Goal: Task Accomplishment & Management: Manage account settings

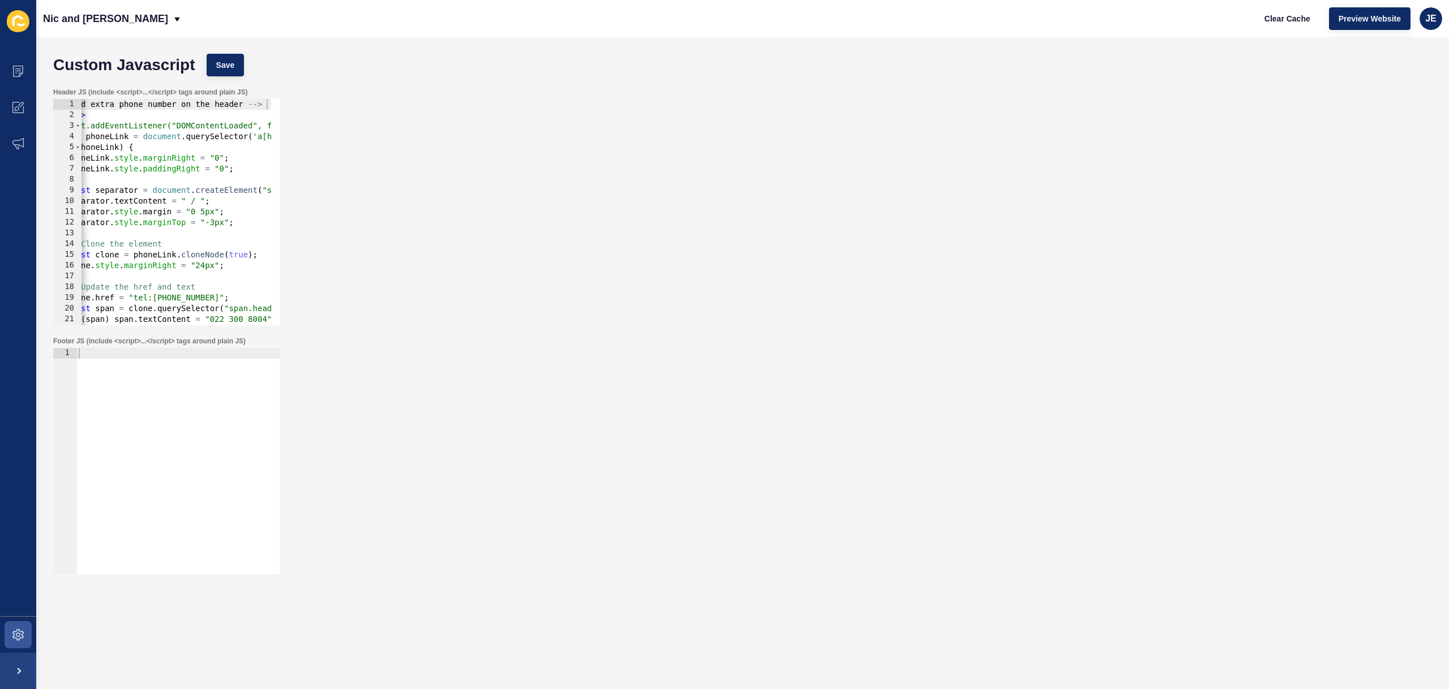
scroll to position [0, 36]
click at [1436, 19] on span "JE" at bounding box center [1430, 18] width 11 height 11
click at [1371, 90] on link "Logout" at bounding box center [1404, 94] width 83 height 25
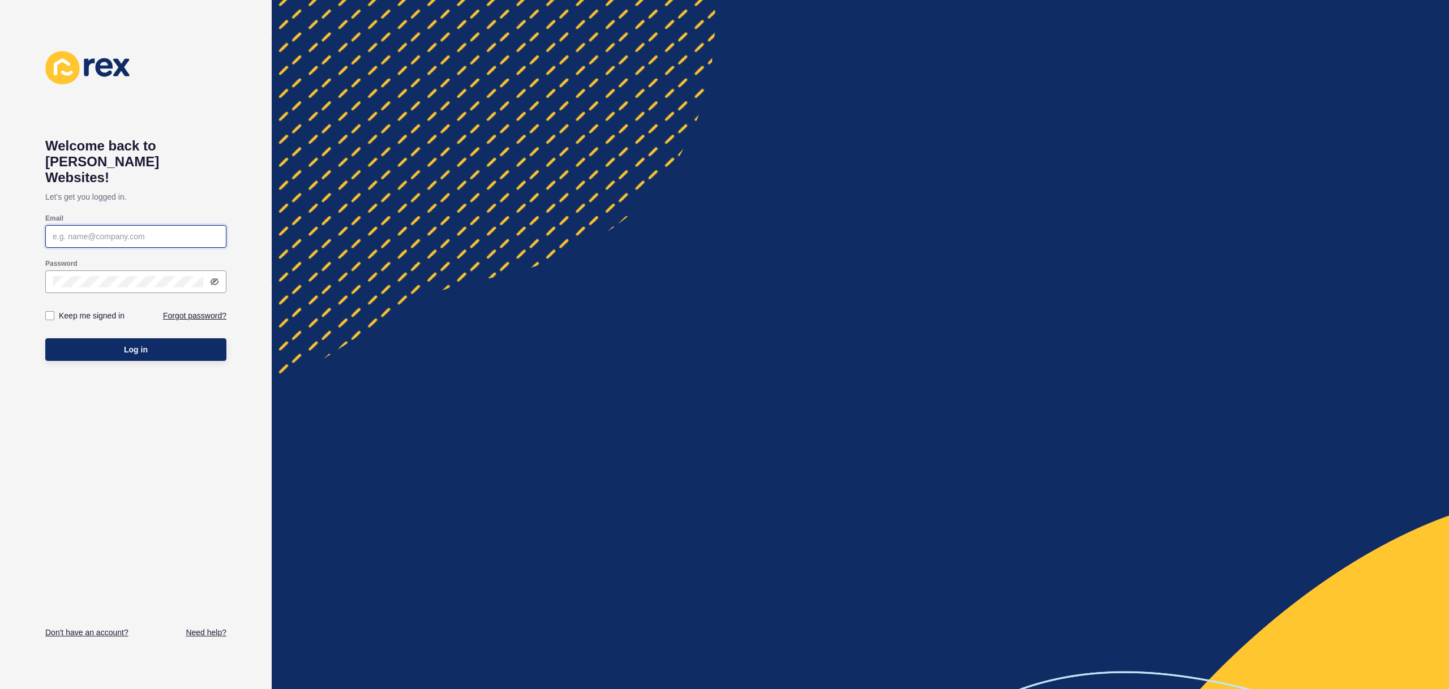
type input "[EMAIL_ADDRESS][PERSON_NAME][DOMAIN_NAME]"
click at [139, 348] on div "Log in" at bounding box center [135, 350] width 181 height 34
click at [141, 344] on button "Log in" at bounding box center [135, 349] width 181 height 23
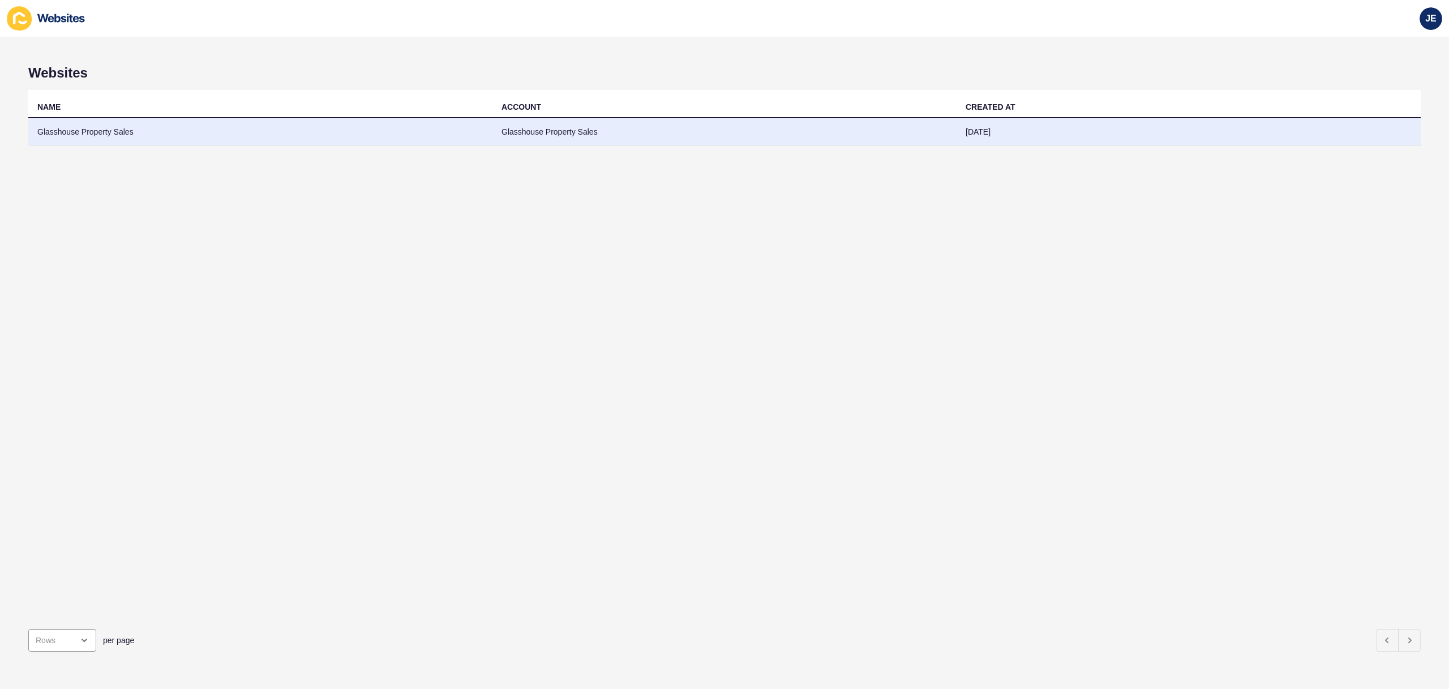
click at [350, 137] on td "Glasshouse Property Sales" at bounding box center [260, 132] width 464 height 28
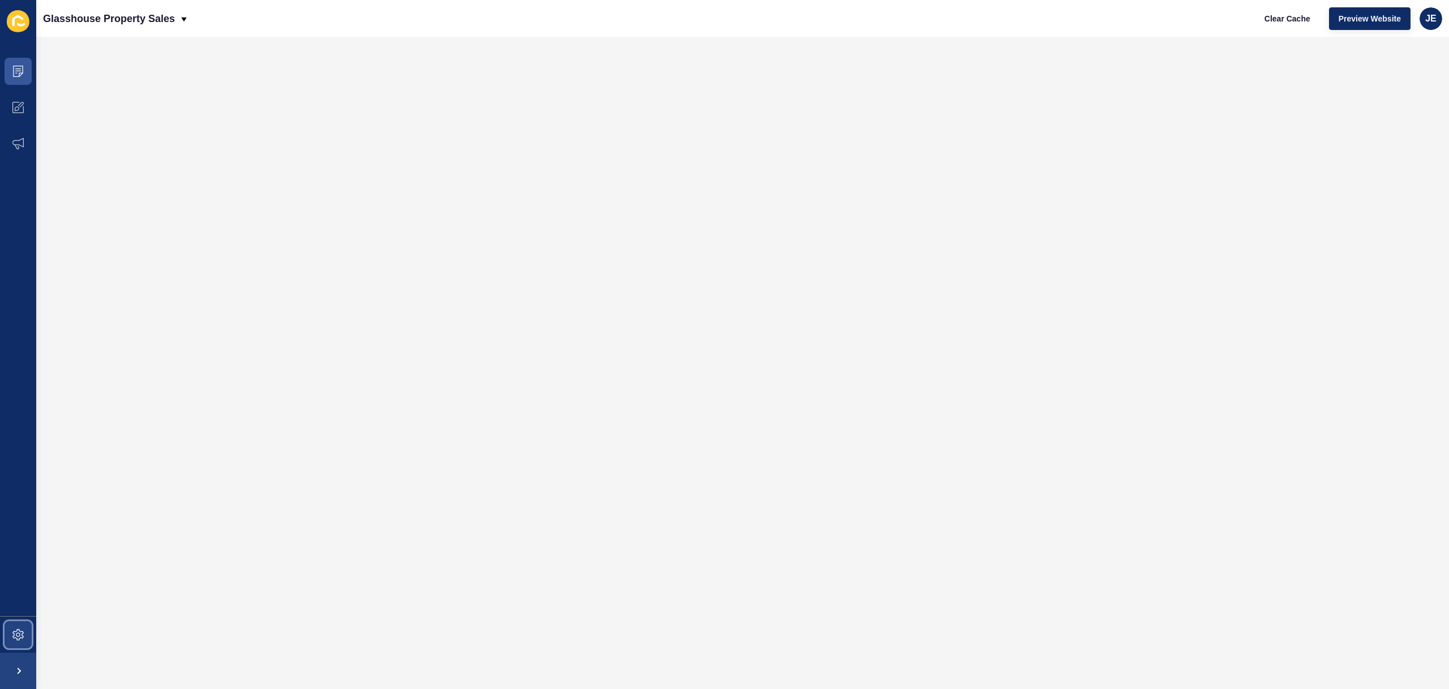
click at [20, 629] on span at bounding box center [18, 635] width 36 height 36
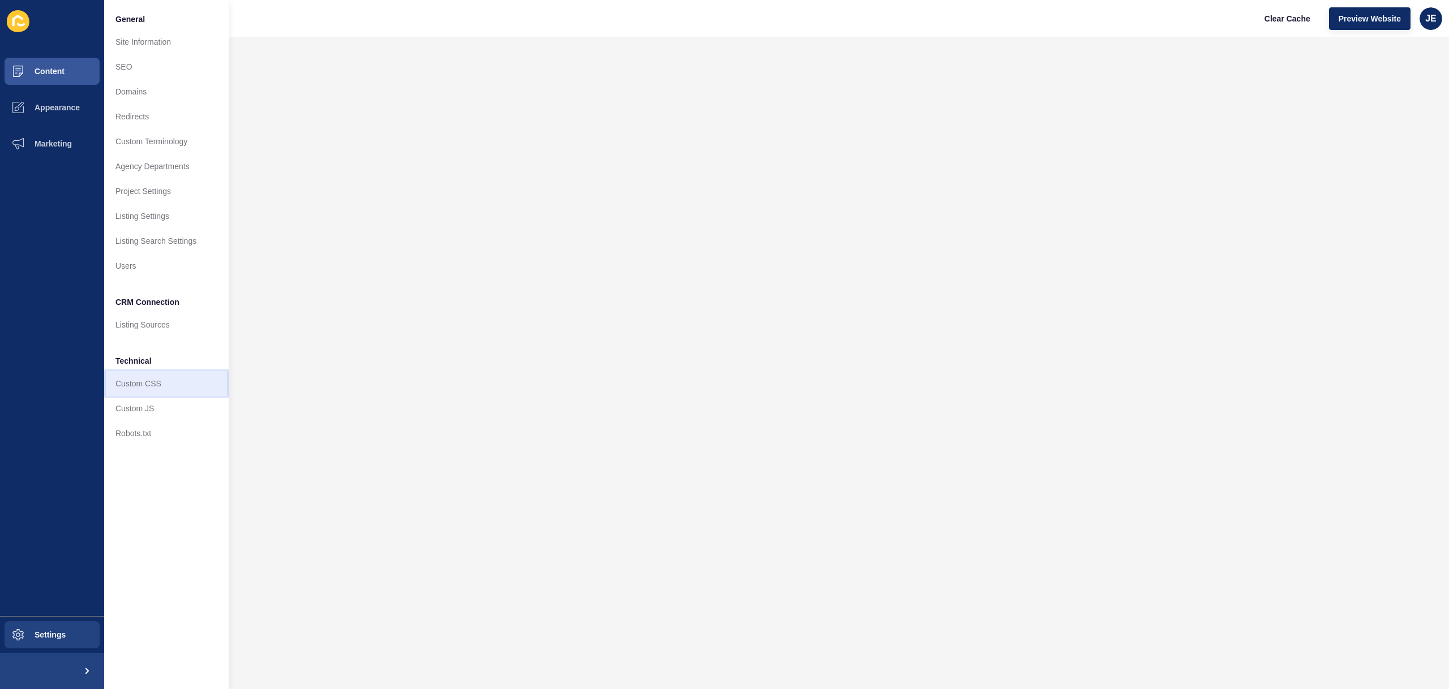
click at [145, 390] on link "Custom CSS" at bounding box center [166, 383] width 124 height 25
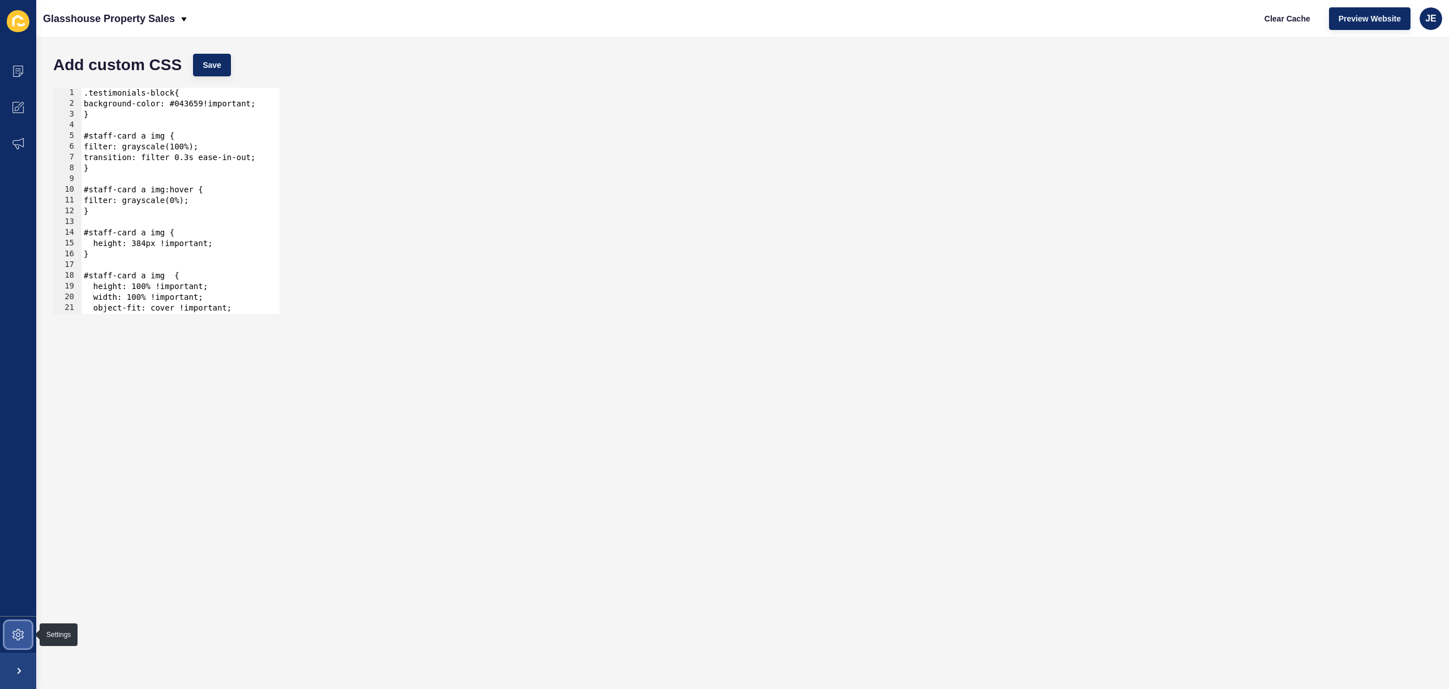
click at [12, 640] on icon at bounding box center [17, 634] width 11 height 11
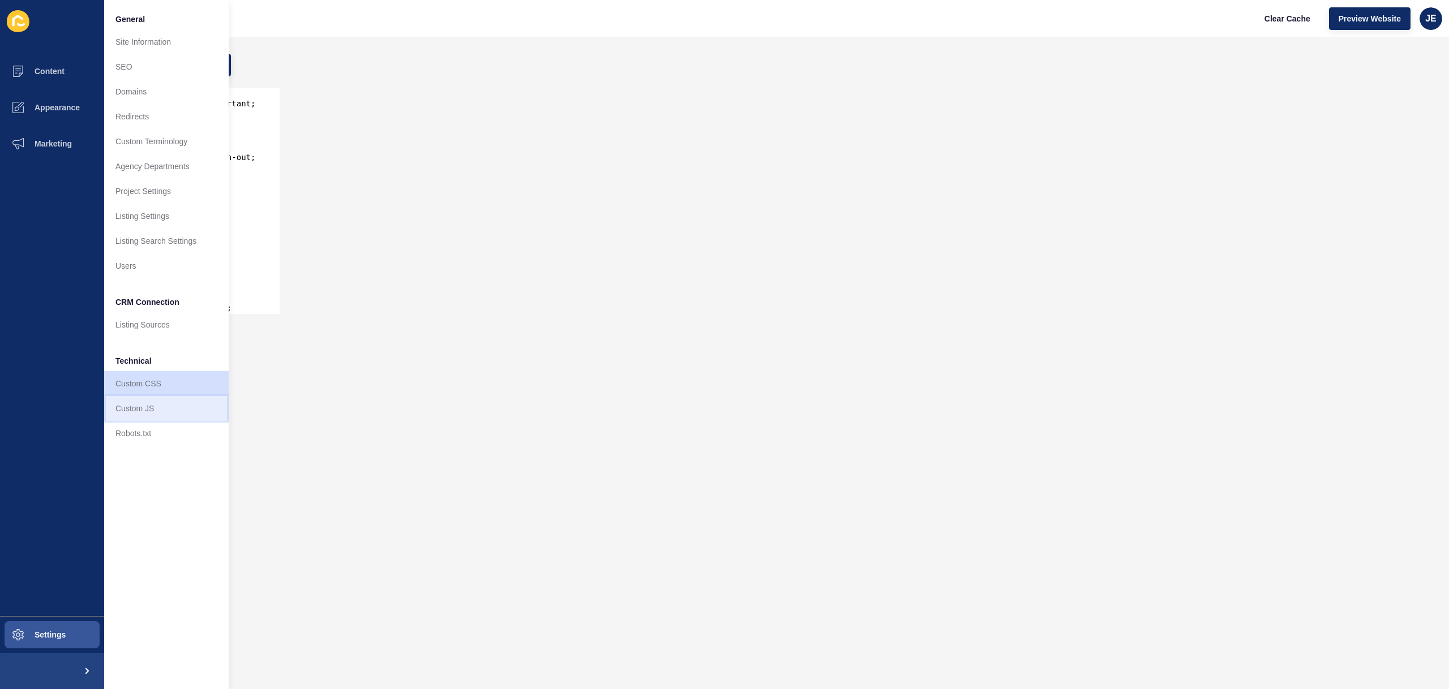
click at [156, 398] on link "Custom JS" at bounding box center [166, 408] width 124 height 25
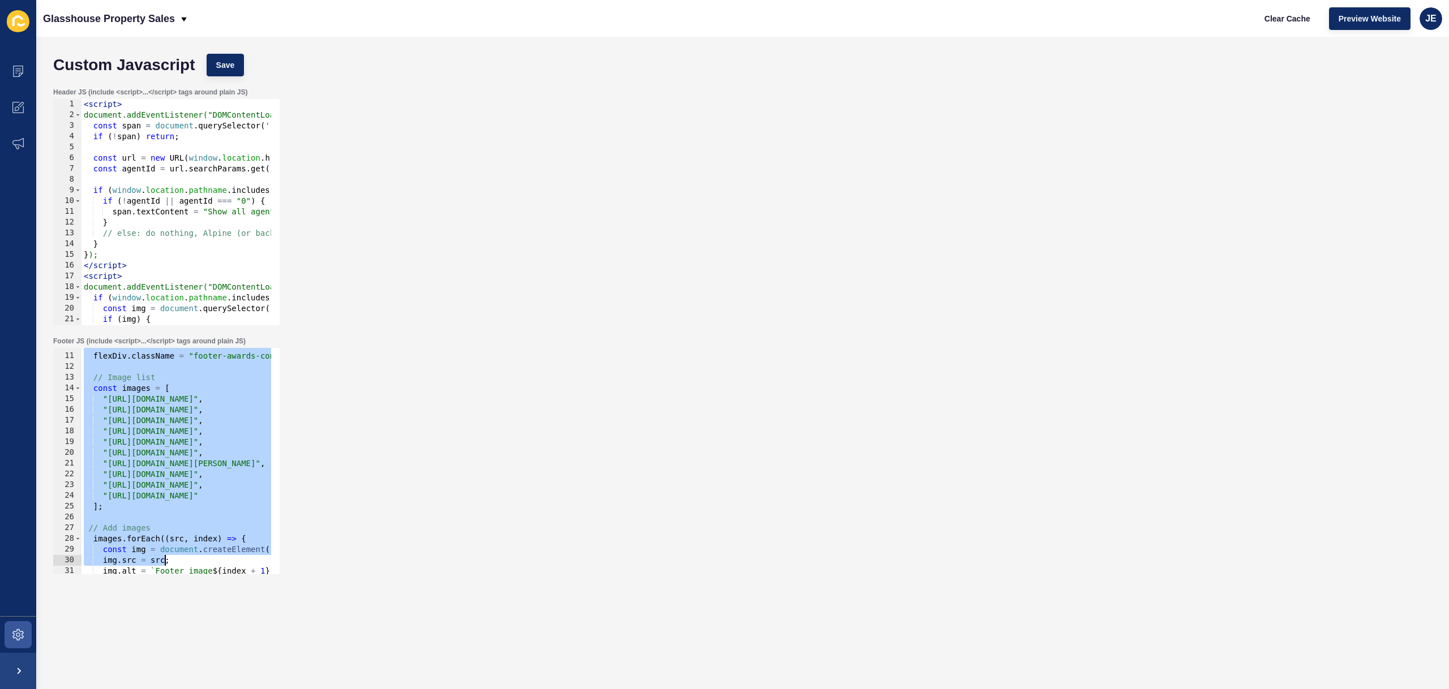
scroll to position [255, 0]
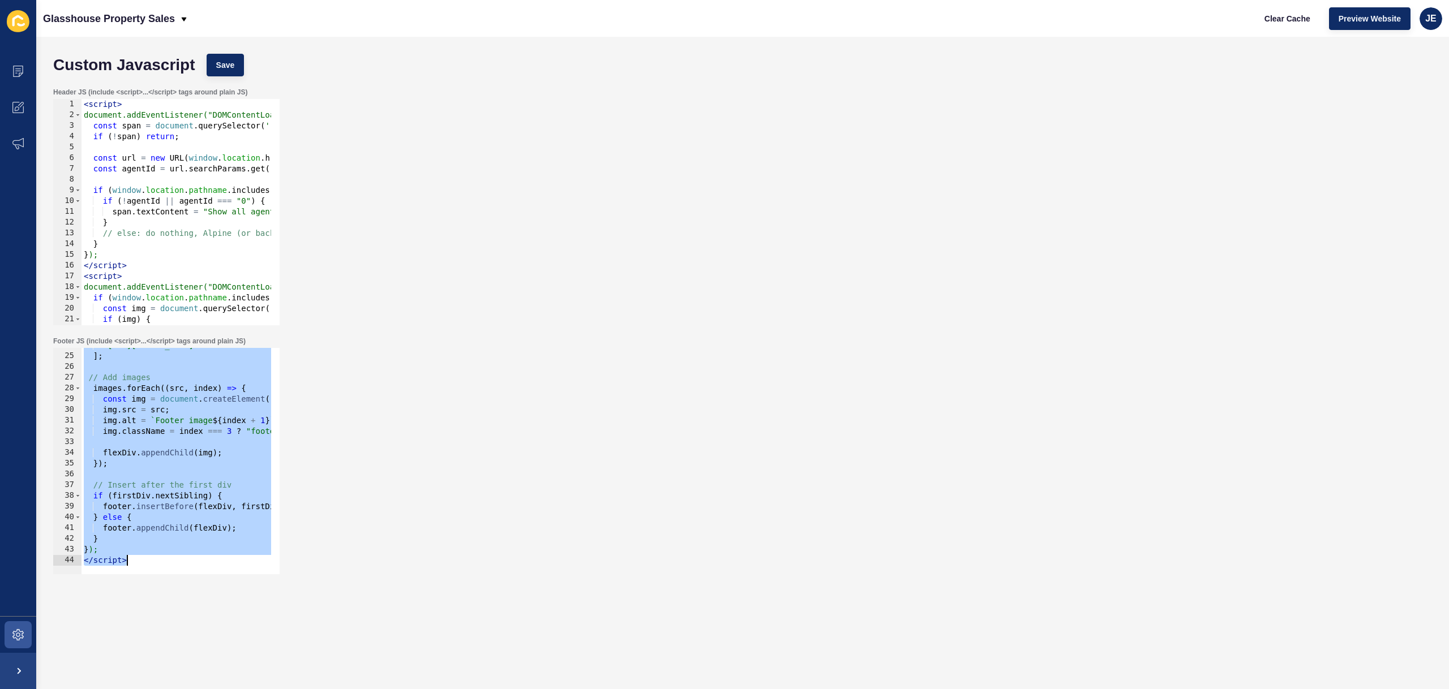
drag, startPoint x: 84, startPoint y: 355, endPoint x: 163, endPoint y: 602, distance: 259.0
click at [163, 602] on form "Custom Javascript Save Header JS (include <script>...</script> tags around plai…" at bounding box center [743, 340] width 1390 height 585
type textarea "}); </script>"
click at [114, 443] on div ""https://app-spoke-sites-au.s3.amazonaws.com/uploads/sites/709/2025/10/Square-L…" at bounding box center [392, 459] width 622 height 239
click at [193, 407] on div ""https://app-spoke-sites-au.s3.amazonaws.com/uploads/sites/709/2025/10/Square-L…" at bounding box center [392, 459] width 622 height 239
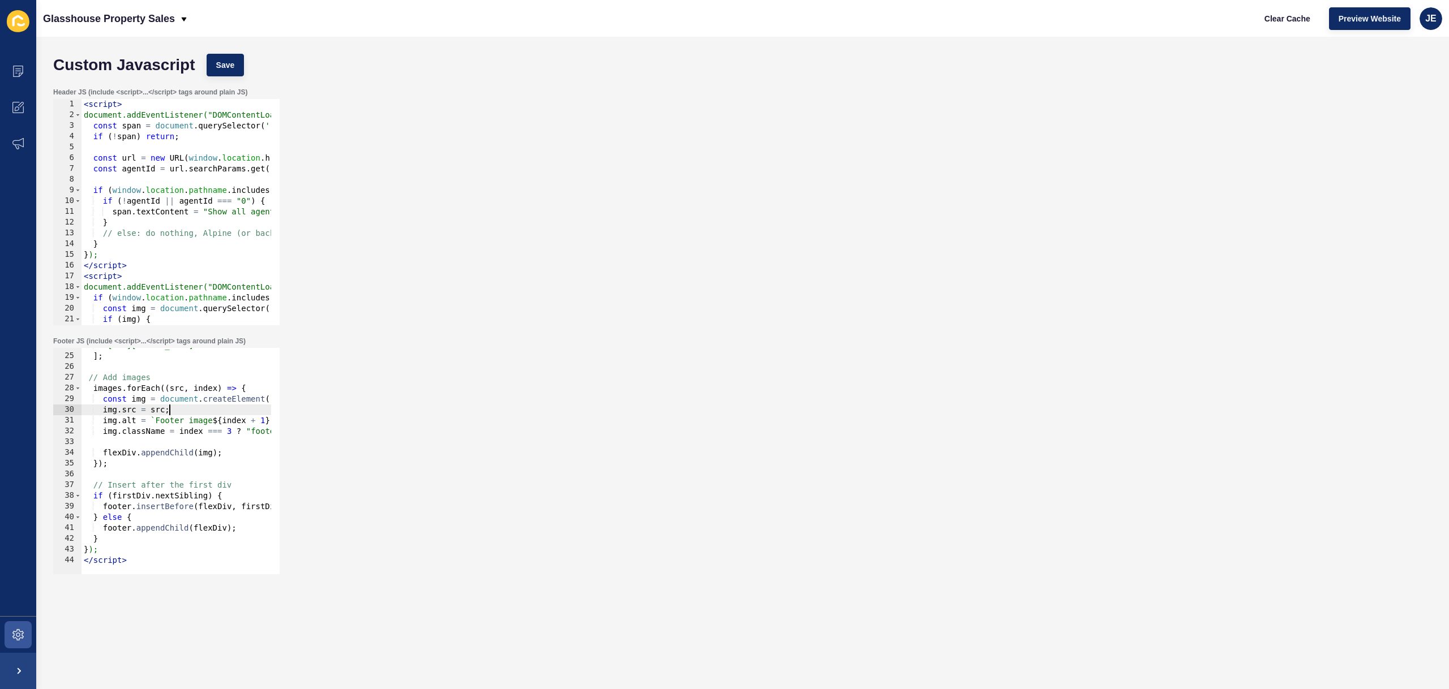
type textarea "}); </script>"
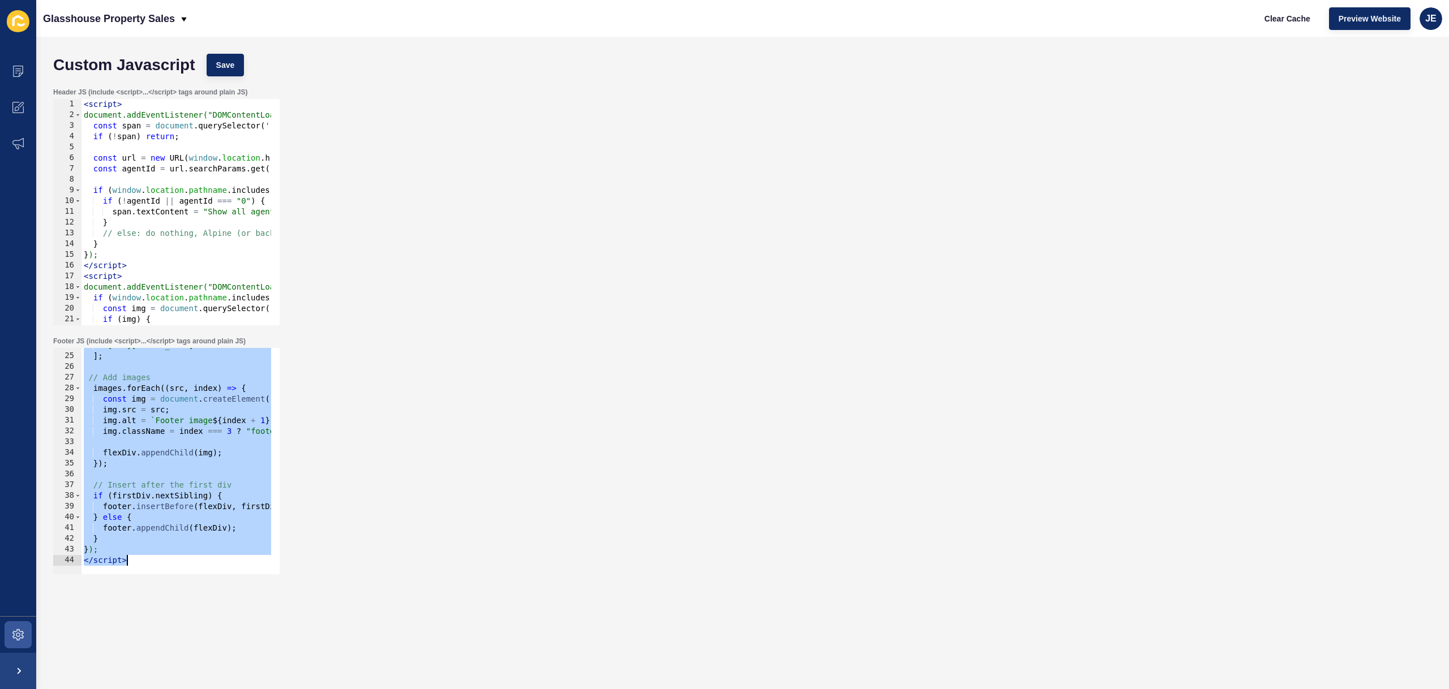
paste textarea
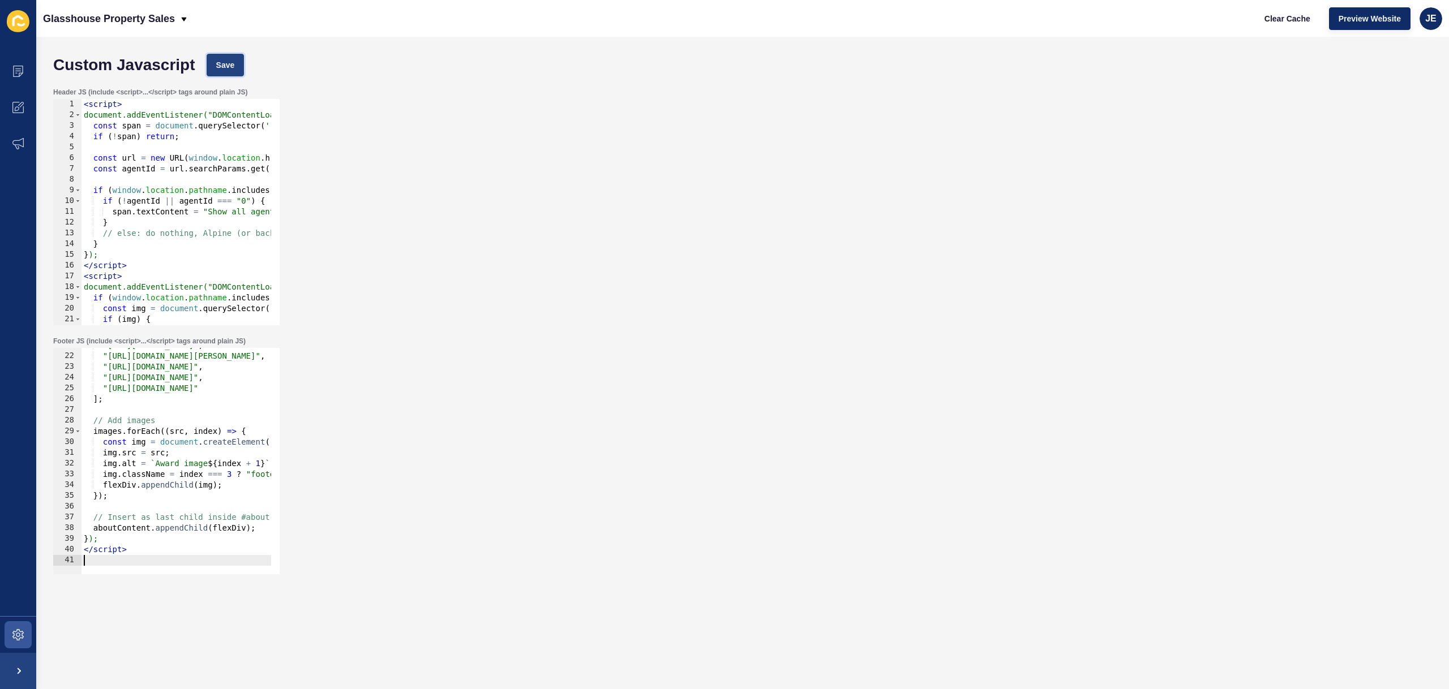
click at [226, 62] on span "Save" at bounding box center [225, 64] width 19 height 11
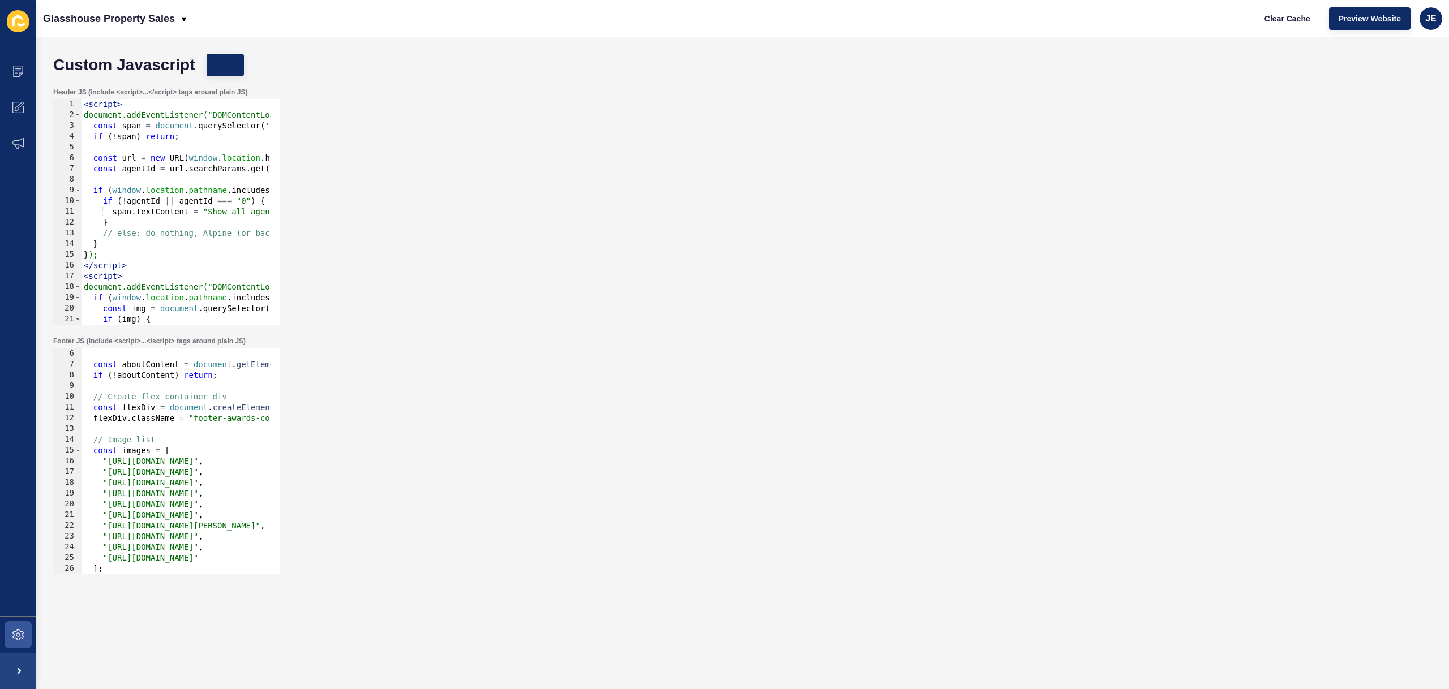
scroll to position [0, 0]
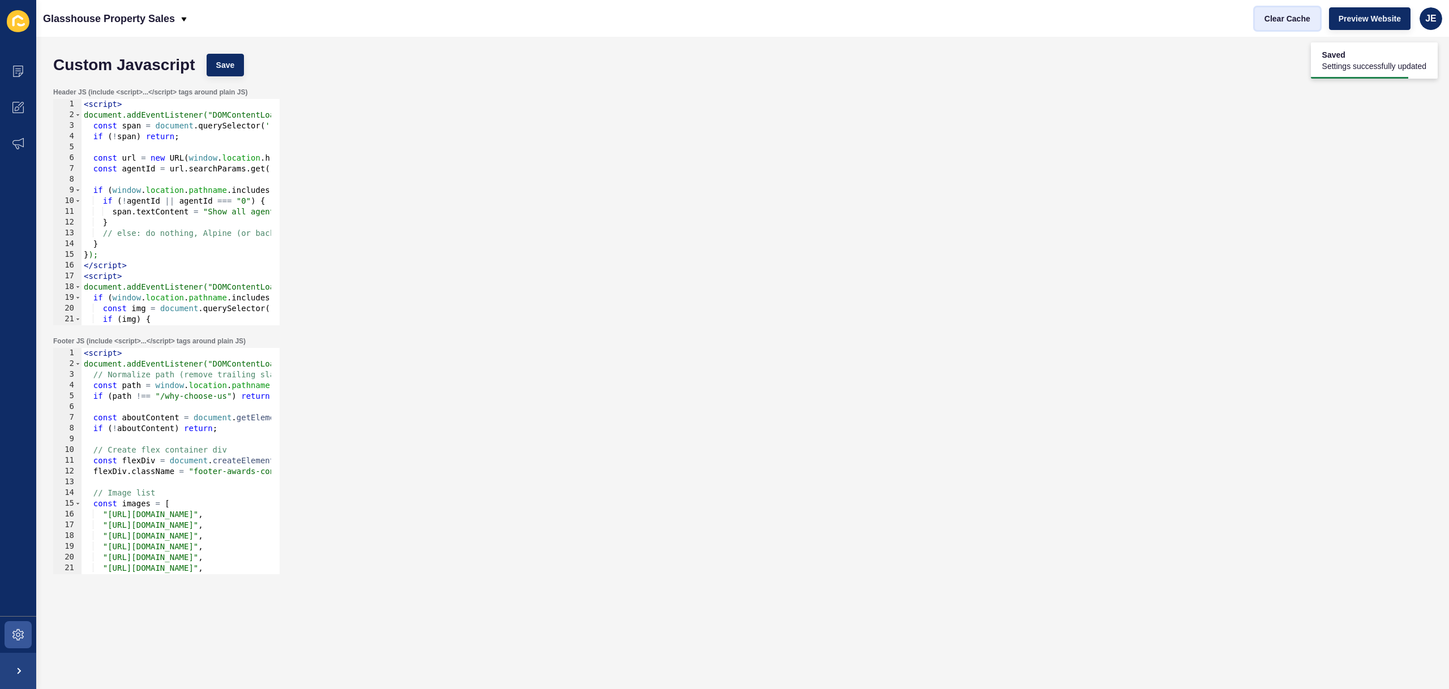
click at [1312, 19] on button "Clear Cache" at bounding box center [1287, 18] width 65 height 23
click at [25, 625] on span at bounding box center [18, 635] width 36 height 36
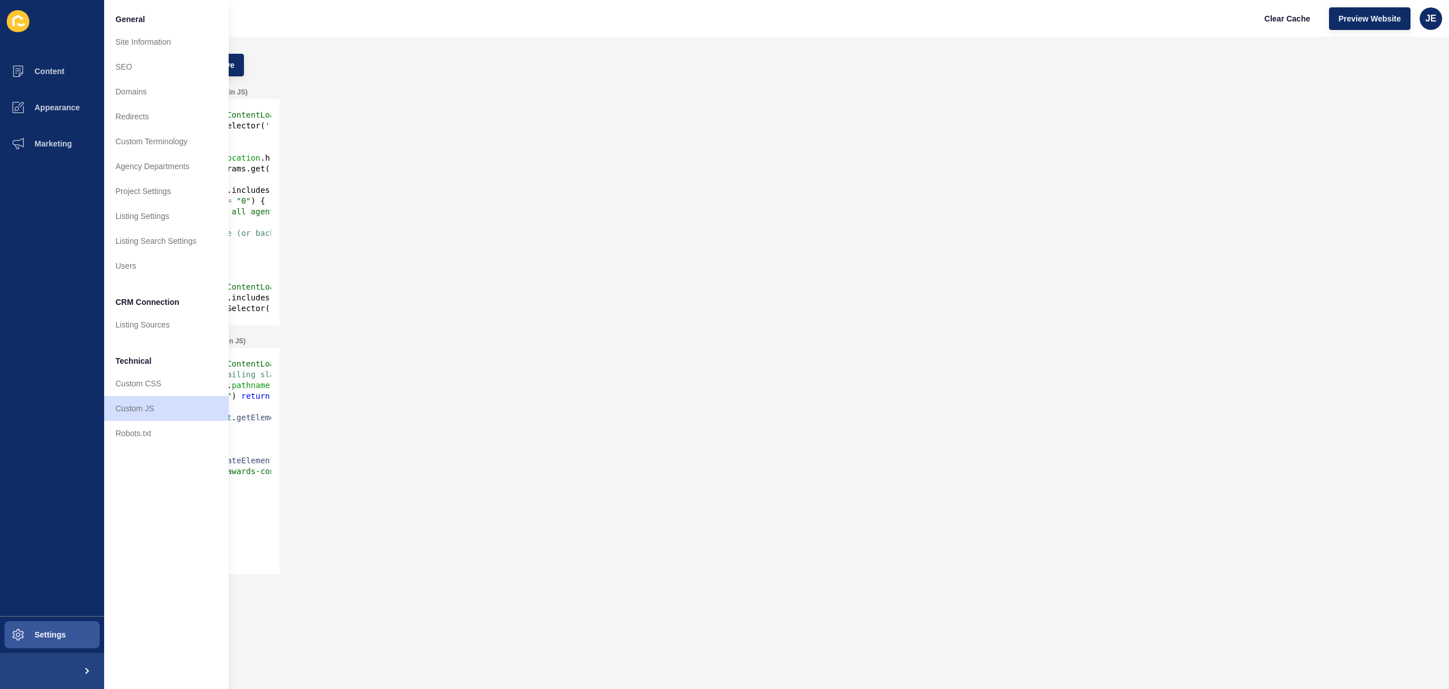
click at [344, 209] on div "Header JS (include <script>...</script> tags around plain JS) 1 2 3 4 5 6 7 8 9…" at bounding box center [743, 206] width 1390 height 249
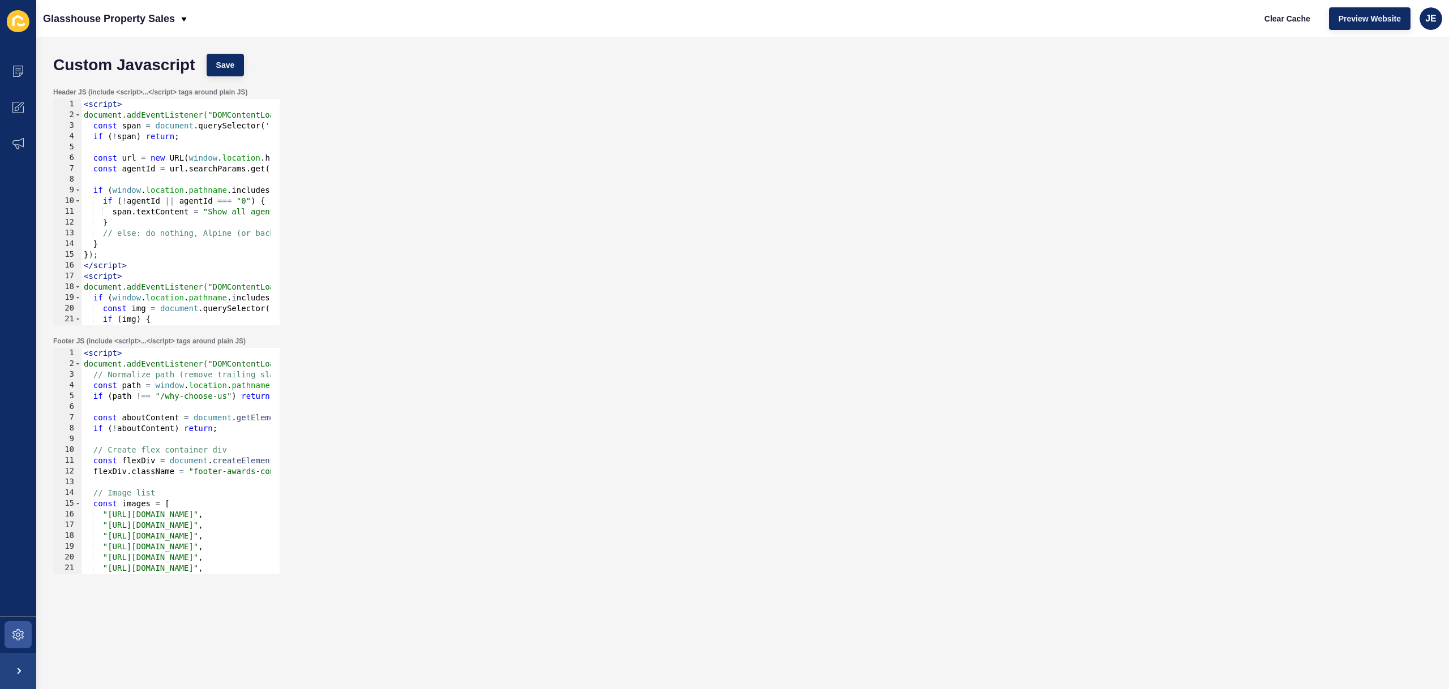
scroll to position [68, 0]
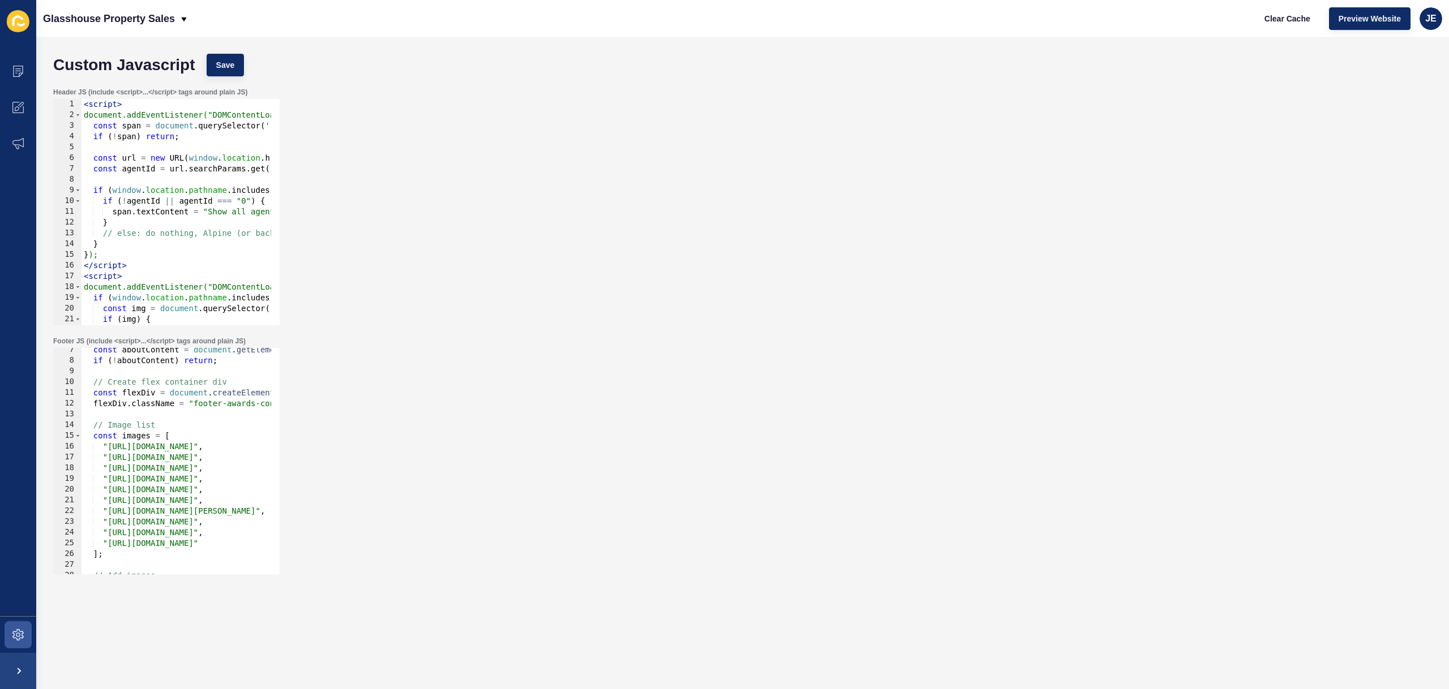
type textarea ""https://app-spoke-sites-au.s3.amazonaws.com/uploads/sites/709/2025/10/2025-Age…"
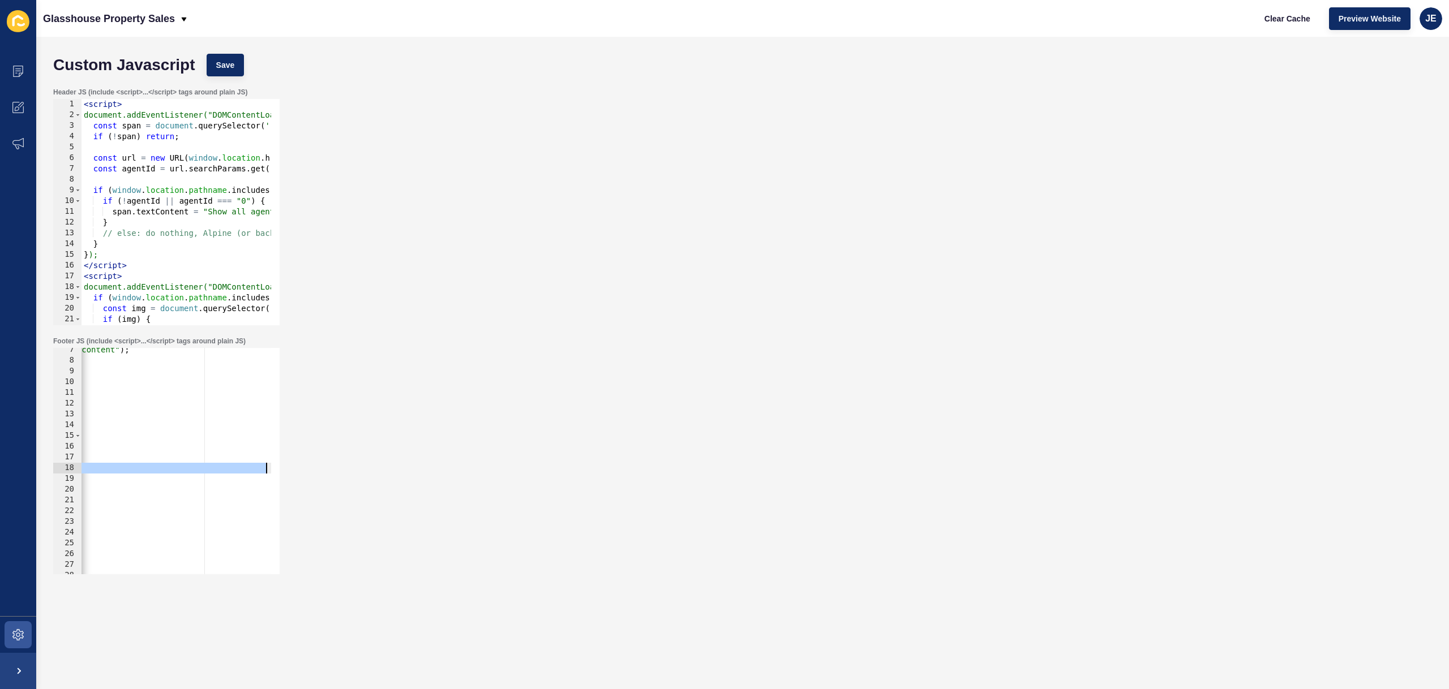
scroll to position [0, 321]
drag, startPoint x: 101, startPoint y: 469, endPoint x: 293, endPoint y: 465, distance: 191.9
click at [293, 465] on div "Footer JS (include <script>...</script> tags around plain JS) "https://app-spok…" at bounding box center [743, 455] width 1390 height 249
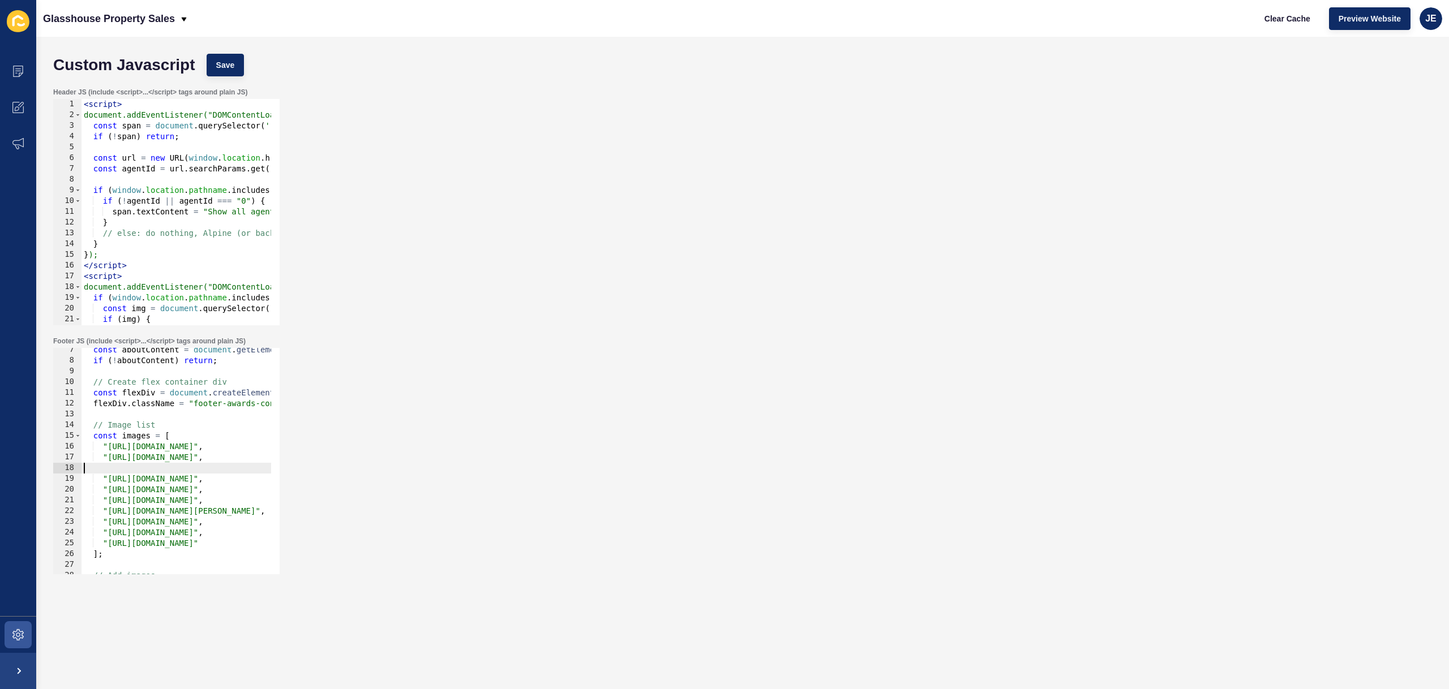
scroll to position [0, 278]
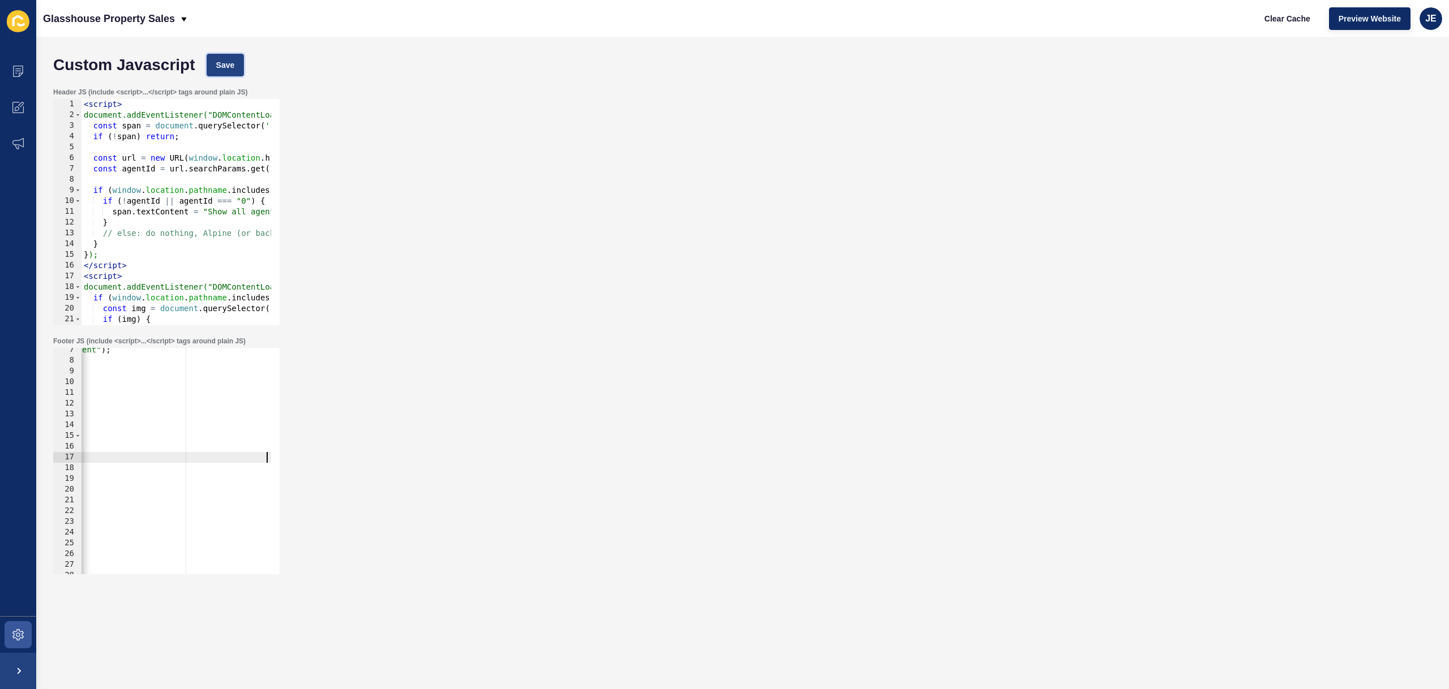
click at [230, 65] on span "Save" at bounding box center [225, 64] width 19 height 11
drag, startPoint x: 135, startPoint y: 529, endPoint x: 15, endPoint y: 532, distance: 119.5
click at [15, 532] on div "Content Appearance Marketing Settings Glasshouse Property Sales Clear Cache Pre…" at bounding box center [724, 344] width 1449 height 689
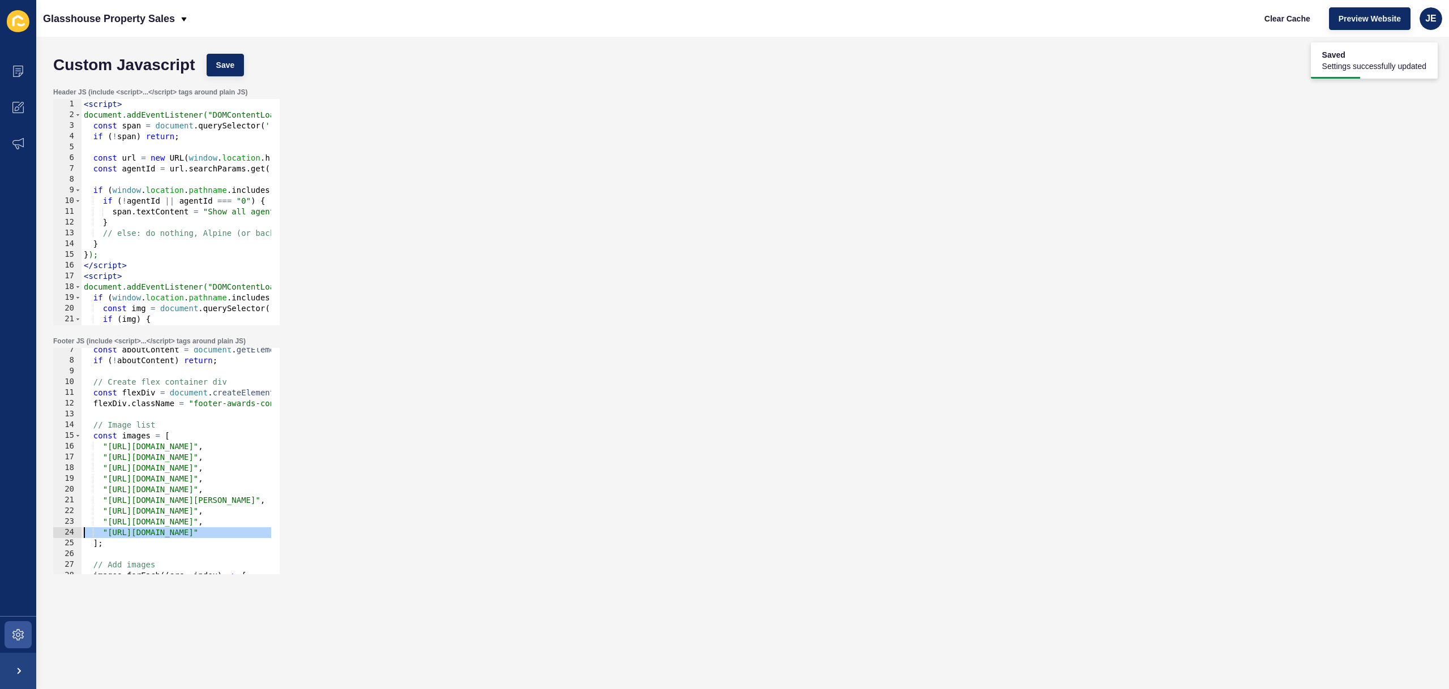
scroll to position [212, 0]
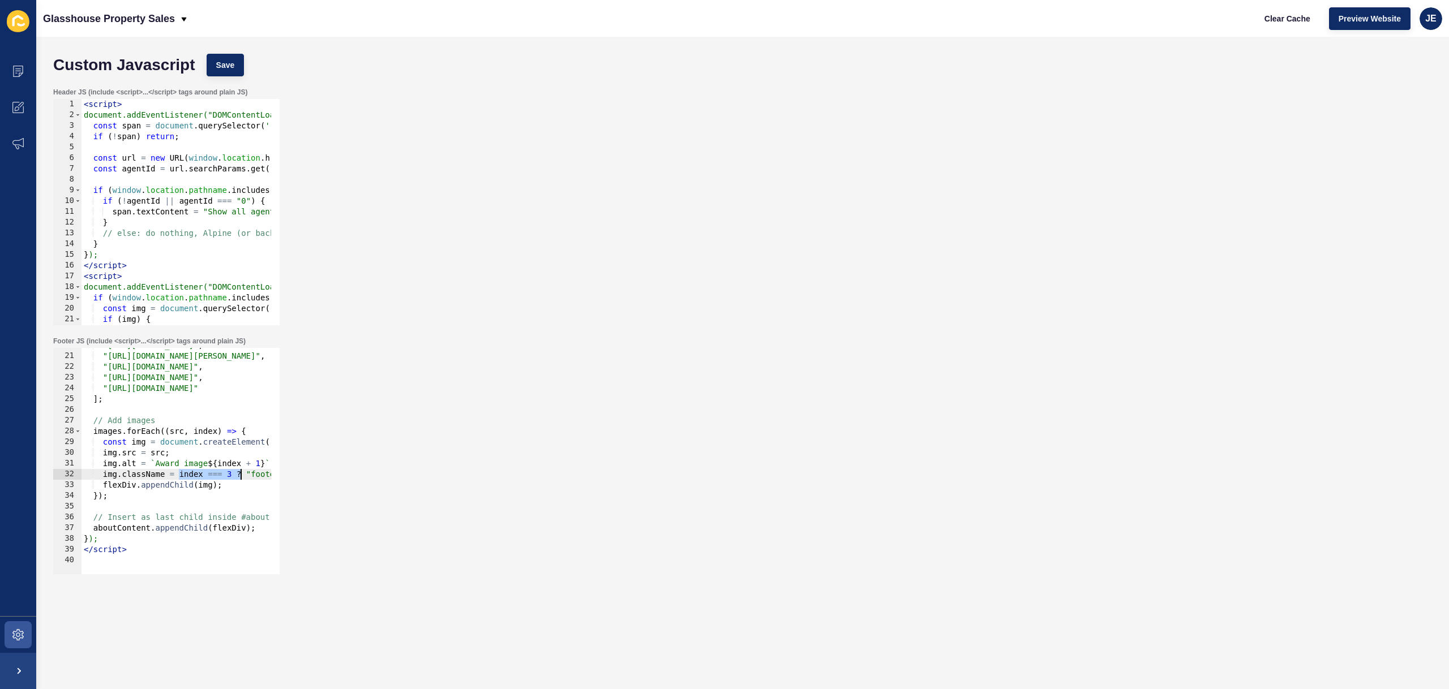
drag, startPoint x: 178, startPoint y: 475, endPoint x: 242, endPoint y: 476, distance: 63.9
click at [242, 476] on div ""https://app-spoke-sites-au.s3.amazonaws.com/uploads/sites/709/2025/10/Email-Ba…" at bounding box center [392, 459] width 622 height 239
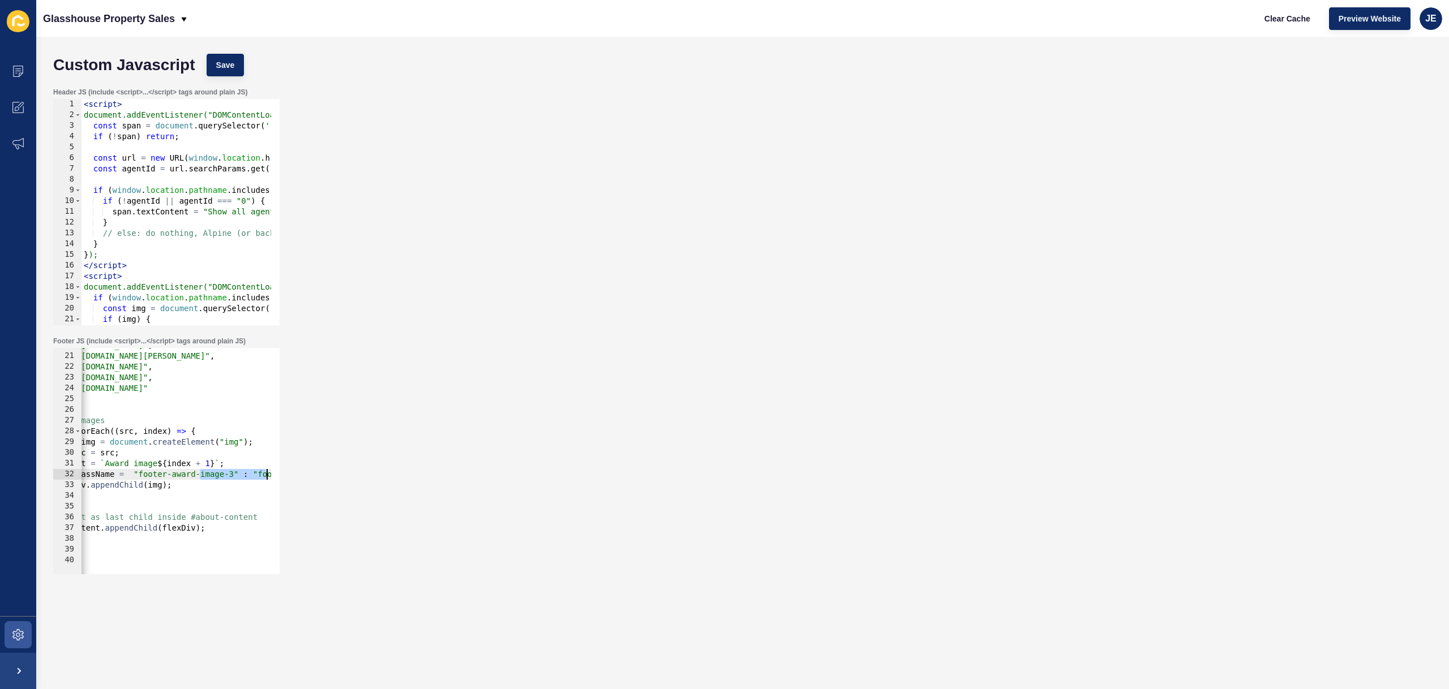
drag, startPoint x: 250, startPoint y: 474, endPoint x: 264, endPoint y: 473, distance: 14.2
click at [272, 473] on div "img.className = "footer-award-image-3" : "footer-award-image"; 20 21 22 23 24 2…" at bounding box center [166, 461] width 226 height 226
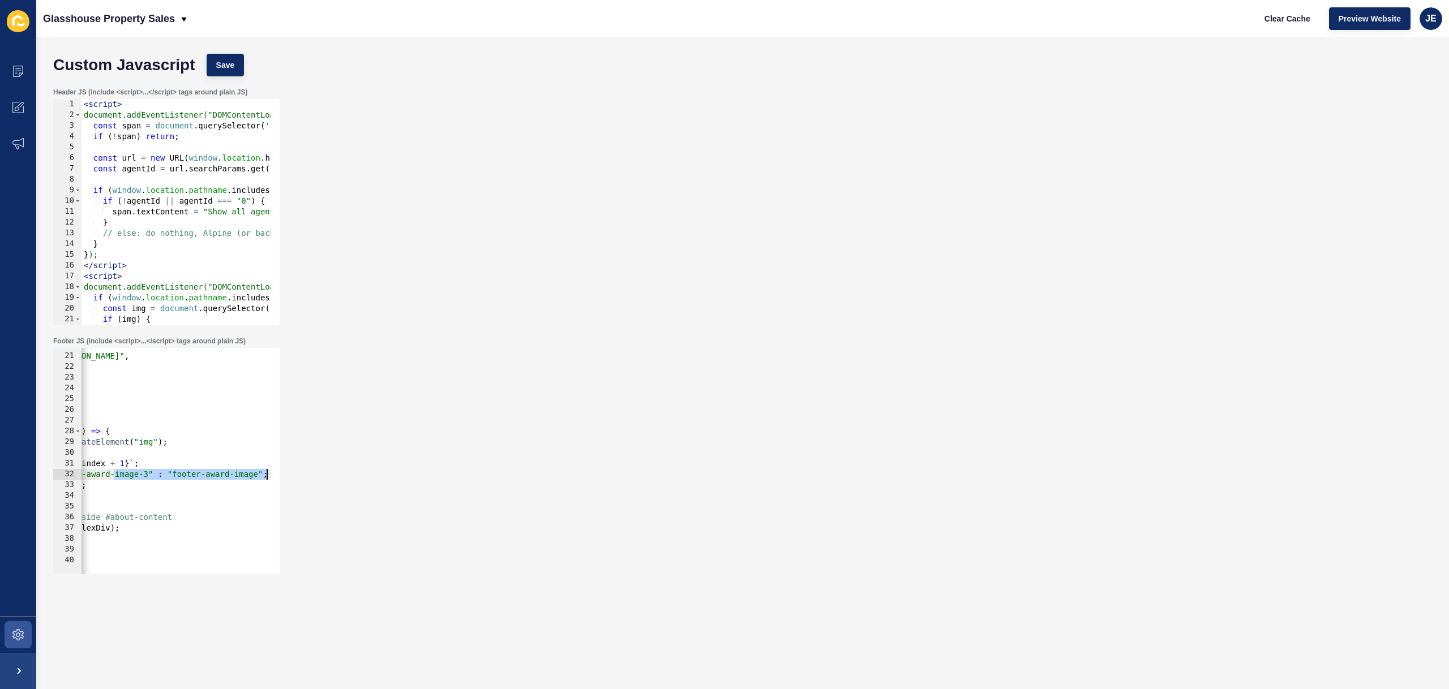
click at [168, 478] on div ""https://app-spoke-sites-au.s3.amazonaws.com/uploads/sites/709/2025/10/Email-Ba…" at bounding box center [257, 459] width 622 height 239
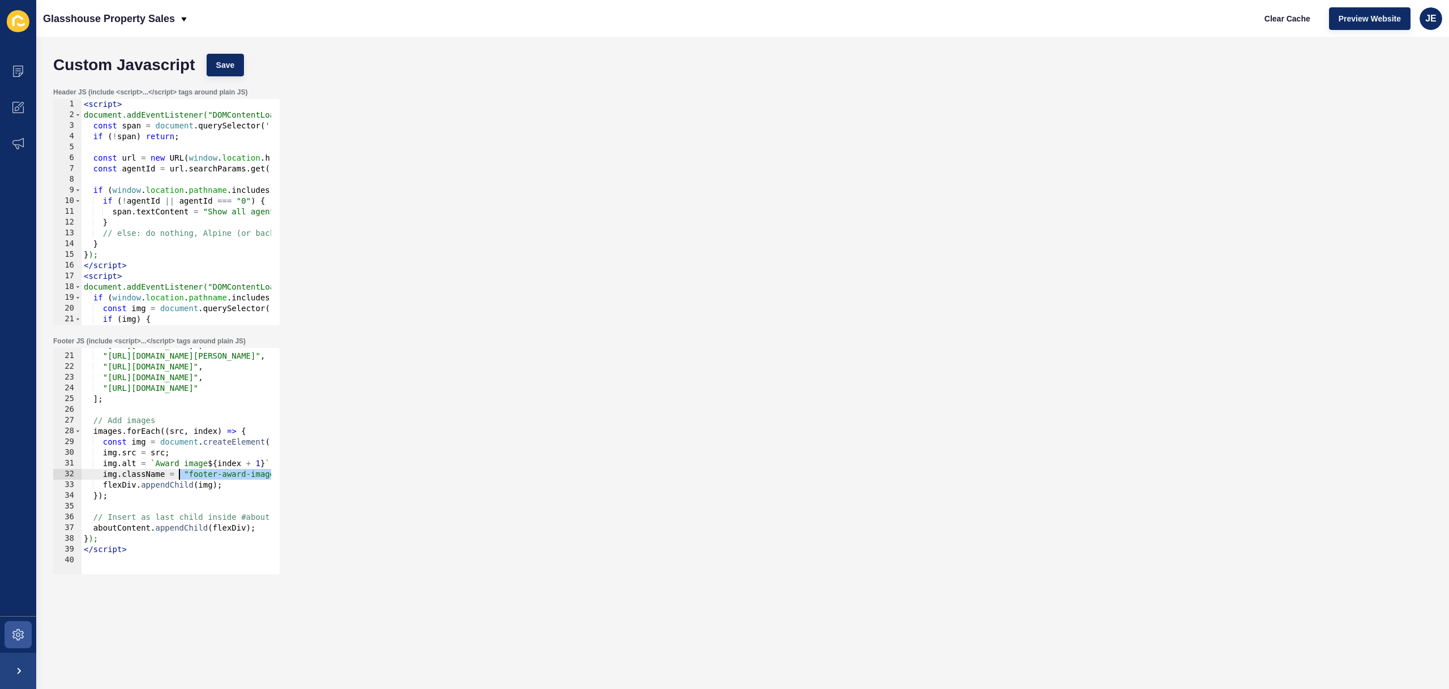
drag, startPoint x: 165, startPoint y: 476, endPoint x: 177, endPoint y: 479, distance: 12.2
click at [177, 478] on div ""https://app-spoke-sites-au.s3.amazonaws.com/uploads/sites/709/2025/10/Email-Ba…" at bounding box center [392, 459] width 622 height 239
click at [232, 73] on button "Save" at bounding box center [226, 65] width 38 height 23
click at [1281, 25] on button "Clear Cache" at bounding box center [1287, 18] width 65 height 23
click at [187, 419] on div ""https://app-spoke-sites-au.s3.amazonaws.com/uploads/sites/709/2025/10/Email-Ba…" at bounding box center [392, 459] width 622 height 239
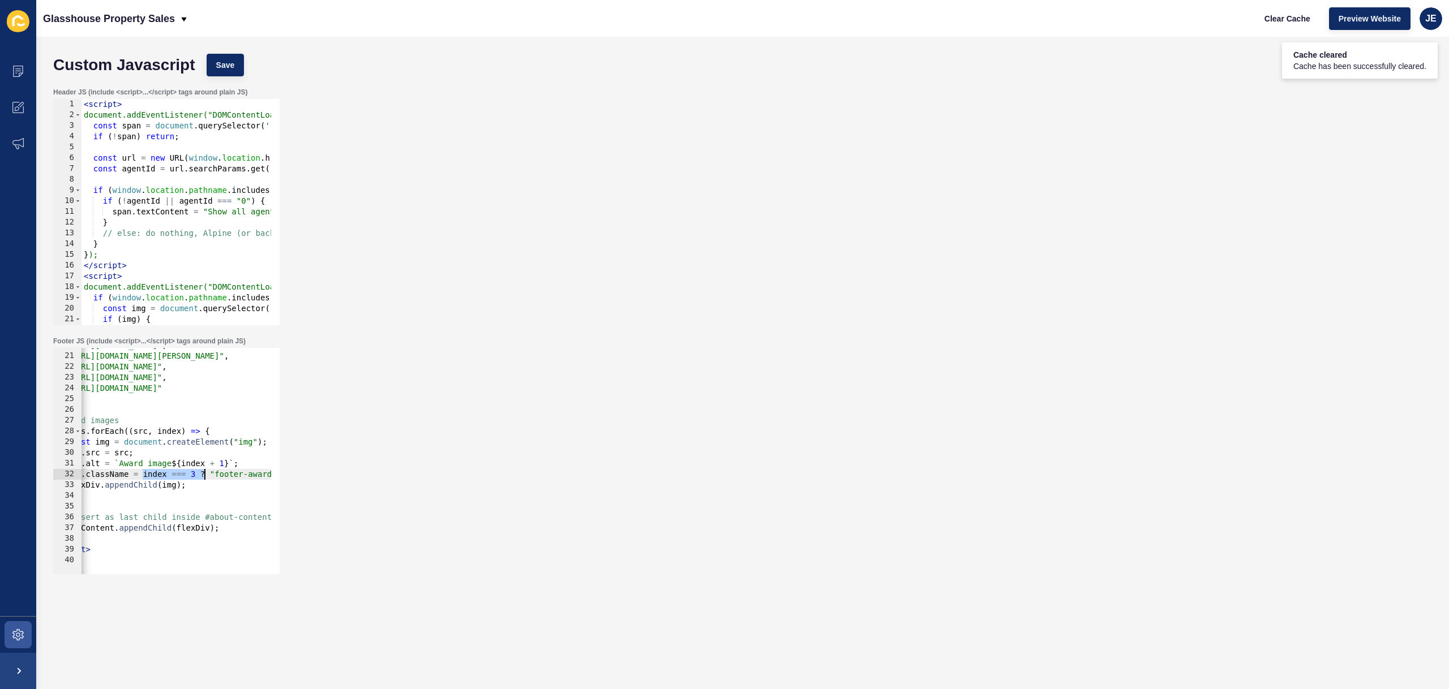
scroll to position [0, 321]
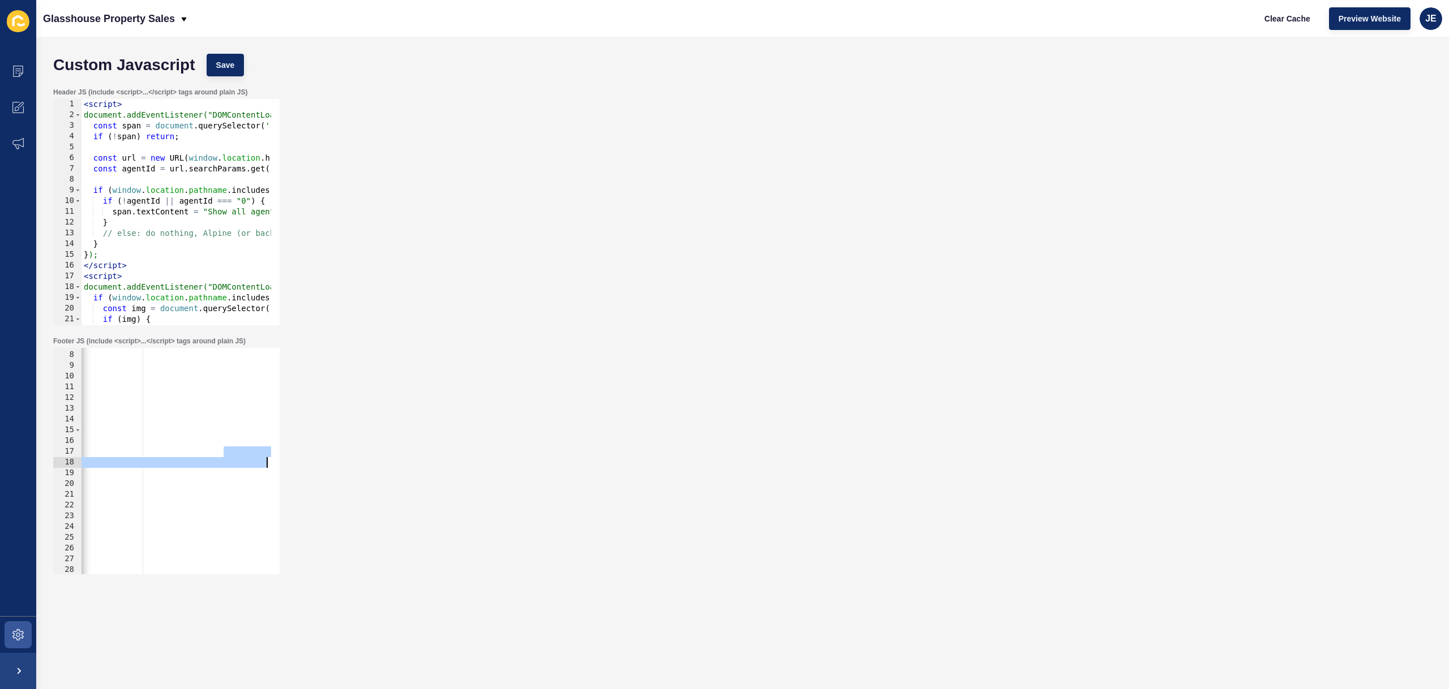
click at [193, 476] on div "const aboutContent = document . getElementById ( "about-content" ) ; if ( ! abo…" at bounding box center [71, 458] width 622 height 239
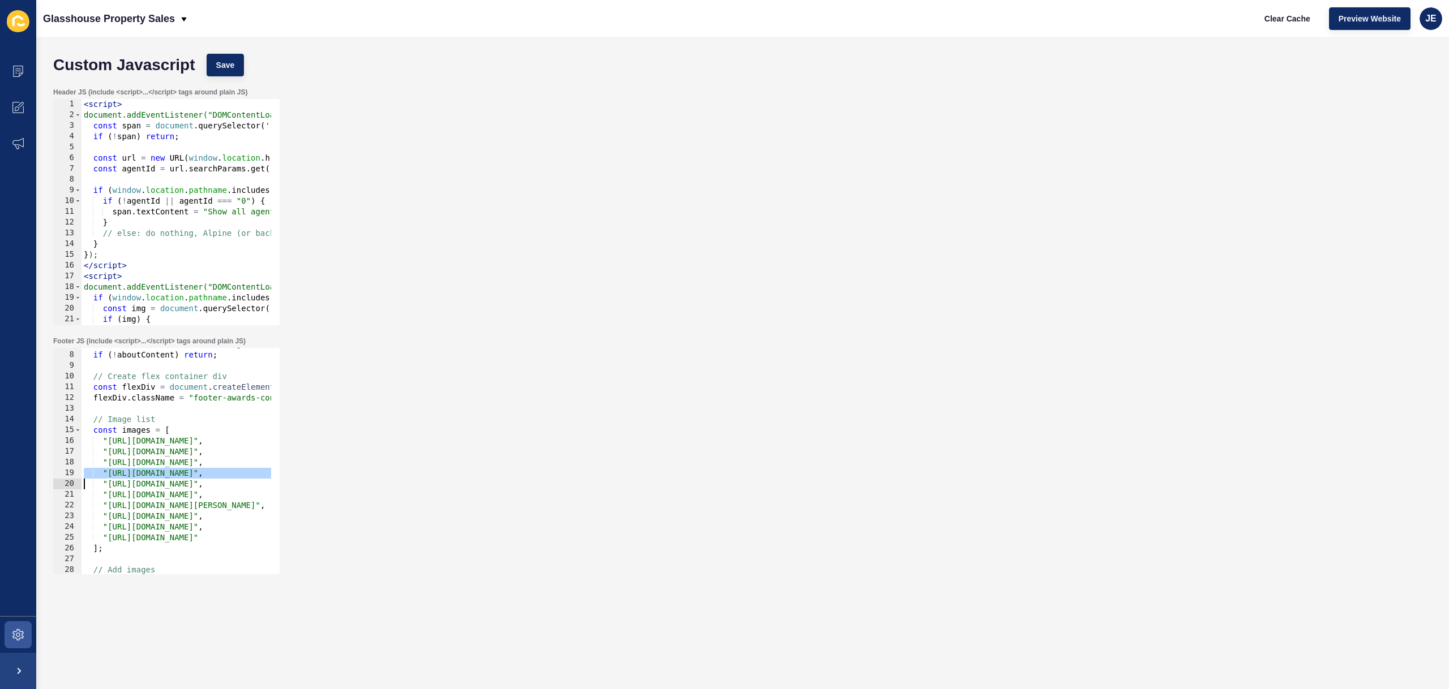
scroll to position [0, 0]
click at [193, 476] on div "const aboutContent = document . getElementById ( "about-content" ) ; if ( ! abo…" at bounding box center [392, 458] width 622 height 239
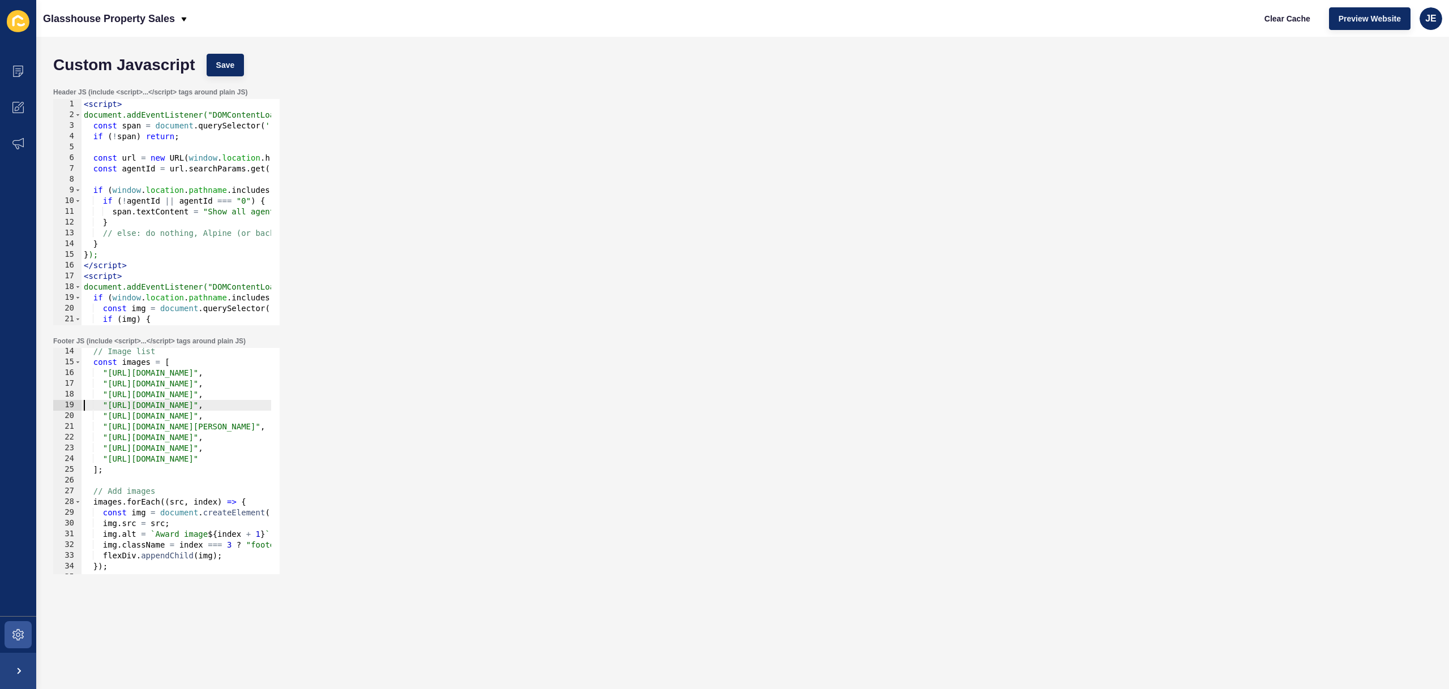
scroll to position [212, 0]
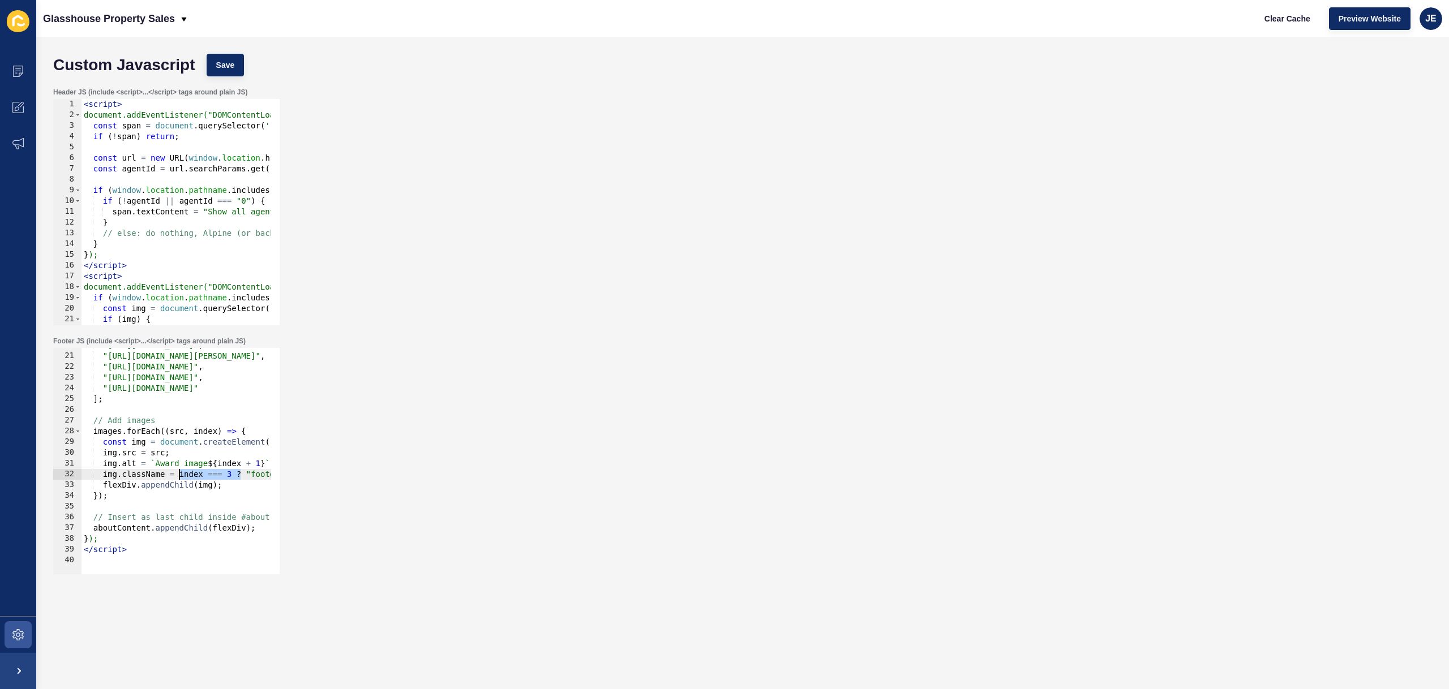
drag, startPoint x: 241, startPoint y: 477, endPoint x: 178, endPoint y: 481, distance: 62.4
click at [177, 479] on div ""https://app-spoke-sites-au.s3.amazonaws.com/uploads/sites/709/2025/10/Email-Ba…" at bounding box center [392, 459] width 622 height 239
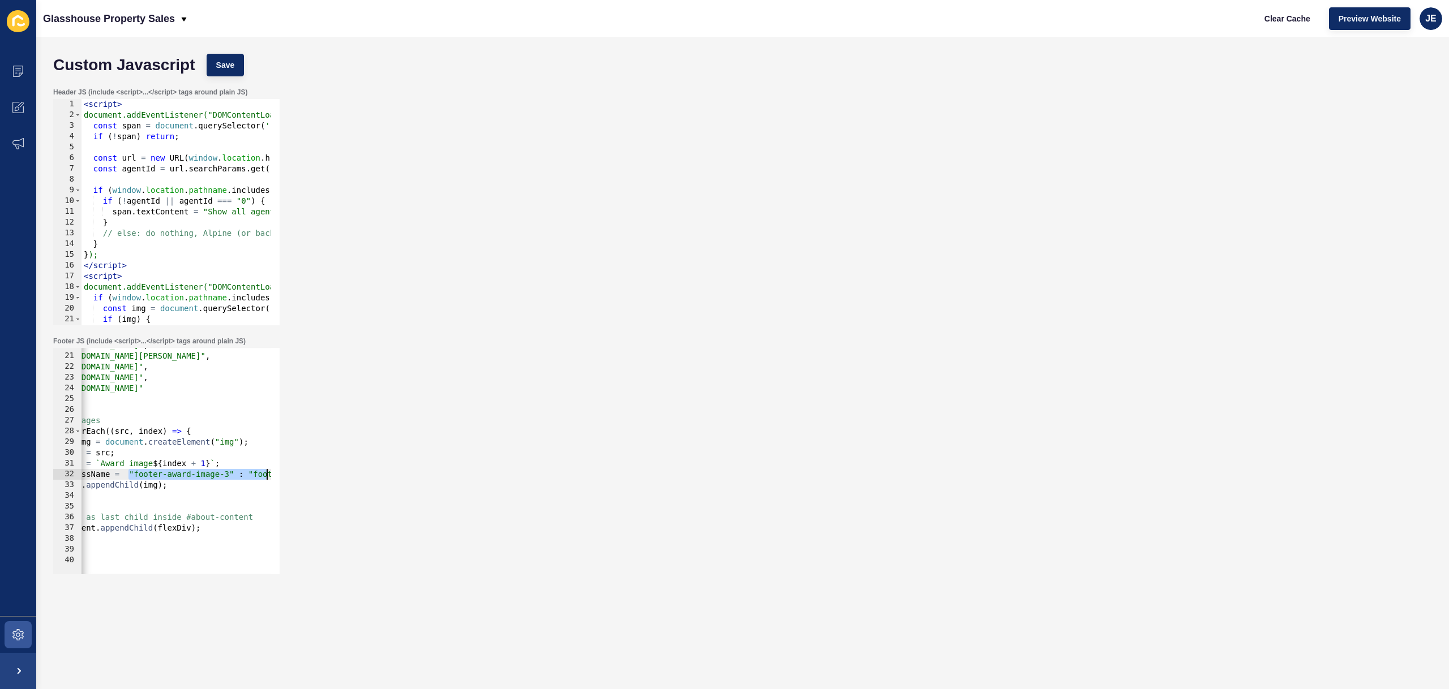
scroll to position [0, 136]
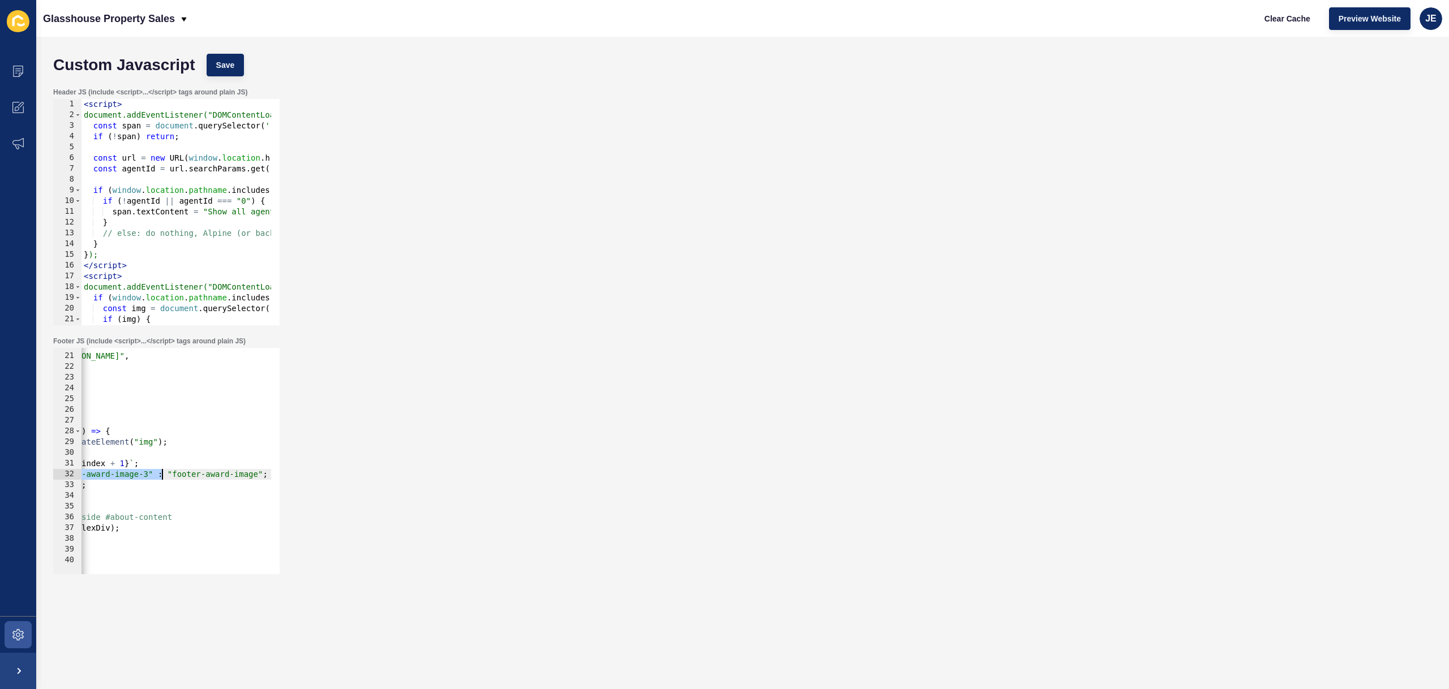
drag, startPoint x: 184, startPoint y: 477, endPoint x: 165, endPoint y: 475, distance: 18.8
click at [165, 475] on div ""https://app-spoke-sites-au.s3.amazonaws.com/uploads/sites/709/2025/10/Email-Ba…" at bounding box center [257, 459] width 622 height 239
type textarea "img.className = "footer-award-image";"
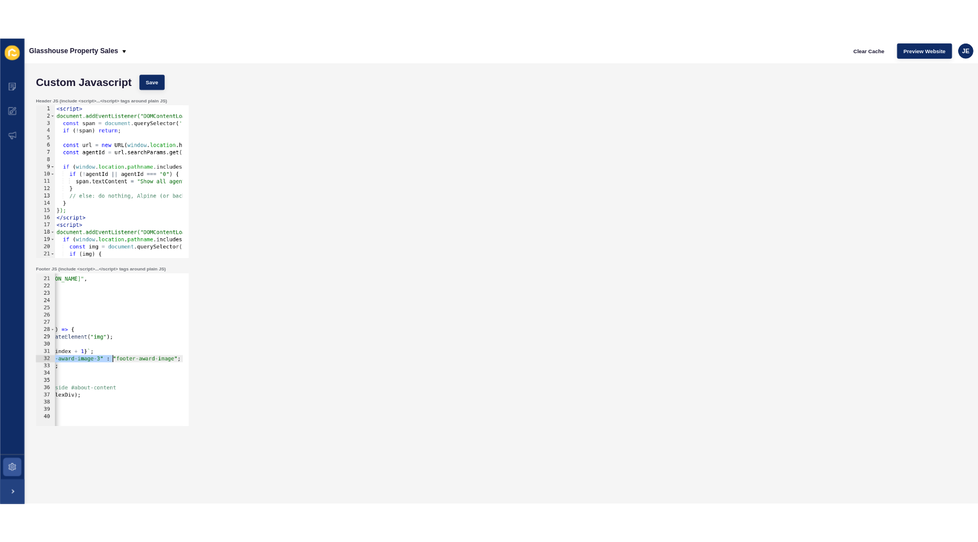
scroll to position [0, 102]
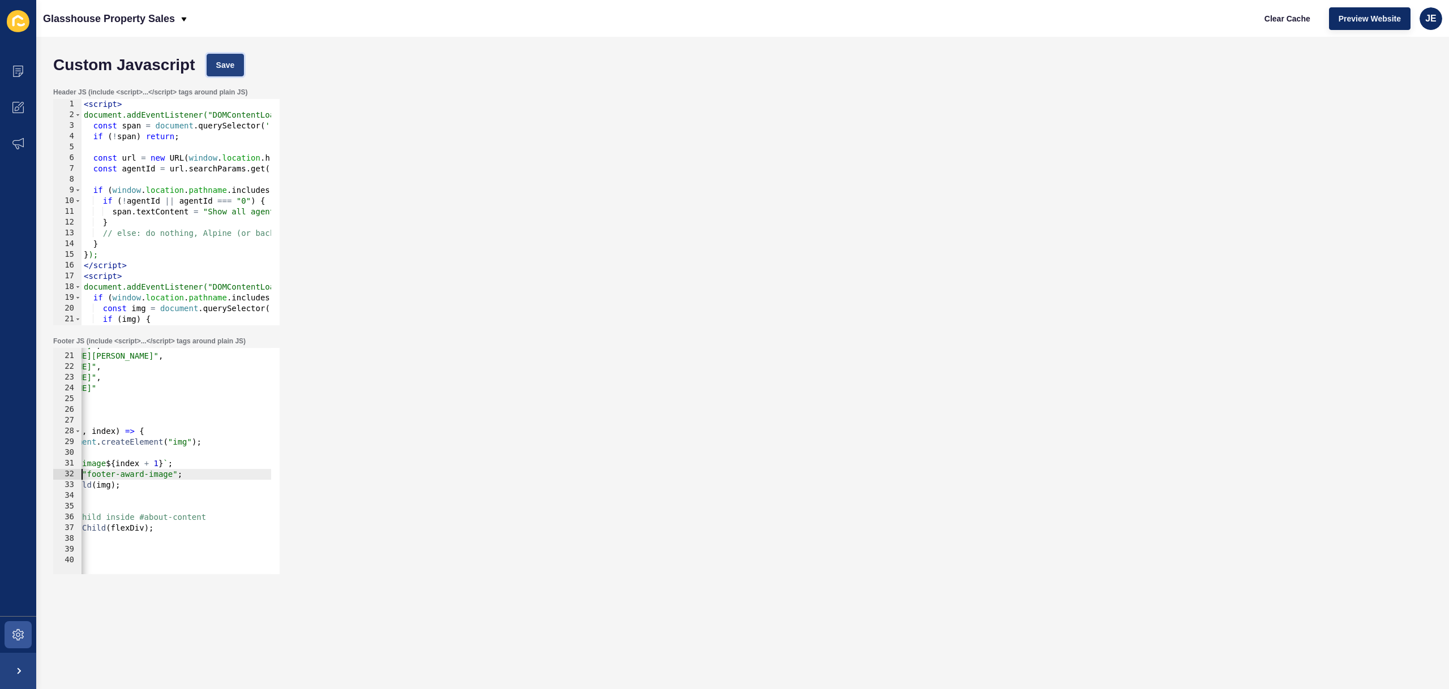
click at [234, 59] on button "Save" at bounding box center [226, 65] width 38 height 23
click at [1281, 25] on button "Clear Cache" at bounding box center [1287, 18] width 65 height 23
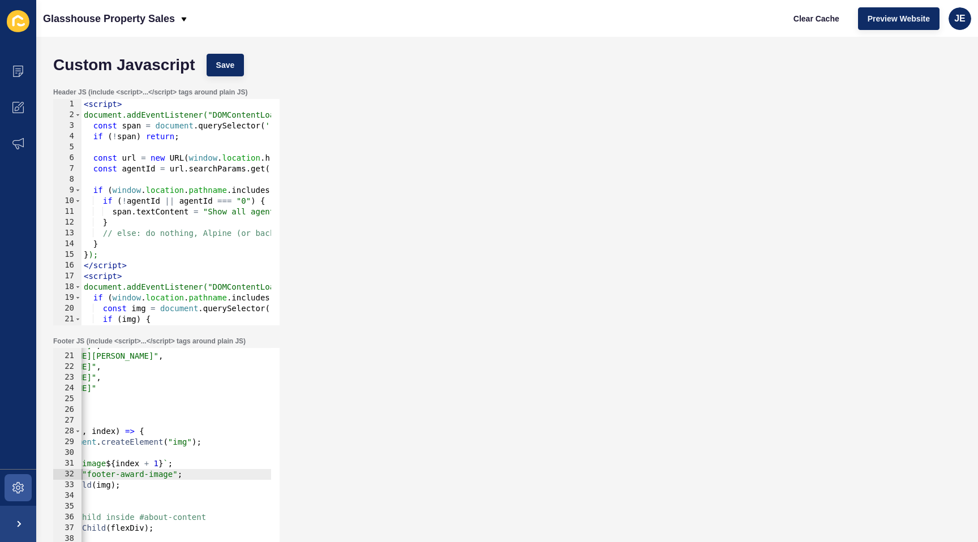
scroll to position [0, 0]
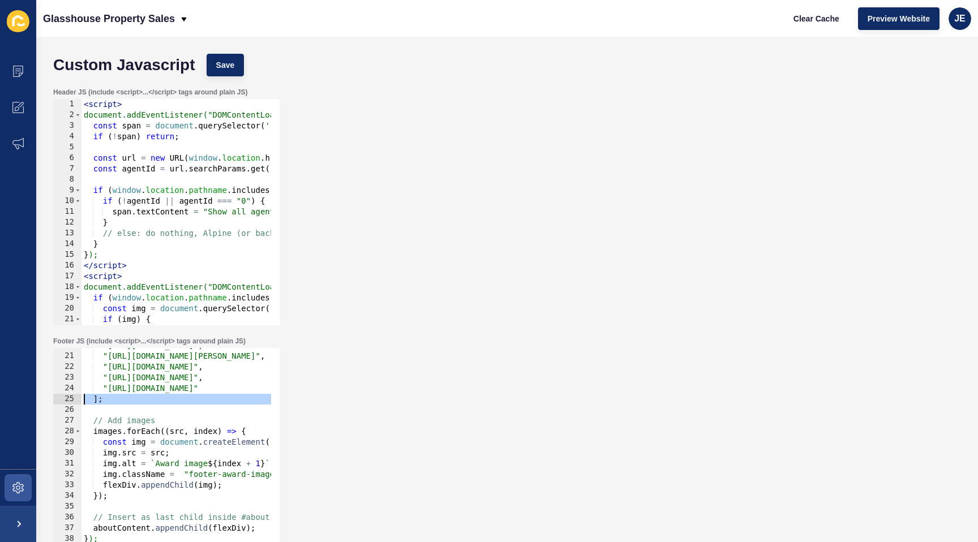
drag, startPoint x: 136, startPoint y: 410, endPoint x: 33, endPoint y: 402, distance: 103.3
click at [14, 401] on div "Content Appearance Marketing Settings Glasshouse Property Sales Clear Cache Pre…" at bounding box center [489, 271] width 978 height 542
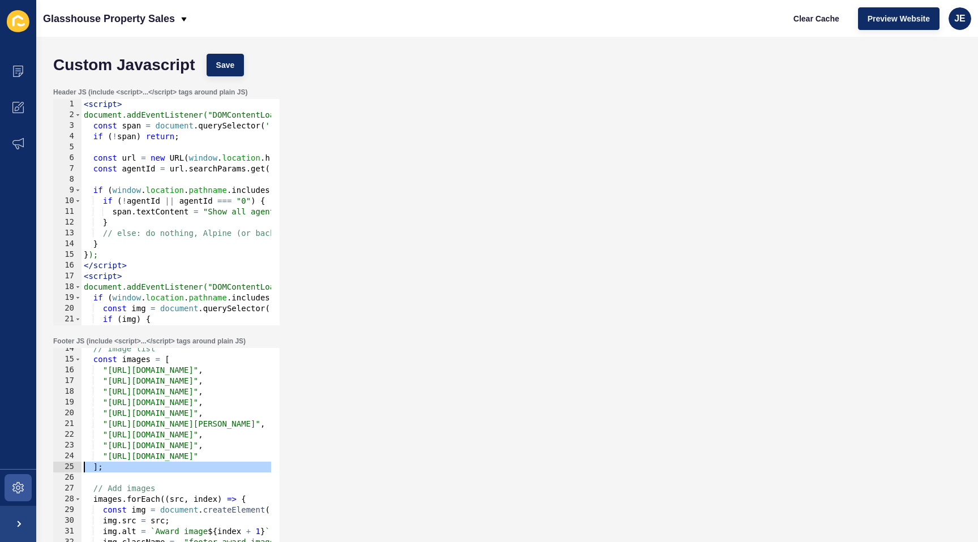
scroll to position [144, 0]
click at [115, 434] on div "// Image list const images = [ "https://app-spoke-sites-au.s3.amazonaws.com/upl…" at bounding box center [392, 463] width 622 height 239
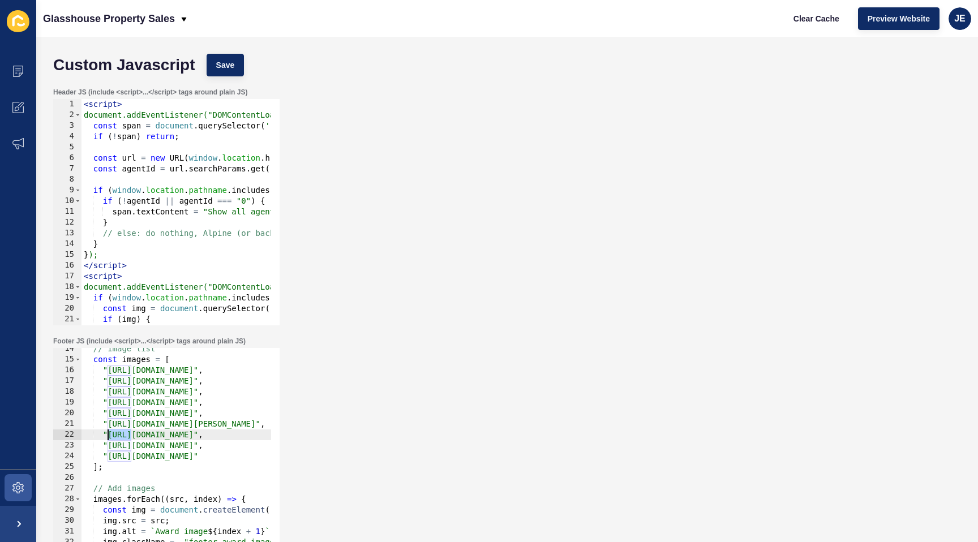
click at [115, 434] on div "// Image list const images = [ "https://app-spoke-sites-au.s3.amazonaws.com/upl…" at bounding box center [392, 463] width 622 height 239
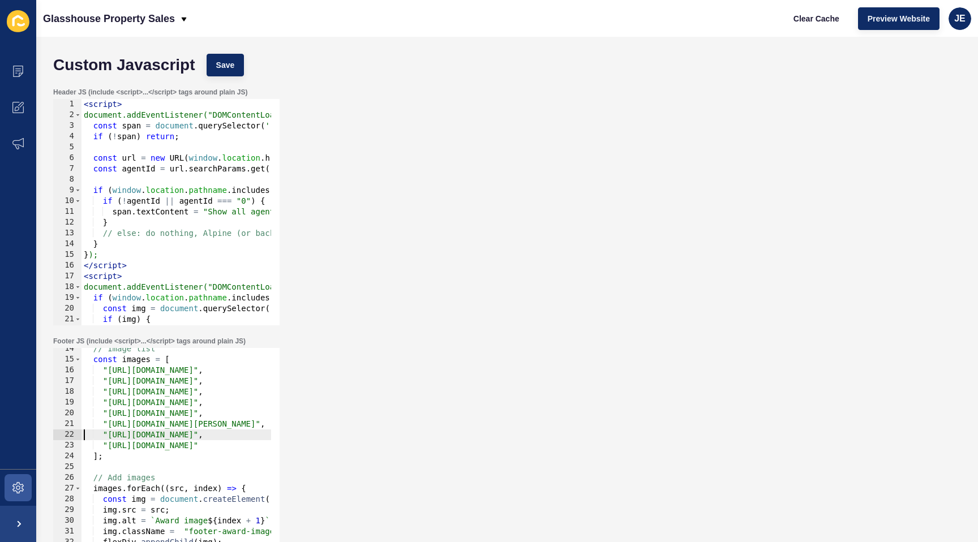
click at [102, 404] on div "// Image list const images = [ "https://app-spoke-sites-au.s3.amazonaws.com/upl…" at bounding box center [392, 463] width 622 height 239
type textarea ""https://app-spoke-sites-au.s3.amazonaws.com/uploads/sites/709/2025/10/Agency-o…"
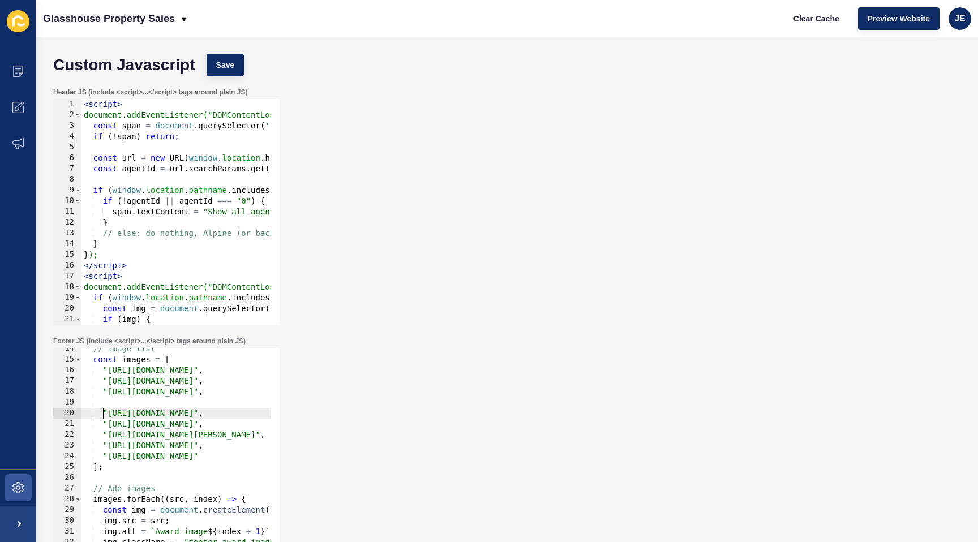
click at [114, 402] on div "// Image list const images = [ "https://app-spoke-sites-au.s3.amazonaws.com/upl…" at bounding box center [392, 463] width 622 height 239
paste textarea
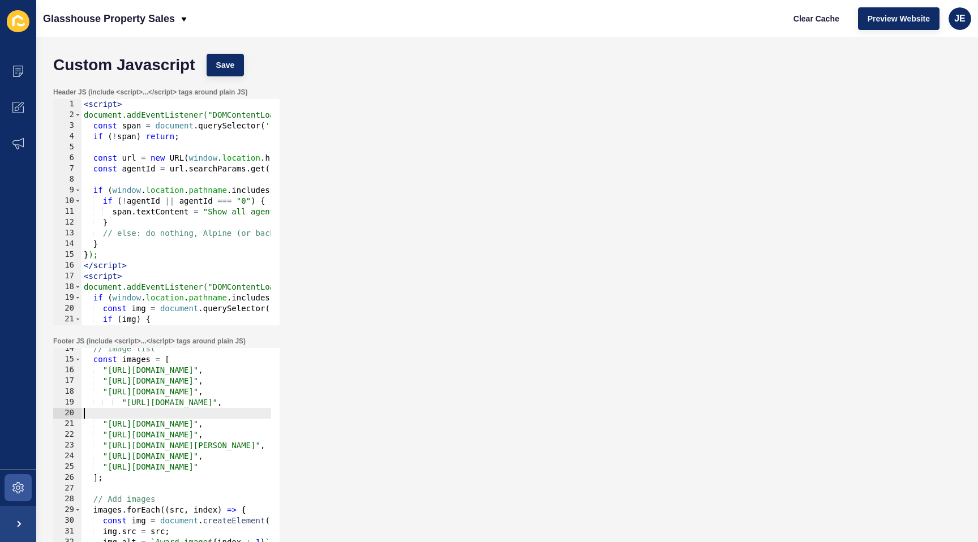
scroll to position [0, 0]
drag, startPoint x: 123, startPoint y: 402, endPoint x: 104, endPoint y: 404, distance: 19.3
click at [104, 404] on div "// Image list const images = [ "https://app-spoke-sites-au.s3.amazonaws.com/upl…" at bounding box center [392, 463] width 622 height 239
type textarea ""https://app-spoke-sites-au.s3.amazonaws.com/uploads/sites/709/2025/10/social-s…"
click at [110, 412] on div "// Image list const images = [ "https://app-spoke-sites-au.s3.amazonaws.com/upl…" at bounding box center [392, 463] width 622 height 239
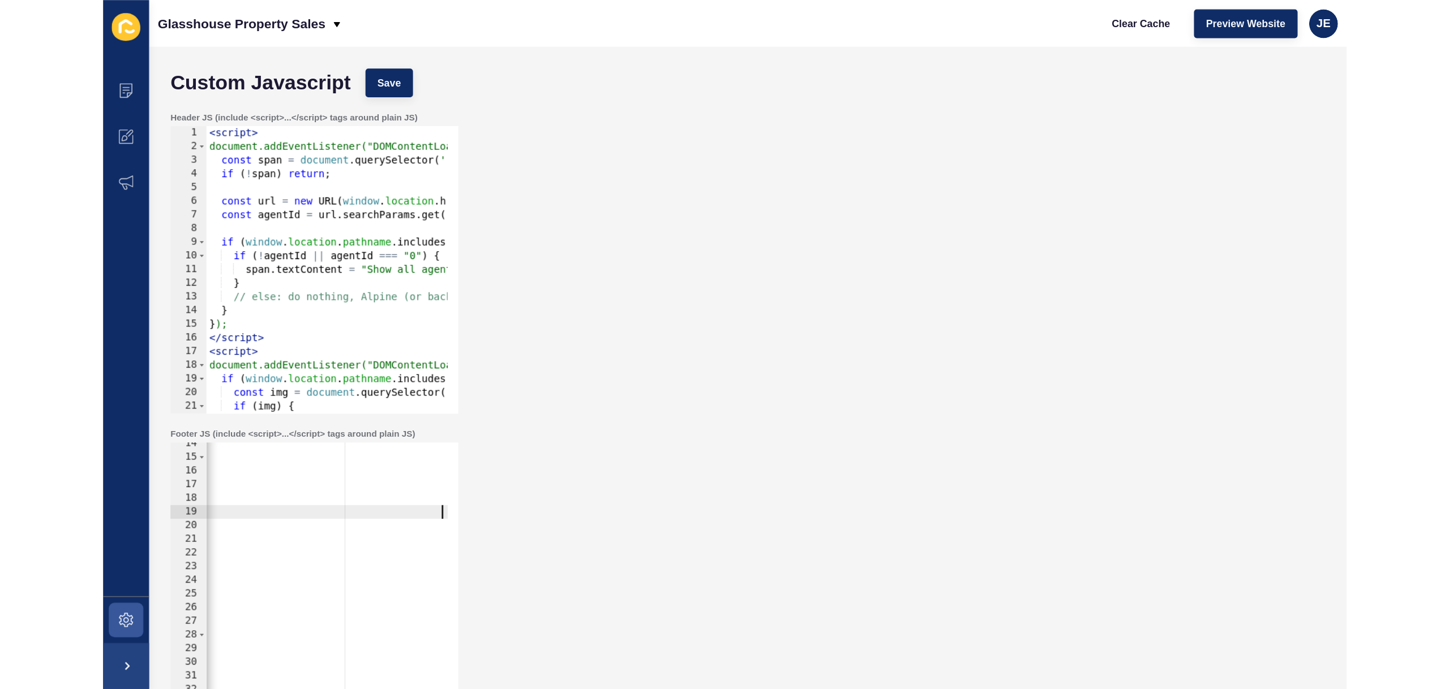
scroll to position [0, 274]
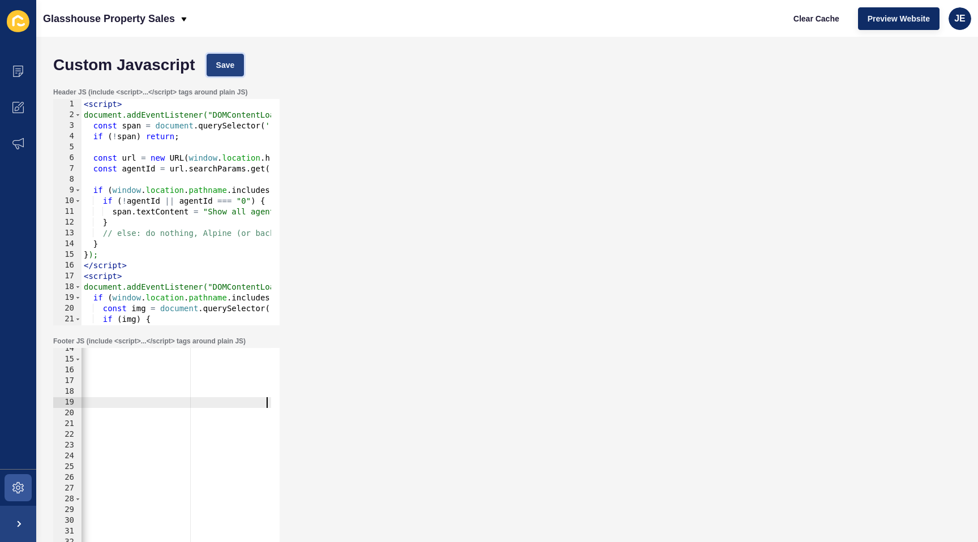
click at [221, 57] on button "Save" at bounding box center [226, 65] width 38 height 23
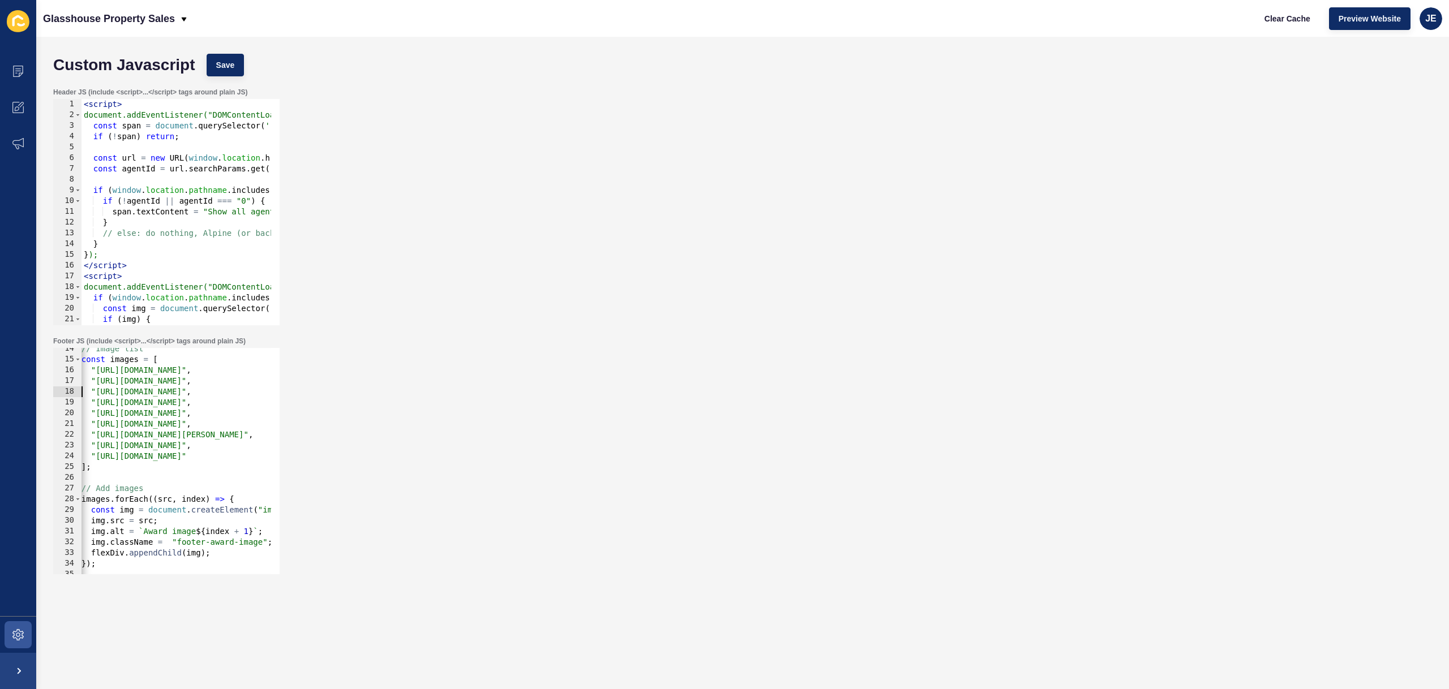
scroll to position [0, 0]
drag, startPoint x: 169, startPoint y: 384, endPoint x: 53, endPoint y: 387, distance: 115.5
click at [53, 387] on div ""https://app-spoke-sites-au.s3.amazonaws.com/uploads/sites/709/2025/10/2024-02-…" at bounding box center [166, 461] width 226 height 226
click at [165, 392] on div "// Image list const images = [ "https://app-spoke-sites-au.s3.amazonaws.com/upl…" at bounding box center [392, 463] width 622 height 239
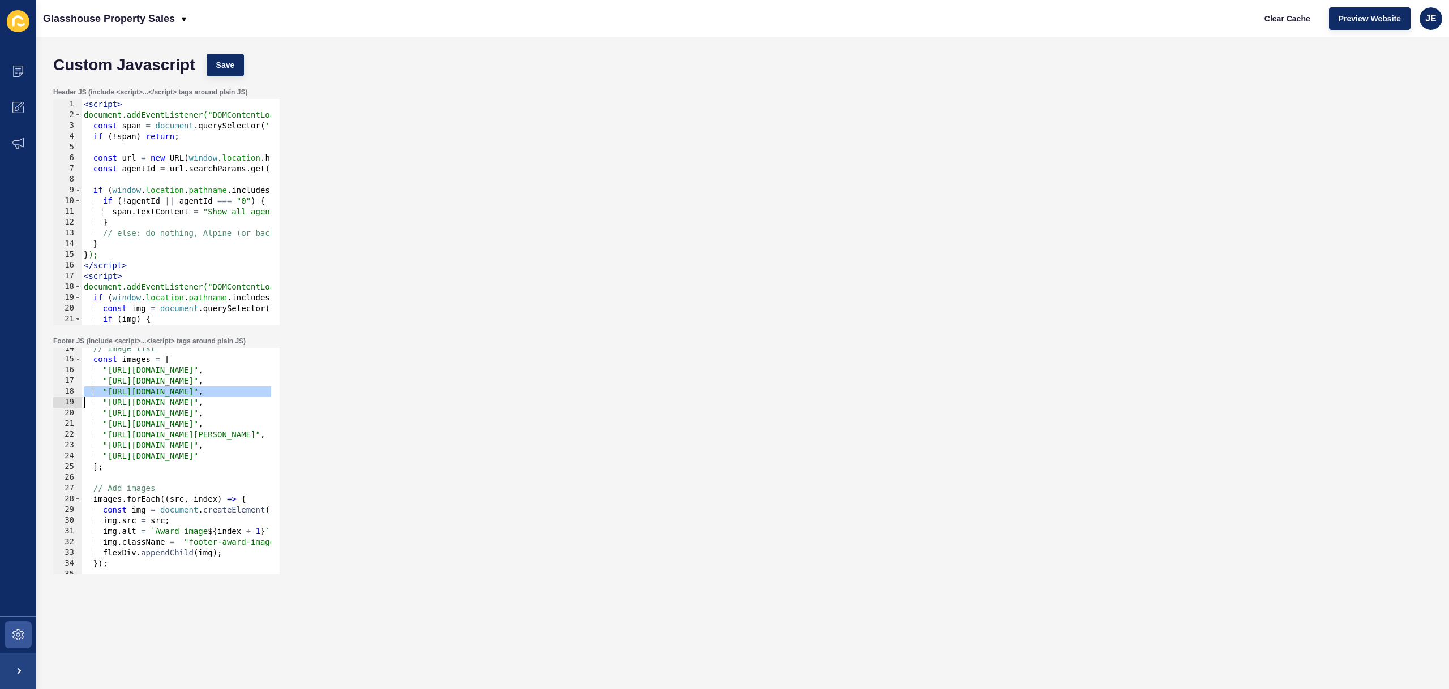
click at [165, 392] on div "// Image list const images = [ "https://app-spoke-sites-au.s3.amazonaws.com/upl…" at bounding box center [392, 463] width 622 height 239
click at [138, 374] on div "// Image list const images = [ "https://app-spoke-sites-au.s3.amazonaws.com/upl…" at bounding box center [392, 463] width 622 height 239
click at [134, 386] on div "// Image list const images = [ "https://app-spoke-sites-au.s3.amazonaws.com/upl…" at bounding box center [392, 463] width 622 height 239
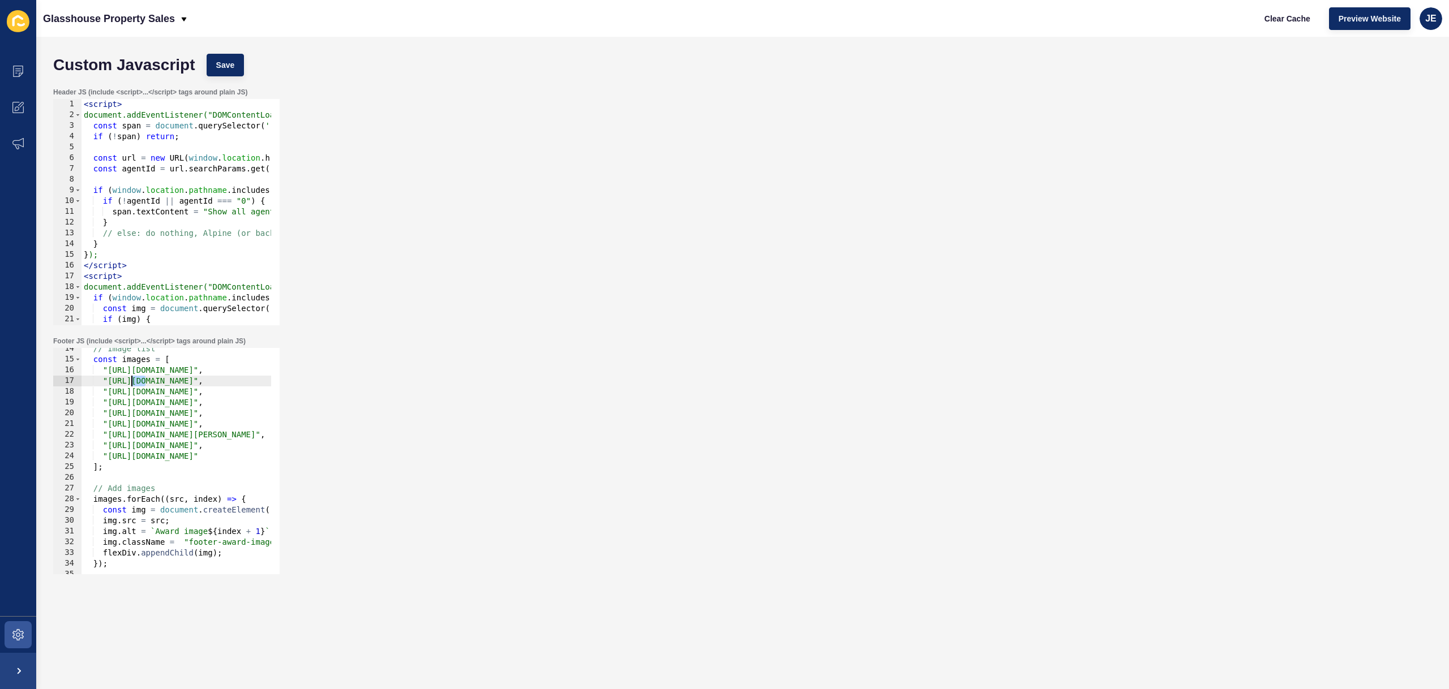
click at [132, 390] on div "// Image list const images = [ "https://app-spoke-sites-au.s3.amazonaws.com/upl…" at bounding box center [392, 463] width 622 height 239
click at [205, 361] on div "// Image list const images = [ "https://app-spoke-sites-au.s3.amazonaws.com/upl…" at bounding box center [392, 463] width 622 height 239
type textarea "const images = ["
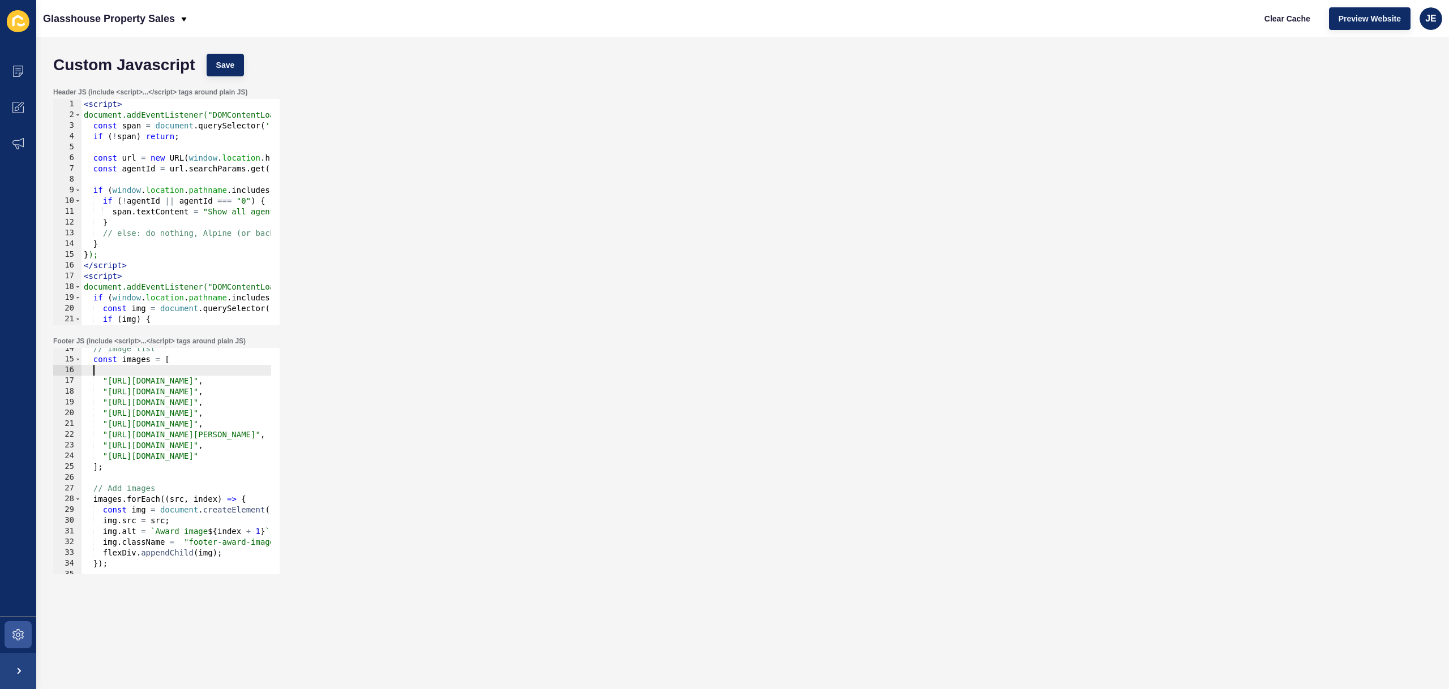
paste textarea
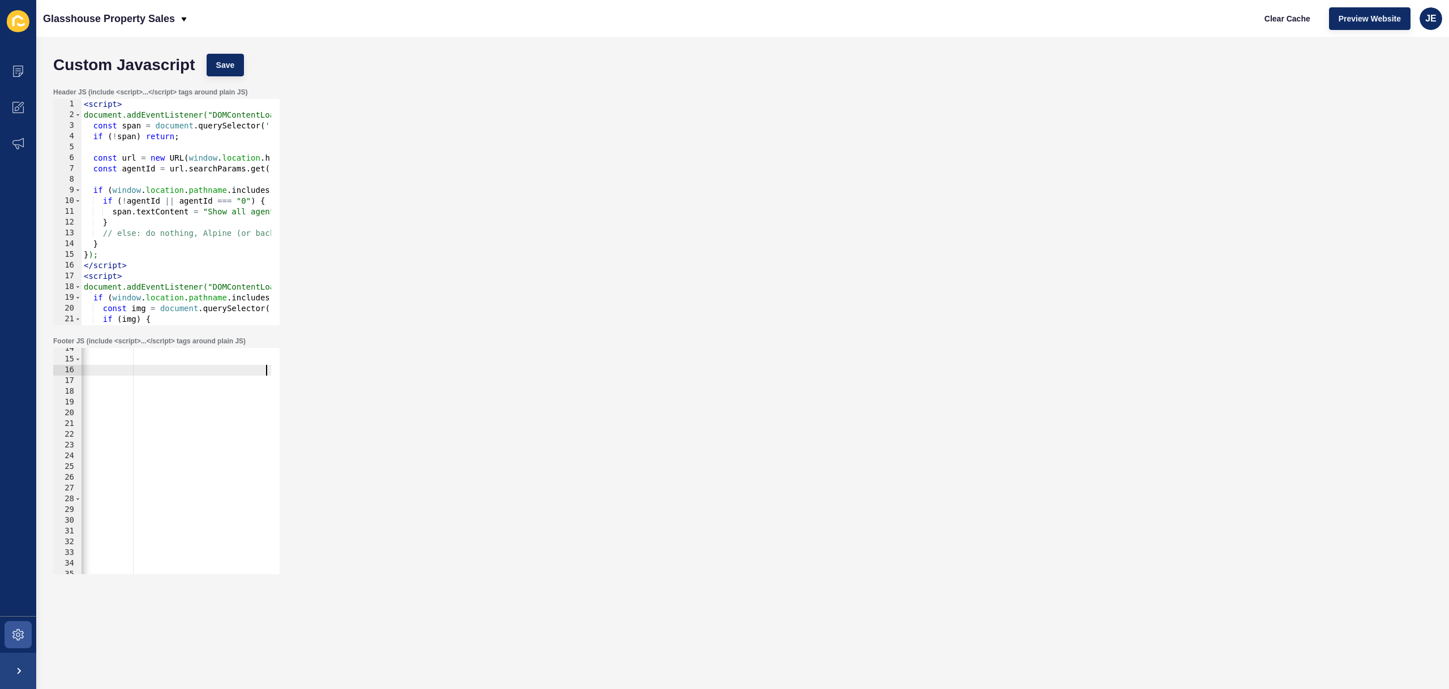
click at [151, 381] on div "// Image list const images = [ "https://app-spoke-sites-au.s3.amazonaws.com/upl…" at bounding box center [61, 463] width 622 height 239
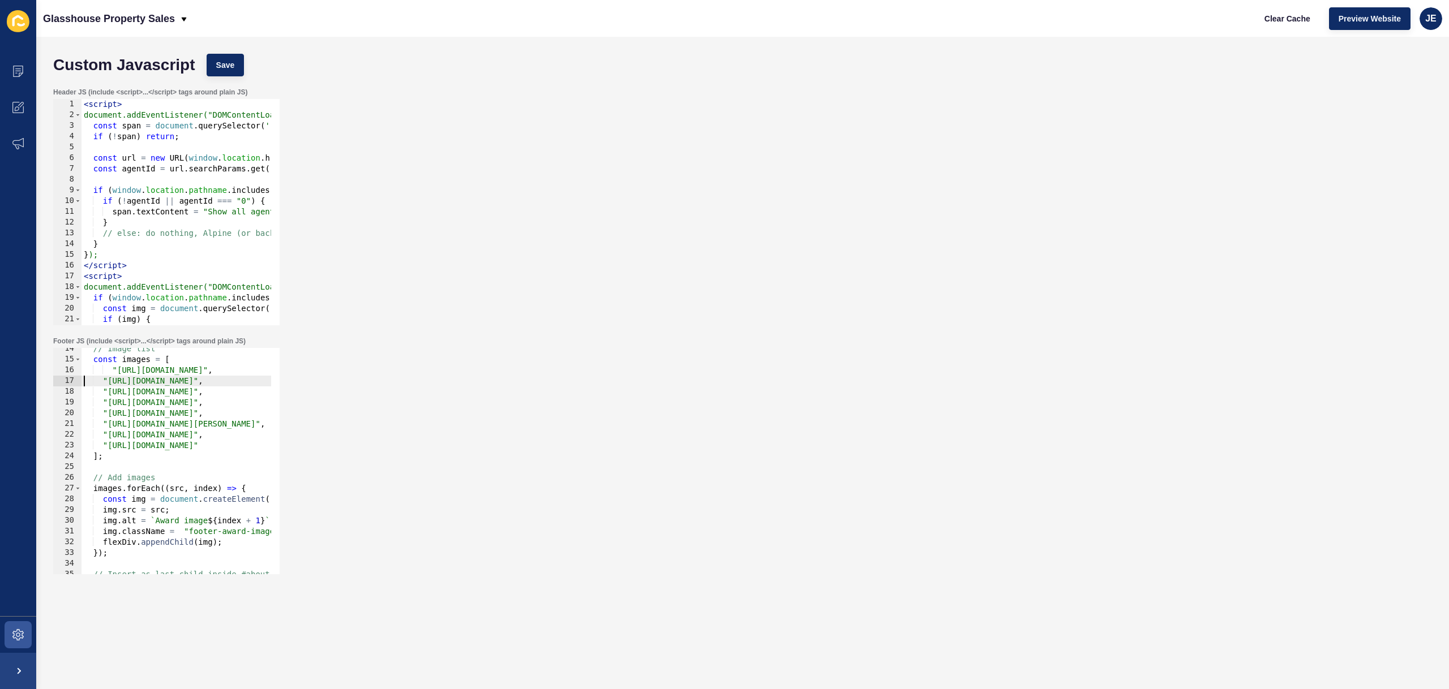
click at [111, 369] on div "// Image list const images = [ "https://app-spoke-sites-au.s3.amazonaws.com/upl…" at bounding box center [375, 463] width 589 height 239
drag, startPoint x: 104, startPoint y: 403, endPoint x: 102, endPoint y: 409, distance: 6.3
click at [104, 403] on div "// Image list const images = [ "https://app-spoke-sites-au.s3.amazonaws.com/upl…" at bounding box center [375, 463] width 589 height 239
type textarea ""https://app-spoke-sites-au.s3.amazonaws.com/uploads/sites/709/2025/10/Agency-o…"
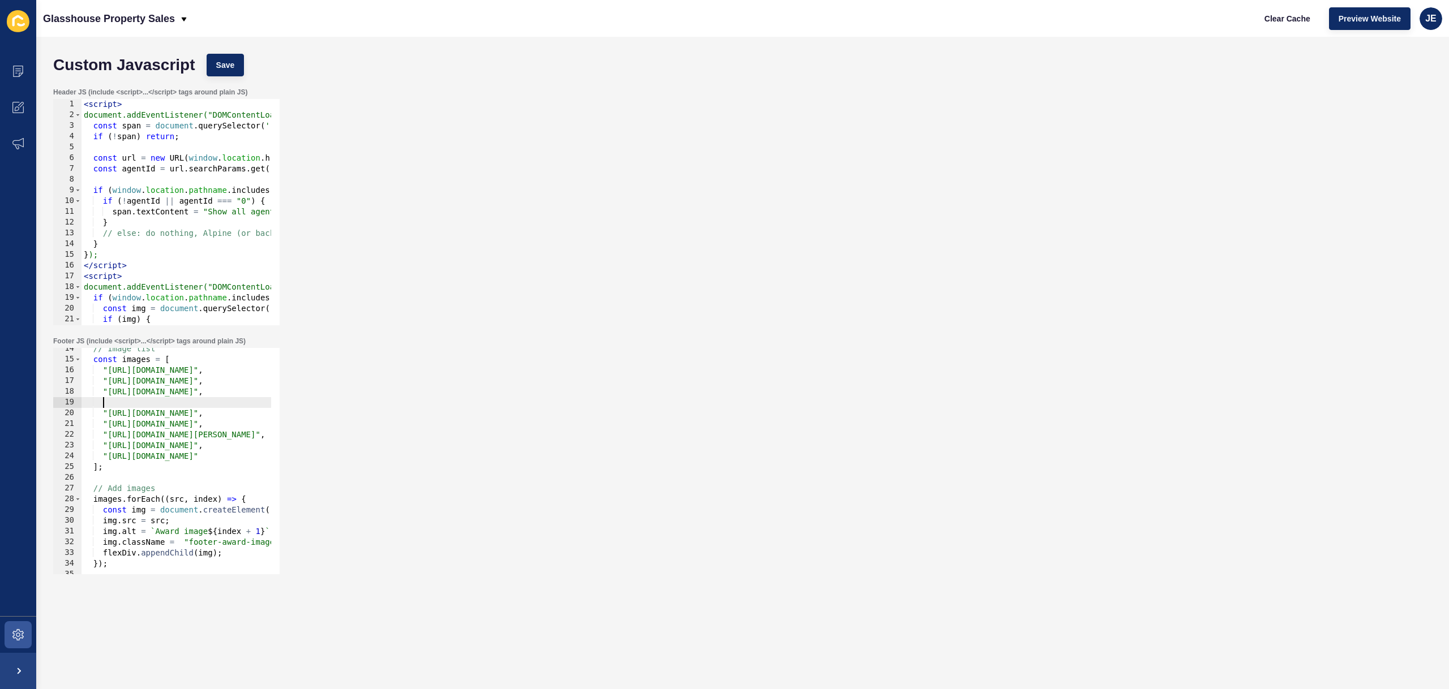
click at [113, 403] on div "// Image list const images = [ "https://app-spoke-sites-au.s3.amazonaws.com/upl…" at bounding box center [375, 463] width 589 height 239
paste textarea
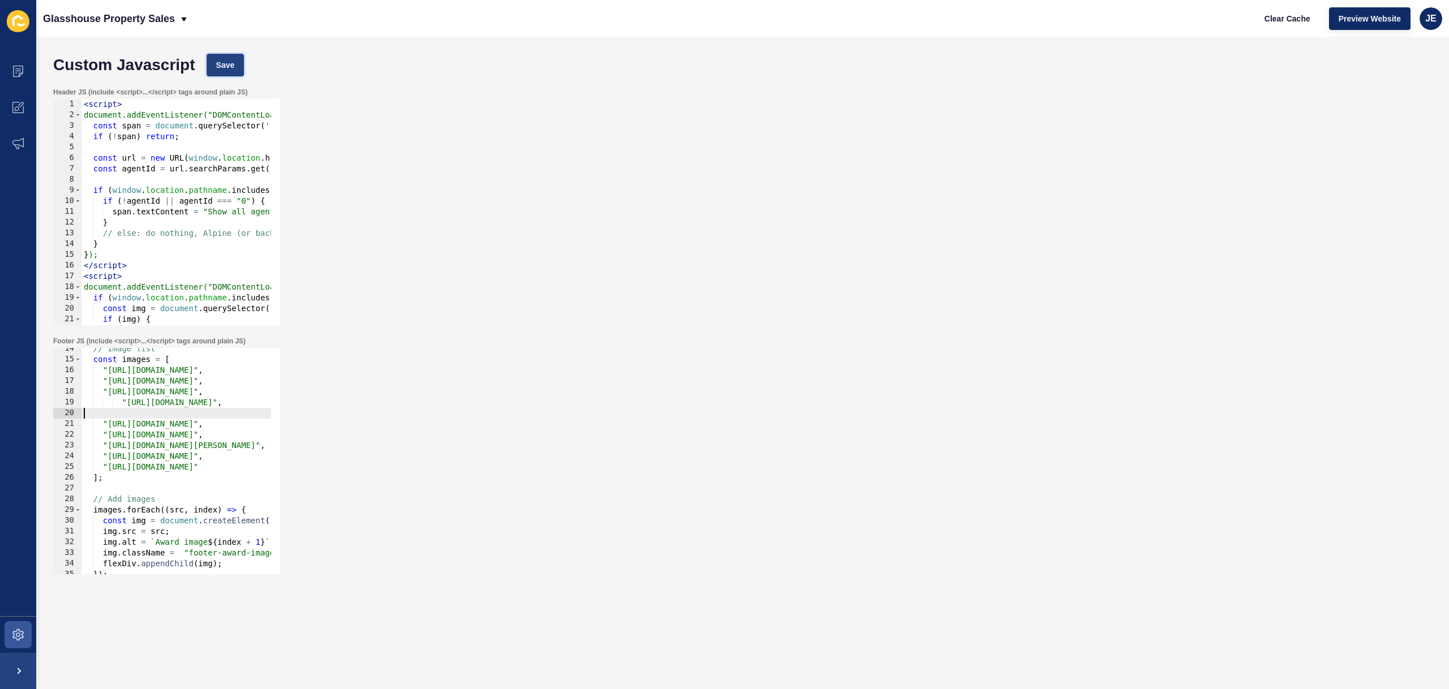
click at [214, 59] on button "Save" at bounding box center [226, 65] width 38 height 23
click at [151, 401] on div "// Image list const images = [ "https://app-spoke-sites-au.s3.amazonaws.com/upl…" at bounding box center [402, 463] width 642 height 239
type textarea ""https://app-spoke-sites-au.s3.amazonaws.com/uploads/sites/709/2025/10/50a844b0…"
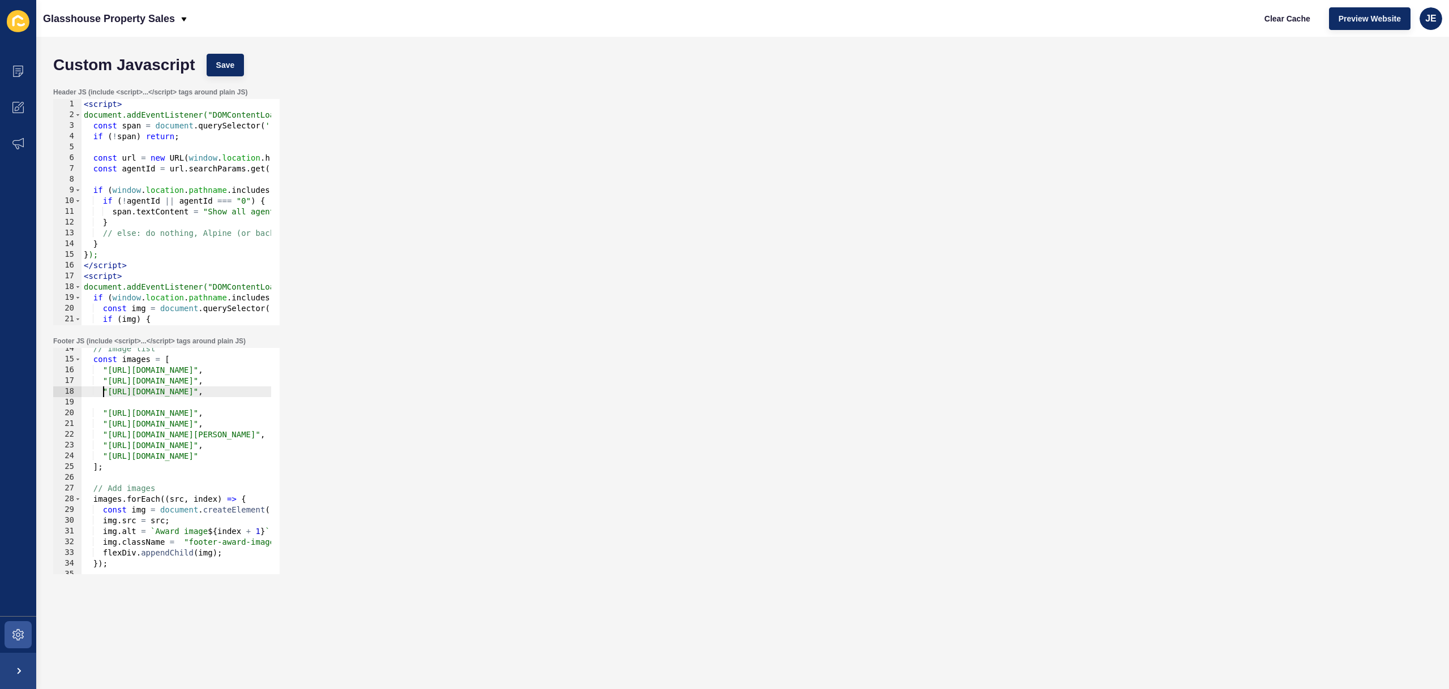
click at [101, 394] on div "// Image list const images = [ "https://app-spoke-sites-au.s3.amazonaws.com/upl…" at bounding box center [375, 463] width 589 height 239
type textarea ""https://app-spoke-sites-au.s3.amazonaws.com/uploads/sites/709/2025/10/social-s…"
click at [105, 392] on div "// Image list const images = [ "https://app-spoke-sites-au.s3.amazonaws.com/upl…" at bounding box center [375, 463] width 589 height 239
paste textarea
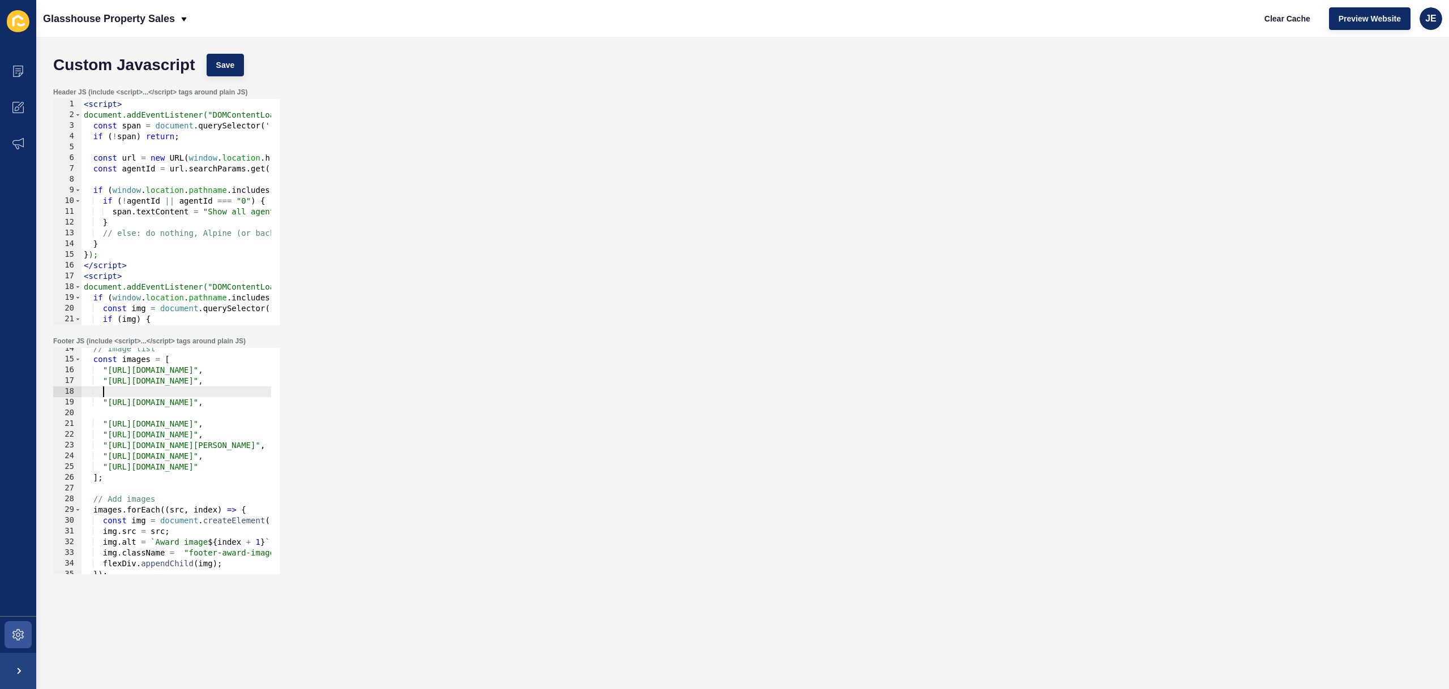
scroll to position [0, 0]
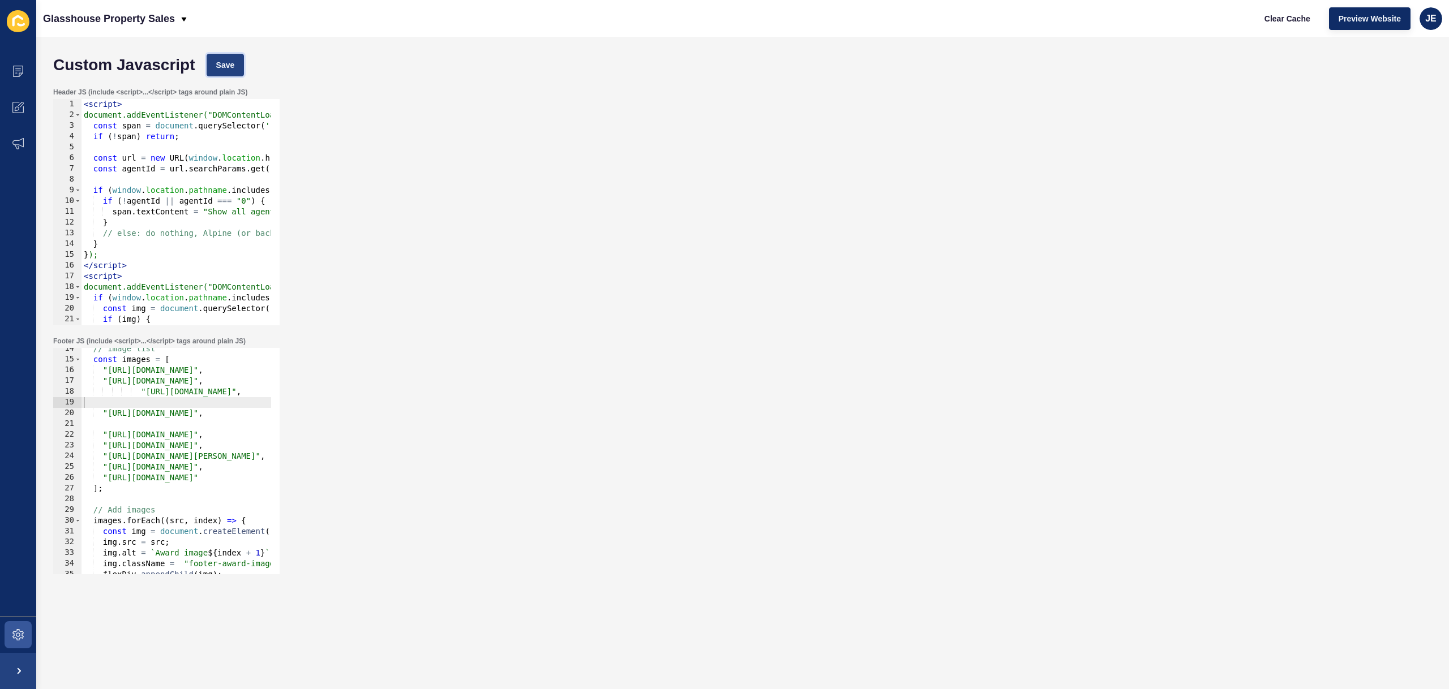
click at [213, 56] on button "Save" at bounding box center [226, 65] width 38 height 23
click at [1288, 14] on span "Clear Cache" at bounding box center [1287, 18] width 46 height 11
click at [140, 393] on div "// Image list const images = [ "https://app-spoke-sites-au.s3.amazonaws.com/upl…" at bounding box center [411, 463] width 661 height 239
type textarea ""https://app-spoke-sites-au.s3.amazonaws.com/uploads/sites/709/2025/10/50a844b0…"
click at [130, 401] on div "// Image list const images = [ "https://app-spoke-sites-au.s3.amazonaws.com/upl…" at bounding box center [392, 463] width 622 height 239
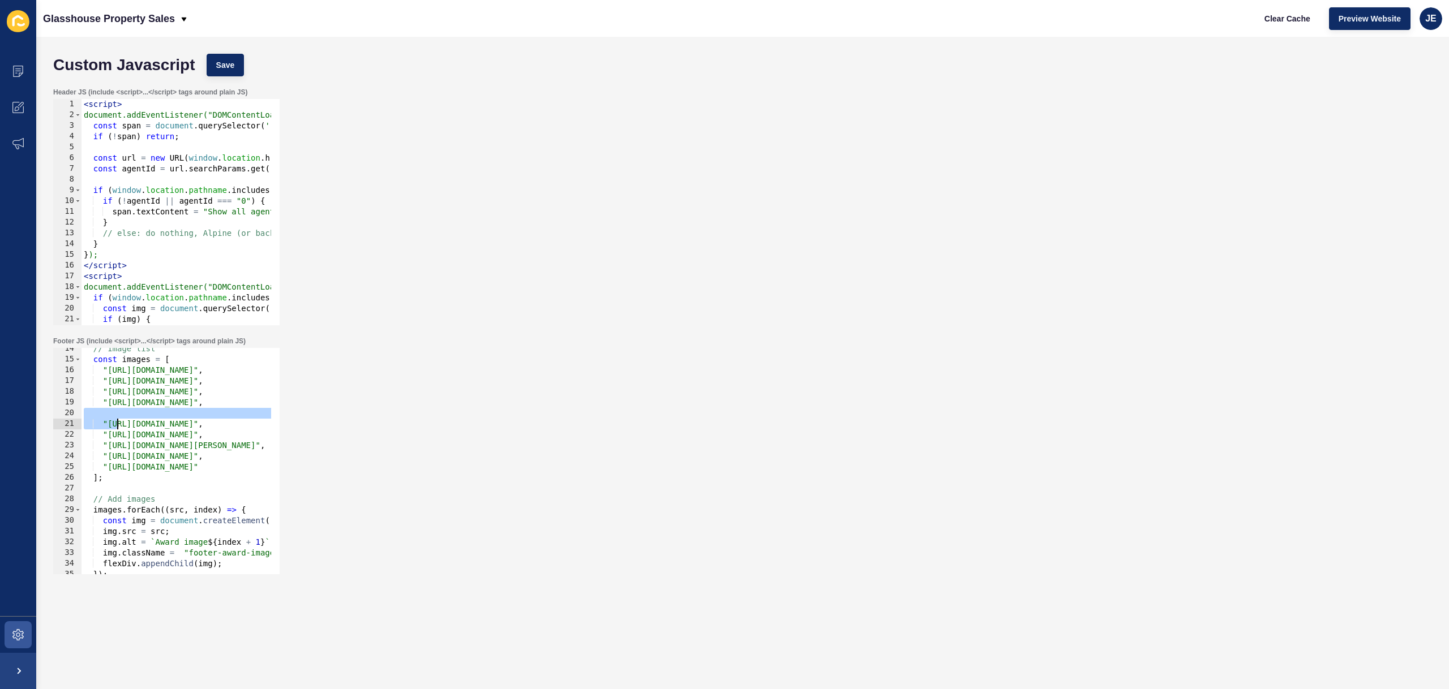
drag, startPoint x: 123, startPoint y: 418, endPoint x: 117, endPoint y: 419, distance: 6.3
click at [117, 419] on div "// Image list const images = [ "https://app-spoke-sites-au.s3.amazonaws.com/upl…" at bounding box center [392, 463] width 622 height 239
click at [105, 443] on div "// Image list const images = [ "https://app-spoke-sites-au.s3.amazonaws.com/upl…" at bounding box center [392, 463] width 622 height 239
click at [104, 450] on div "// Image list const images = [ "https://app-spoke-sites-au.s3.amazonaws.com/upl…" at bounding box center [392, 463] width 622 height 239
click at [97, 456] on div "// Image list const images = [ "https://app-spoke-sites-au.s3.amazonaws.com/upl…" at bounding box center [392, 463] width 622 height 239
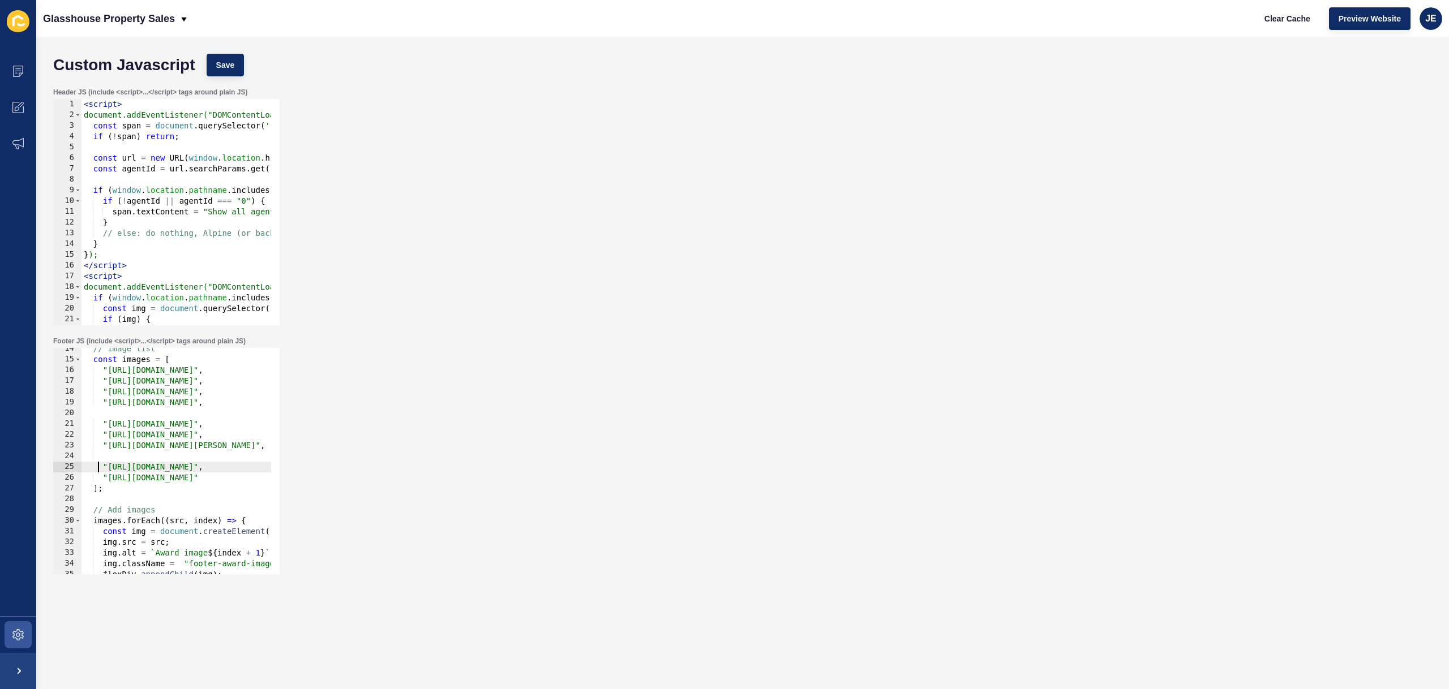
scroll to position [0, 1]
click at [117, 448] on div "// Image list const images = [ "https://app-spoke-sites-au.s3.amazonaws.com/upl…" at bounding box center [392, 463] width 622 height 239
type textarea ""https://app-spoke-sites-au.s3.amazonaws.com/uploads/sites/709/2025/10/Lisa-Age…"
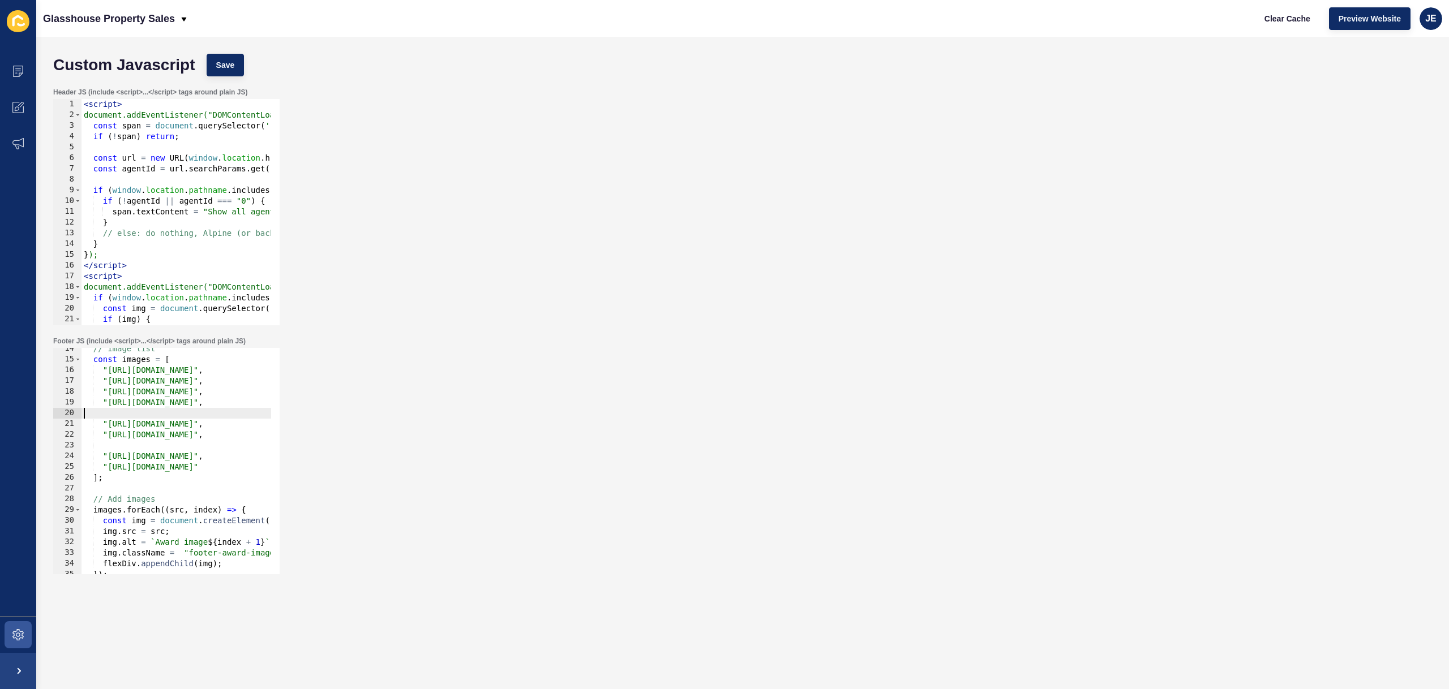
click at [130, 415] on div "// Image list const images = [ "https://app-spoke-sites-au.s3.amazonaws.com/upl…" at bounding box center [392, 463] width 622 height 239
paste textarea ""https://app-spoke-sites-au.s3.amazonaws.com/uploads/sites/709/2025/10/Lisa-Age…"
type textarea ""https://app-spoke-sites-au.s3.amazonaws.com/uploads/sites/709/2025/10/Lisa-Age…"
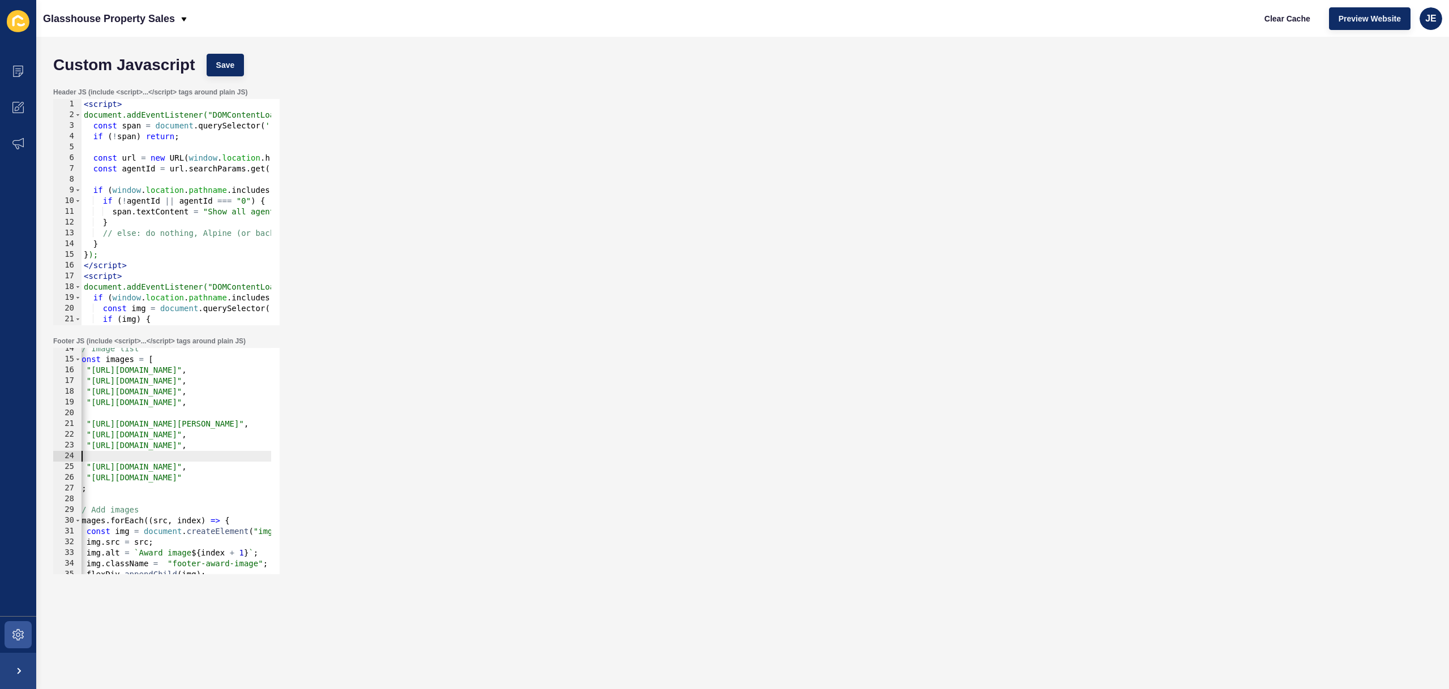
scroll to position [0, 16]
drag, startPoint x: 141, startPoint y: 460, endPoint x: 96, endPoint y: 460, distance: 45.8
click at [96, 460] on div "// Image list const images = [ "https://app-spoke-sites-au.s3.amazonaws.com/upl…" at bounding box center [376, 463] width 622 height 239
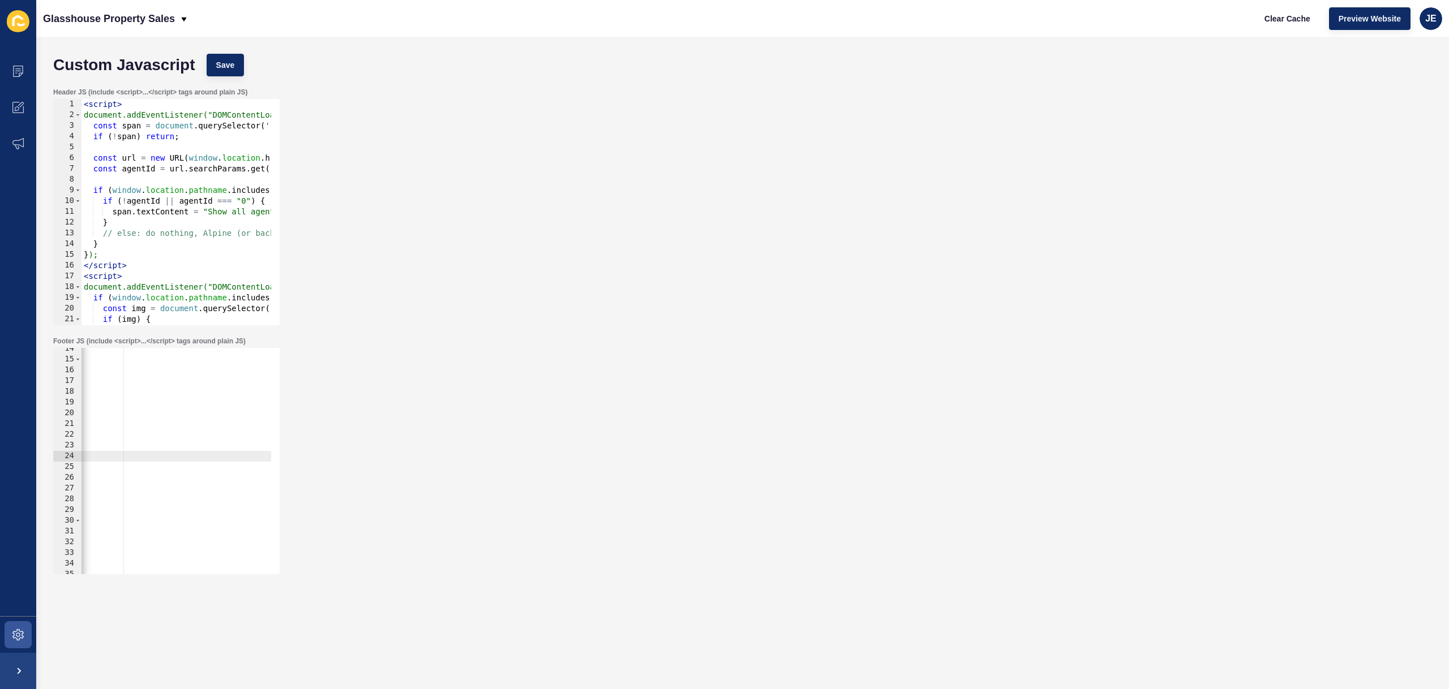
scroll to position [0, 0]
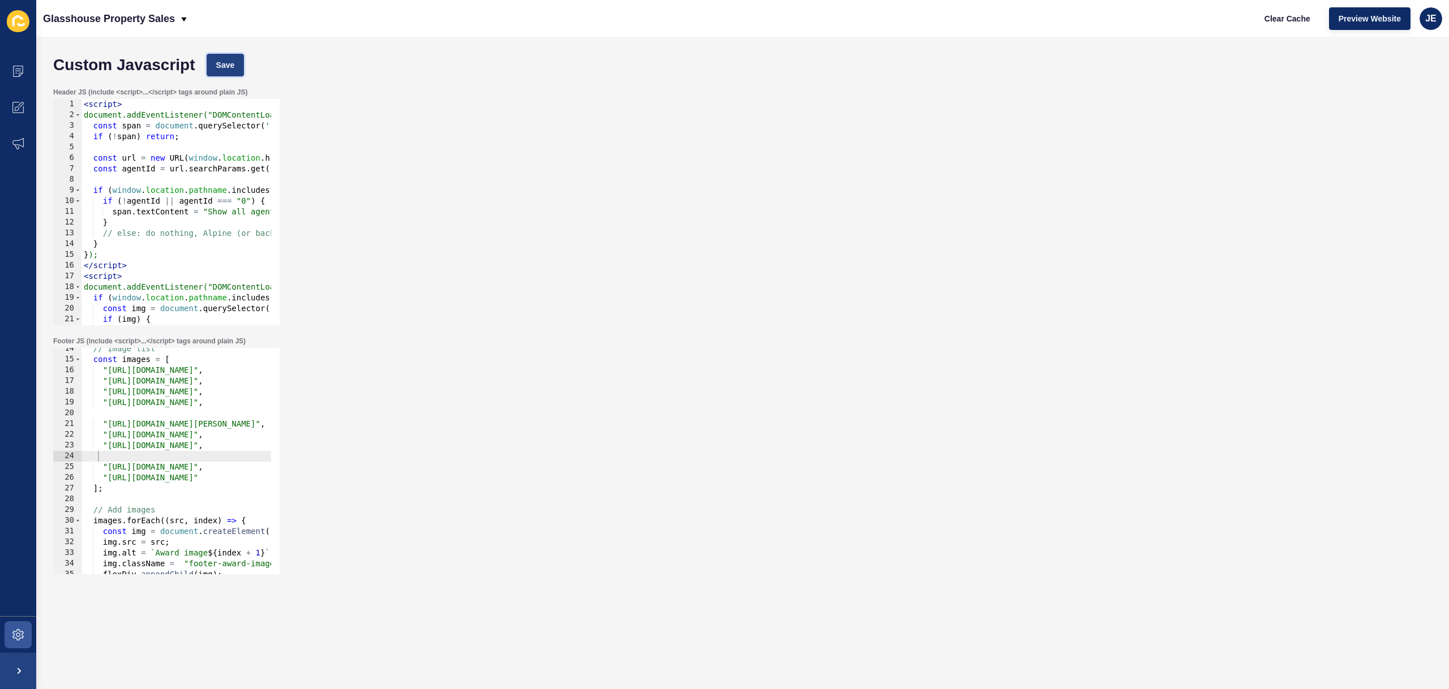
click at [227, 74] on button "Save" at bounding box center [226, 65] width 38 height 23
click at [101, 488] on div "// Image list const images = [ "https://app-spoke-sites-au.s3.amazonaws.com/upl…" at bounding box center [392, 463] width 622 height 239
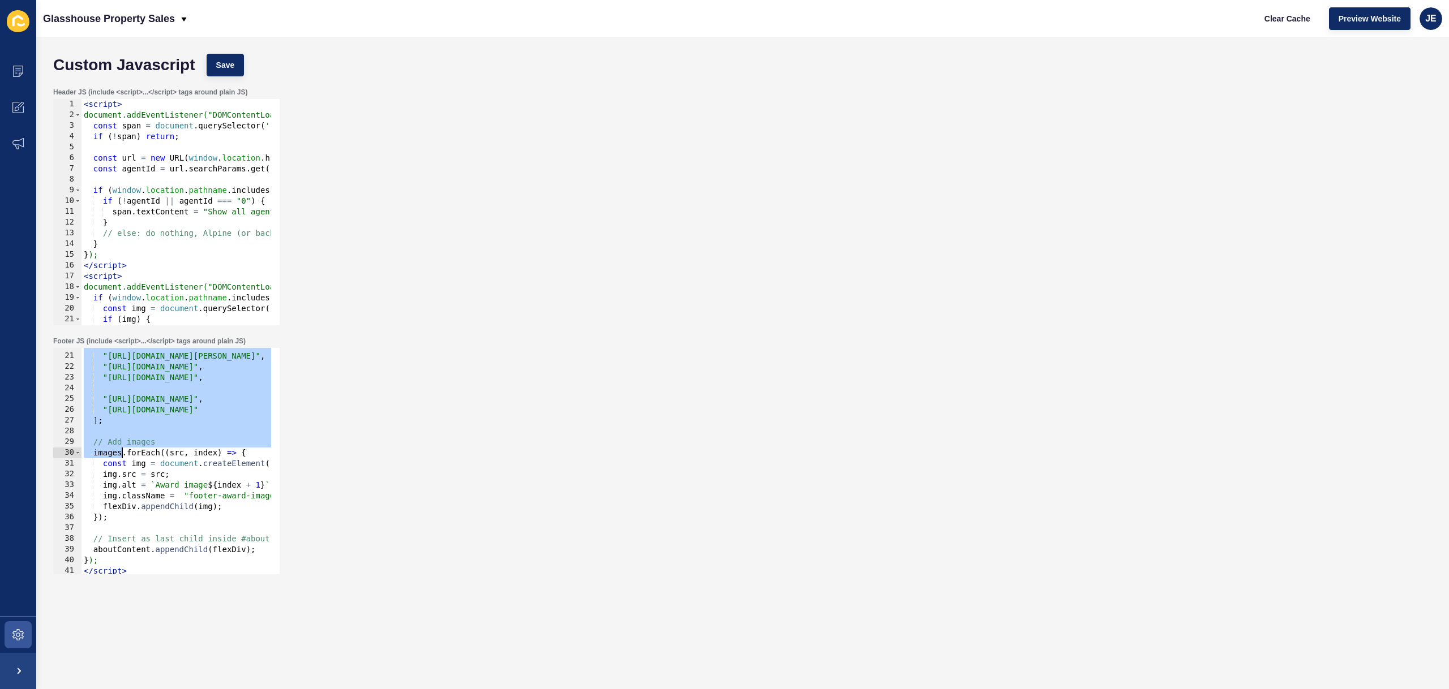
scroll to position [234, 0]
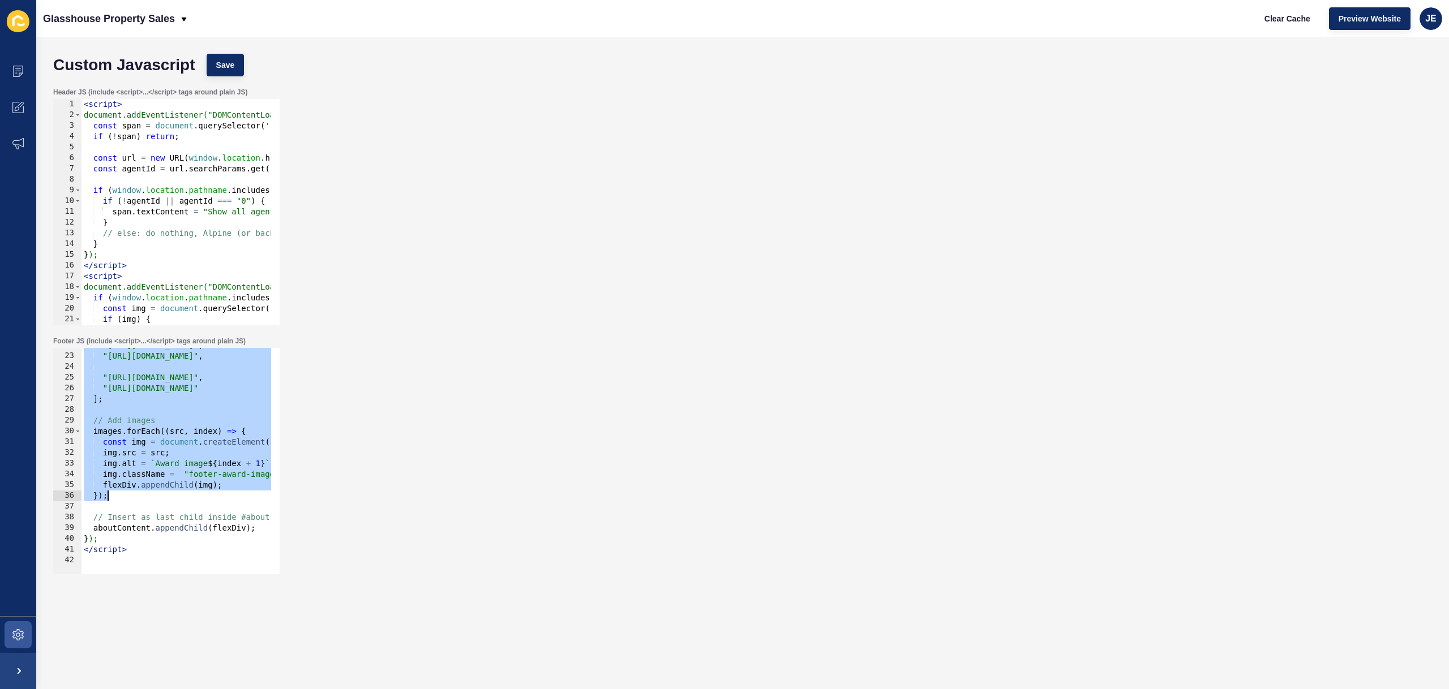
drag, startPoint x: 89, startPoint y: 386, endPoint x: 143, endPoint y: 501, distance: 127.1
click at [143, 500] on div ""https://app-spoke-sites-au.s3.amazonaws.com/uploads/sites/709/2025/10/Agency-o…" at bounding box center [392, 459] width 622 height 239
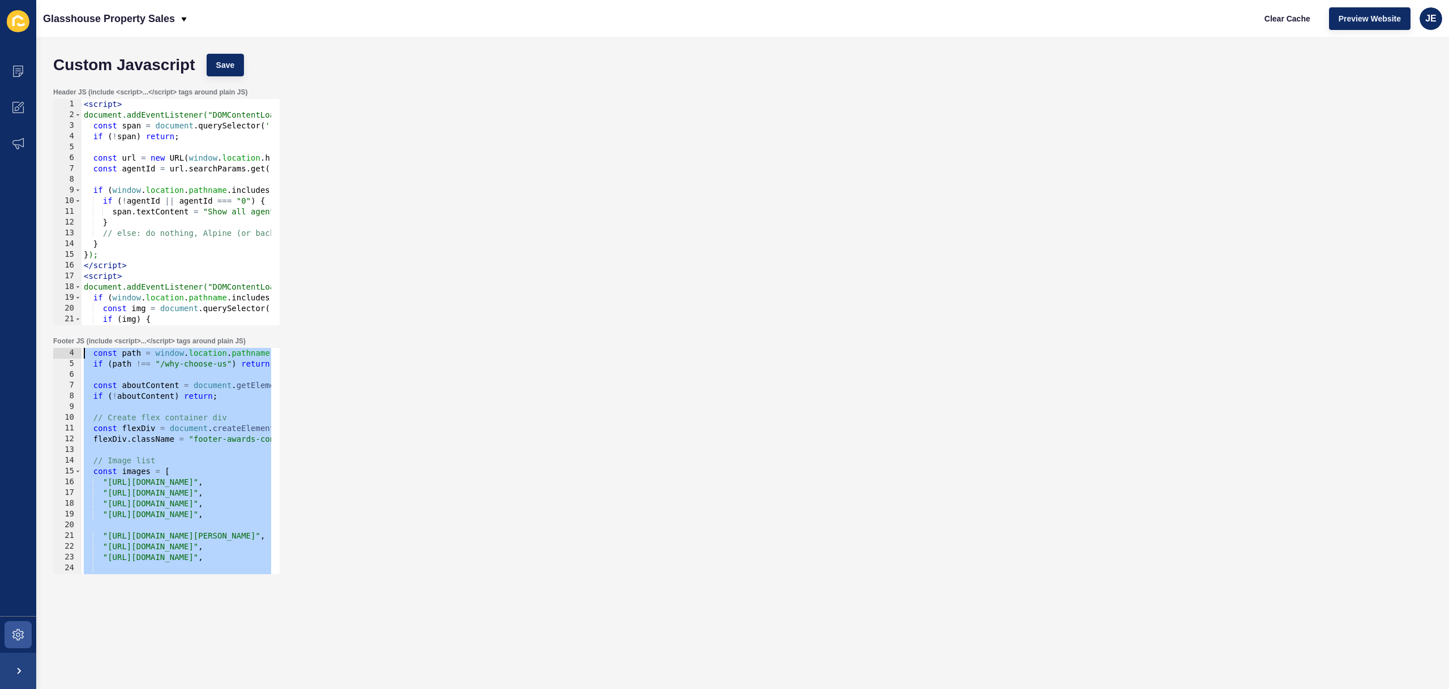
scroll to position [0, 0]
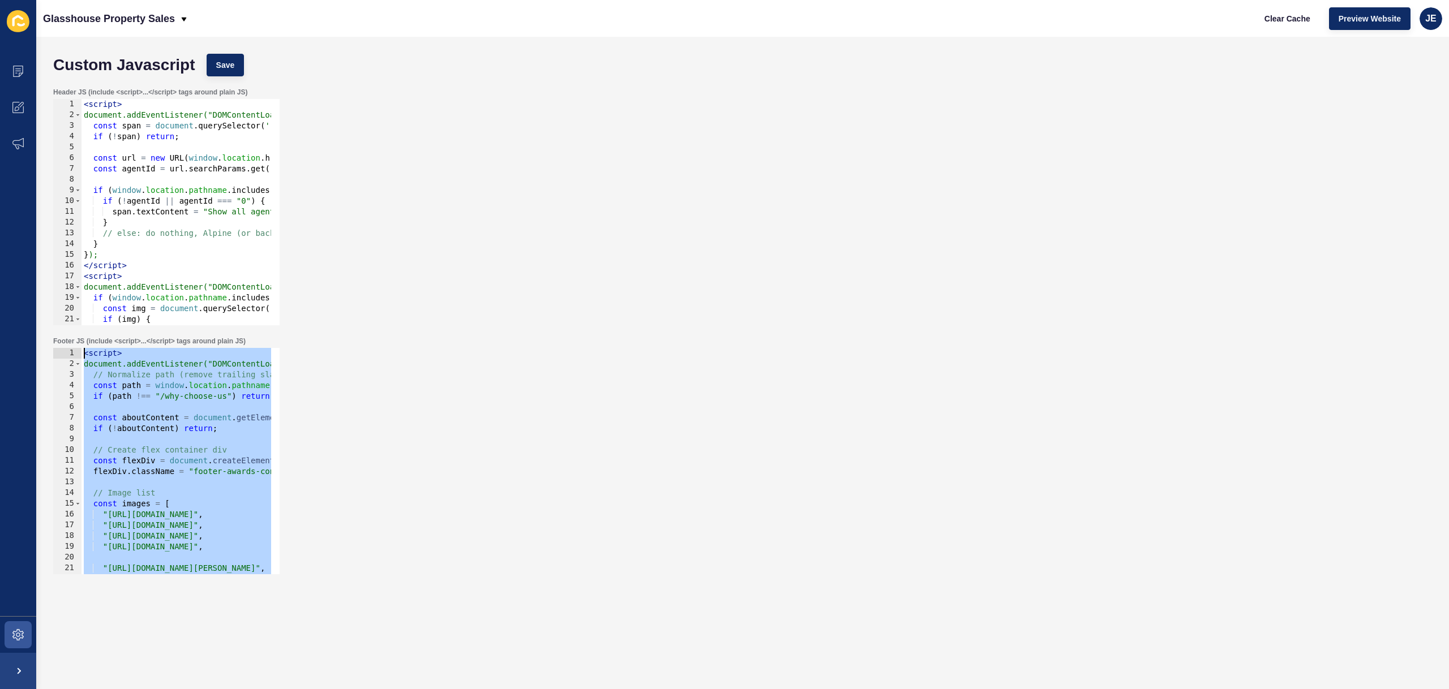
drag, startPoint x: 134, startPoint y: 548, endPoint x: 0, endPoint y: 324, distance: 260.4
click at [0, 324] on div "Content Appearance Marketing Settings Glasshouse Property Sales Clear Cache Pre…" at bounding box center [724, 344] width 1449 height 689
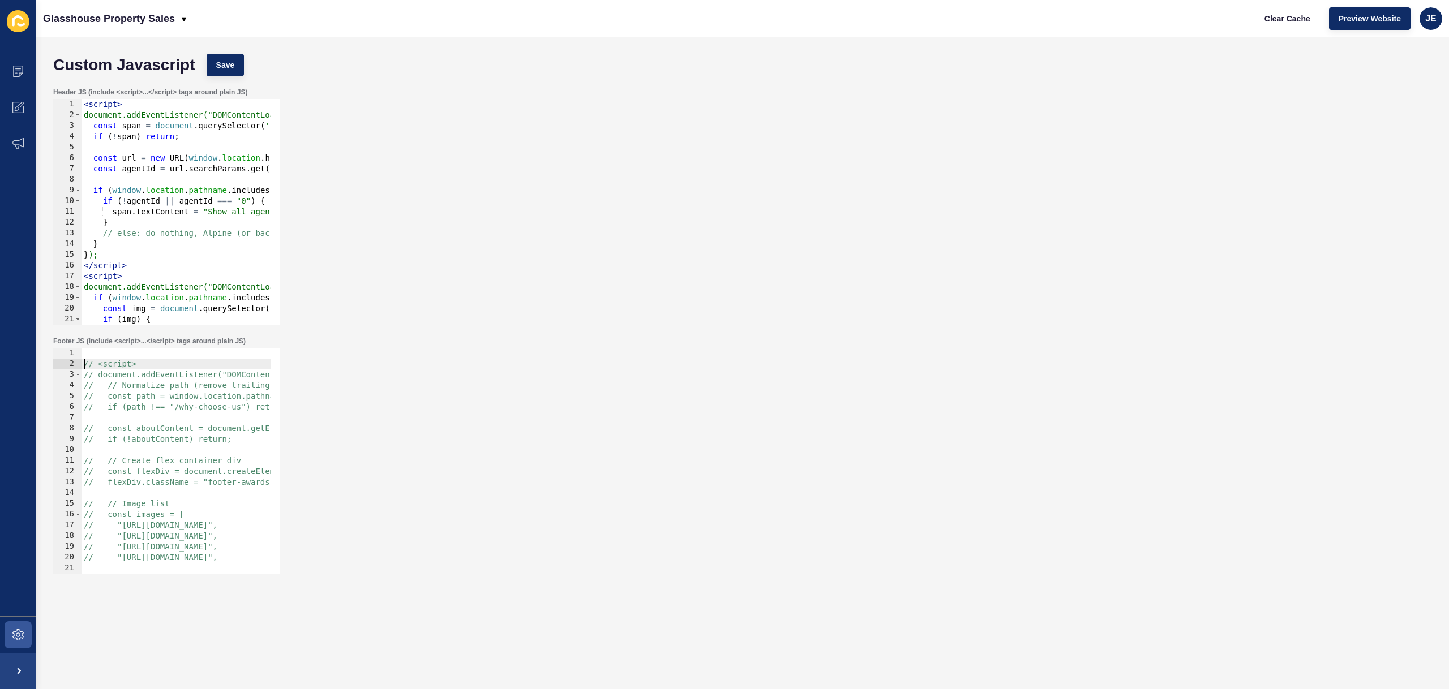
type textarea "// <script>"
paste textarea
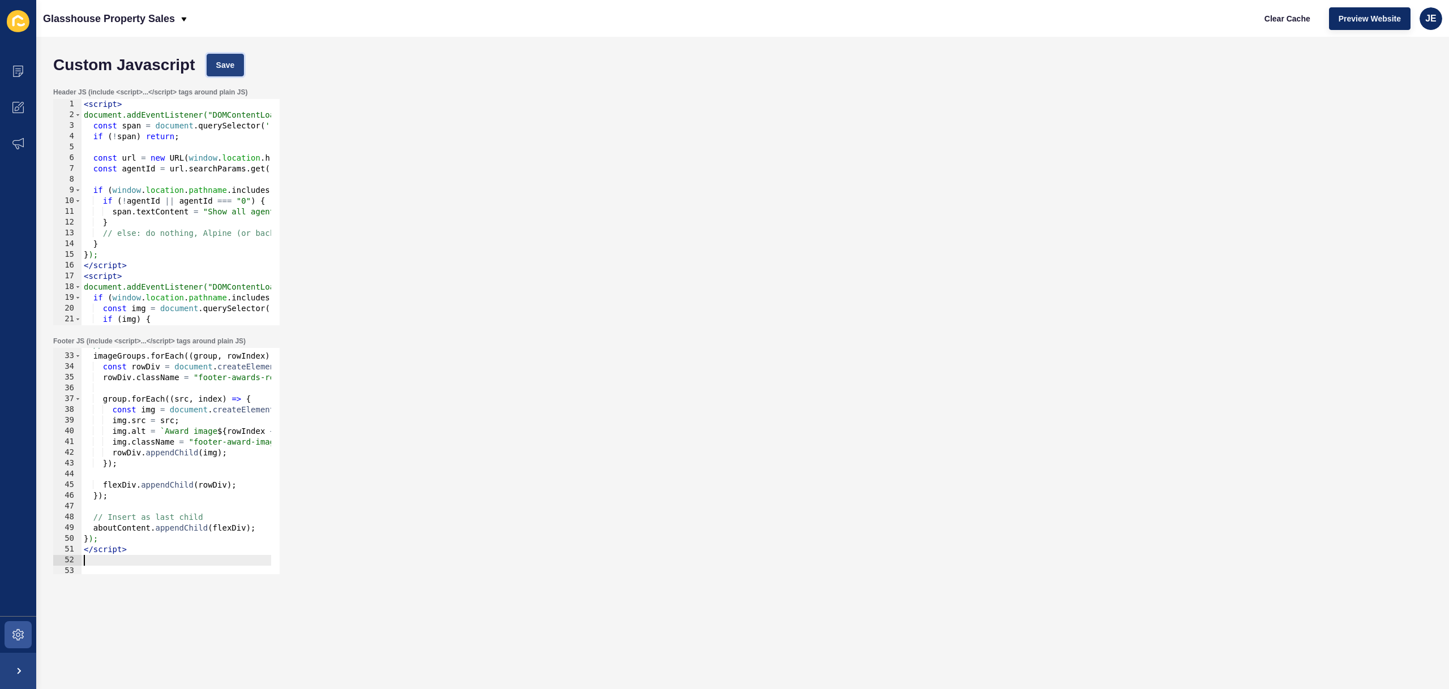
click at [232, 67] on span "Save" at bounding box center [225, 64] width 19 height 11
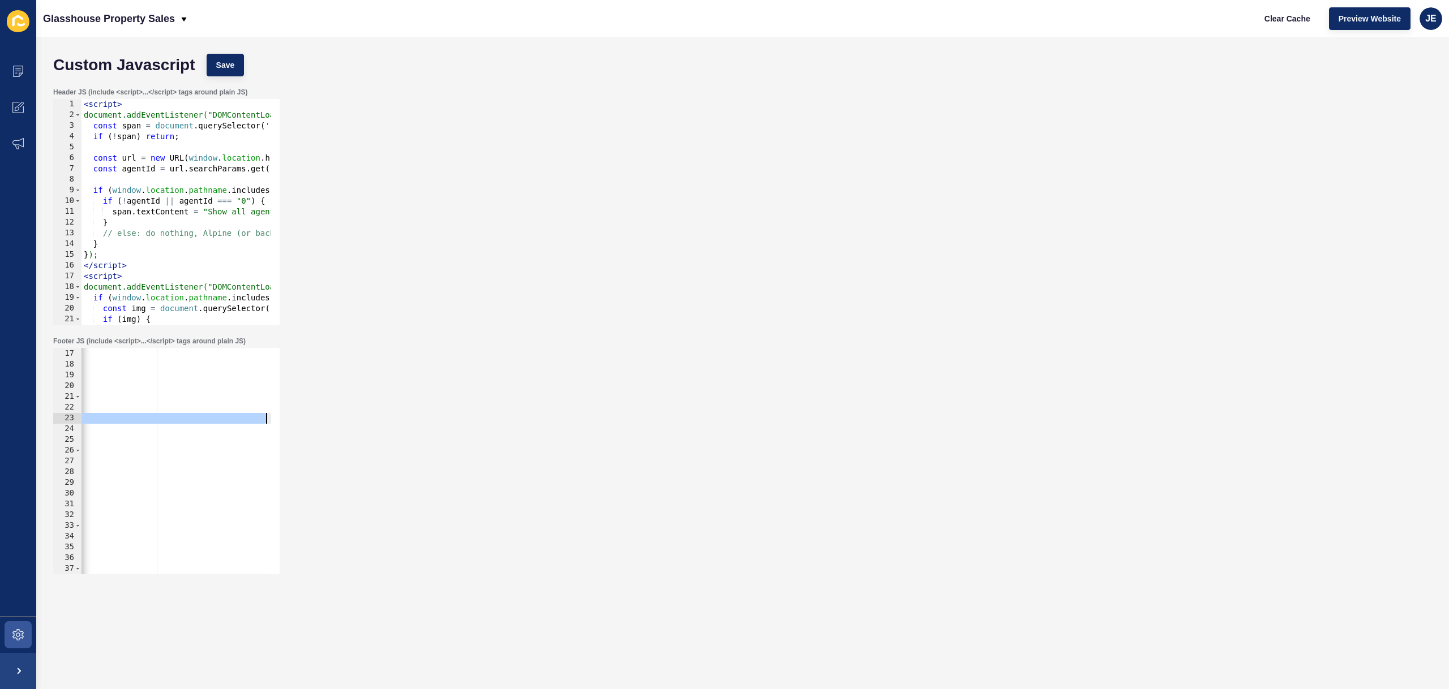
scroll to position [0, 383]
drag, startPoint x: 111, startPoint y: 419, endPoint x: 262, endPoint y: 418, distance: 151.1
click at [261, 418] on div ""https://app-spoke-sites-au.s3.amazonaws.com/uploads/sites/709/2025/10/2025-Age…" at bounding box center [16, 457] width 637 height 239
paste textarea "https://app-spoke-sites-au.s3.amazonaws.com/uploads/sites/709/2025/10/Agency-of…"
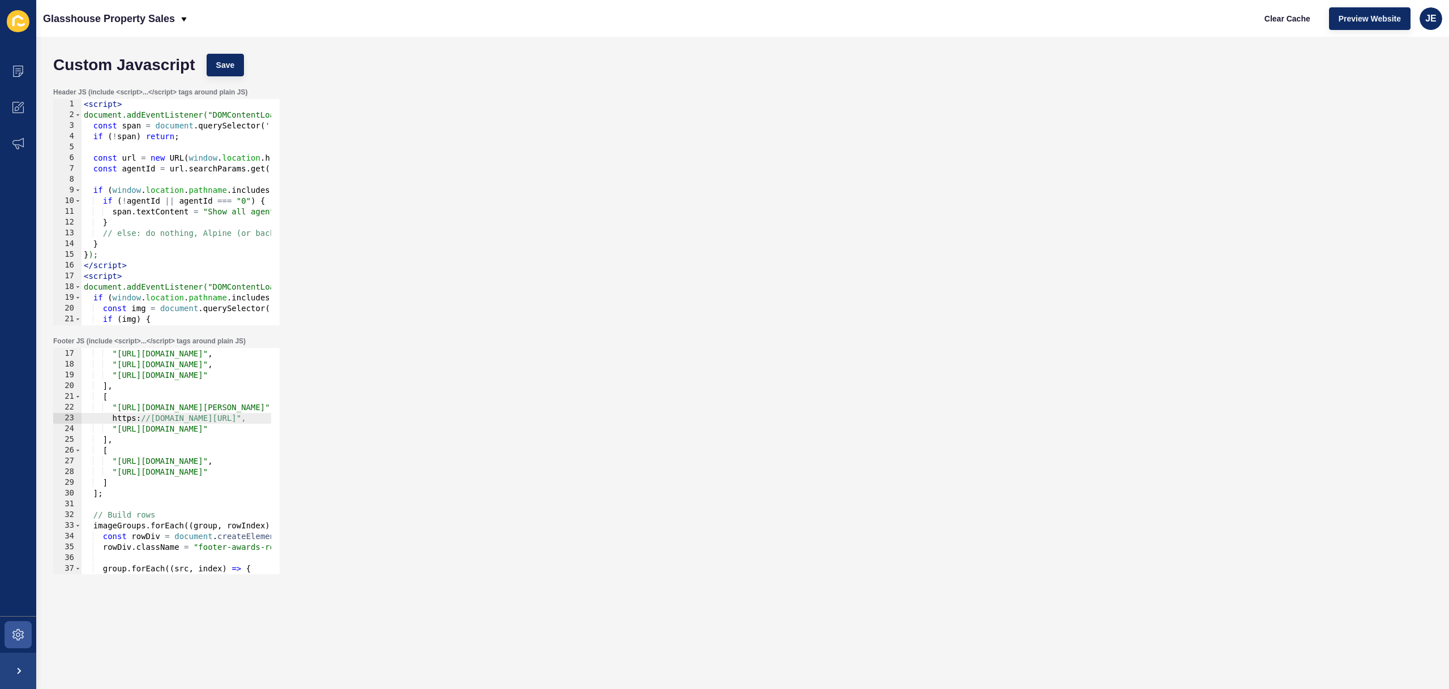
scroll to position [0, 0]
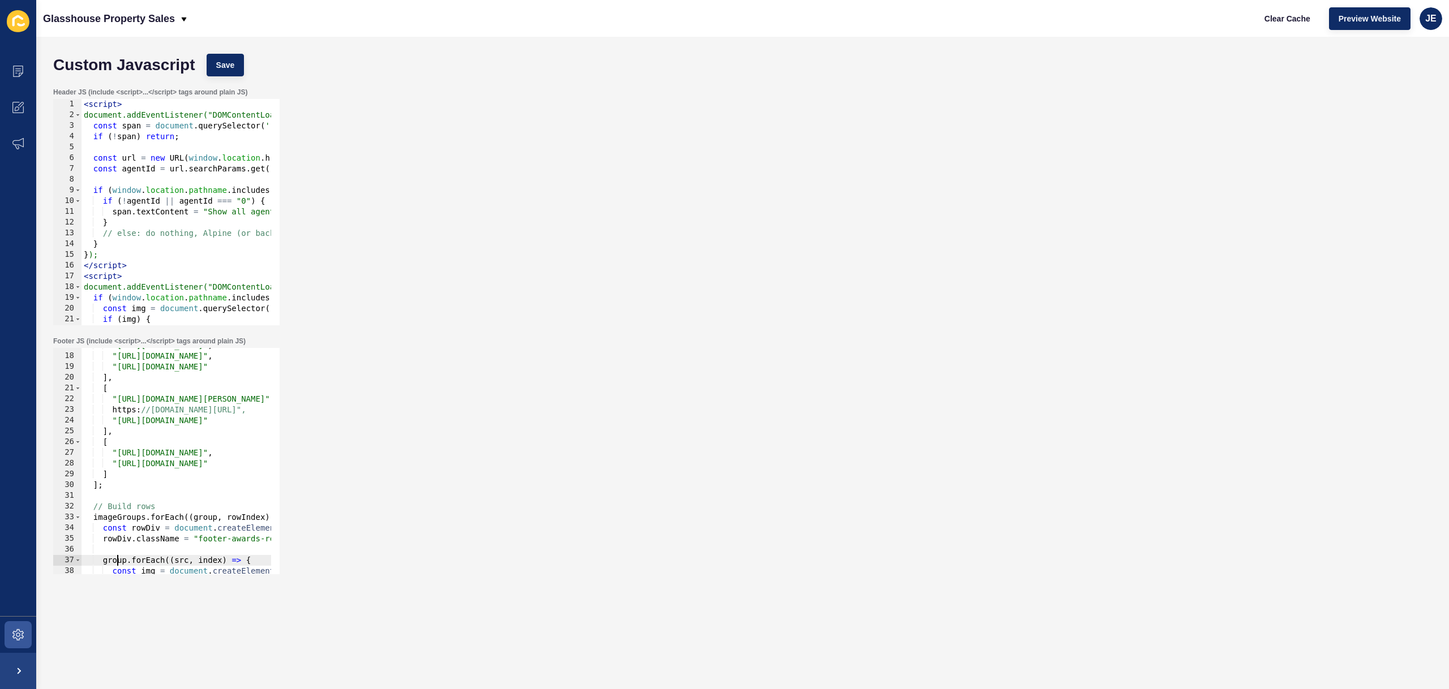
drag, startPoint x: 232, startPoint y: 572, endPoint x: 128, endPoint y: 514, distance: 118.6
click at [118, 565] on div at bounding box center [399, 568] width 637 height 11
click at [114, 411] on div ""https://app-spoke-sites-au.s3.amazonaws.com/uploads/sites/709/2025/10/2024-02-…" at bounding box center [399, 459] width 637 height 239
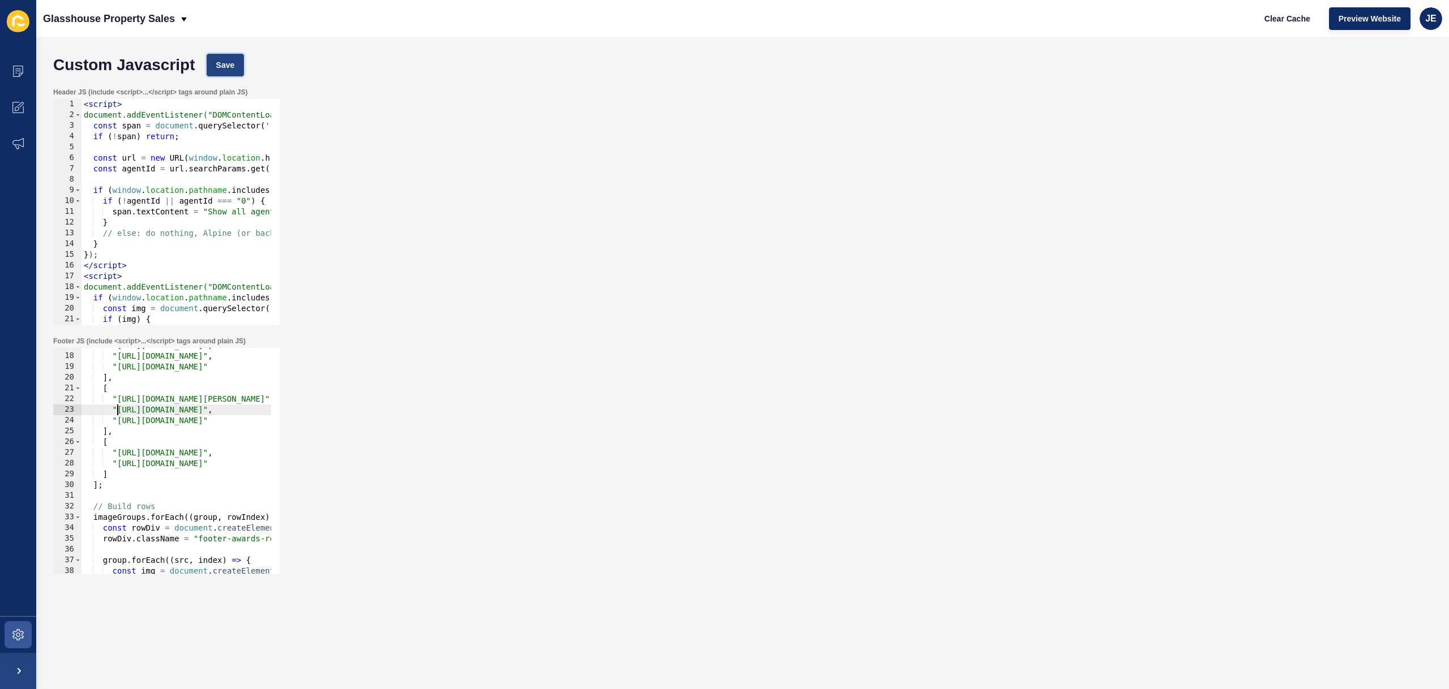
click at [231, 64] on span "Save" at bounding box center [225, 64] width 19 height 11
click at [1273, 20] on span "Clear Cache" at bounding box center [1287, 18] width 46 height 11
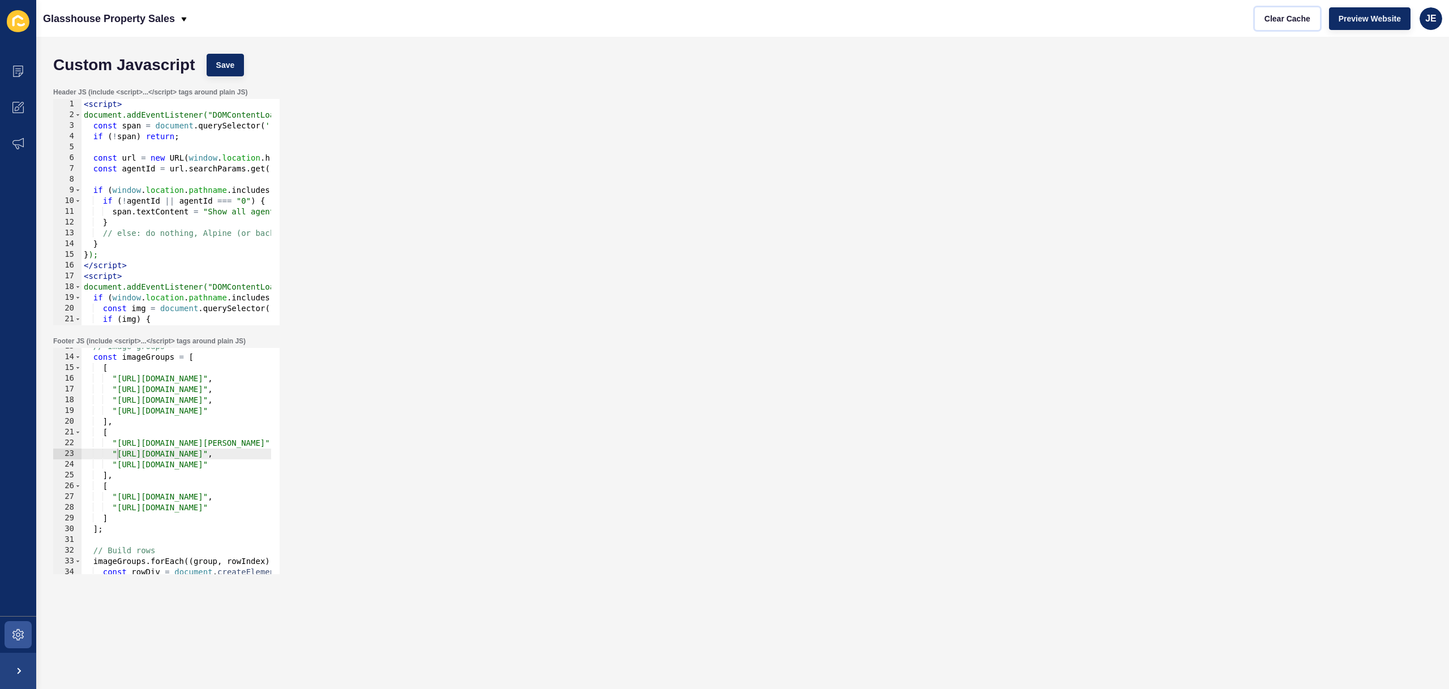
scroll to position [136, 0]
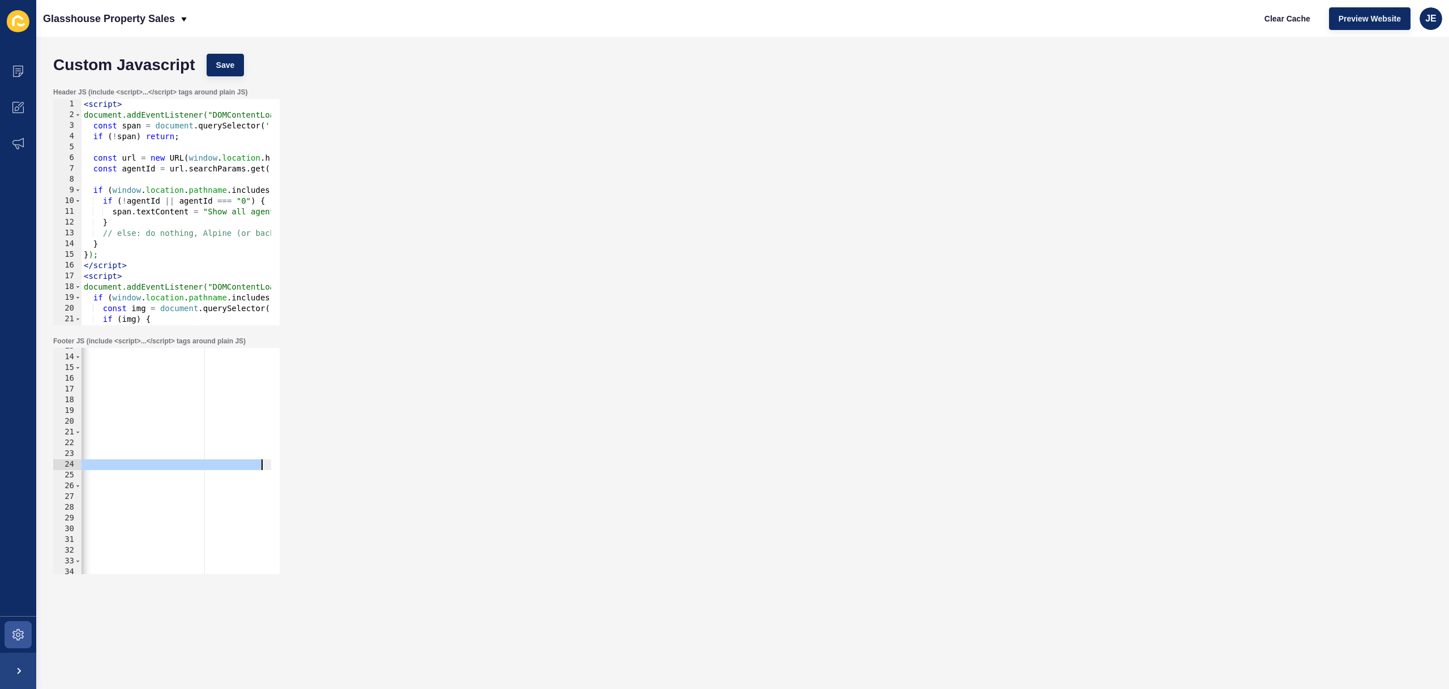
drag, startPoint x: 118, startPoint y: 466, endPoint x: 262, endPoint y: 466, distance: 144.3
click at [262, 466] on div "// Image groups const imageGroups = [ [ "https://app-spoke-sites-au.s3.amazonaw…" at bounding box center [140, 460] width 637 height 239
paste textarea "-1"
type textarea ""https://app-spoke-sites-au.s3.amazonaws.com/uploads/sites/709/2025/10/Email-Ba…"
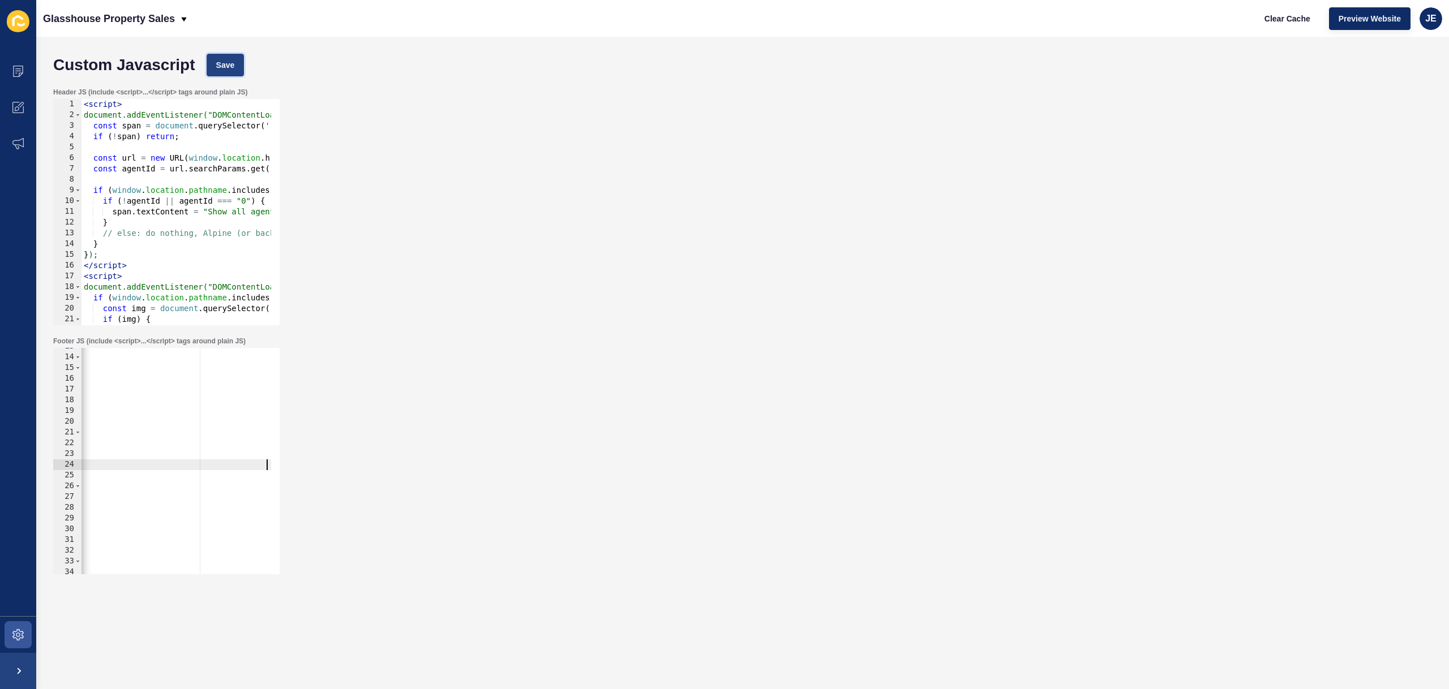
click at [229, 65] on span "Save" at bounding box center [225, 64] width 19 height 11
click at [1268, 19] on span "Clear Cache" at bounding box center [1287, 18] width 46 height 11
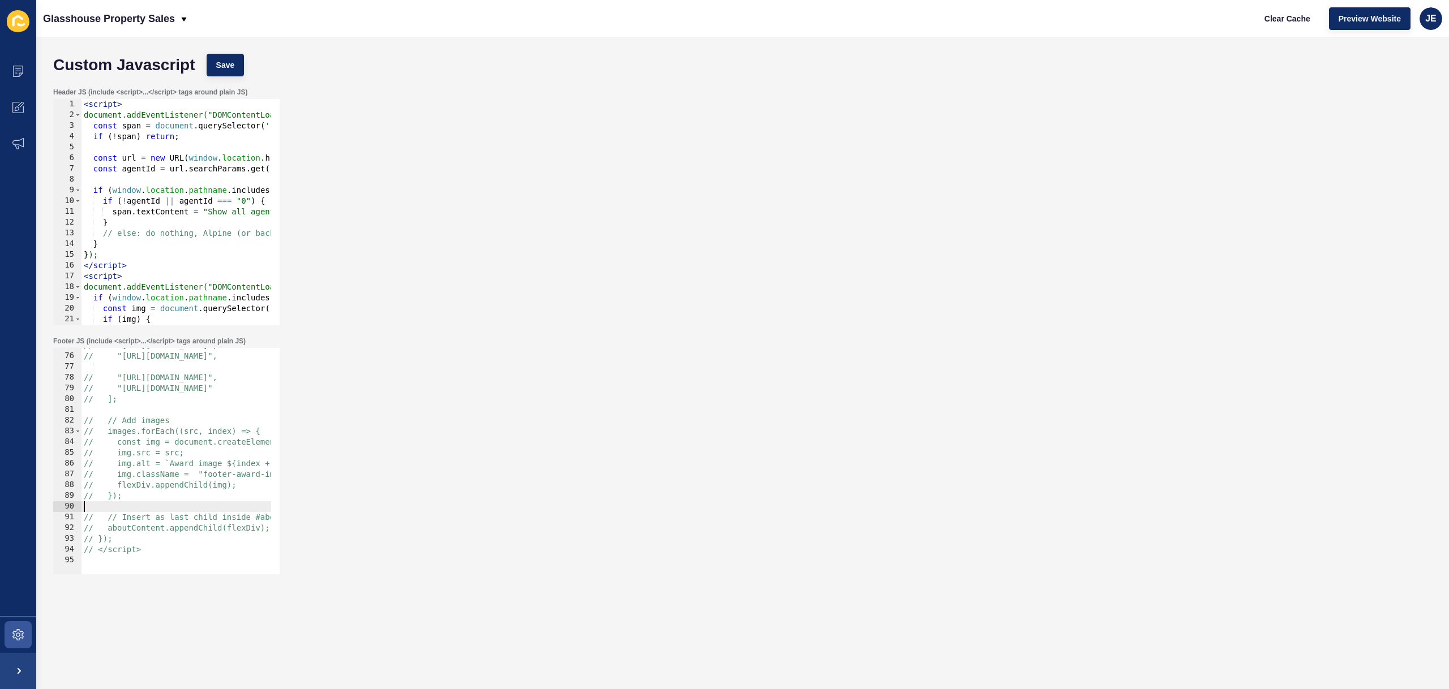
drag, startPoint x: 141, startPoint y: 506, endPoint x: 46, endPoint y: 510, distance: 94.6
click at [46, 510] on div "Custom Javascript Save Header JS (include <script>...</script> tags around plai…" at bounding box center [742, 363] width 1413 height 652
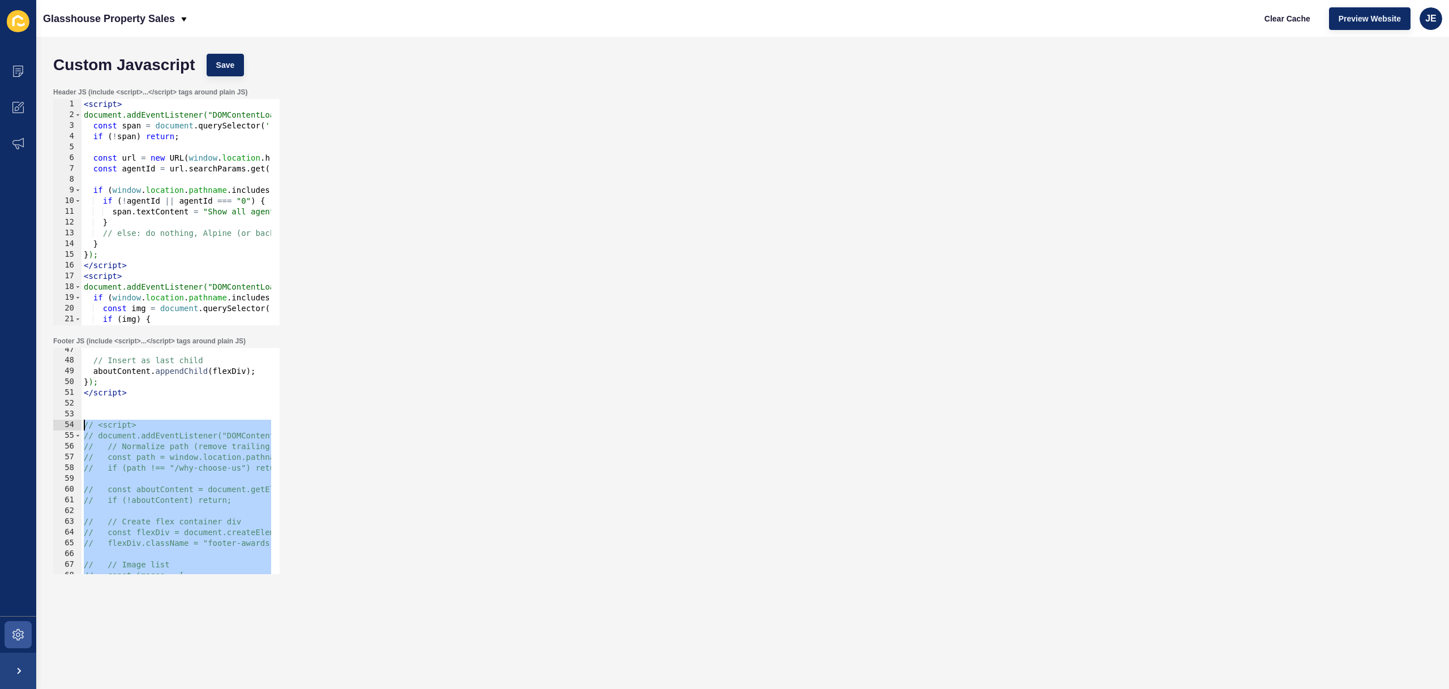
drag, startPoint x: 162, startPoint y: 549, endPoint x: 67, endPoint y: 425, distance: 156.2
click at [67, 425] on div "47 48 49 50 51 52 53 54 55 56 57 58 59 60 61 62 63 64 65 66 67 68 69 70 // Inse…" at bounding box center [166, 461] width 226 height 226
type textarea "// <script> // document.addEventListener("DOMContentLoaded", function () {"
paste textarea
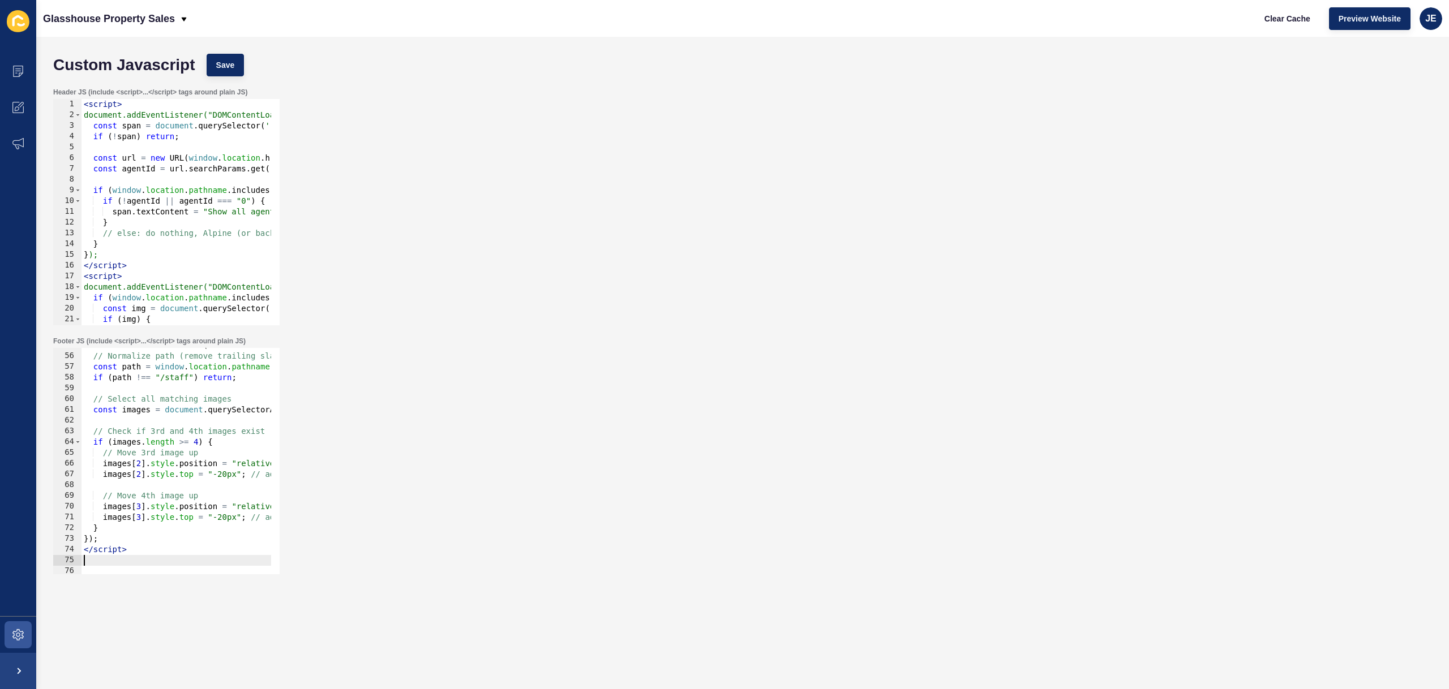
scroll to position [589, 0]
click at [223, 61] on span "Save" at bounding box center [225, 64] width 19 height 11
click at [1285, 22] on span "Clear Cache" at bounding box center [1287, 18] width 46 height 11
click at [218, 520] on div "document.addEventListener("DOMContentLoaded", function () { // Normalize path (…" at bounding box center [397, 459] width 632 height 239
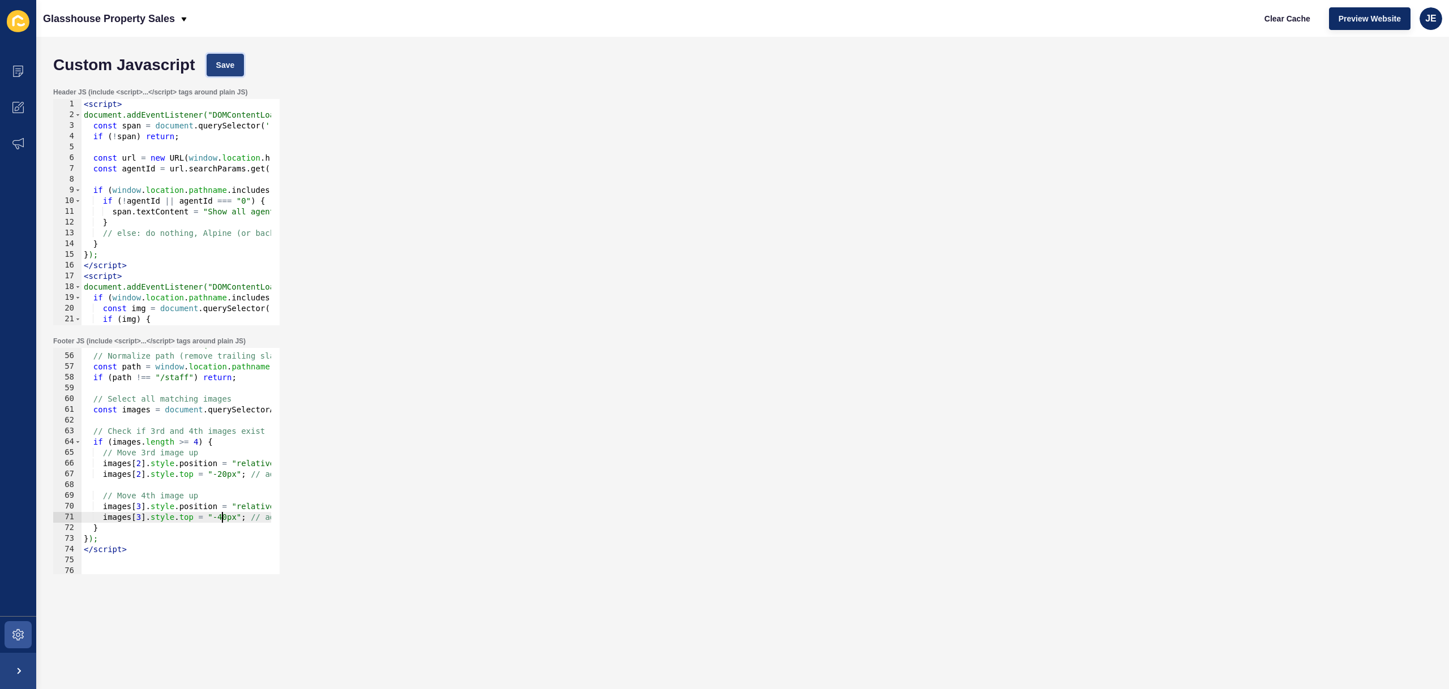
click at [230, 70] on span "Save" at bounding box center [225, 64] width 19 height 11
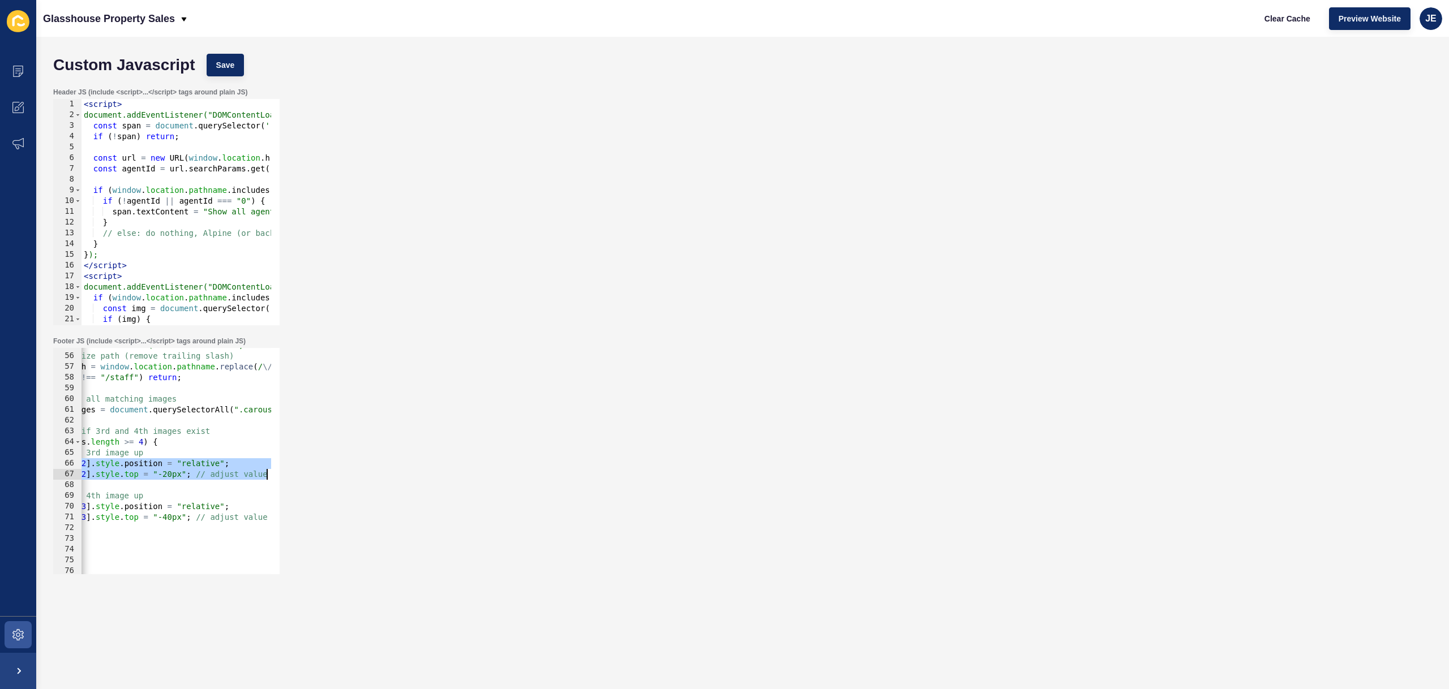
scroll to position [0, 102]
drag, startPoint x: 99, startPoint y: 466, endPoint x: 286, endPoint y: 478, distance: 187.1
click at [286, 478] on div "Footer JS (include <script>...</script> tags around plain JS) images[2].style.p…" at bounding box center [743, 455] width 1390 height 249
paste textarea "images[3].style.transform = "translateY(-20px)";"
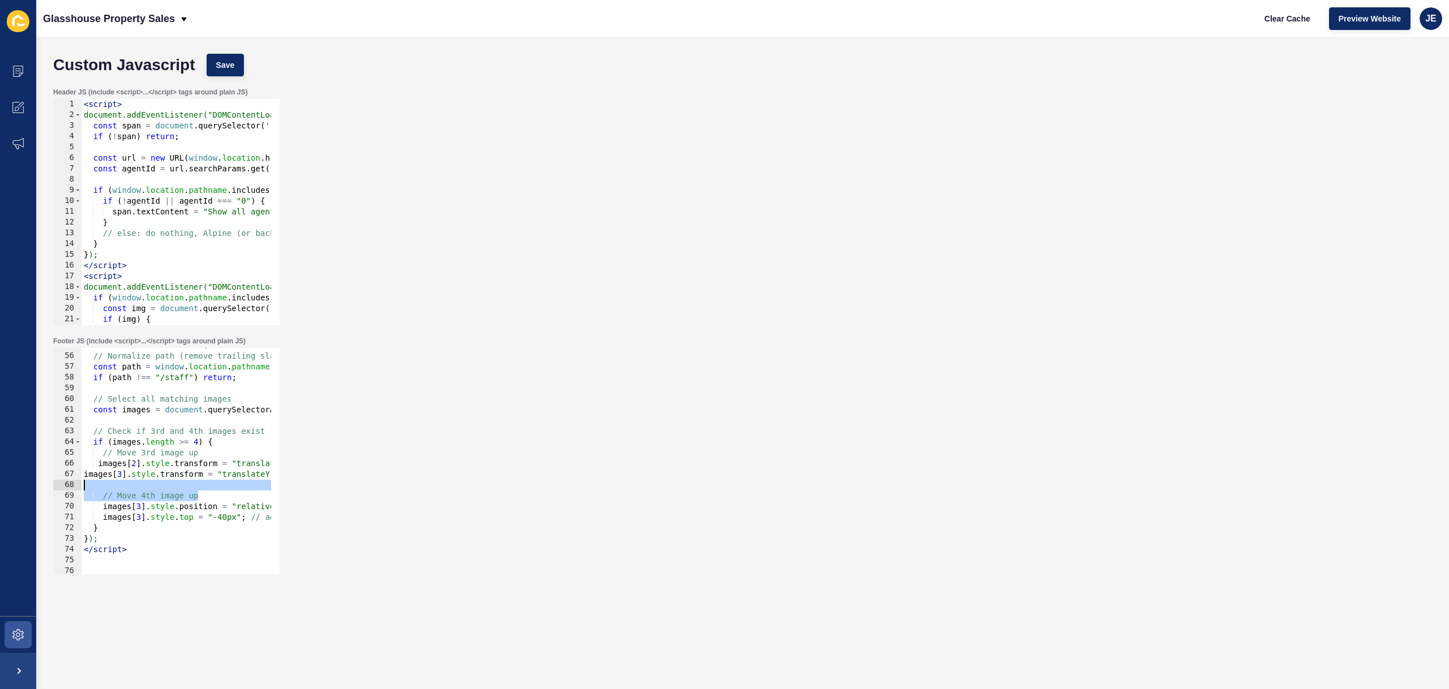
drag, startPoint x: 123, startPoint y: 492, endPoint x: 73, endPoint y: 487, distance: 50.6
click at [45, 489] on div "Custom Javascript Save Header JS (include <script>...</script> tags around plai…" at bounding box center [742, 363] width 1413 height 652
click at [83, 475] on div "document.addEventListener("DOMContentLoaded", function () { // Normalize path (…" at bounding box center [397, 459] width 632 height 239
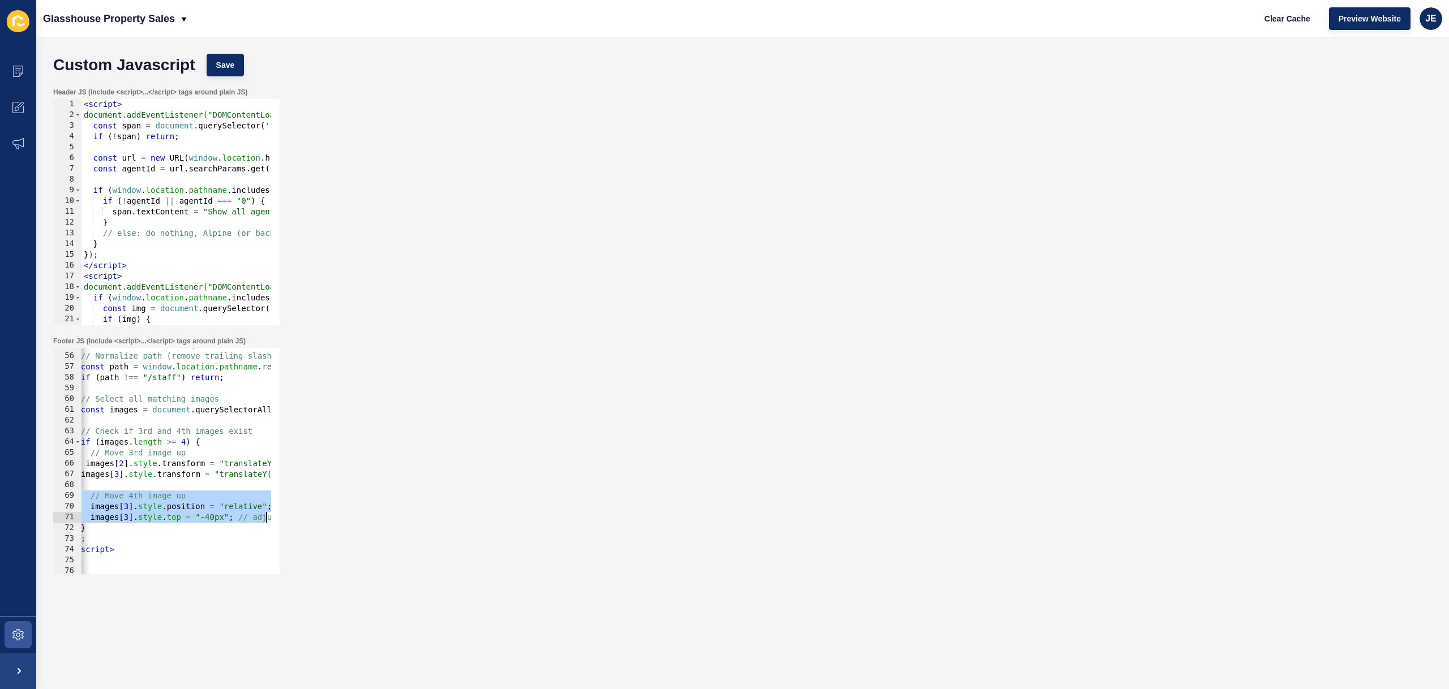
scroll to position [0, 102]
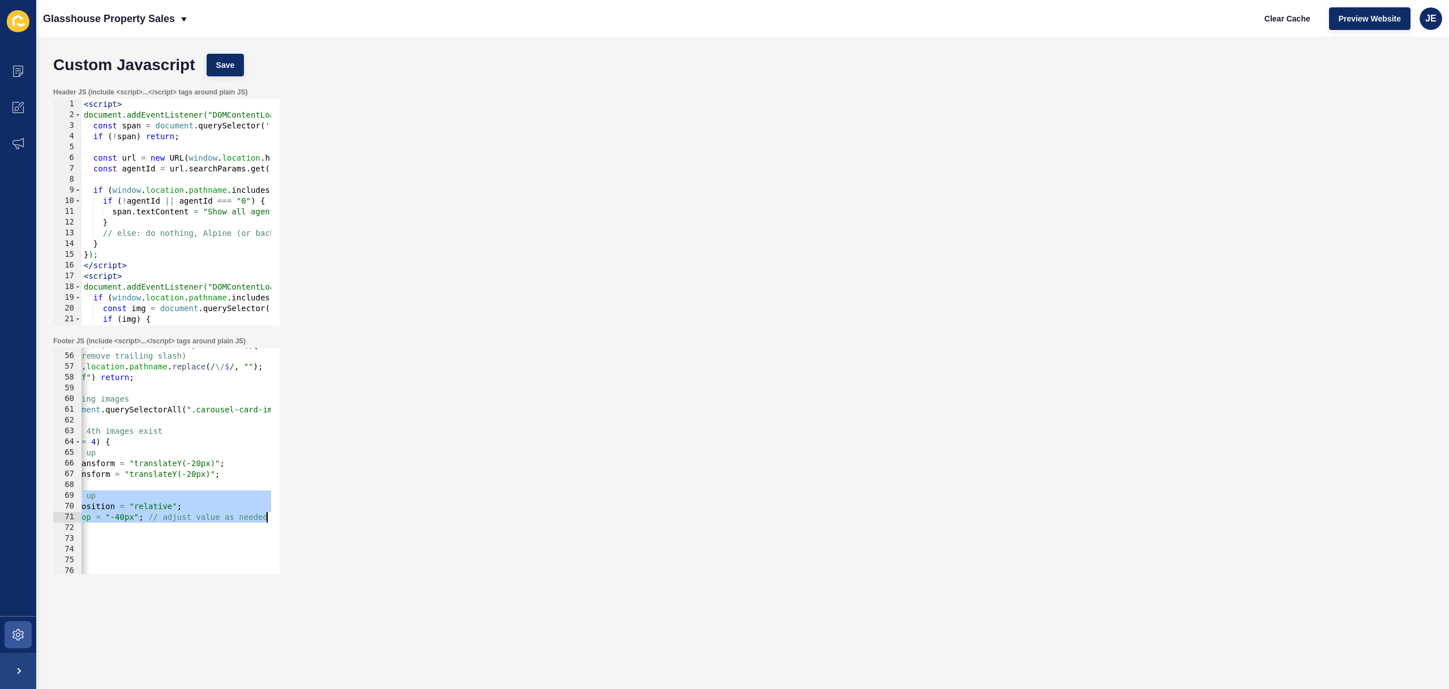
drag, startPoint x: 93, startPoint y: 496, endPoint x: 287, endPoint y: 513, distance: 194.9
click at [287, 513] on div "Footer JS (include <script>...</script> tags around plain JS) images[3].style.t…" at bounding box center [743, 455] width 1390 height 249
type textarea "images[3].style.position = "relative"; images[3].style.top = "-40px"; // adjust…"
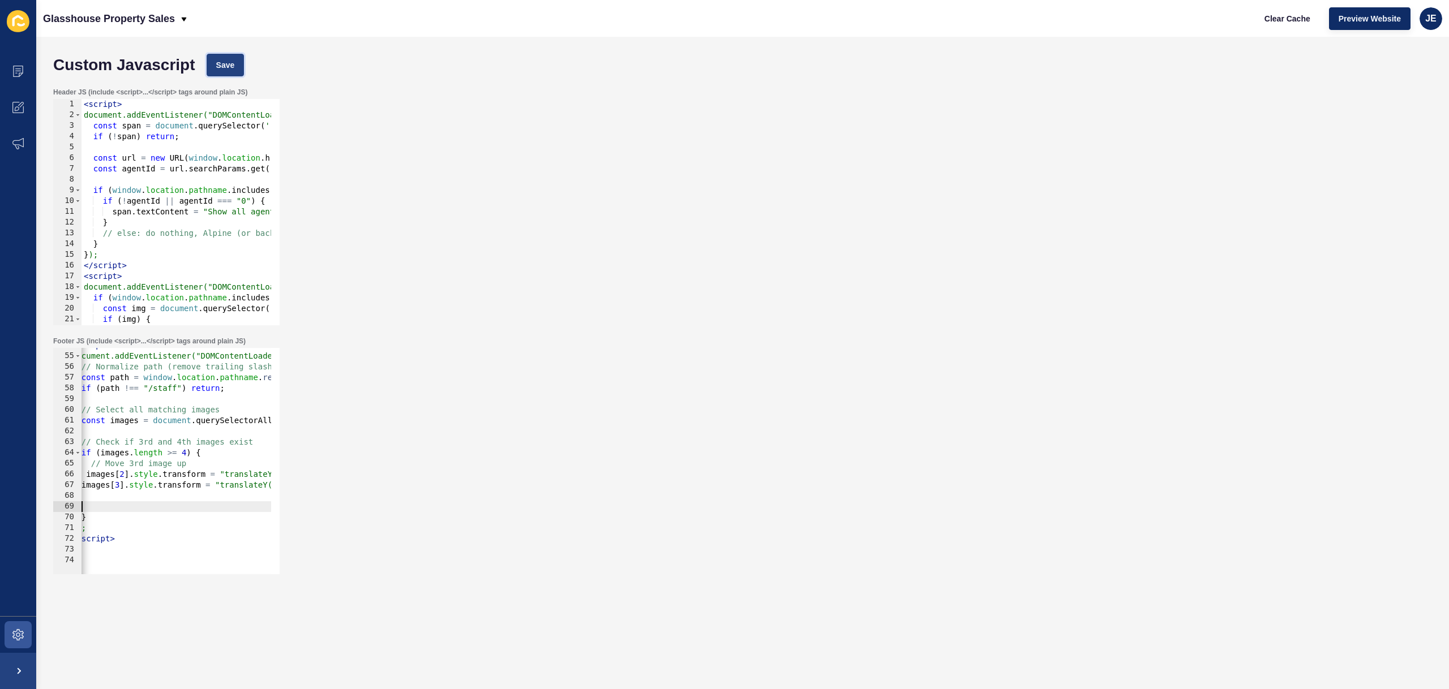
click at [237, 69] on button "Save" at bounding box center [226, 65] width 38 height 23
click at [1282, 15] on span "Clear Cache" at bounding box center [1287, 18] width 46 height 11
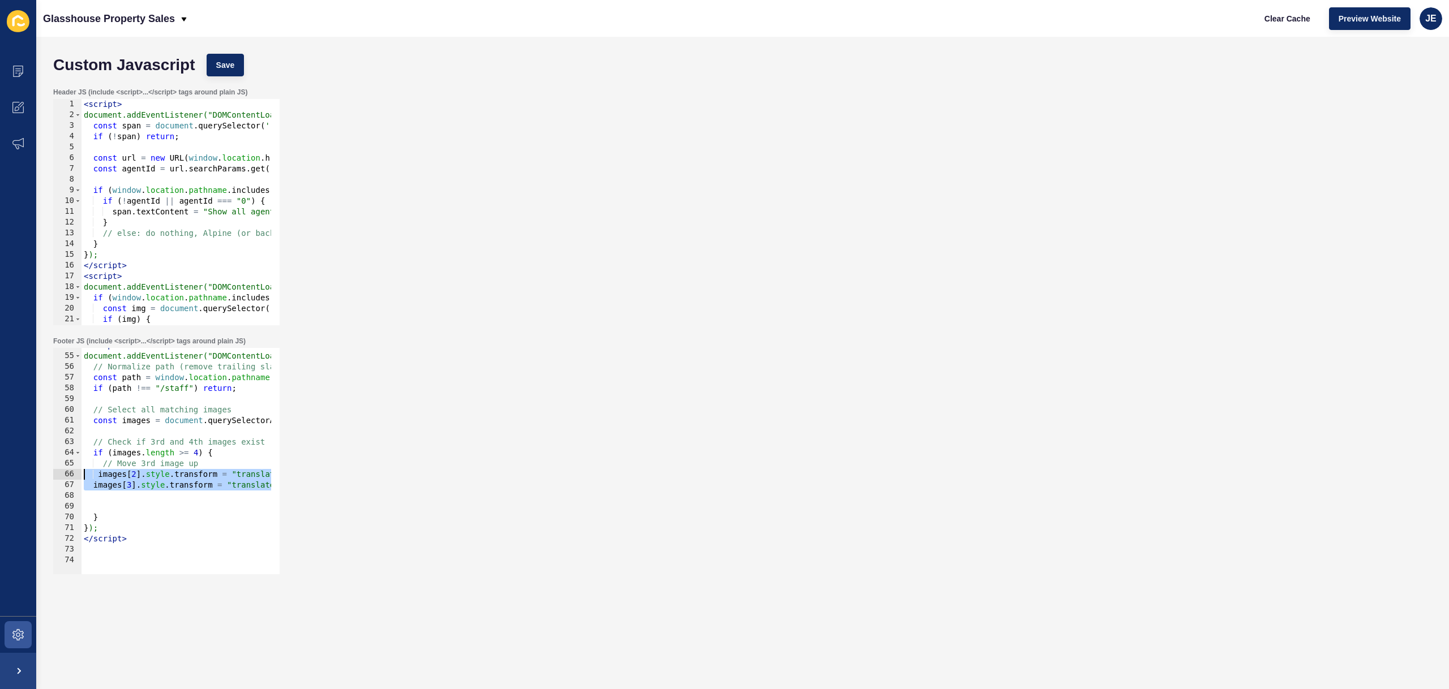
drag, startPoint x: 102, startPoint y: 495, endPoint x: 38, endPoint y: 476, distance: 66.6
click at [40, 475] on div "Custom Javascript Save Header JS (include <script>...</script> tags around plai…" at bounding box center [742, 363] width 1413 height 652
paste textarea "images[3].style.objectPosition = "center top"
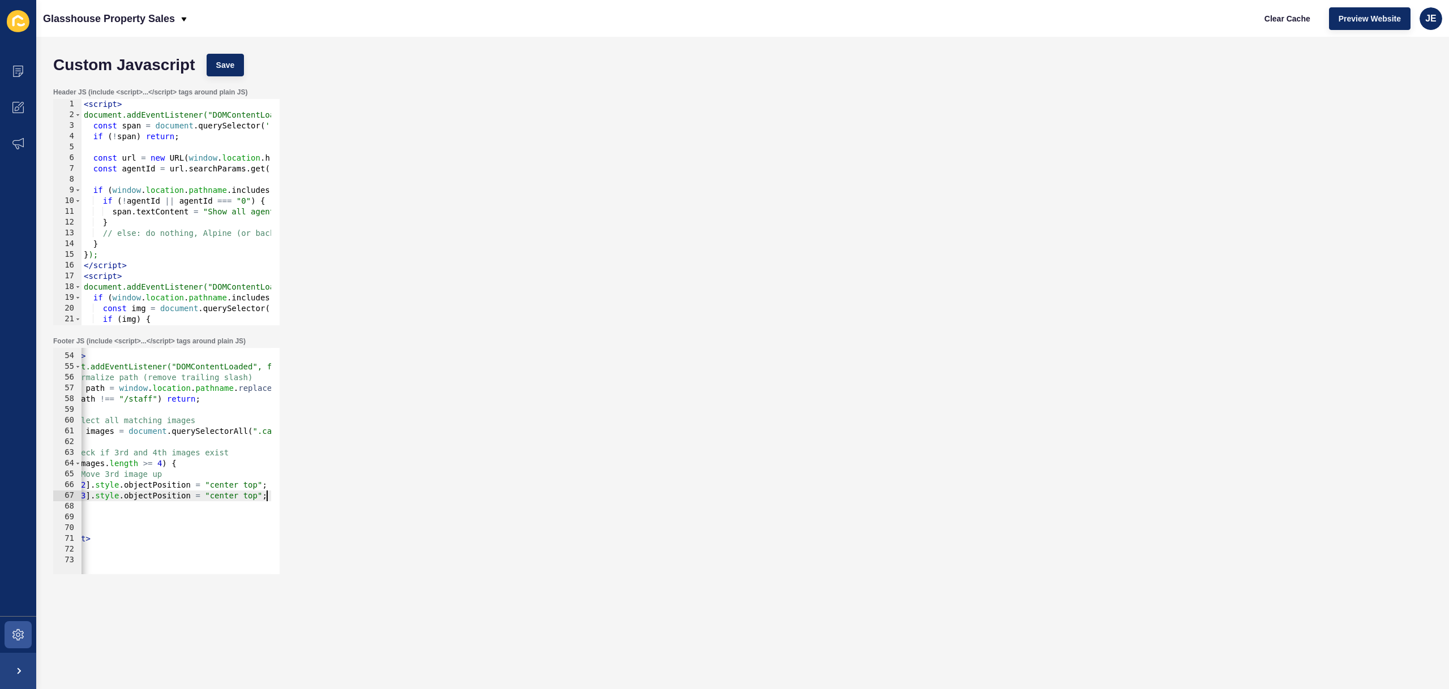
scroll to position [567, 0]
click at [215, 67] on button "Save" at bounding box center [226, 65] width 38 height 23
click at [1260, 23] on button "Clear Cache" at bounding box center [1287, 18] width 65 height 23
type textarea "}"
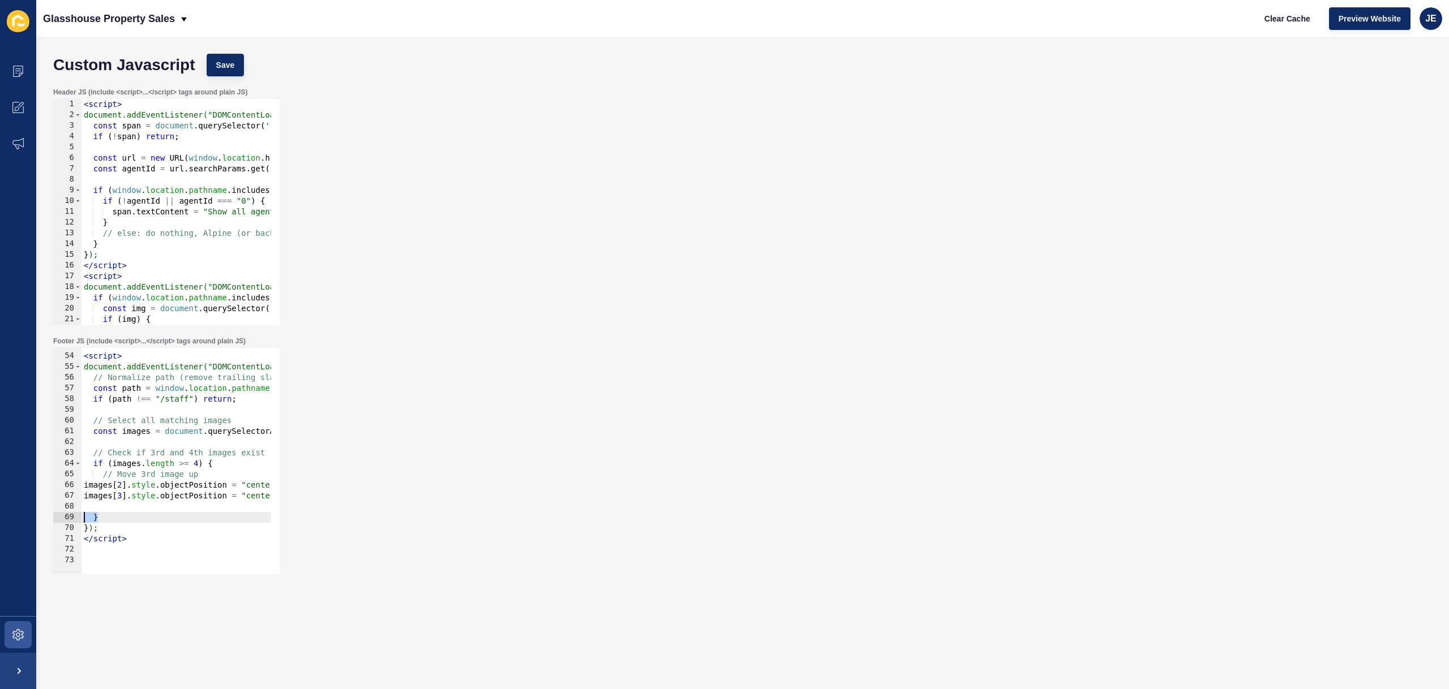
drag, startPoint x: 112, startPoint y: 518, endPoint x: 62, endPoint y: 514, distance: 49.9
click at [62, 514] on div "} 53 54 55 56 57 58 59 60 61 62 63 64 65 66 67 68 69 70 71 72 73 < script > doc…" at bounding box center [166, 461] width 226 height 226
click at [143, 506] on div "< script > document.addEventListener("DOMContentLoaded", function () { // Norma…" at bounding box center [397, 459] width 632 height 239
drag, startPoint x: 131, startPoint y: 505, endPoint x: 24, endPoint y: 489, distance: 108.2
click at [24, 489] on div "Content Appearance Marketing Settings Glasshouse Property Sales Clear Cache Pre…" at bounding box center [724, 344] width 1449 height 689
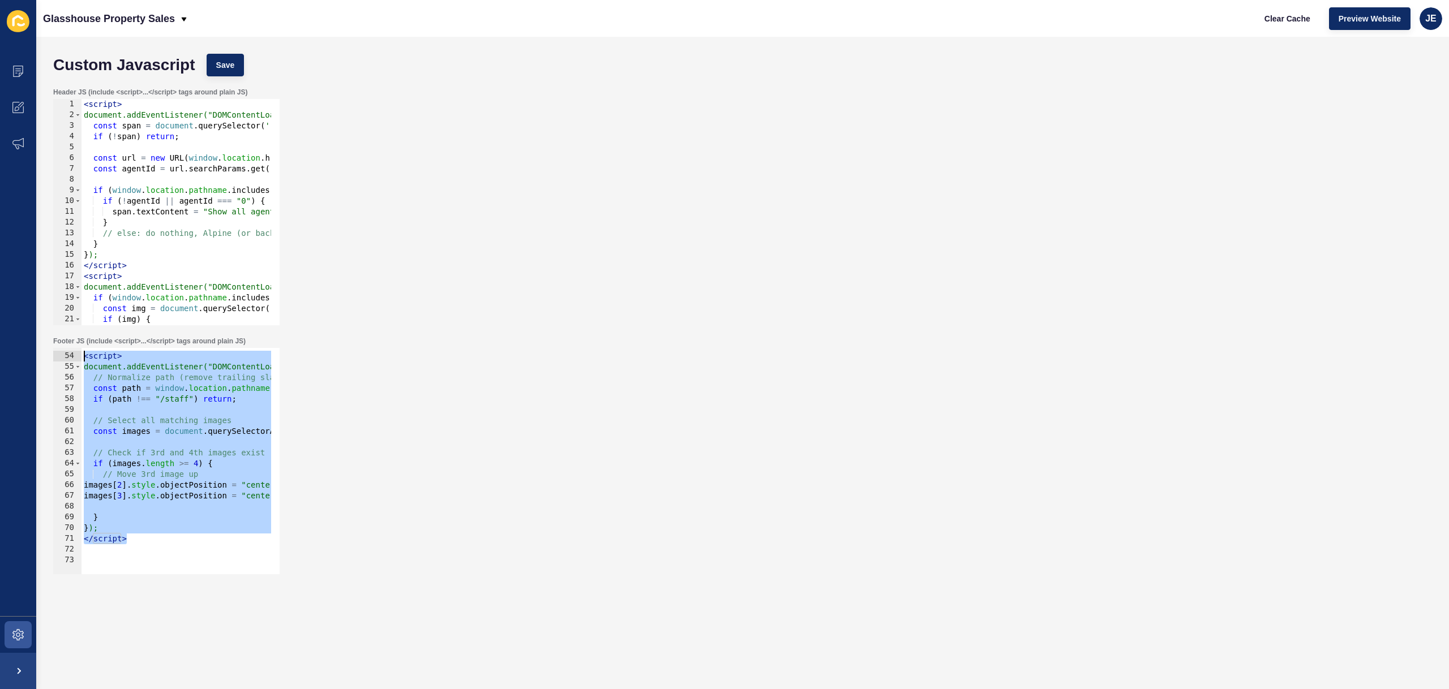
drag, startPoint x: 141, startPoint y: 543, endPoint x: 61, endPoint y: 358, distance: 201.7
click at [61, 358] on div "images[2].style.objectPosition = "center top"; images[3].style.objectPosition =…" at bounding box center [166, 461] width 226 height 226
type textarea "<script> document.addEventListener("DOMContentLoaded", function () {"
paste textarea
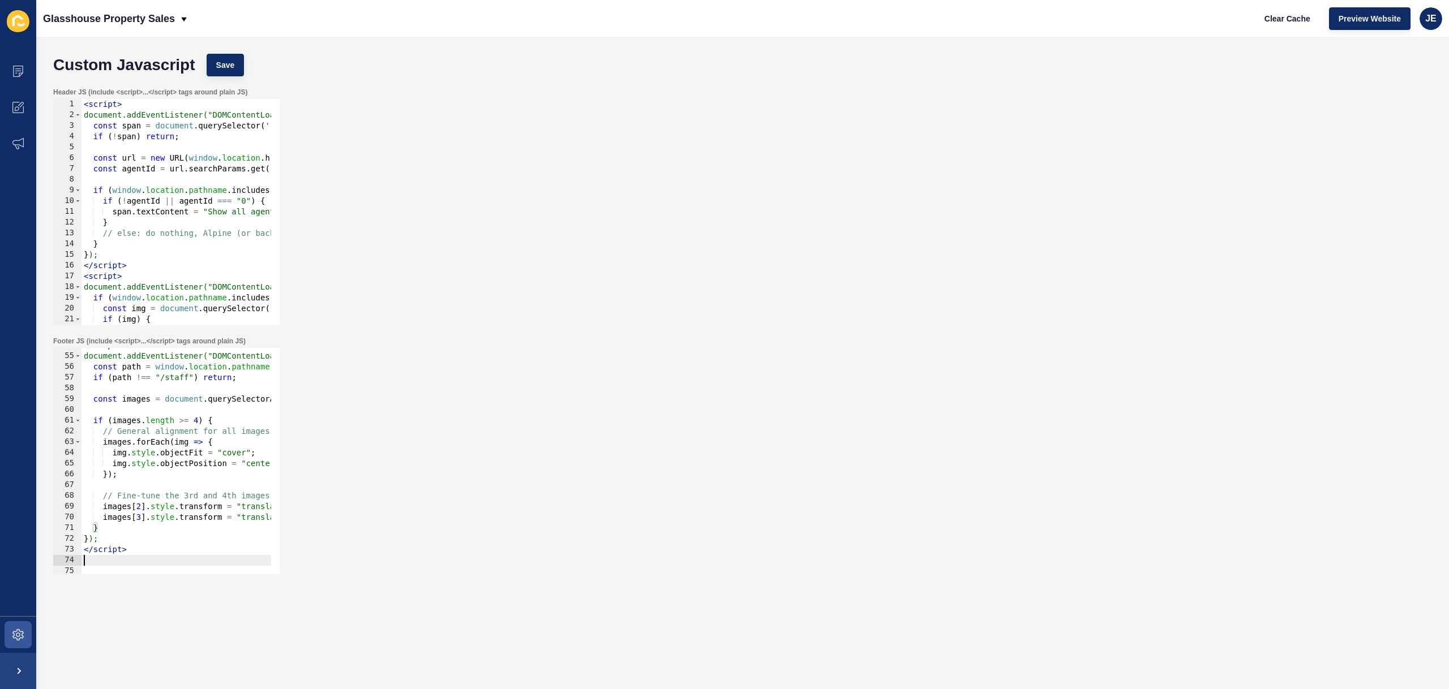
scroll to position [578, 0]
click at [223, 64] on span "Save" at bounding box center [225, 64] width 19 height 11
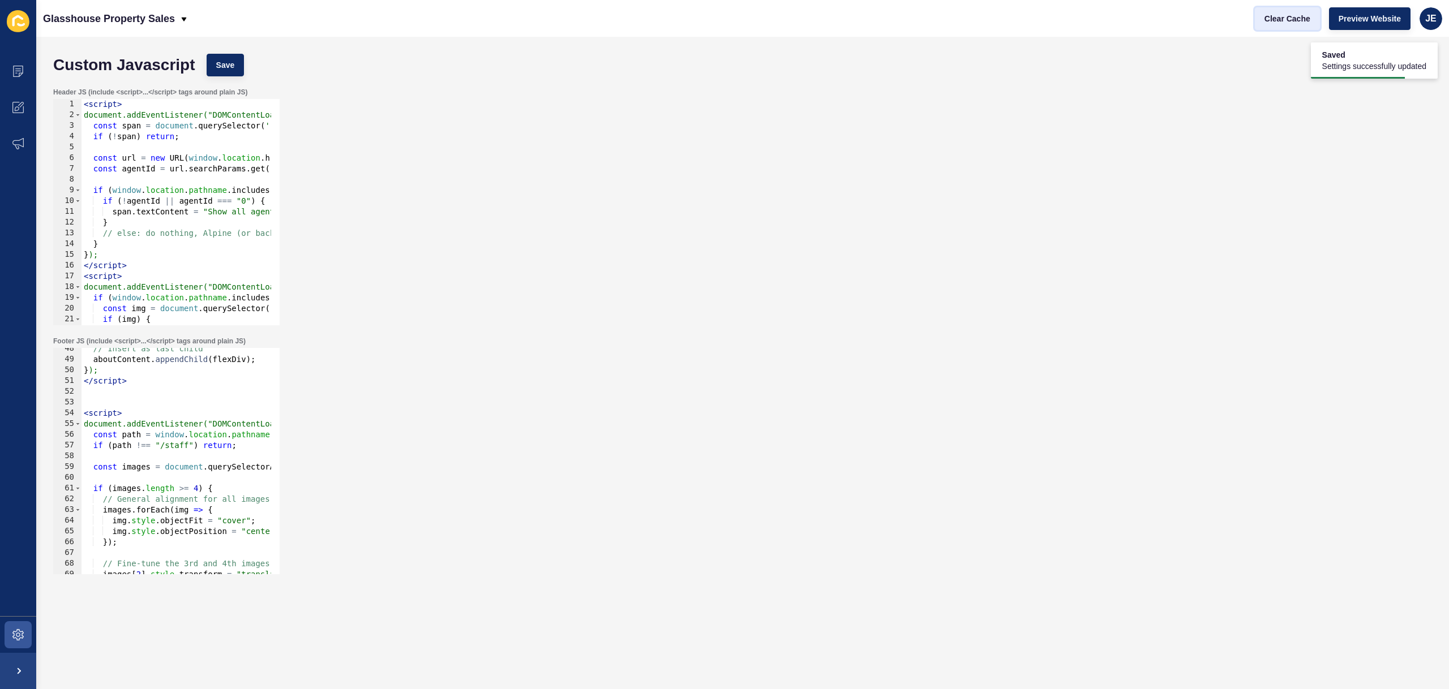
click at [1267, 21] on span "Clear Cache" at bounding box center [1287, 18] width 46 height 11
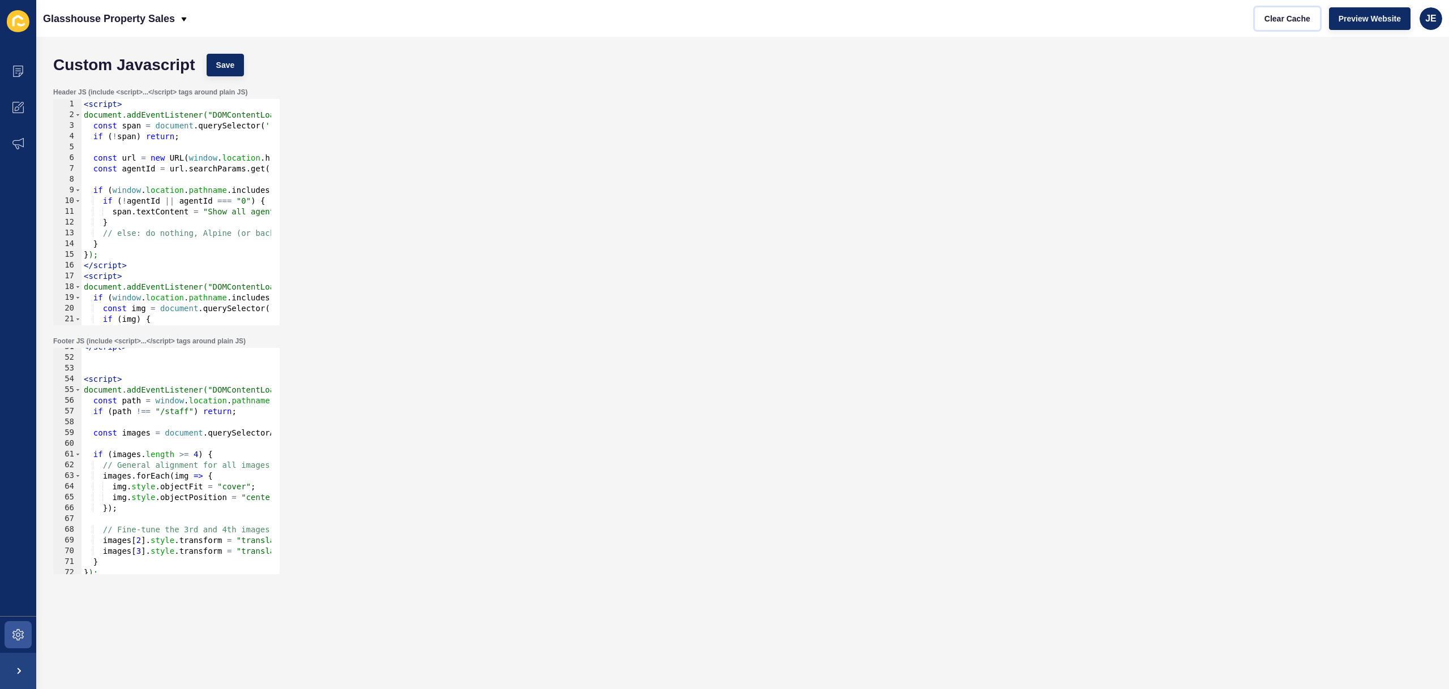
scroll to position [578, 0]
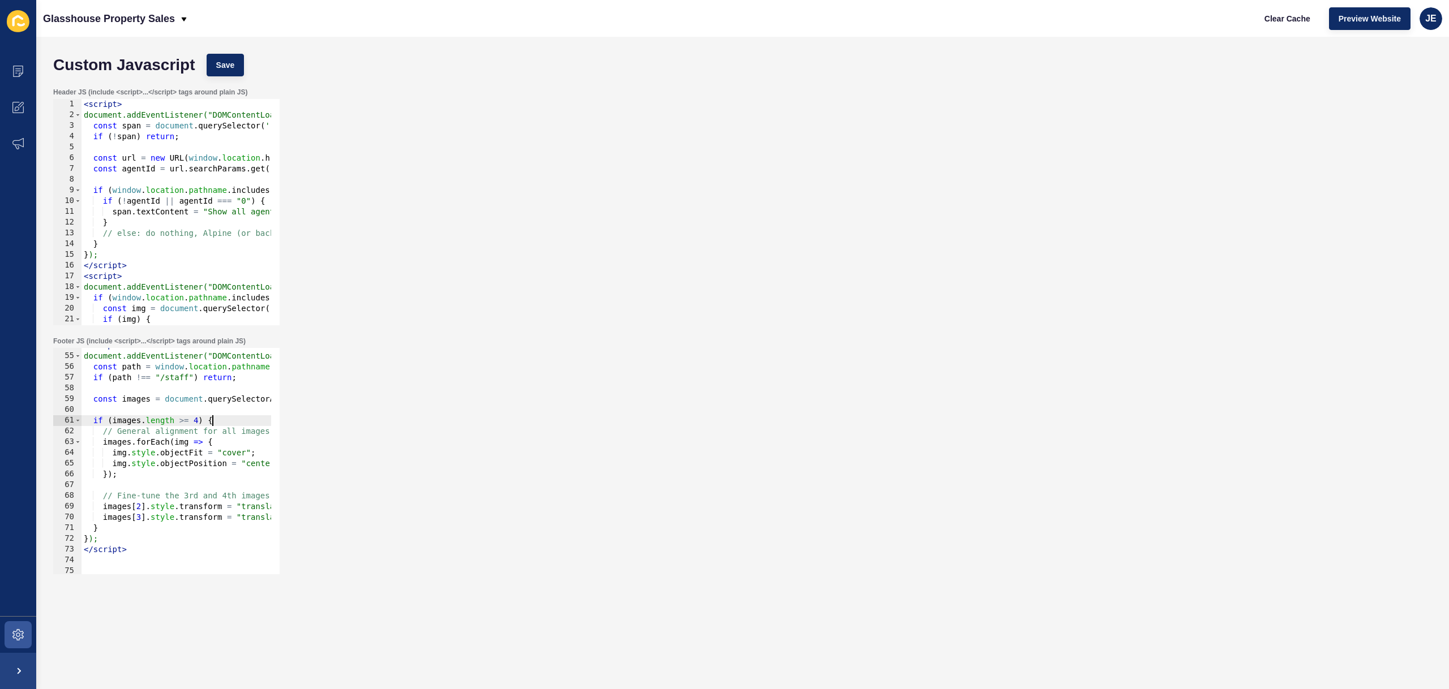
click at [213, 422] on div "< script > document.addEventListener("DOMContentLoaded", function () { const pa…" at bounding box center [397, 459] width 632 height 239
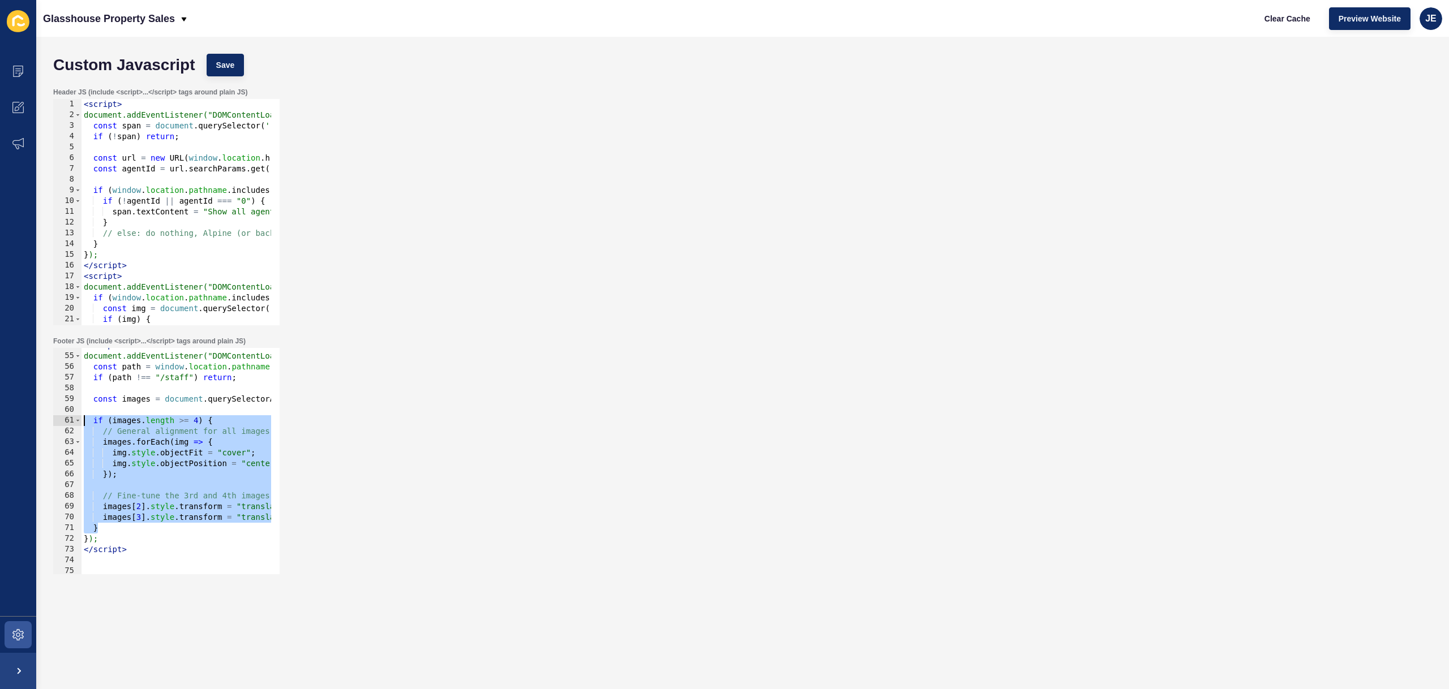
drag, startPoint x: 106, startPoint y: 532, endPoint x: 47, endPoint y: 423, distance: 123.8
click at [48, 423] on div "Footer JS (include <script>...</script> tags around plain JS) if (images.length…" at bounding box center [743, 455] width 1390 height 249
paste textarea "}"
type textarea "}"
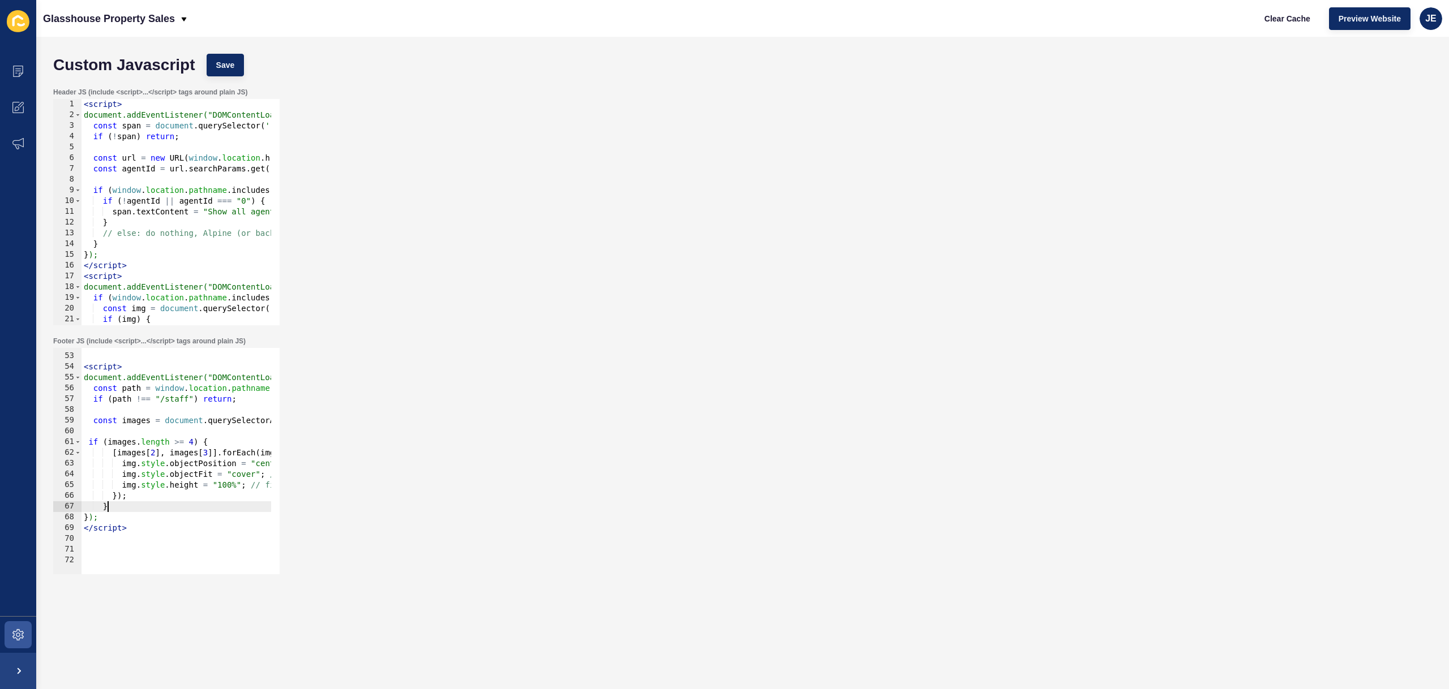
scroll to position [556, 0]
click at [239, 72] on button "Save" at bounding box center [226, 65] width 38 height 23
click at [1282, 24] on button "Clear Cache" at bounding box center [1287, 18] width 65 height 23
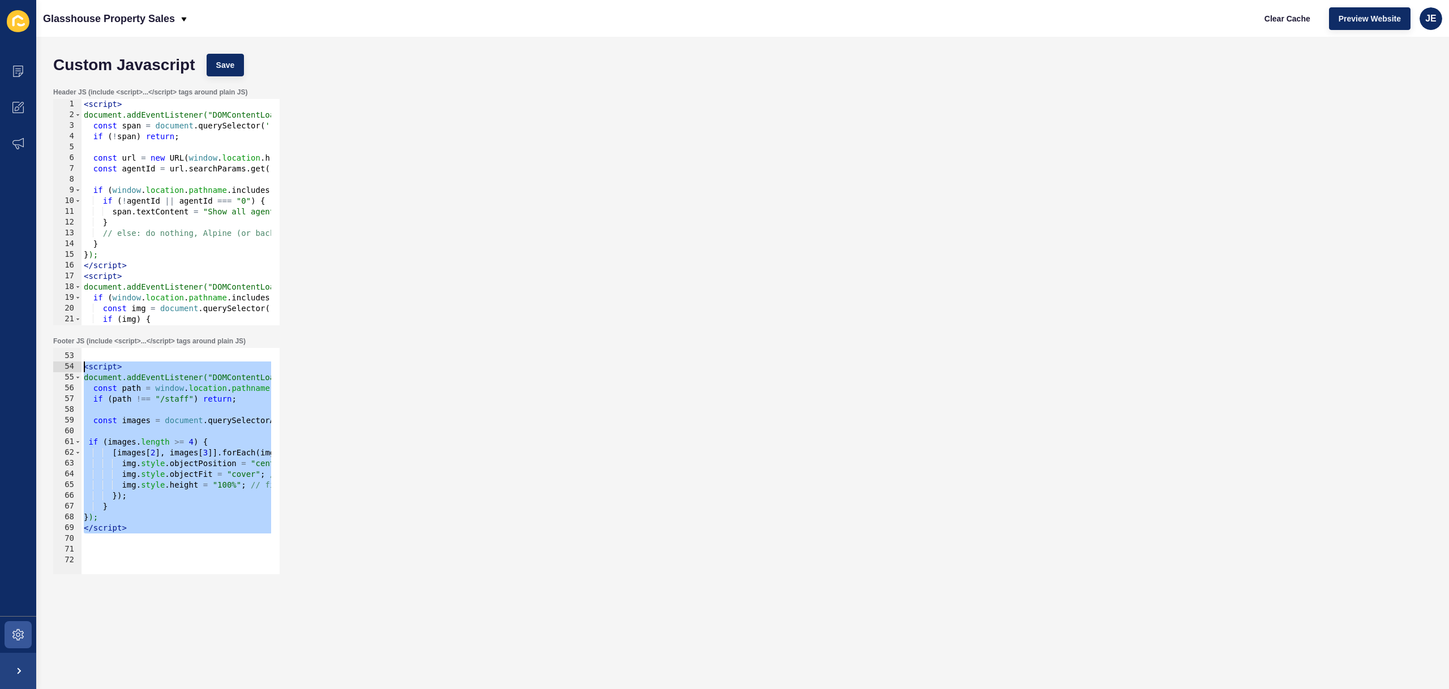
drag, startPoint x: 162, startPoint y: 538, endPoint x: 36, endPoint y: 371, distance: 209.3
click at [36, 371] on div "Custom Javascript Save Header JS (include <script>...</script> tags around plai…" at bounding box center [742, 363] width 1413 height 652
type textarea "<script> document.addEventListener("DOMContentLoaded", function () {"
paste textarea
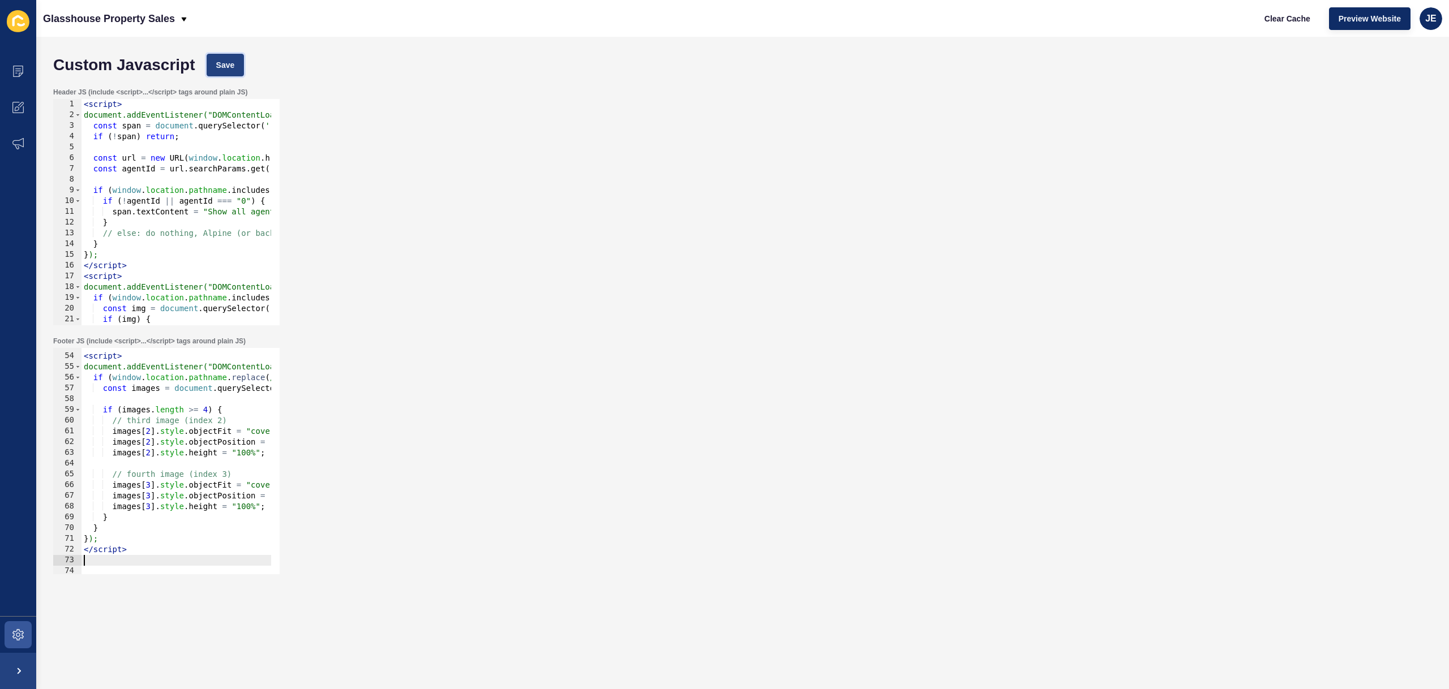
click at [221, 61] on span "Save" at bounding box center [225, 64] width 19 height 11
click at [1296, 19] on span "Clear Cache" at bounding box center [1287, 18] width 46 height 11
click at [154, 465] on div "< script > document.addEventListener("DOMContentLoaded", function () { if ( win…" at bounding box center [397, 459] width 632 height 239
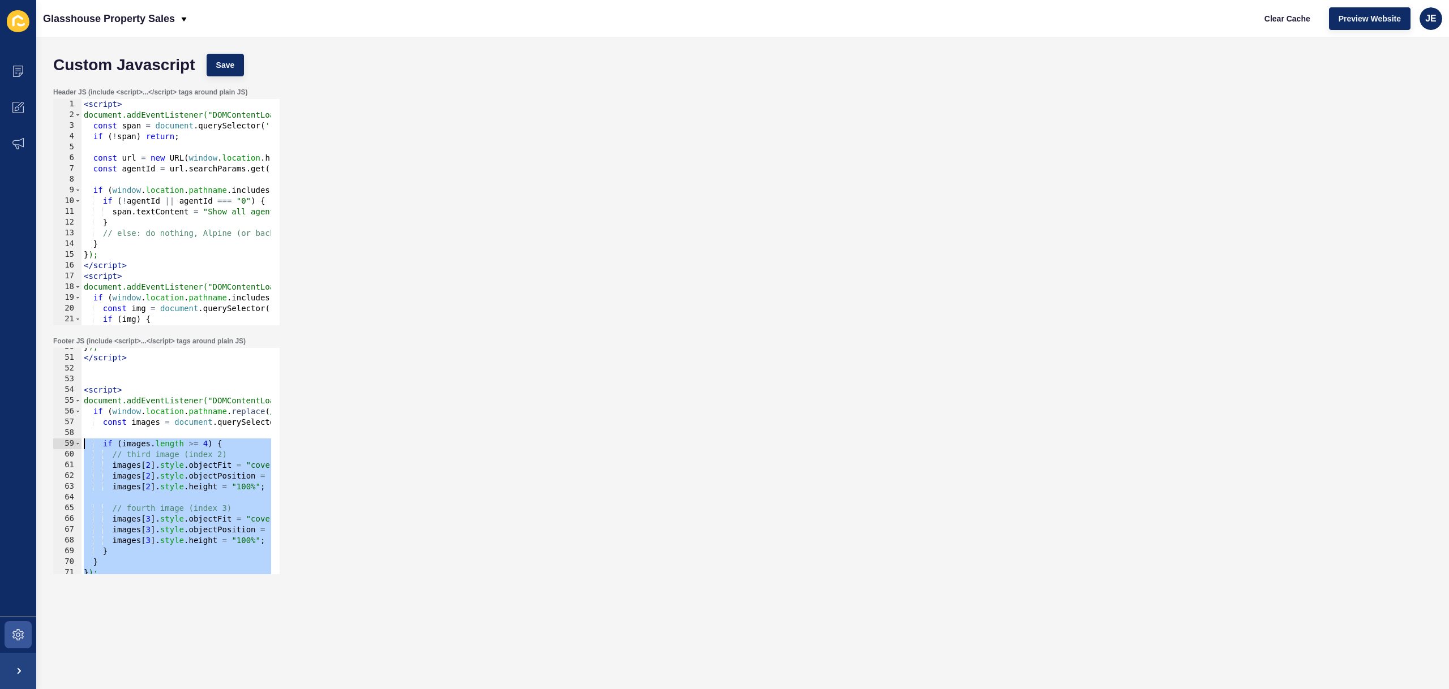
scroll to position [533, 0]
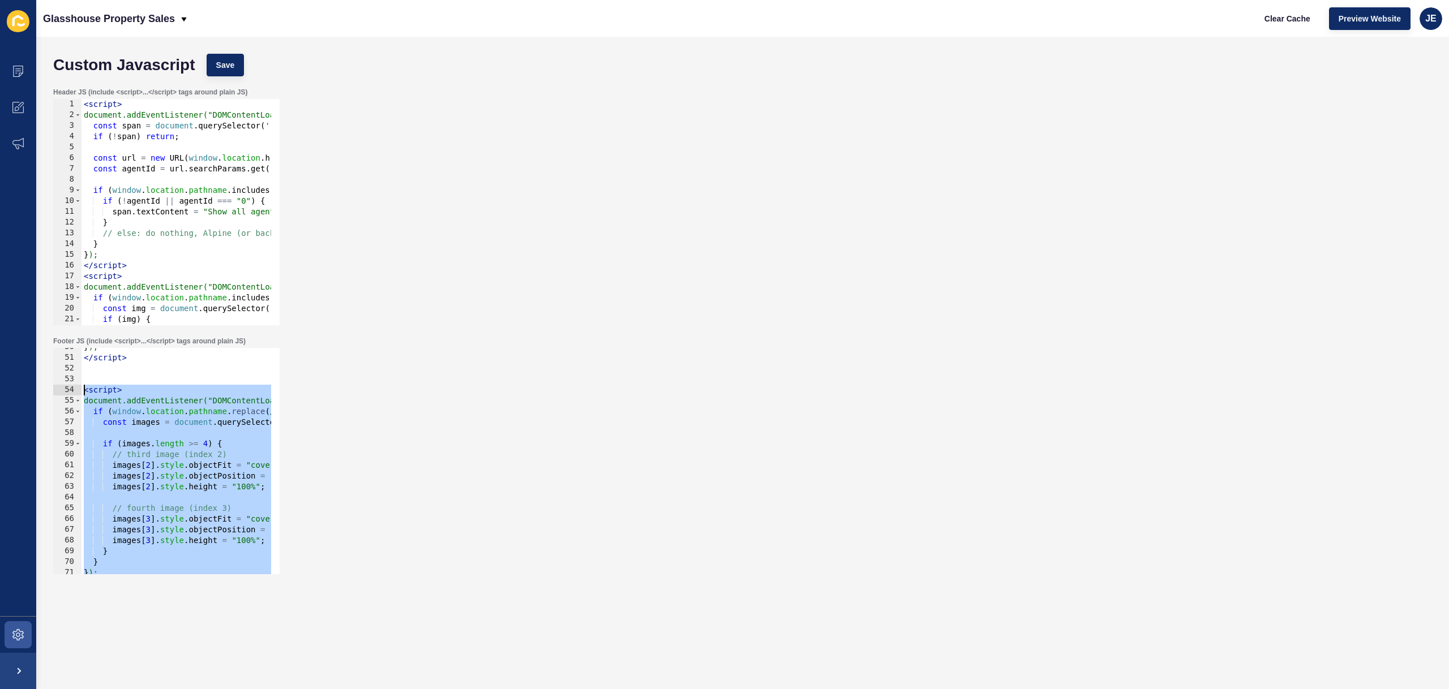
drag, startPoint x: 151, startPoint y: 553, endPoint x: 62, endPoint y: 391, distance: 185.1
click at [62, 391] on div "50 51 52 53 54 55 56 57 58 59 60 61 62 63 64 65 66 67 68 69 70 71 72 73 } ); </…" at bounding box center [166, 461] width 226 height 226
type textarea "<script> document.addEventListener("DOMContentLoaded", function () {"
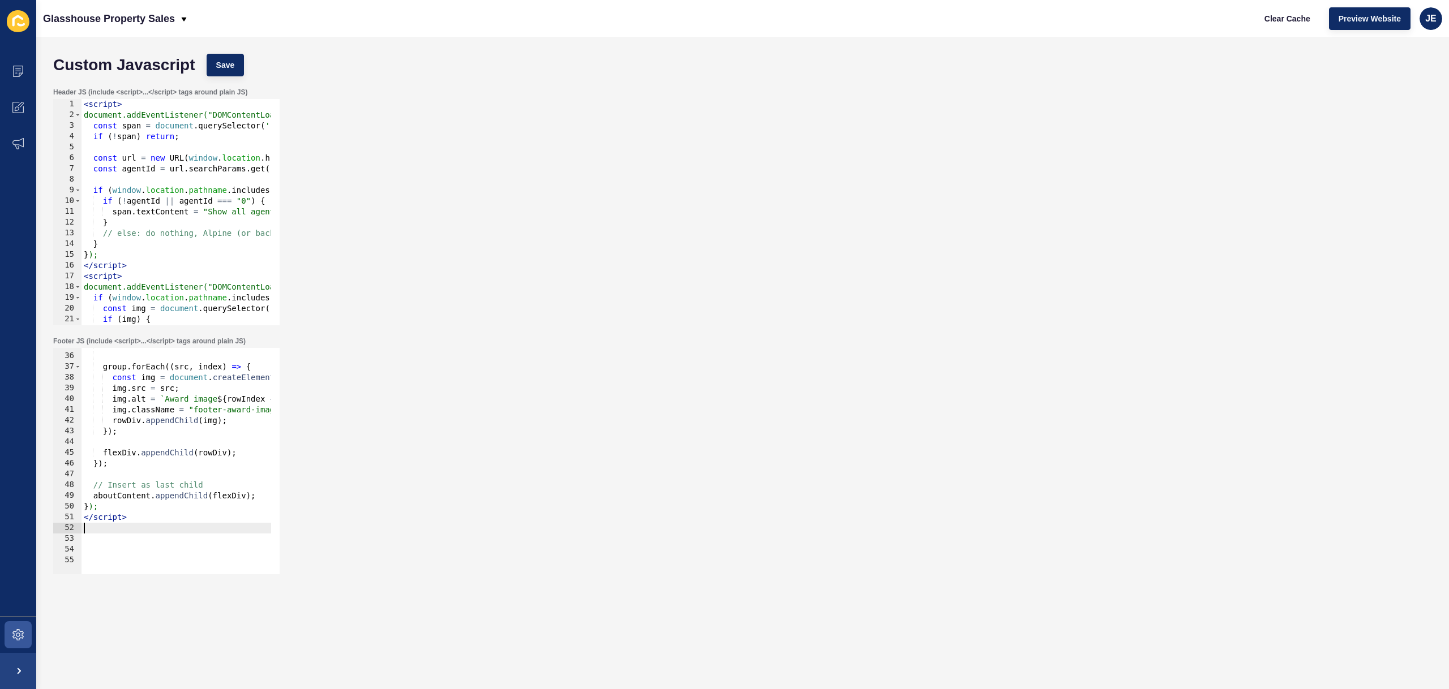
type textarea "</script>"
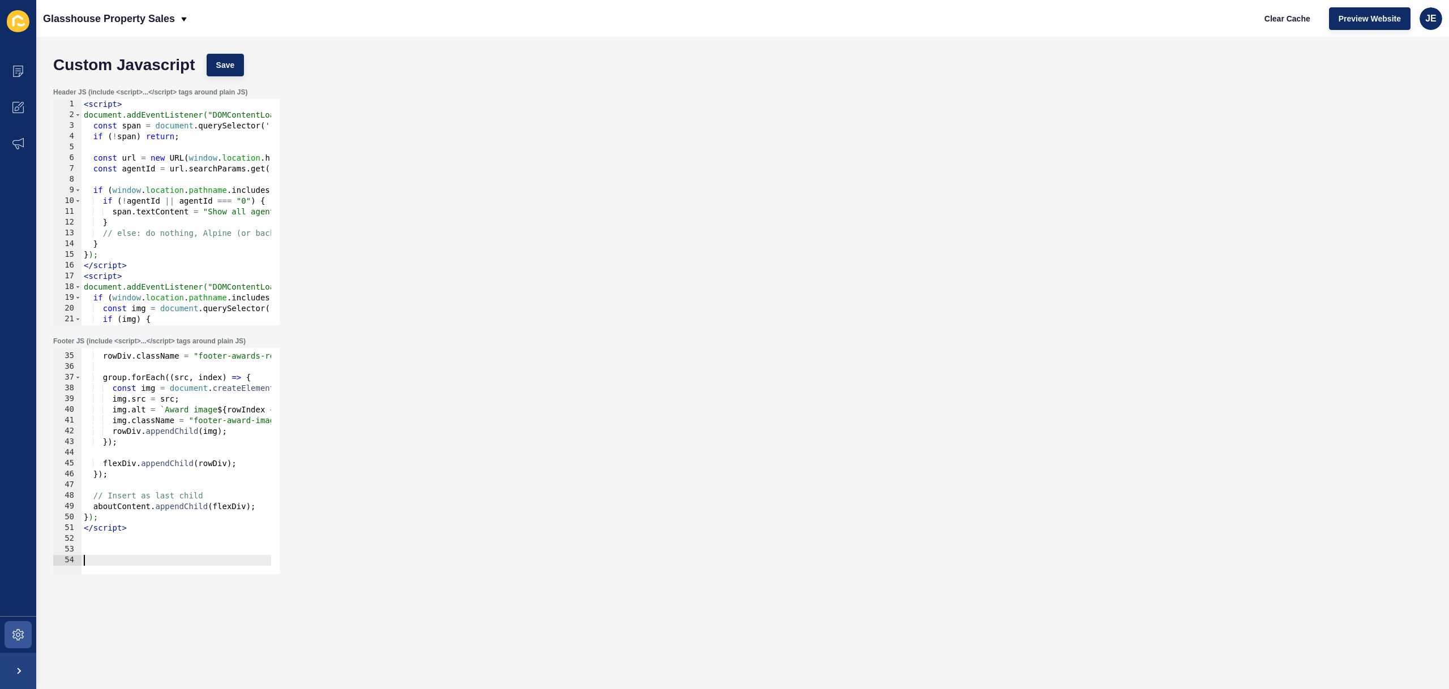
click at [92, 562] on div "const rowDiv = document . createElement ( "div" ) ; rowDiv . className = "foote…" at bounding box center [397, 459] width 632 height 239
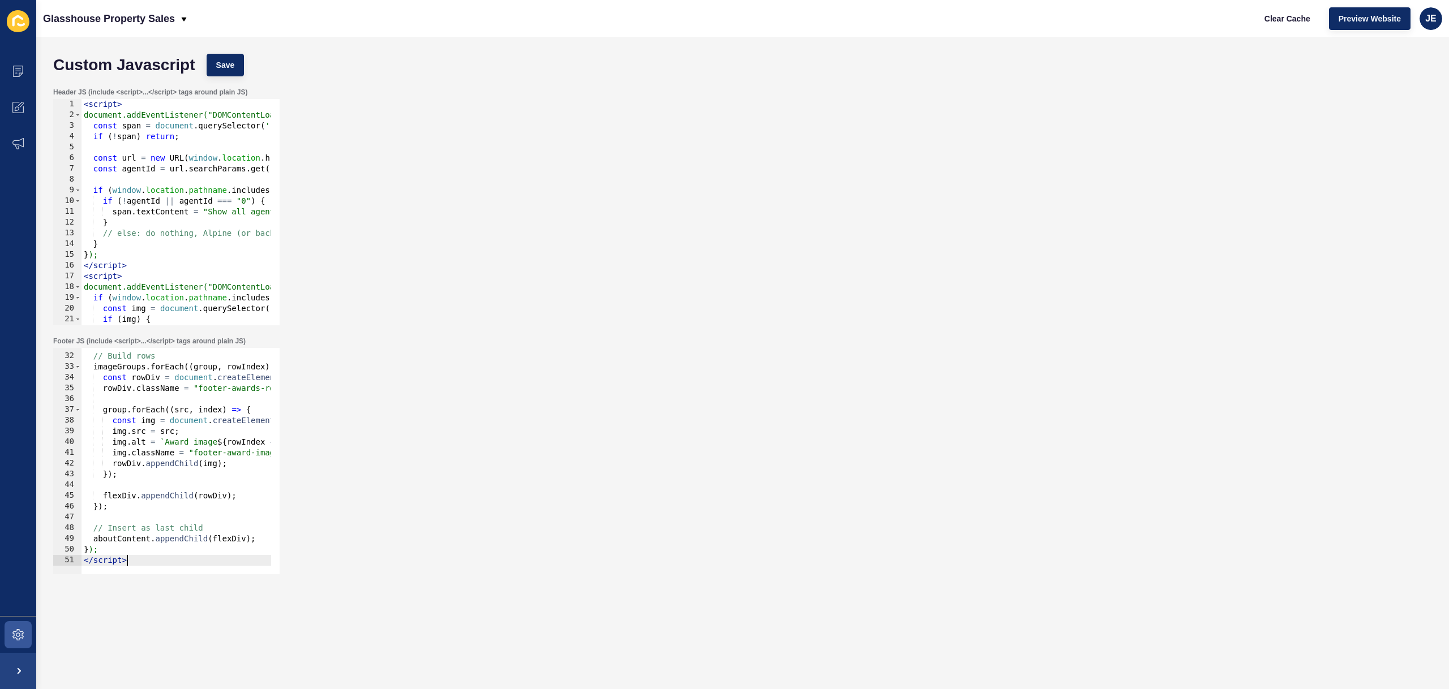
scroll to position [0, 0]
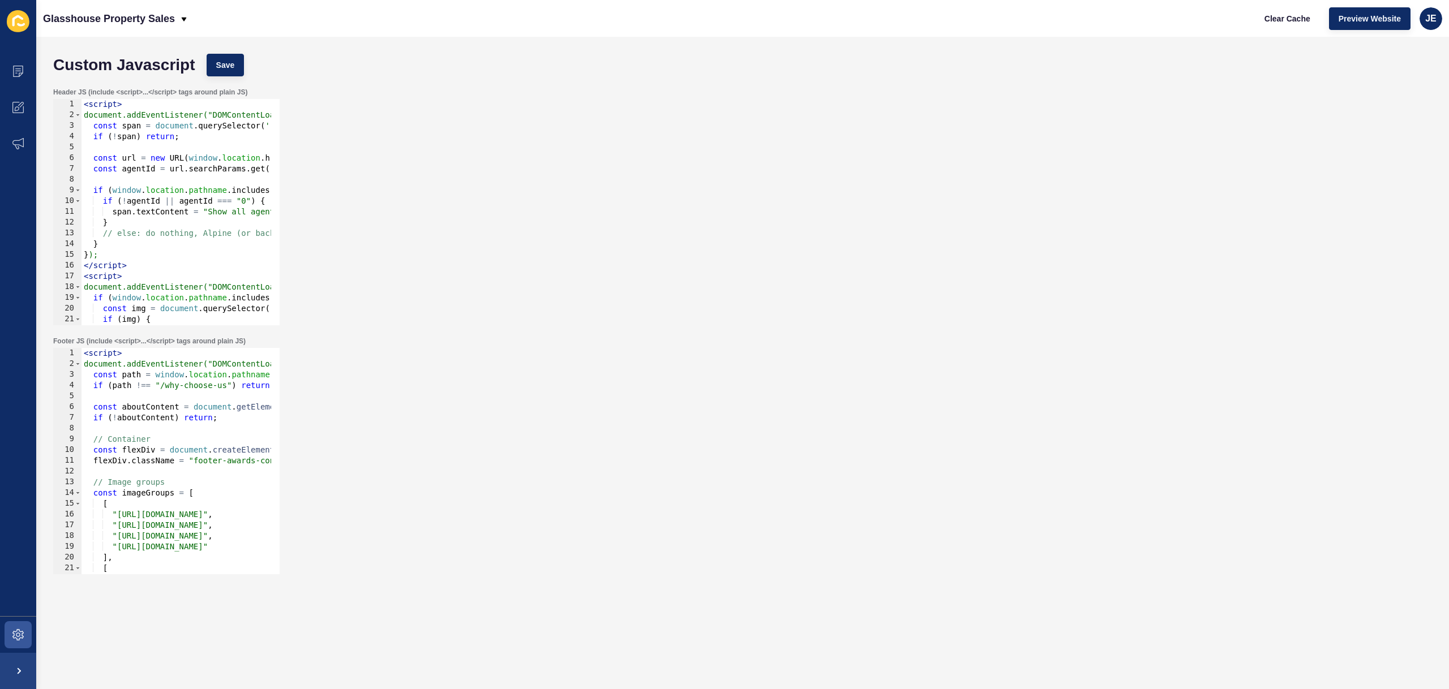
click at [136, 436] on div "< script > document.addEventListener("DOMContentLoaded", function () { const pa…" at bounding box center [397, 467] width 632 height 239
type textarea "// Container"
click at [225, 72] on button "Save" at bounding box center [226, 65] width 38 height 23
click at [1282, 25] on button "Clear Cache" at bounding box center [1287, 18] width 65 height 23
click at [179, 234] on div "< script > document.addEventListener("DOMContentLoaded", () => { const span = d…" at bounding box center [314, 218] width 466 height 239
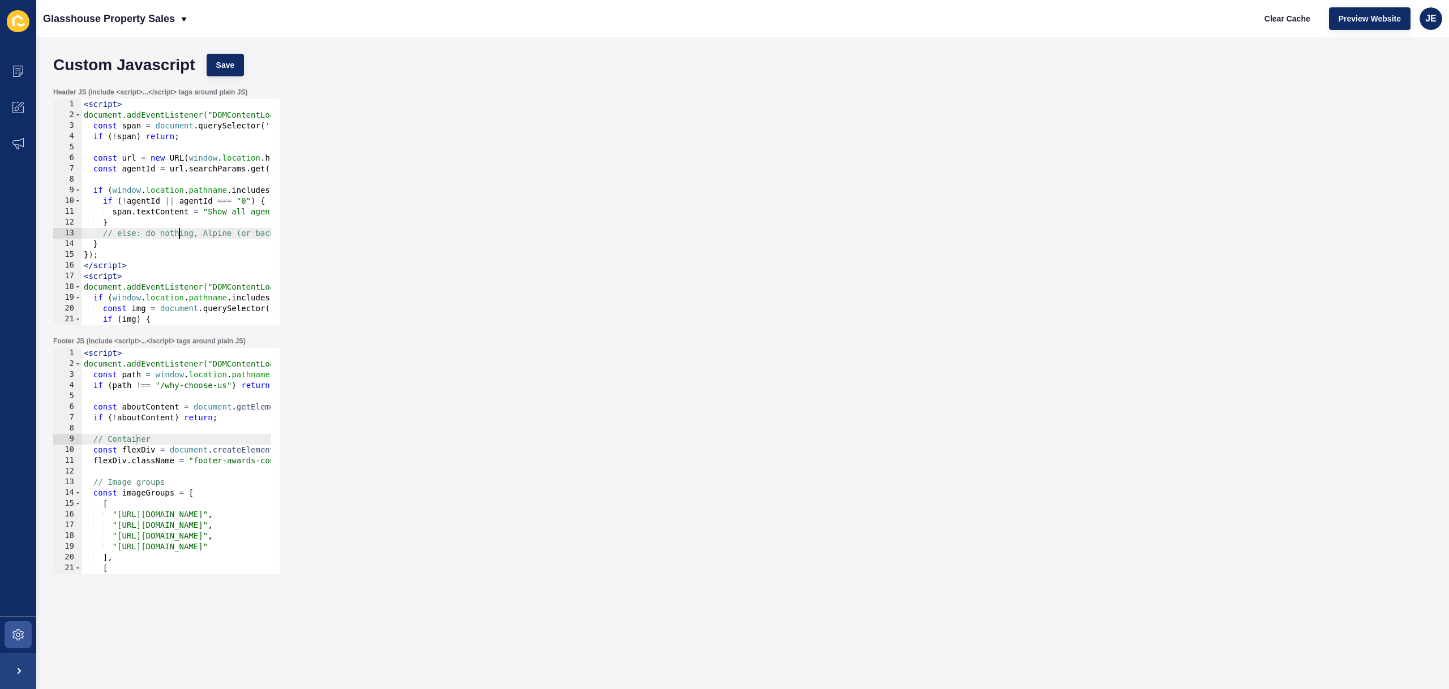
click at [179, 234] on div "< script > document.addEventListener("DOMContentLoaded", () => { const span = d…" at bounding box center [314, 218] width 466 height 239
click at [224, 61] on span "Save" at bounding box center [225, 64] width 19 height 11
type textarea "</script>"
click at [140, 255] on div "< script > document.addEventListener("DOMContentLoaded", () => { const span = d…" at bounding box center [314, 218] width 466 height 239
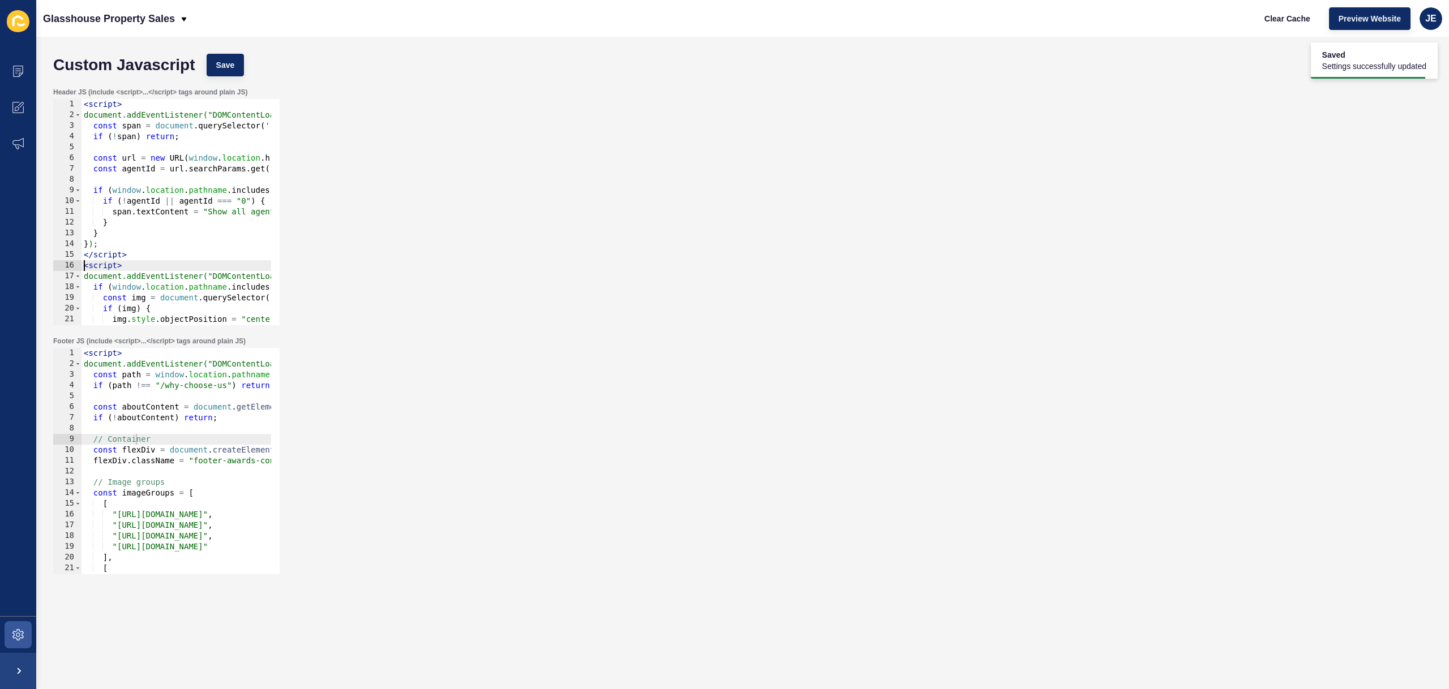
click at [138, 250] on div "< script > document.addEventListener("DOMContentLoaded", () => { const span = d…" at bounding box center [314, 218] width 466 height 239
type textarea "</script>"
click at [85, 109] on div "< script > document.addEventListener("DOMContentLoaded", () => { const span = d…" at bounding box center [314, 218] width 466 height 239
type textarea "<script>"
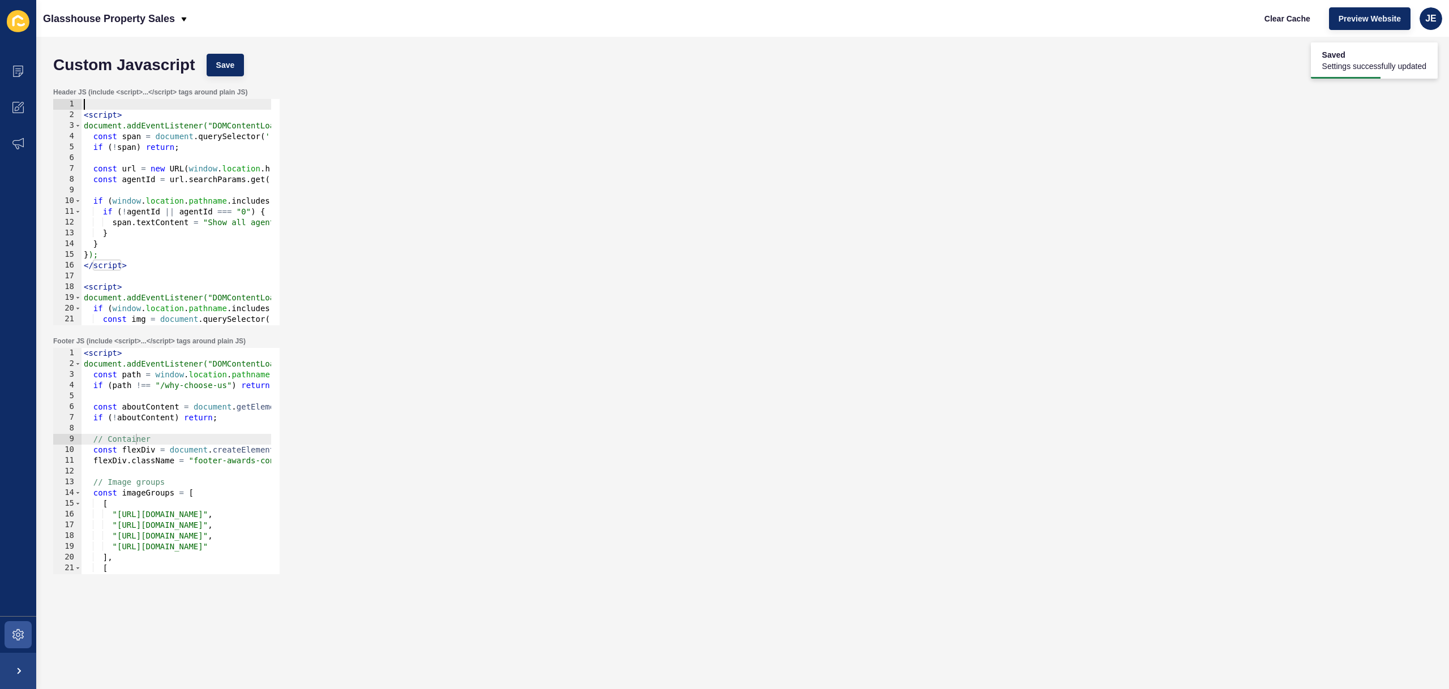
click at [111, 109] on div "< script > document.addEventListener("DOMContentLoaded", () => { const span = d…" at bounding box center [314, 218] width 466 height 239
drag, startPoint x: 124, startPoint y: 266, endPoint x: 96, endPoint y: 269, distance: 29.1
click at [26, 265] on div "Content Appearance Marketing Settings Glasshouse Property Sales Clear Cache Pre…" at bounding box center [724, 344] width 1449 height 689
click at [130, 110] on div "<!-- Set Show all agents as default text --> < script > document.addEventListen…" at bounding box center [314, 218] width 466 height 239
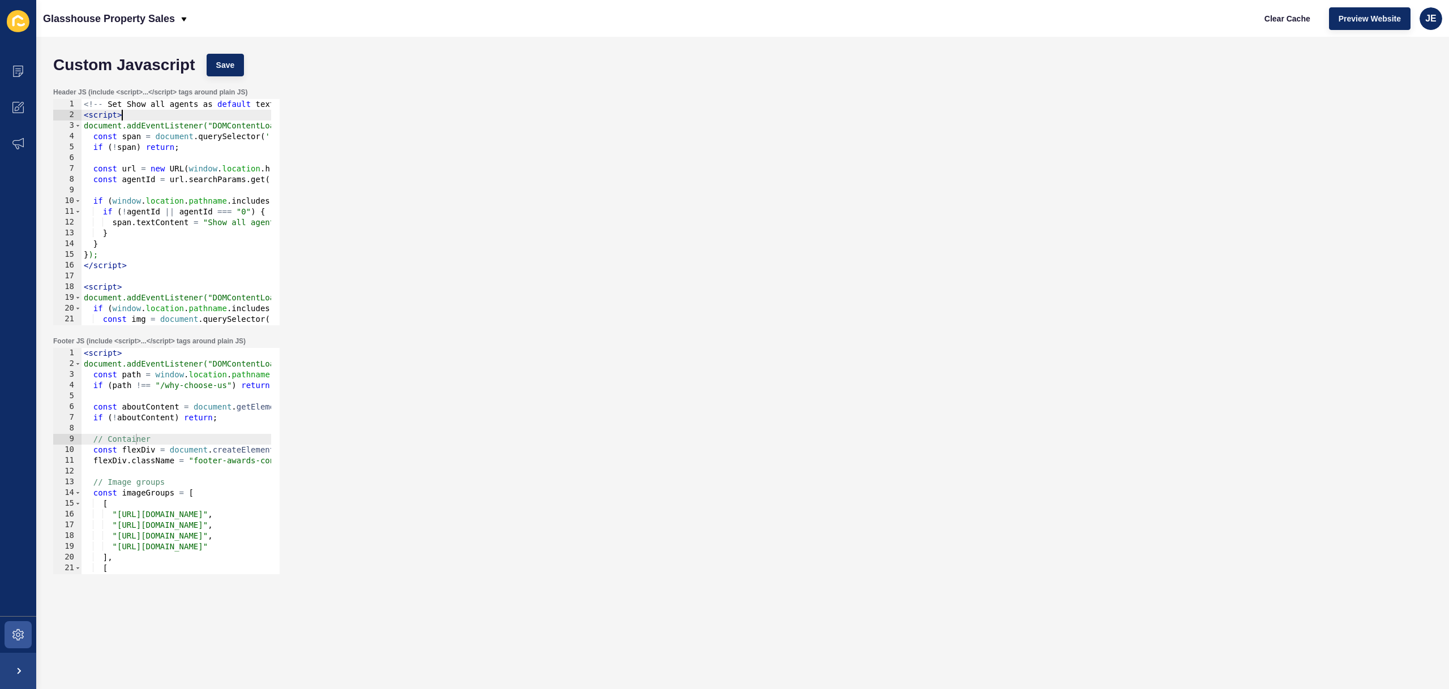
click at [130, 110] on div "<!-- Set Show all agents as default text --> < script > document.addEventListen…" at bounding box center [314, 218] width 466 height 239
click at [134, 106] on div "<!-- Set Show all agents as default text --> < script > document.addEventListen…" at bounding box center [314, 218] width 466 height 239
type textarea "<!-- Set Show all agents as default text --> <script>"
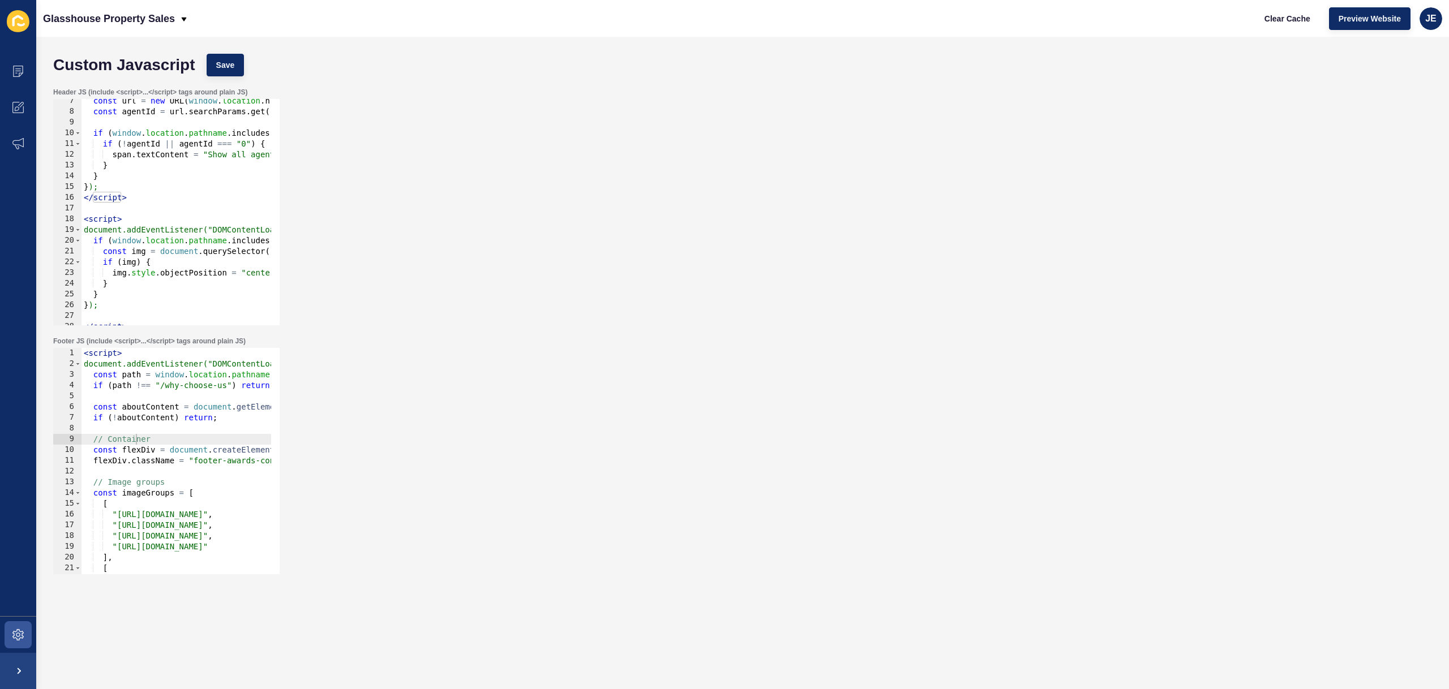
scroll to position [83, 0]
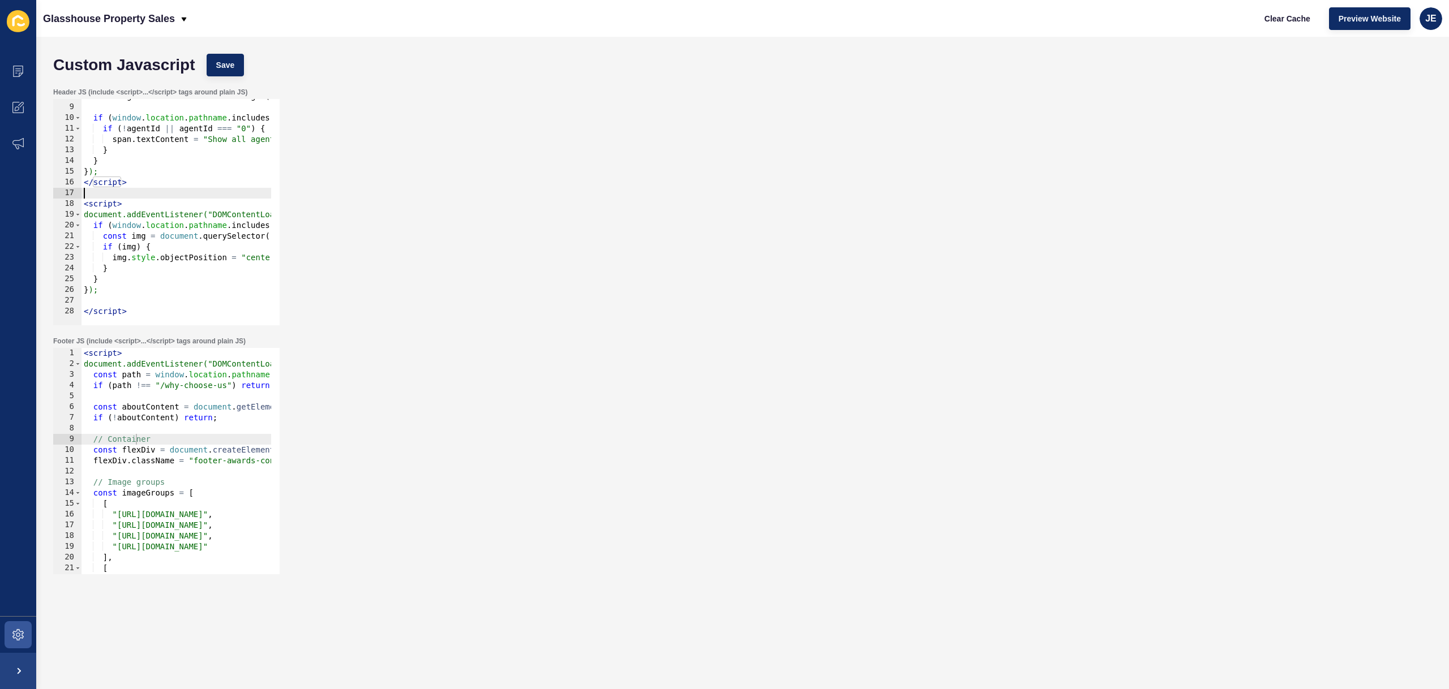
click at [94, 192] on div "const agentId = url . searchParams . get ( "agent" ) ; if ( window . location .…" at bounding box center [314, 210] width 466 height 239
paste textarea "<!-- Set Show all agents as default text -->"
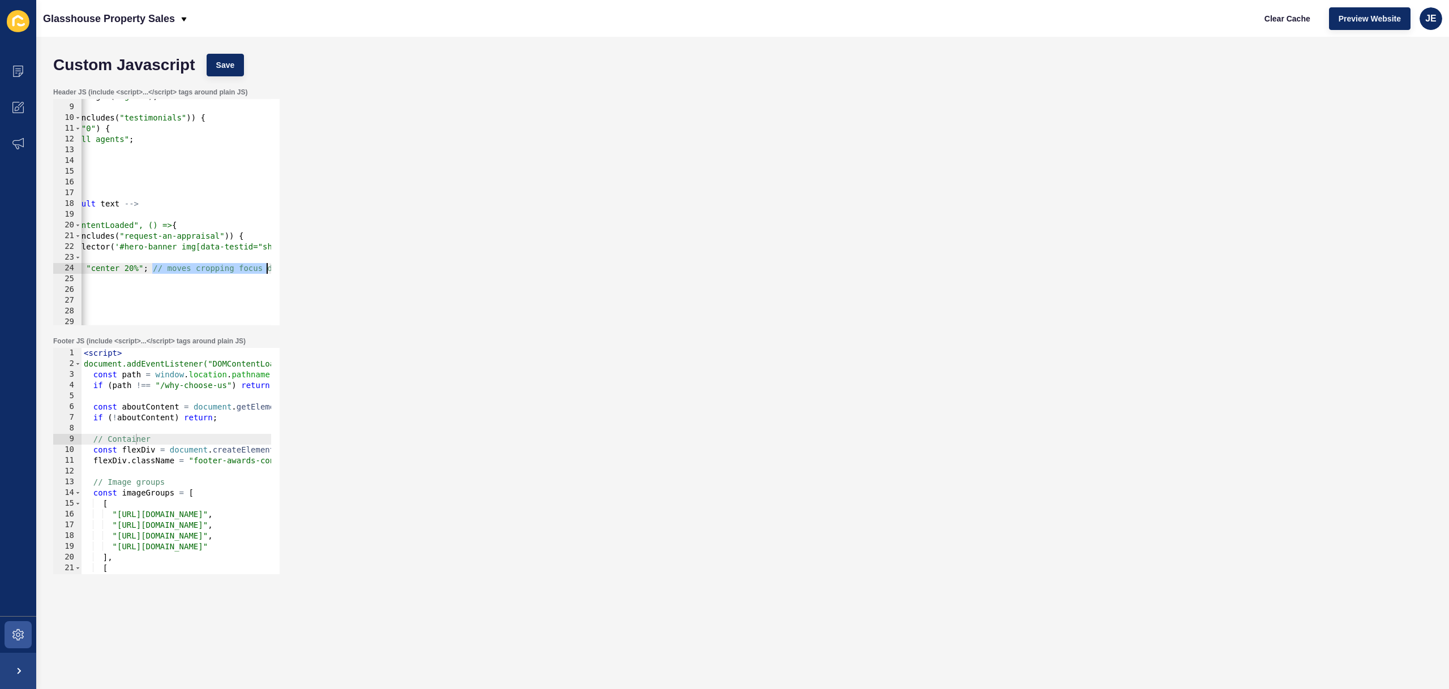
scroll to position [0, 174]
drag, startPoint x: 172, startPoint y: 267, endPoint x: 284, endPoint y: 270, distance: 112.1
click at [284, 270] on div "Header JS (include <script>...</script> tags around plain JS) <!-- Set Show all…" at bounding box center [743, 206] width 1390 height 249
type textarea "img.style.objectPosition = "center 20%";"
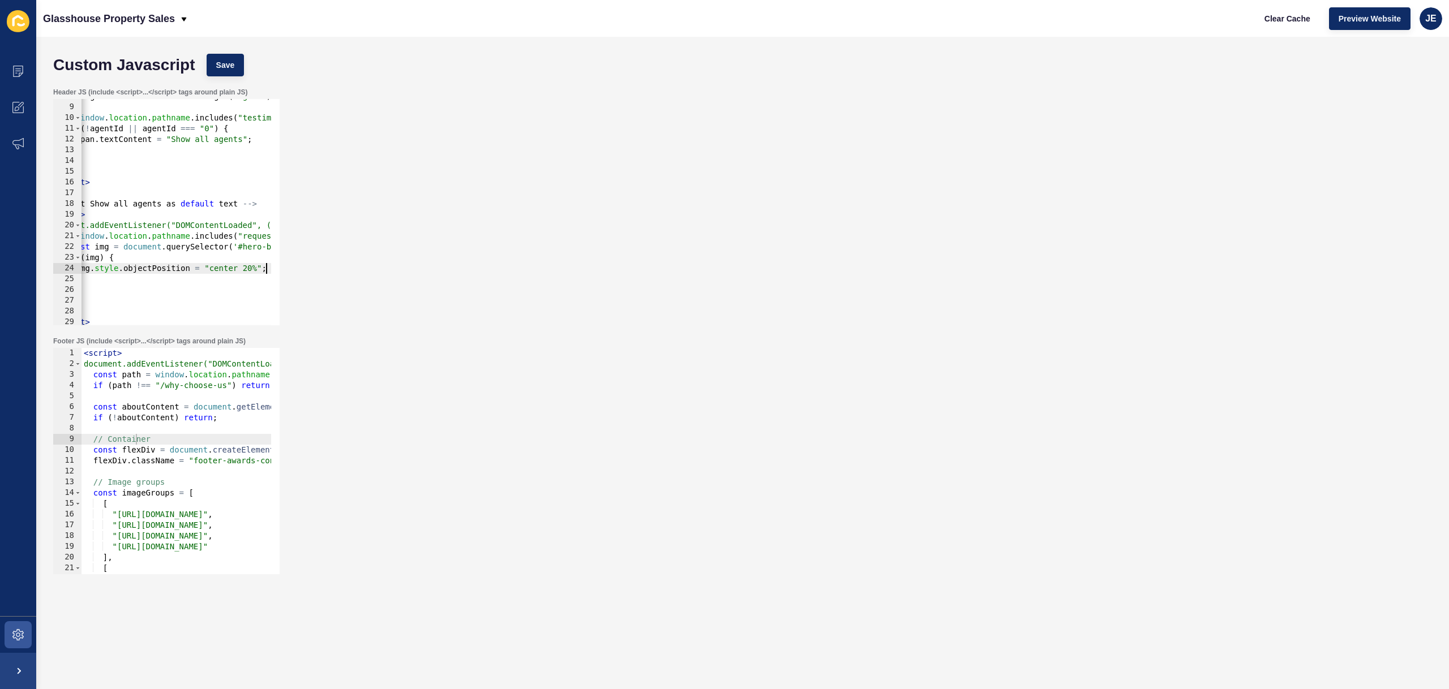
scroll to position [0, 0]
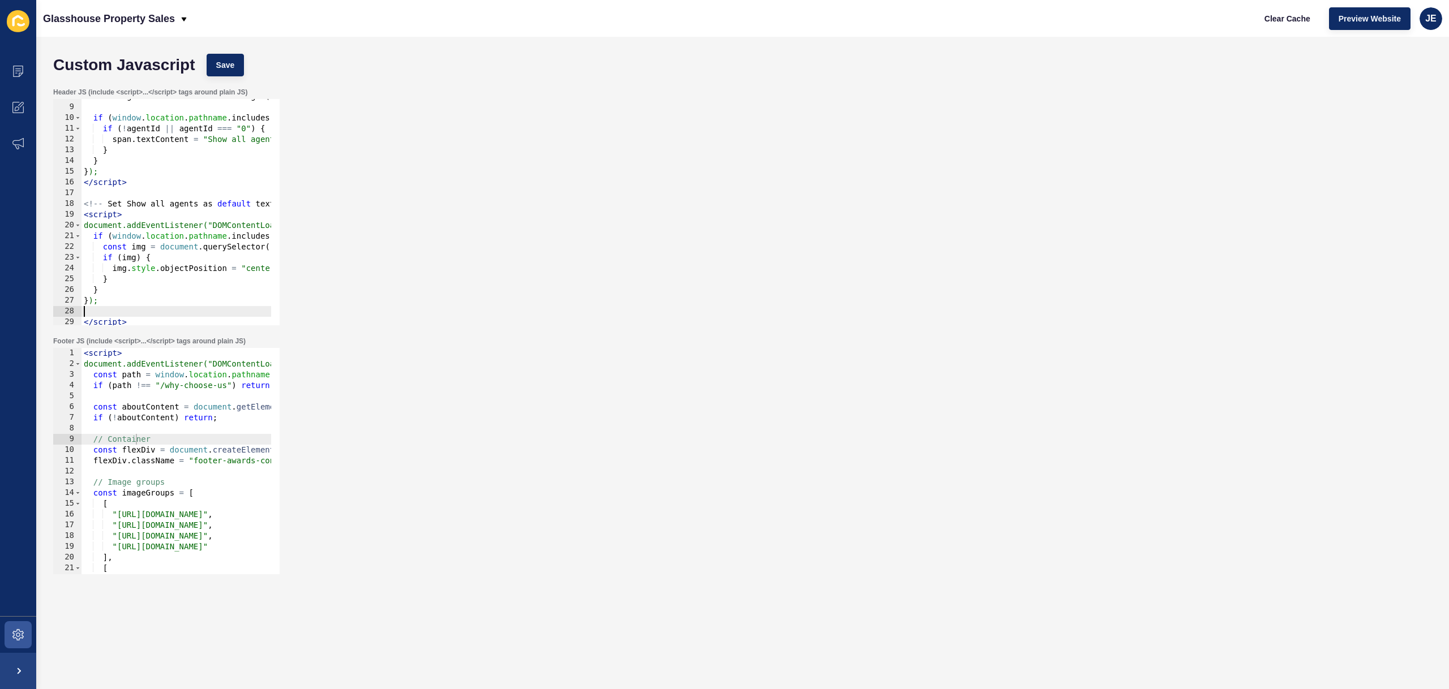
click at [92, 308] on div "const agentId = url . searchParams . get ( "agent" ) ; if ( window . location .…" at bounding box center [314, 210] width 466 height 239
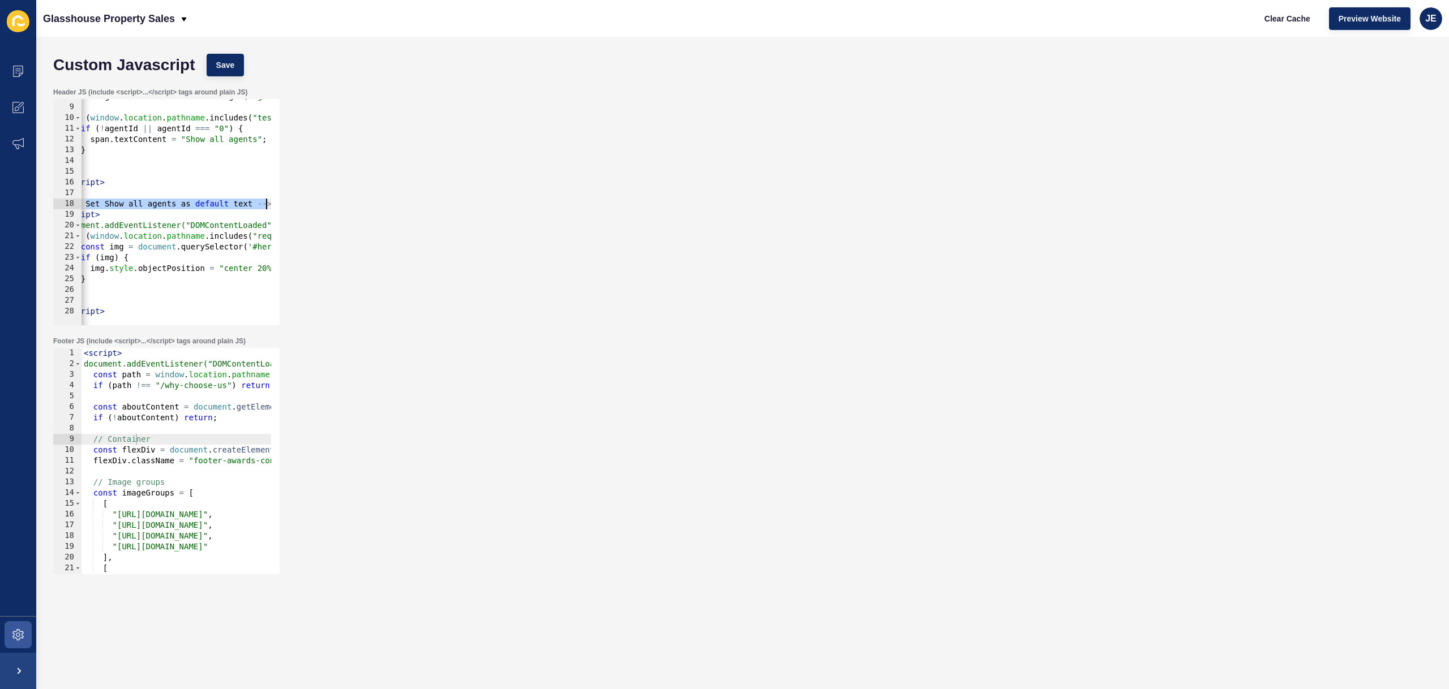
scroll to position [0, 27]
drag, startPoint x: 109, startPoint y: 205, endPoint x: 247, endPoint y: 206, distance: 138.1
click at [247, 206] on div "const agentId = url . searchParams . get ( "agent" ) ; if ( window . location .…" at bounding box center [288, 210] width 466 height 239
type textarea "<!-- Move the hero-banner display down -->"
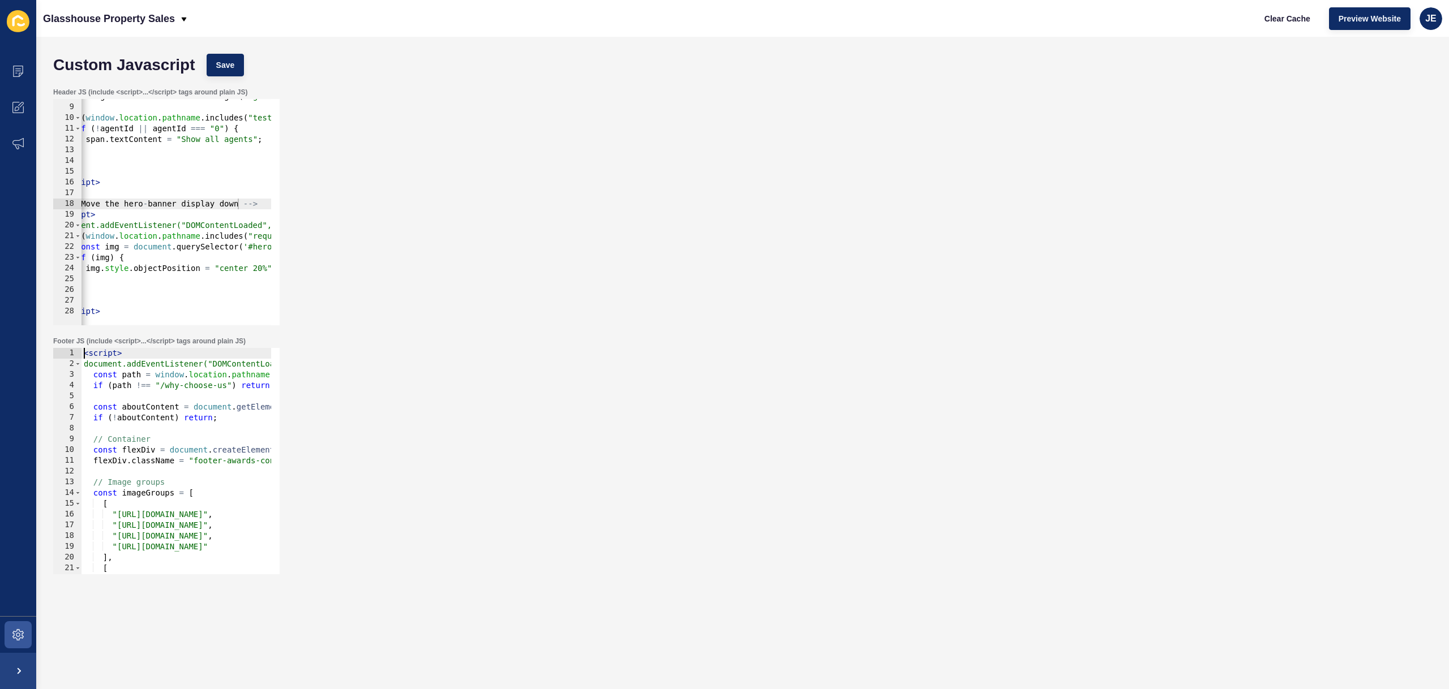
click at [85, 357] on div "< script > document.addEventListener("DOMContentLoaded", function () { const pa…" at bounding box center [397, 467] width 632 height 239
type textarea "<script>"
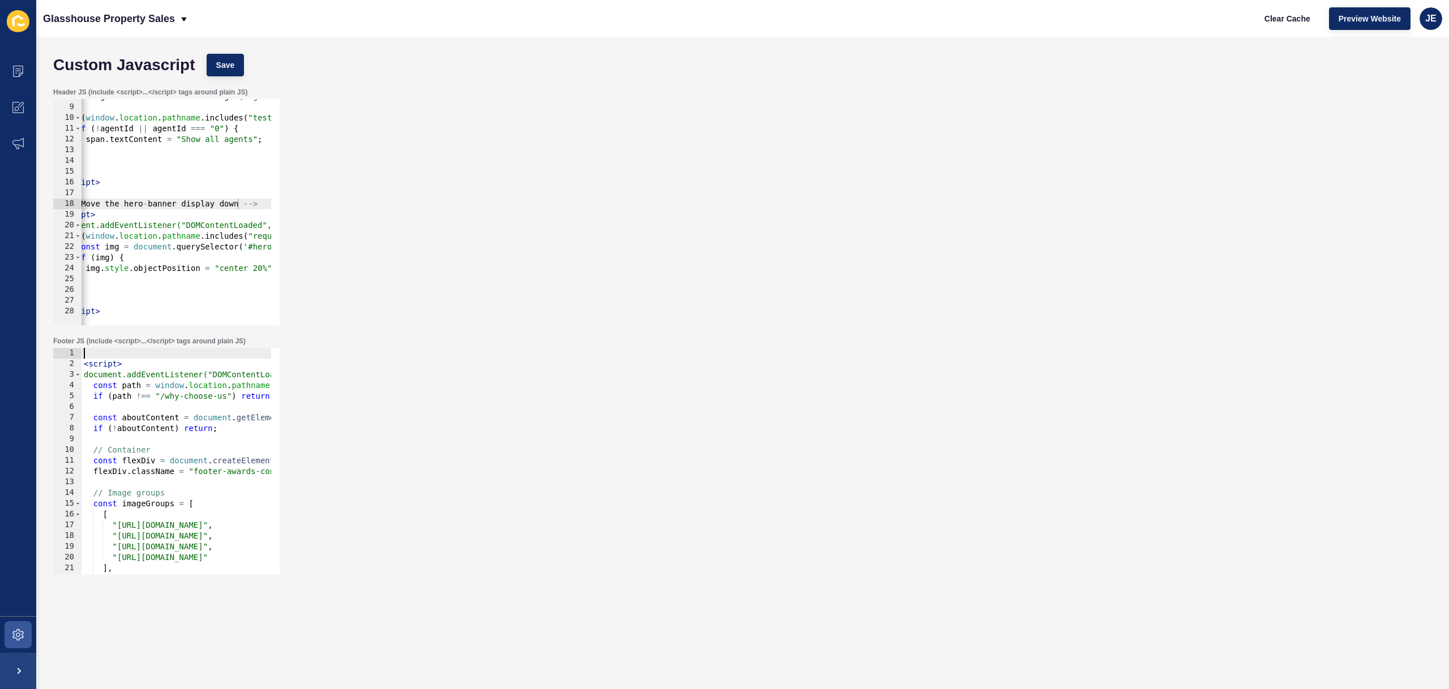
paste textarea "<!-- Set Show all agents as default text -->"
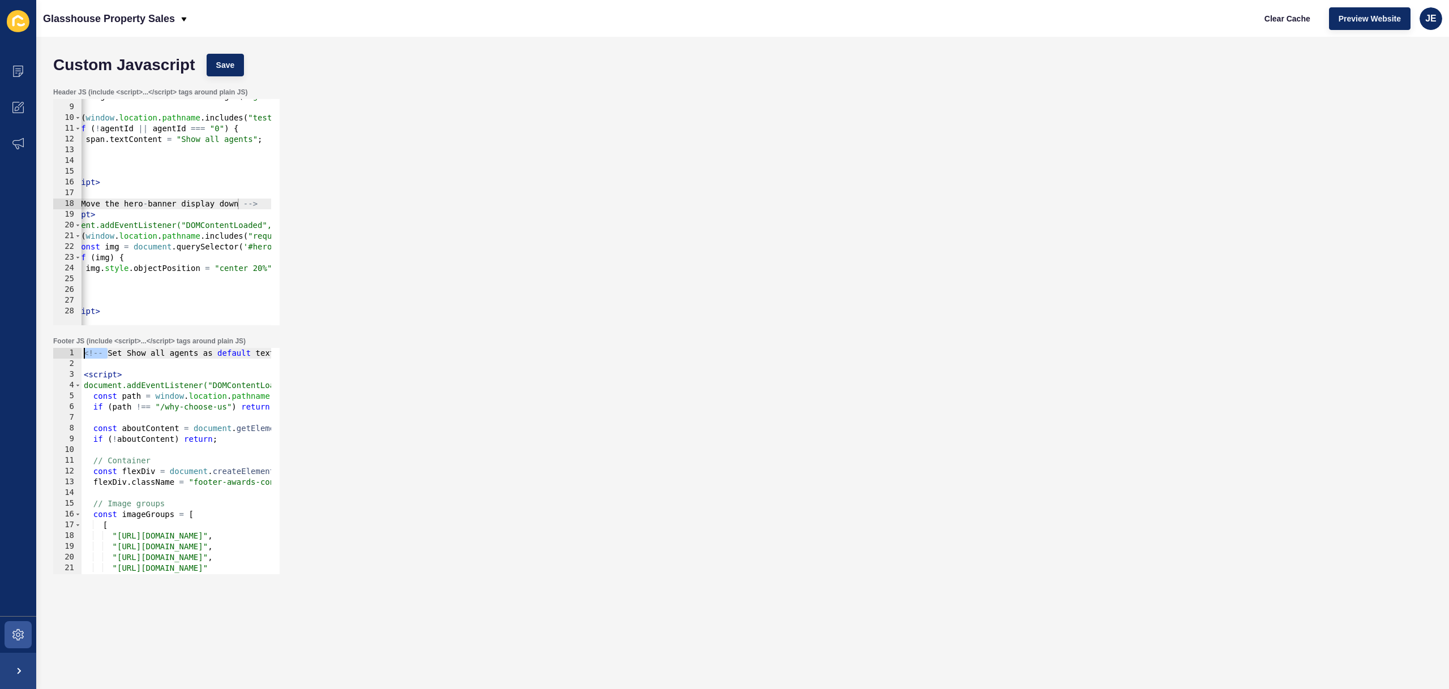
scroll to position [0, 27]
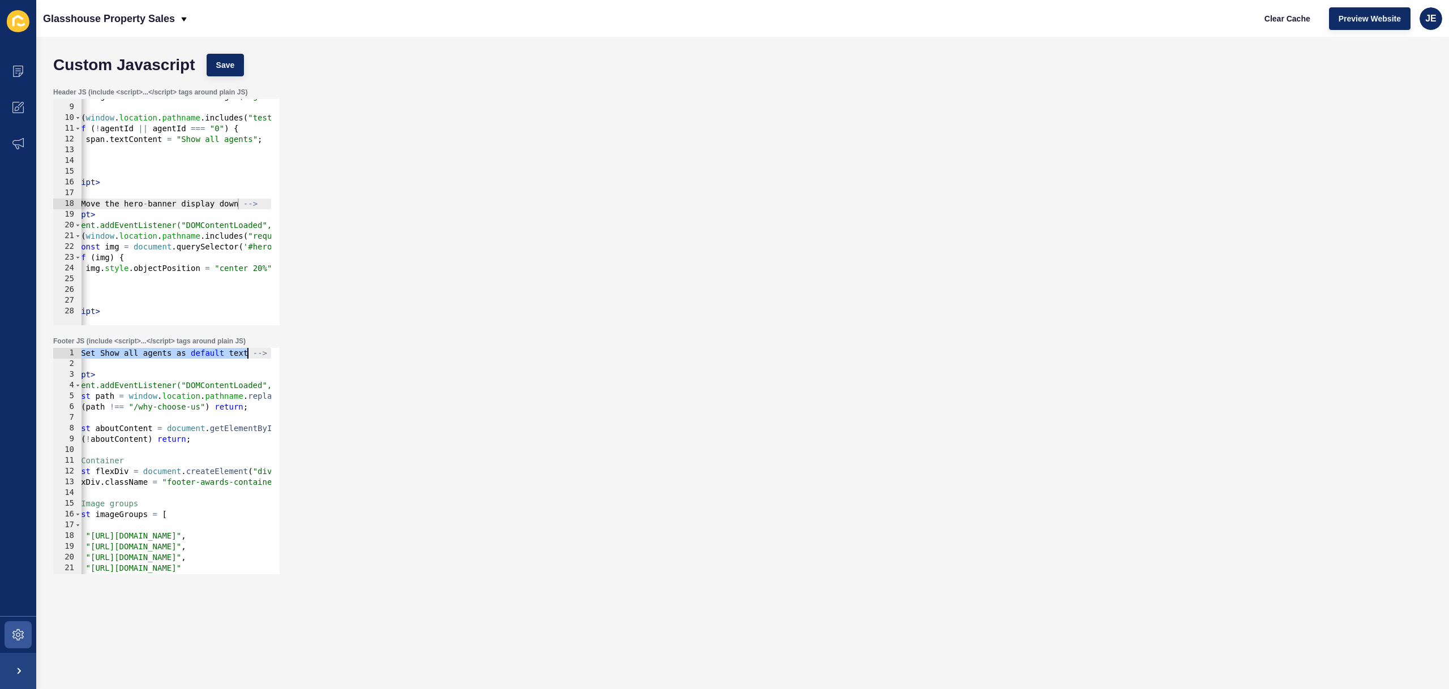
drag, startPoint x: 121, startPoint y: 354, endPoint x: 247, endPoint y: 355, distance: 126.8
click at [247, 355] on div "<!-- Set Show all agents as default text --> < script > document.addEventListen…" at bounding box center [371, 467] width 632 height 239
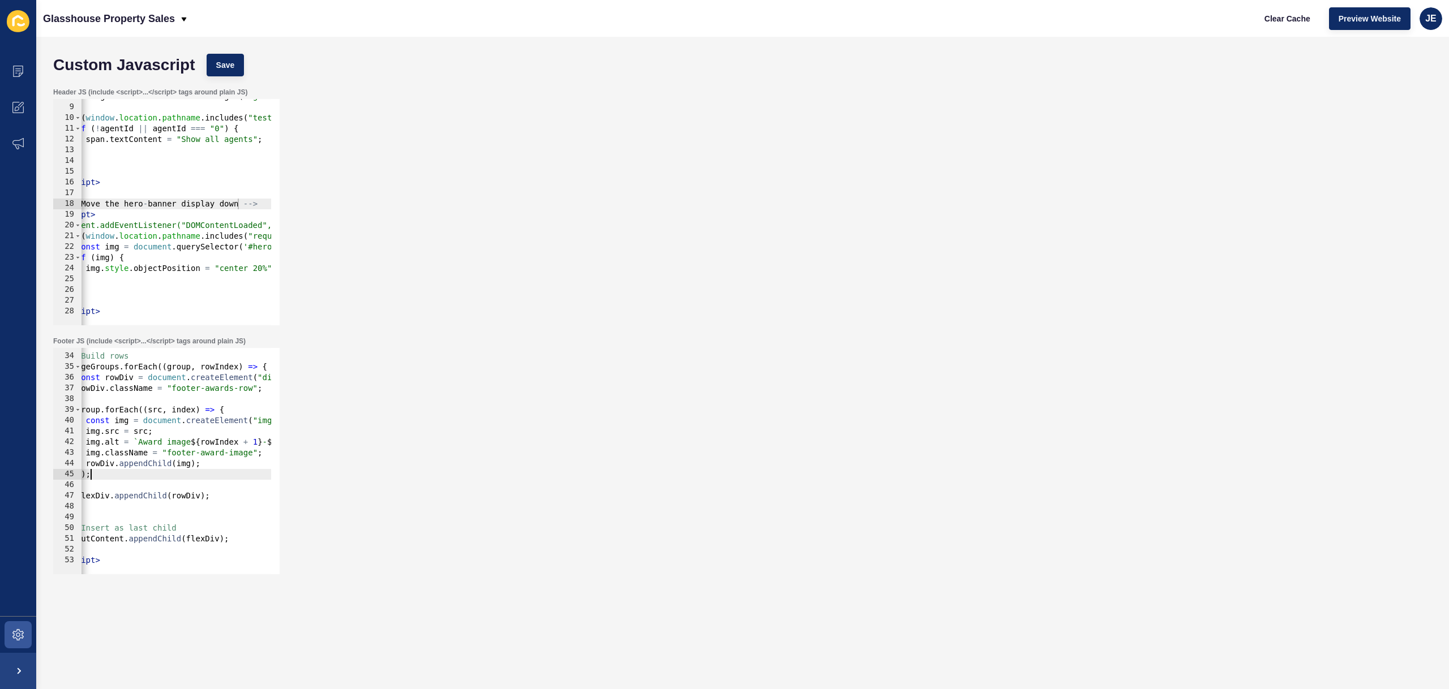
scroll to position [0, 0]
drag, startPoint x: 153, startPoint y: 479, endPoint x: 37, endPoint y: 476, distance: 116.0
click at [37, 476] on div "Custom Javascript Save Header JS (include <script>...</script> tags around plai…" at bounding box center [742, 363] width 1413 height 652
click at [237, 74] on button "Save" at bounding box center [226, 65] width 38 height 23
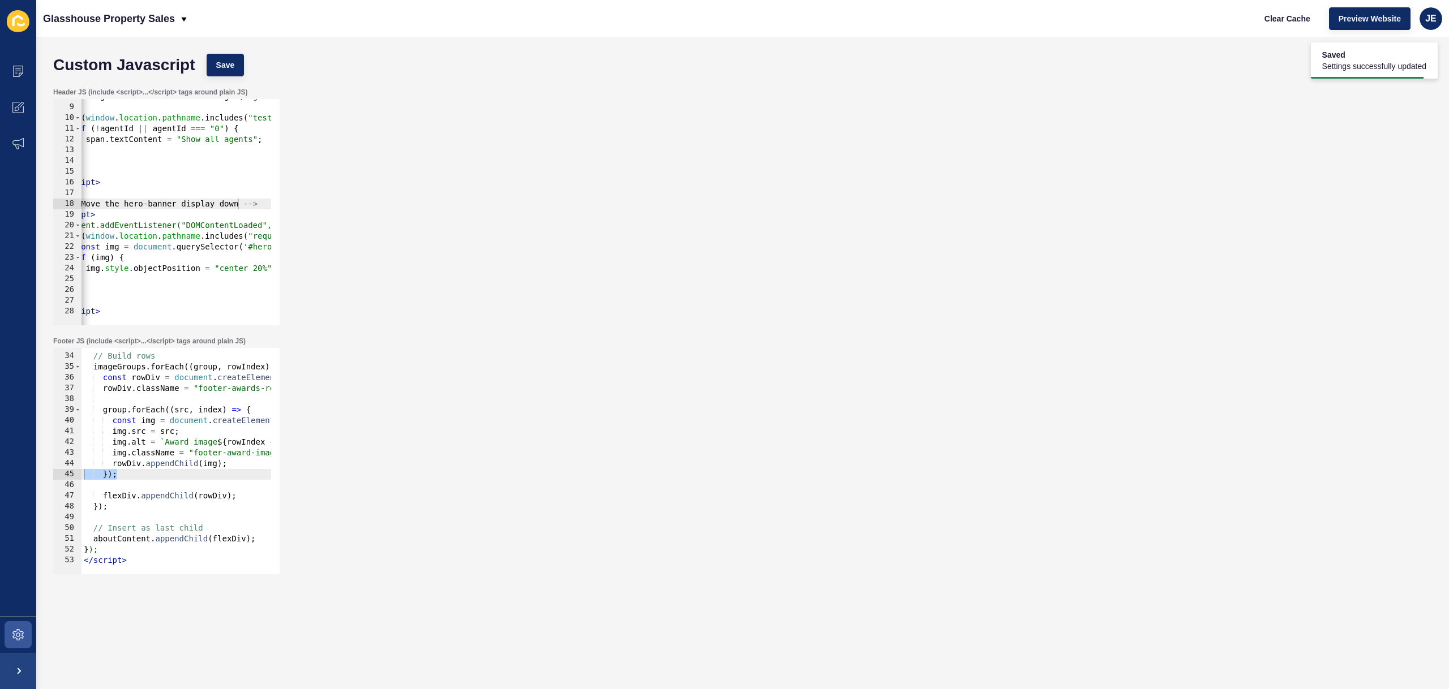
click at [1253, 23] on div "Clear Cache Preview Website JE" at bounding box center [1348, 19] width 196 height 32
click at [1265, 20] on span "Clear Cache" at bounding box center [1287, 18] width 46 height 11
click at [168, 478] on div "// Build rows imageGroups . forEach (( group , rowIndex ) => { const rowDiv = d…" at bounding box center [397, 459] width 632 height 239
click at [156, 552] on div "// Build rows imageGroups . forEach (( group , rowIndex ) => { const rowDiv = d…" at bounding box center [397, 459] width 632 height 239
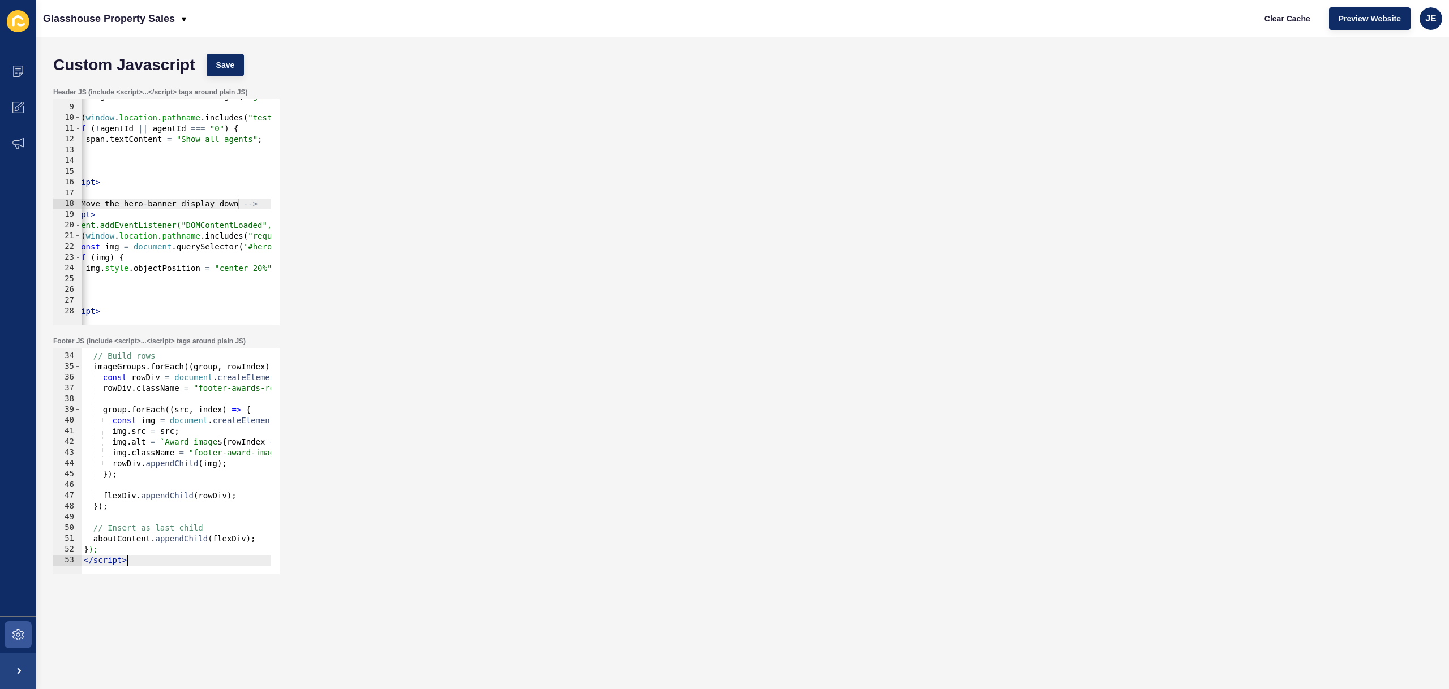
click at [162, 559] on div "// Build rows imageGroups . forEach (( group , rowIndex ) => { const rowDiv = d…" at bounding box center [397, 459] width 632 height 239
type textarea "</script>"
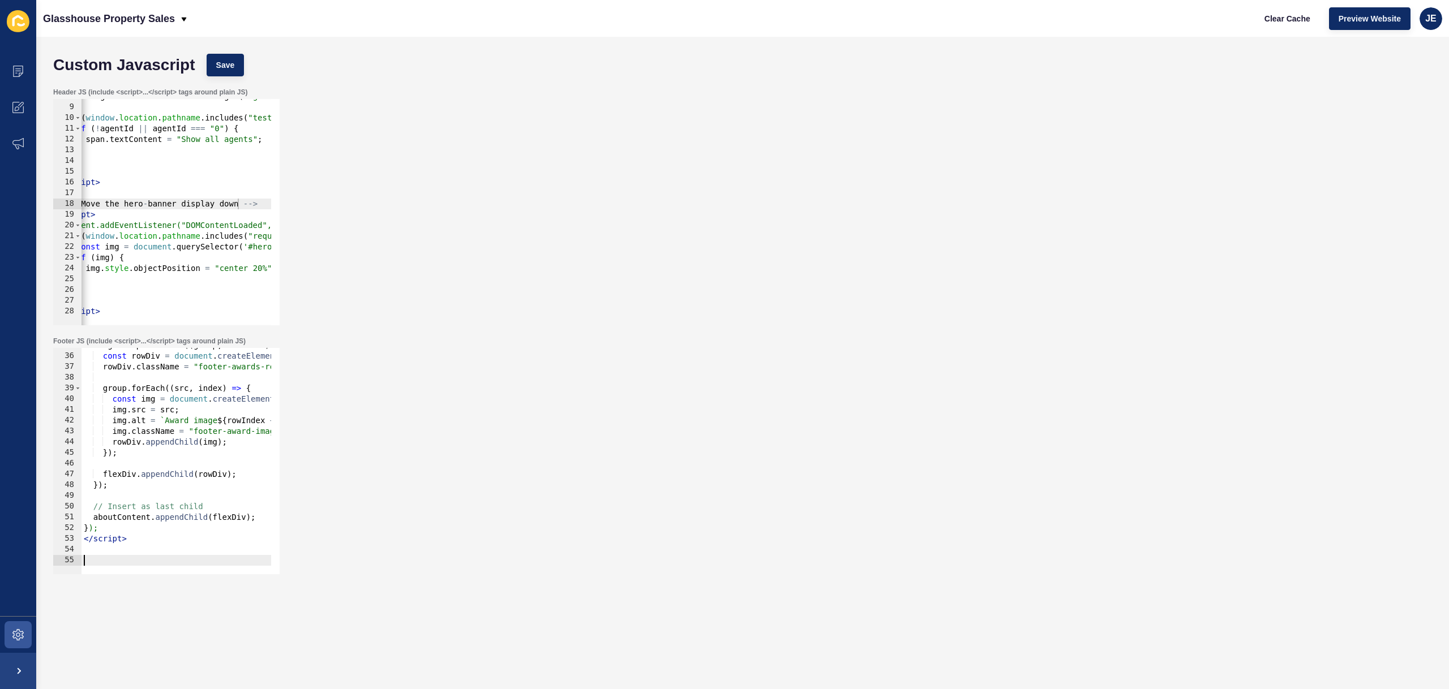
paste textarea
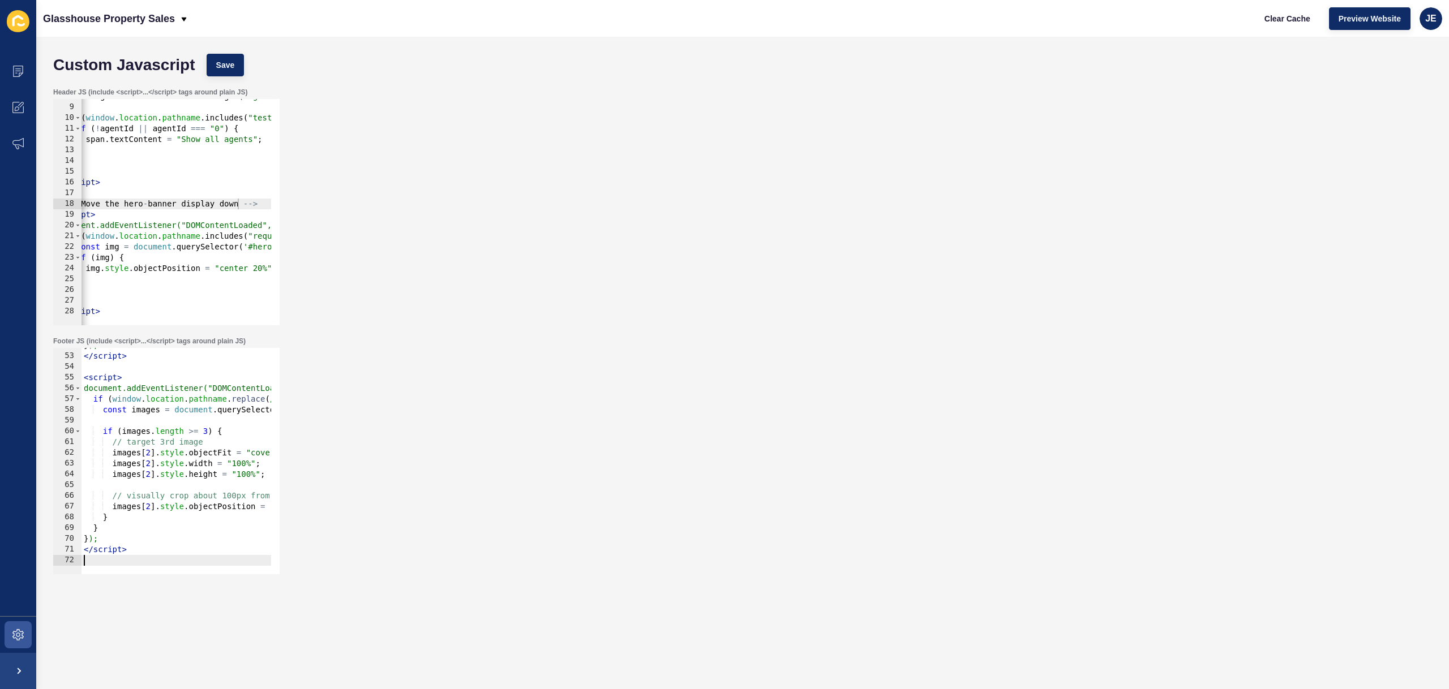
scroll to position [556, 0]
click at [230, 64] on span "Save" at bounding box center [225, 64] width 19 height 11
click at [1302, 24] on span "Clear Cache" at bounding box center [1287, 18] width 46 height 11
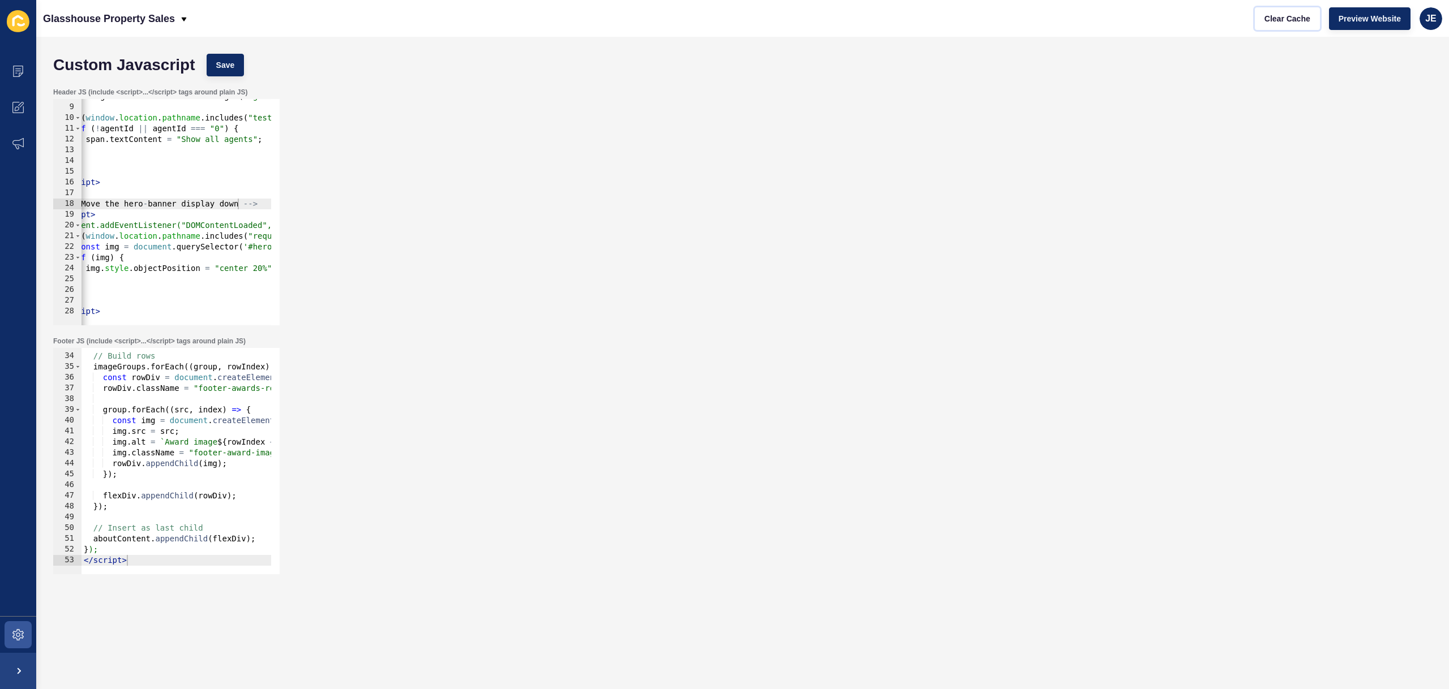
scroll to position [352, 0]
click at [221, 67] on span "Save" at bounding box center [225, 64] width 19 height 11
click at [1297, 19] on span "Clear Cache" at bounding box center [1287, 18] width 46 height 11
click at [962, 189] on div "Header JS (include <script>...</script> tags around plain JS) <!-- Move the her…" at bounding box center [743, 206] width 1390 height 249
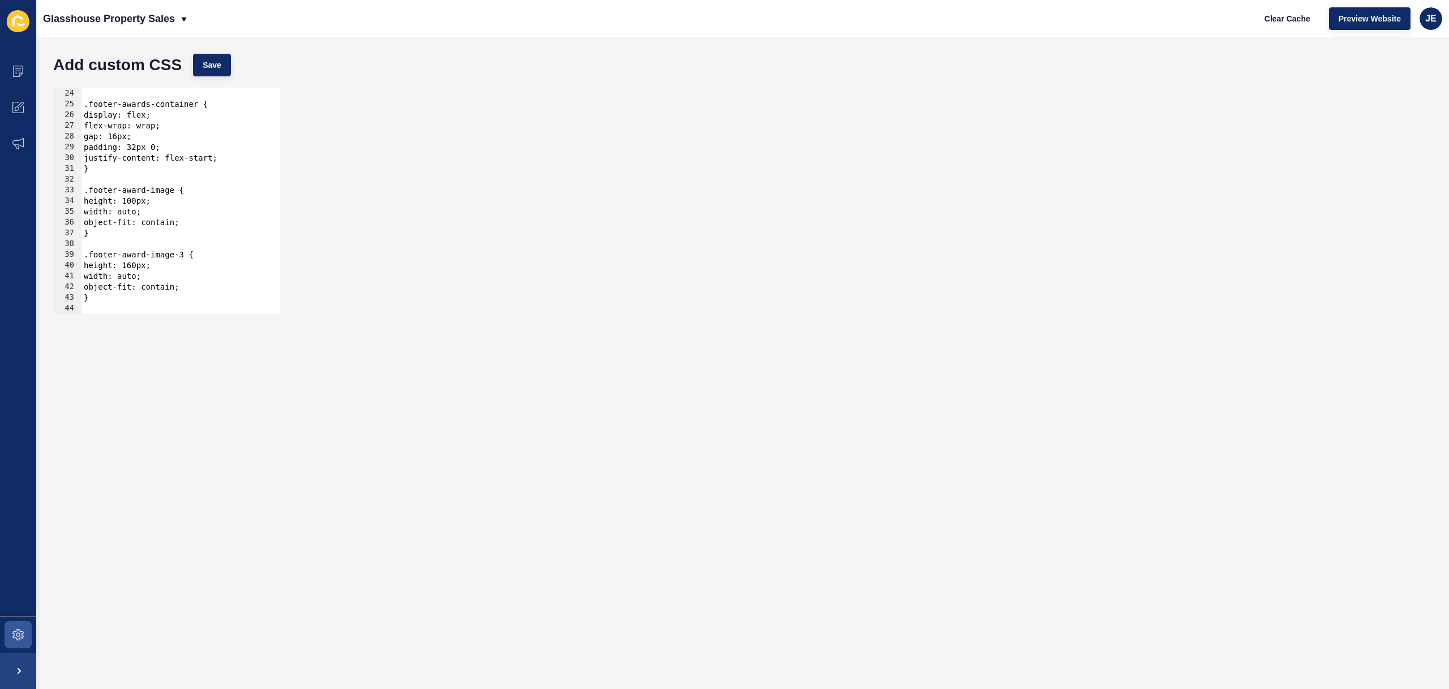
scroll to position [247, 0]
click at [136, 202] on div "} .footer-awards-container { display: flex; flex-wrap: wrap; gap: 16px; padding…" at bounding box center [219, 197] width 276 height 239
drag, startPoint x: 140, startPoint y: 263, endPoint x: 132, endPoint y: 264, distance: 8.6
click at [132, 264] on div "} .footer-awards-container { display: flex; flex-wrap: wrap; gap: 16px; padding…" at bounding box center [219, 197] width 276 height 239
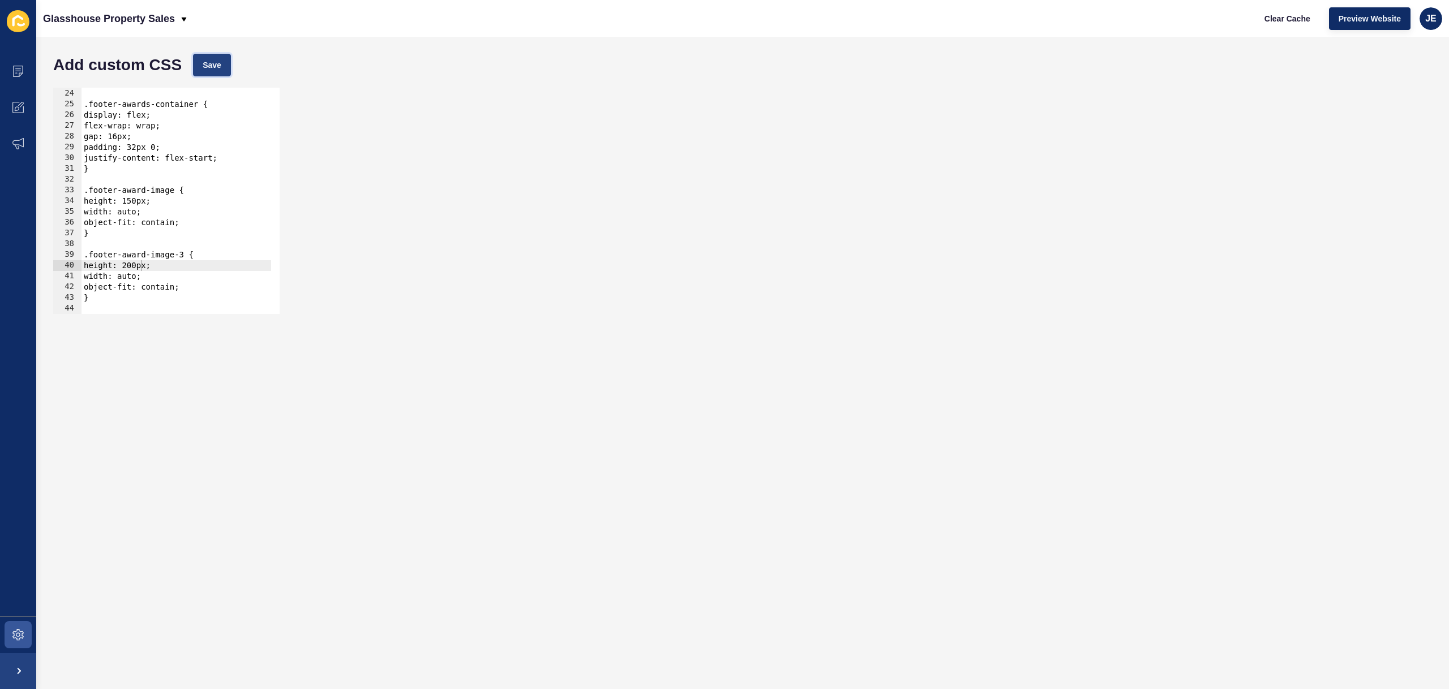
click at [224, 67] on button "Save" at bounding box center [212, 65] width 38 height 23
click at [1280, 23] on span "Clear Cache" at bounding box center [1287, 18] width 46 height 11
click at [141, 268] on div "} .footer-awards-container { display: flex; flex-wrap: wrap; gap: 16px; padding…" at bounding box center [219, 197] width 276 height 239
click at [137, 201] on div "} .footer-awards-container { display: flex; flex-wrap: wrap; gap: 16px; padding…" at bounding box center [219, 197] width 276 height 239
click at [213, 70] on span "Save" at bounding box center [212, 64] width 19 height 11
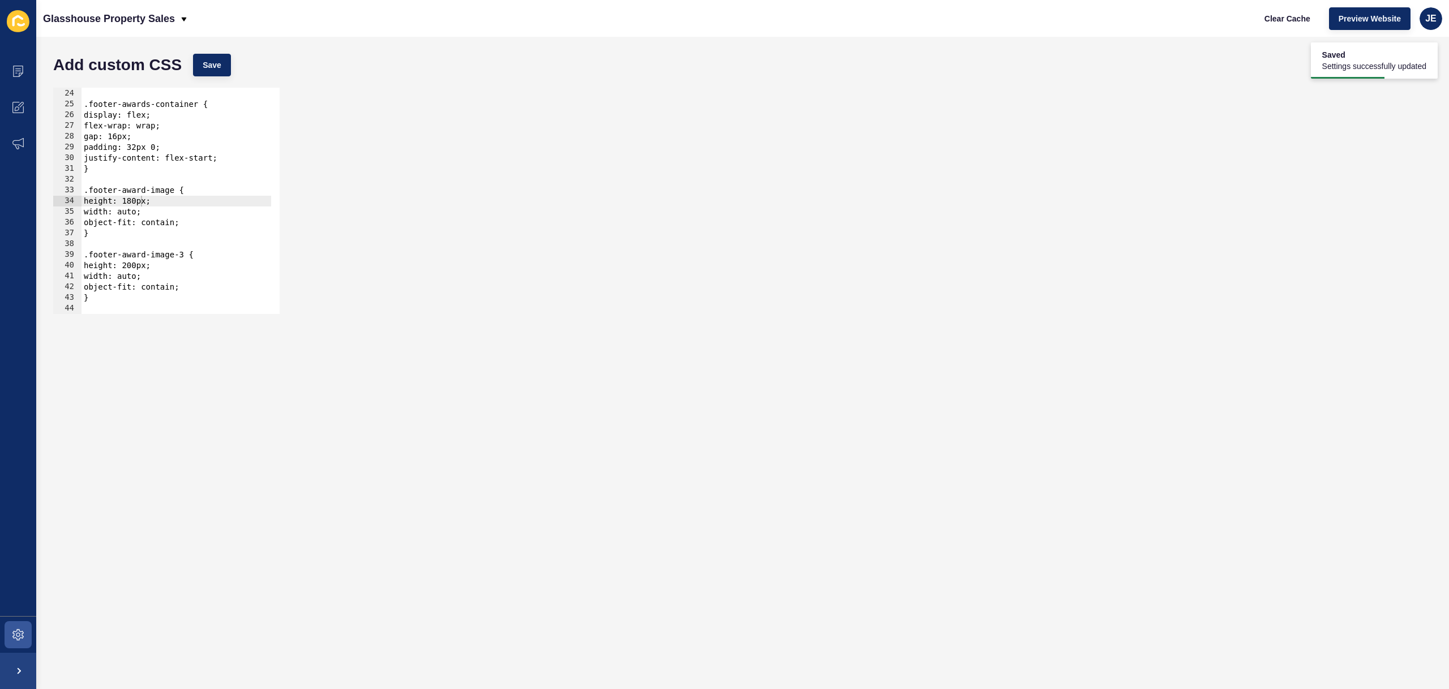
click at [246, 188] on div "} .footer-awards-container { display: flex; flex-wrap: wrap; gap: 16px; padding…" at bounding box center [219, 197] width 276 height 239
click at [139, 204] on div "} .footer-awards-container { display: flex; flex-wrap: wrap; gap: 16px; padding…" at bounding box center [219, 197] width 276 height 239
click at [138, 263] on div "} .footer-awards-container { display: flex; flex-wrap: wrap; gap: 16px; padding…" at bounding box center [219, 197] width 276 height 239
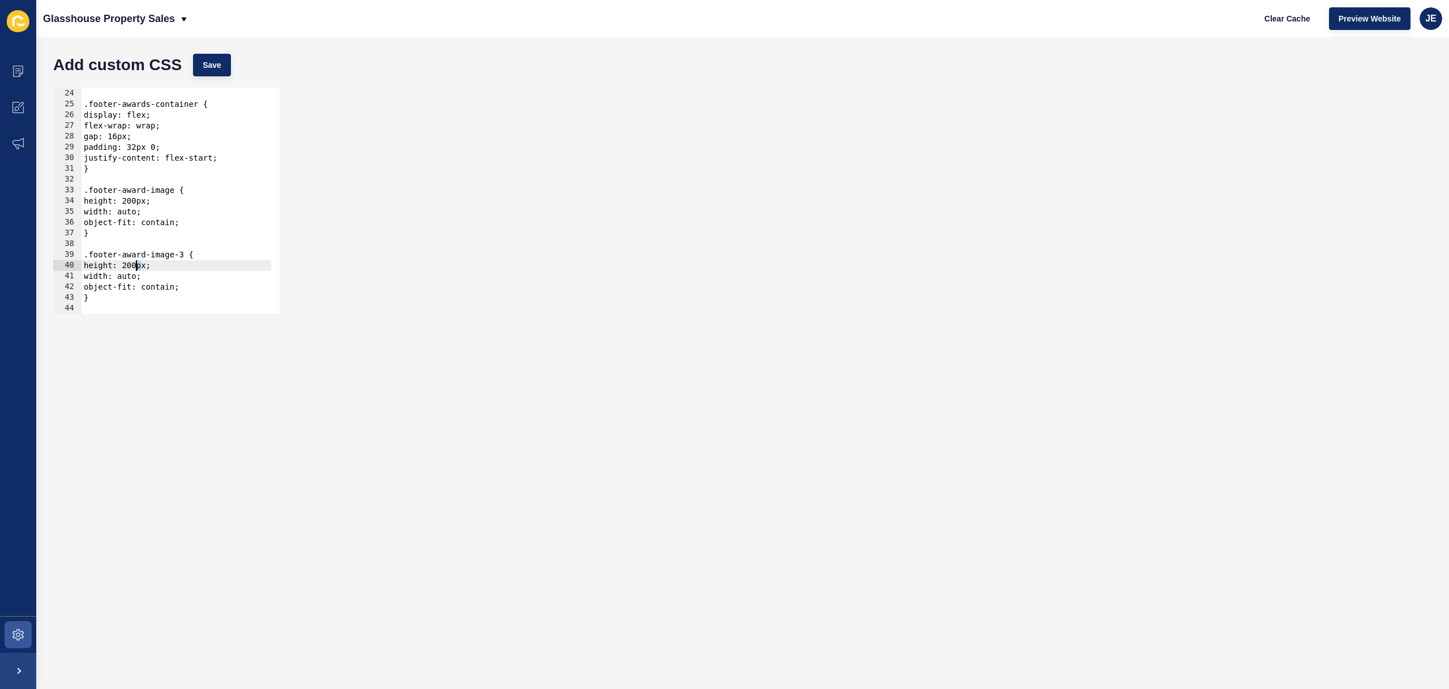
scroll to position [0, 5]
click at [207, 52] on div "Add custom CSS Save" at bounding box center [743, 65] width 1390 height 34
click at [226, 71] on button "Save" at bounding box center [212, 65] width 38 height 23
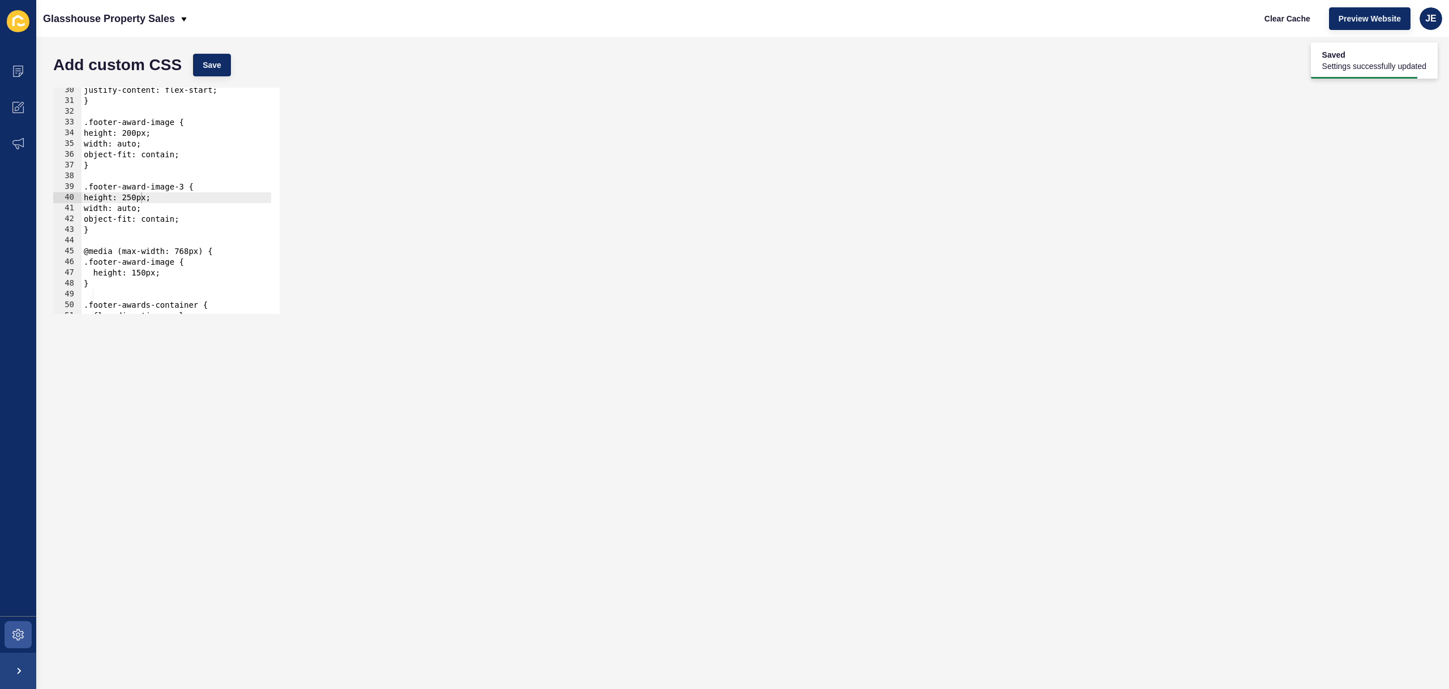
scroll to position [417, 0]
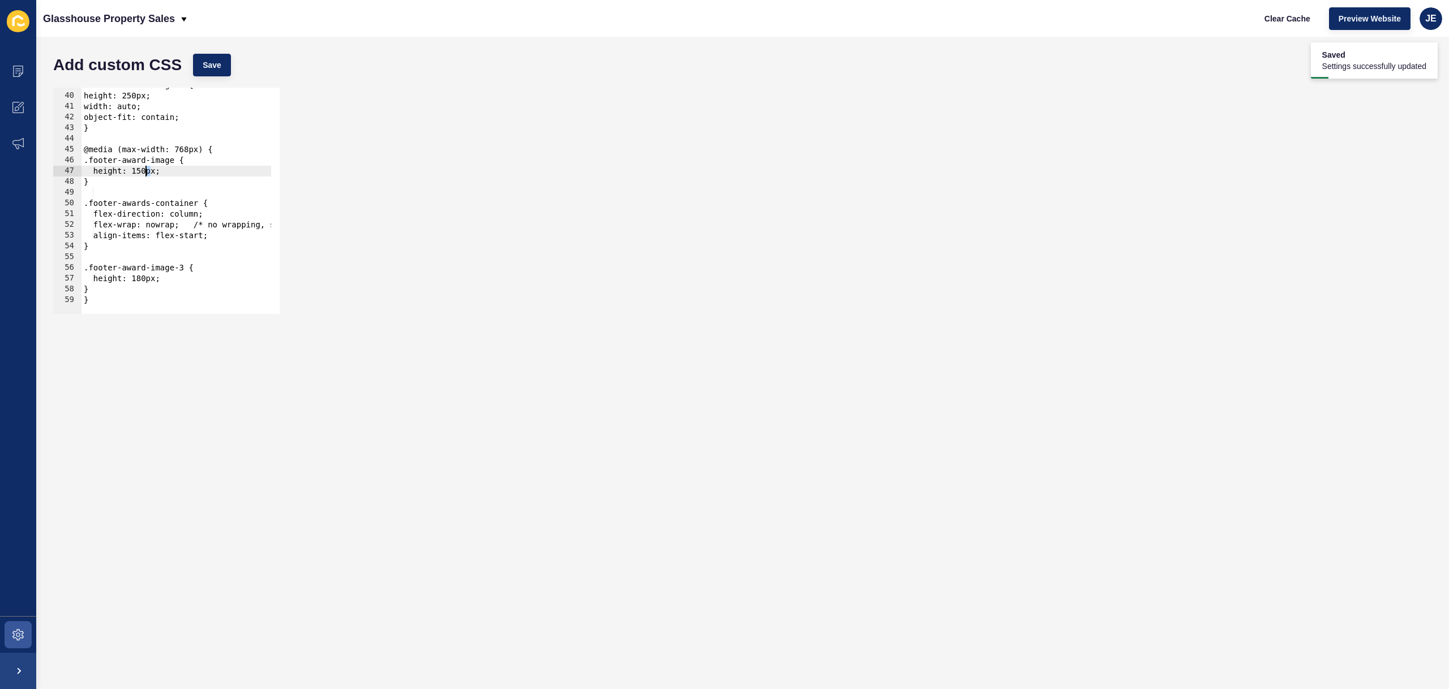
click at [147, 175] on div ".footer-award-image-3 { height: 250px; width: auto; object-fit: contain; } @med…" at bounding box center [219, 199] width 276 height 239
click at [142, 281] on div ".footer-award-image-3 { height: 250px; width: auto; object-fit: contain; } @med…" at bounding box center [219, 199] width 276 height 239
click at [218, 71] on button "Save" at bounding box center [212, 65] width 38 height 23
click at [1282, 25] on button "Clear Cache" at bounding box center [1287, 18] width 65 height 23
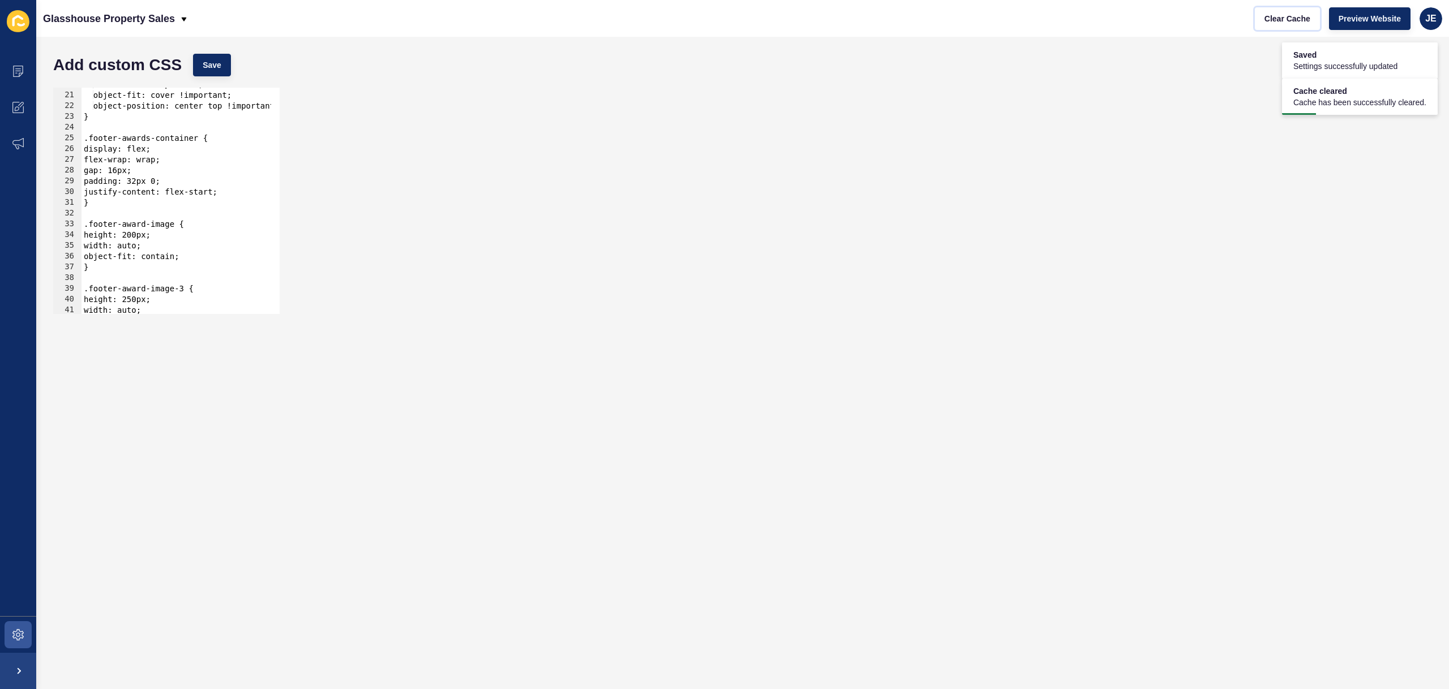
scroll to position [213, 0]
click at [238, 191] on div "width: 100% !important; object-fit: cover !important; object-position: center t…" at bounding box center [219, 198] width 276 height 239
drag, startPoint x: 124, startPoint y: 170, endPoint x: 117, endPoint y: 171, distance: 8.0
click at [117, 171] on div "width: 100% !important; object-fit: cover !important; object-position: center t…" at bounding box center [219, 198] width 276 height 239
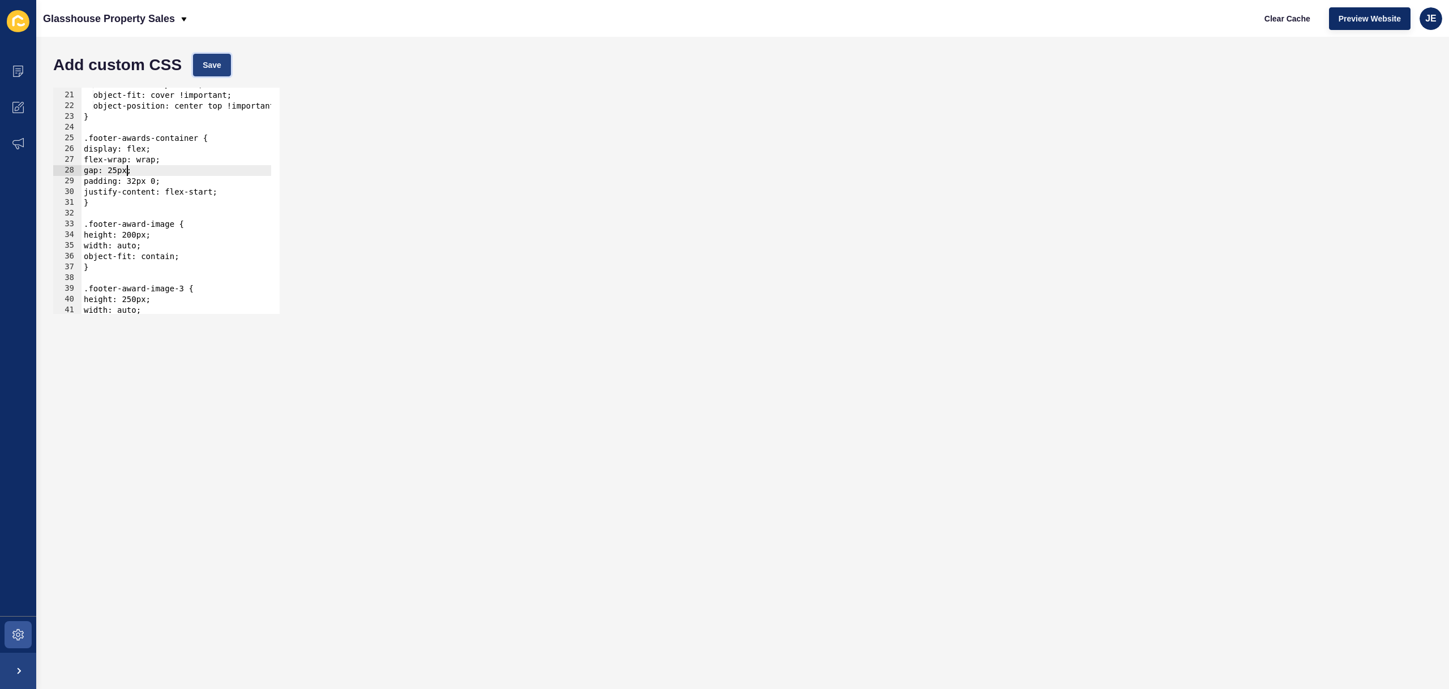
click at [205, 64] on span "Save" at bounding box center [212, 64] width 19 height 11
click at [1248, 16] on div "Glasshouse Property Sales Clear Cache Preview Website JE" at bounding box center [742, 18] width 1413 height 37
click at [1286, 18] on span "Clear Cache" at bounding box center [1287, 18] width 46 height 11
click at [147, 226] on div "width: 100% !important; object-fit: cover !important; object-position: center t…" at bounding box center [219, 198] width 276 height 239
click at [135, 239] on div "width: 100% !important; object-fit: cover !important; object-position: center t…" at bounding box center [219, 198] width 276 height 239
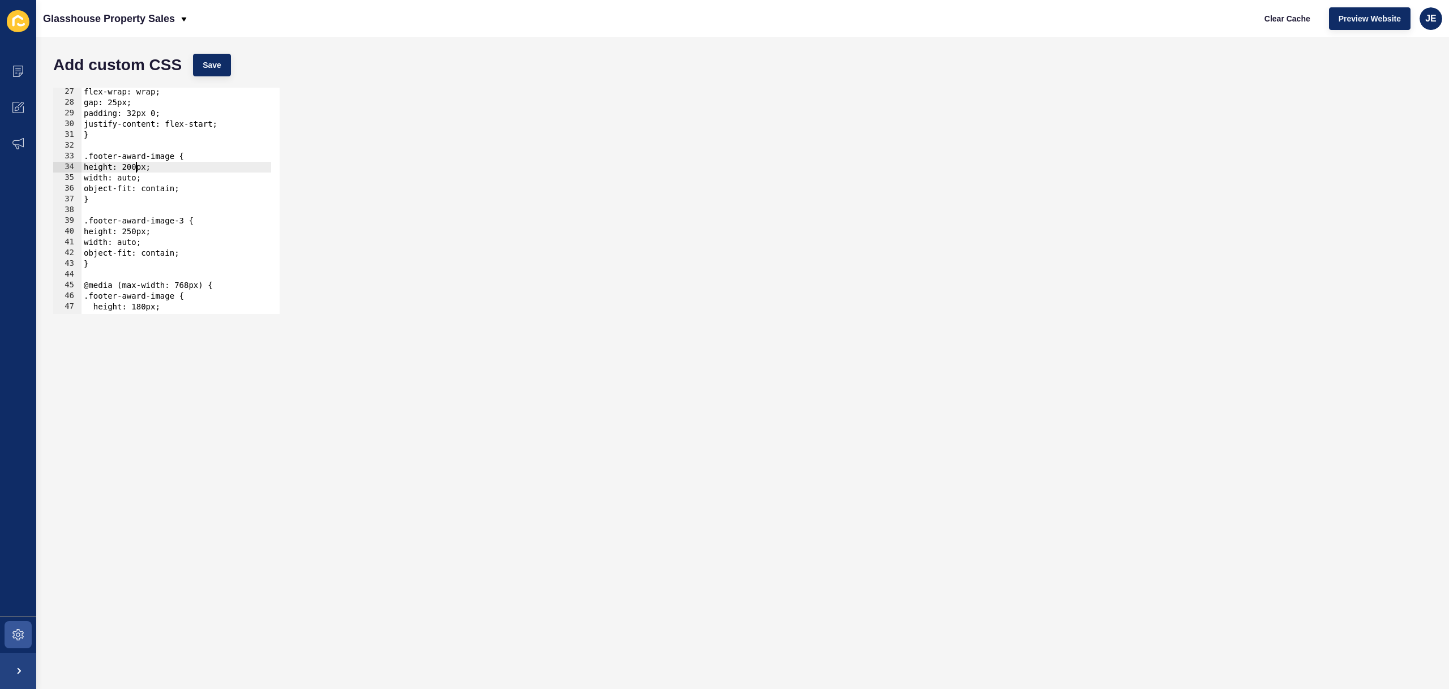
scroll to position [281, 0]
drag, startPoint x: 141, startPoint y: 234, endPoint x: 130, endPoint y: 234, distance: 11.3
click at [130, 234] on div "flex-wrap: wrap; gap: 25px; padding: 32px 0; justify-content: flex-start; } .fo…" at bounding box center [219, 206] width 276 height 239
type textarea "height: 300px;"
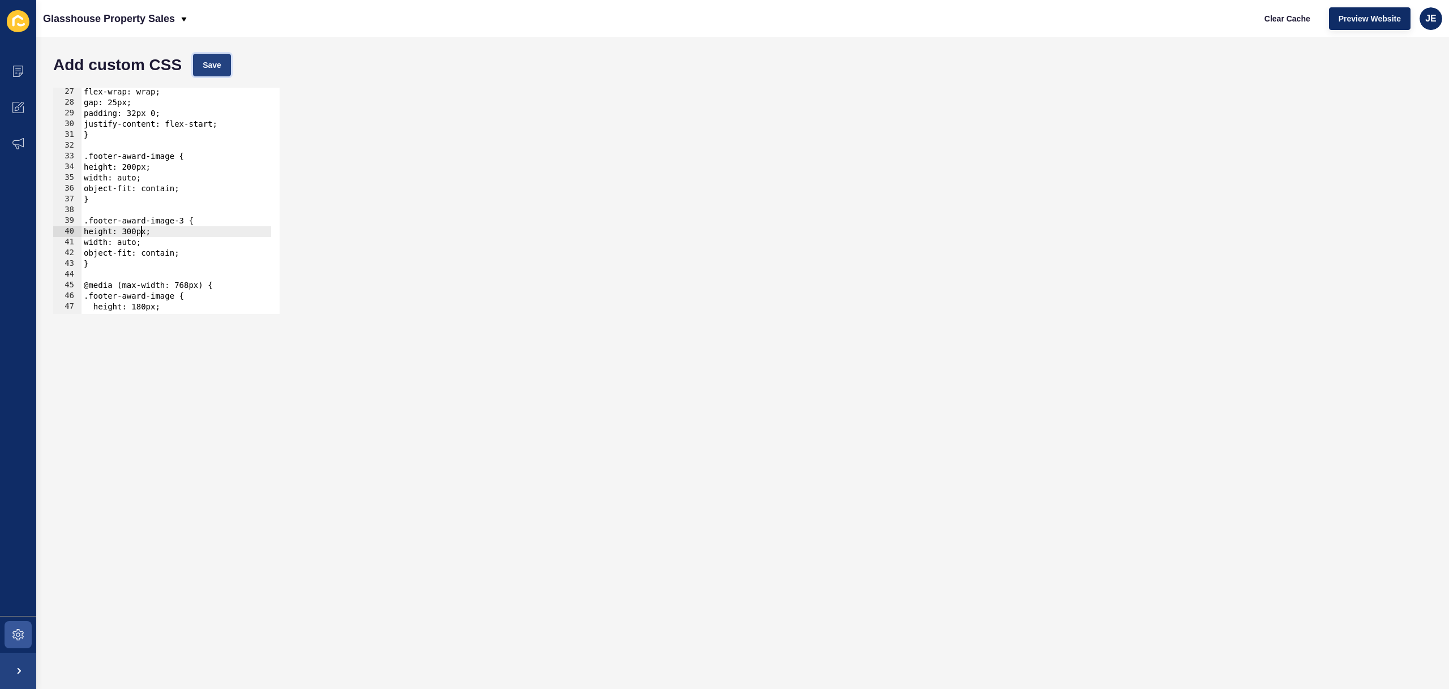
click at [205, 66] on span "Save" at bounding box center [212, 64] width 19 height 11
click at [1283, 20] on span "Clear Cache" at bounding box center [1287, 18] width 46 height 11
click at [14, 79] on span at bounding box center [18, 71] width 36 height 36
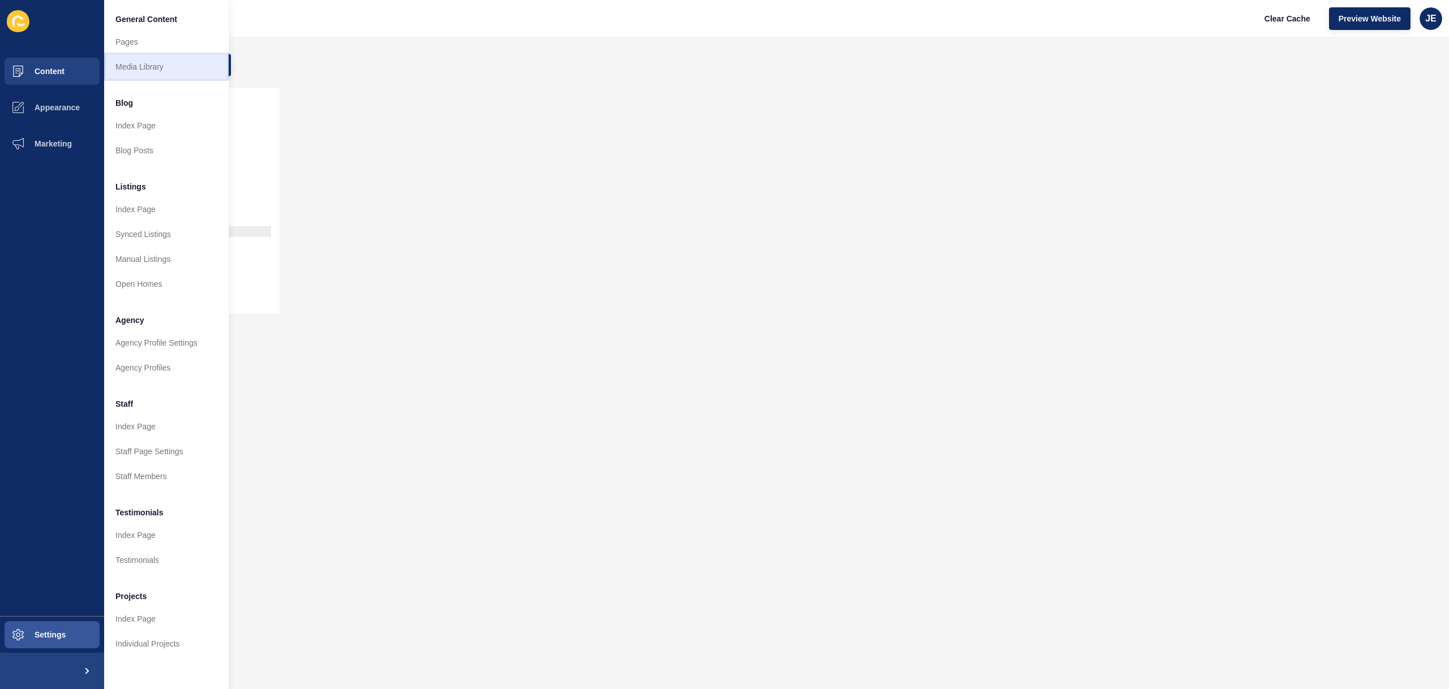
click at [157, 71] on link "Media Library" at bounding box center [166, 66] width 124 height 25
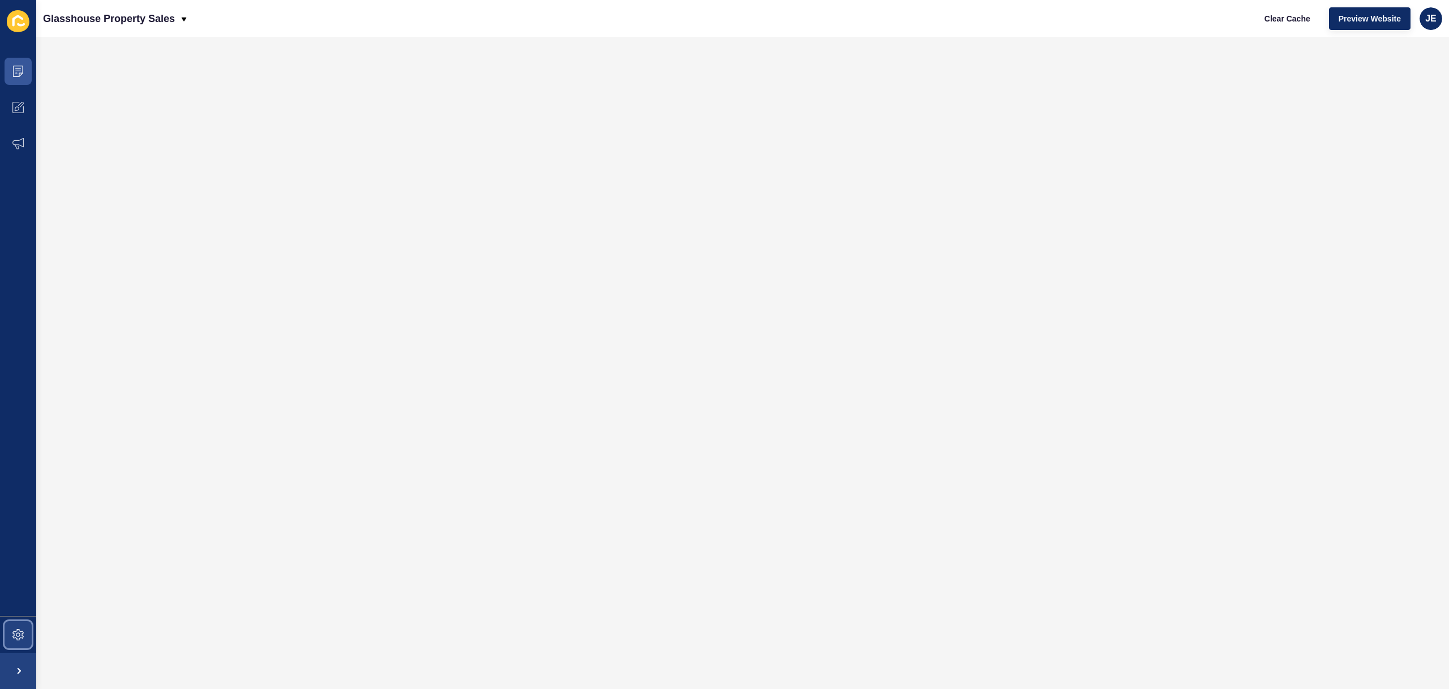
click at [16, 623] on span at bounding box center [18, 635] width 36 height 36
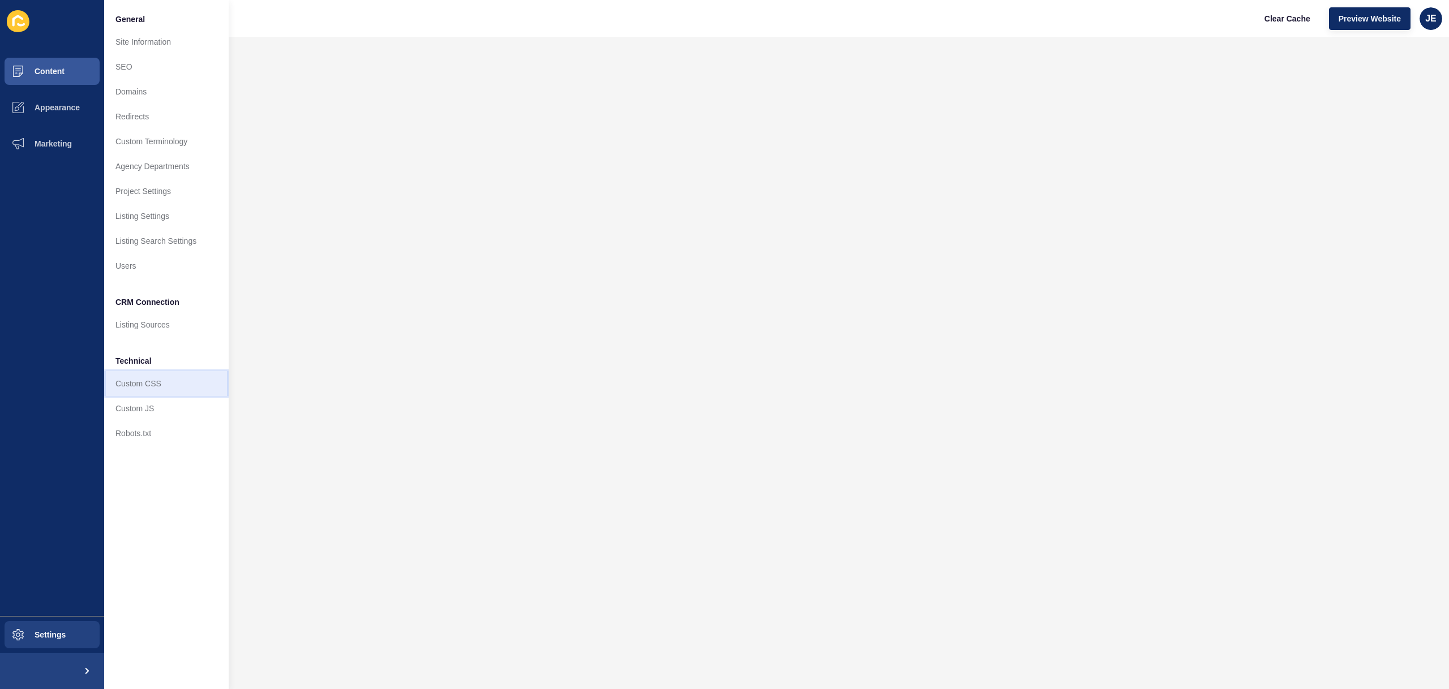
click at [164, 390] on link "Custom CSS" at bounding box center [166, 383] width 124 height 25
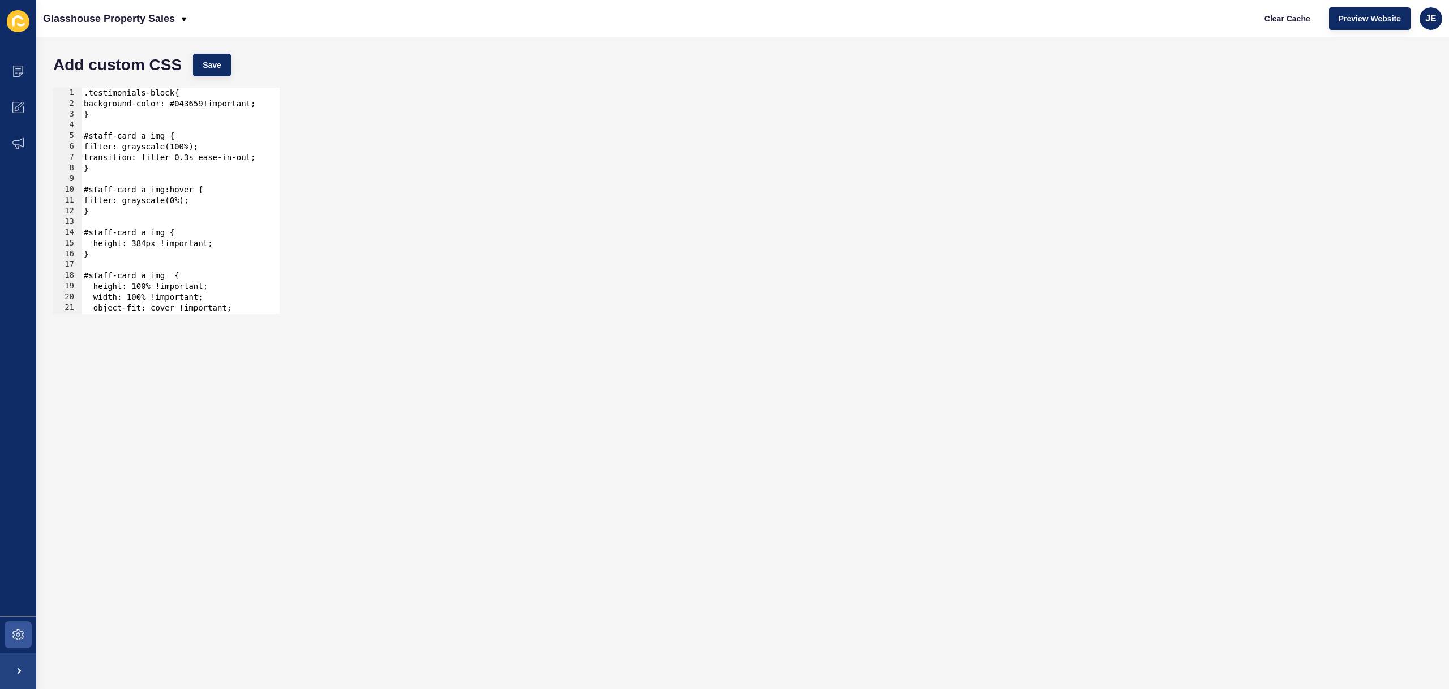
scroll to position [417, 0]
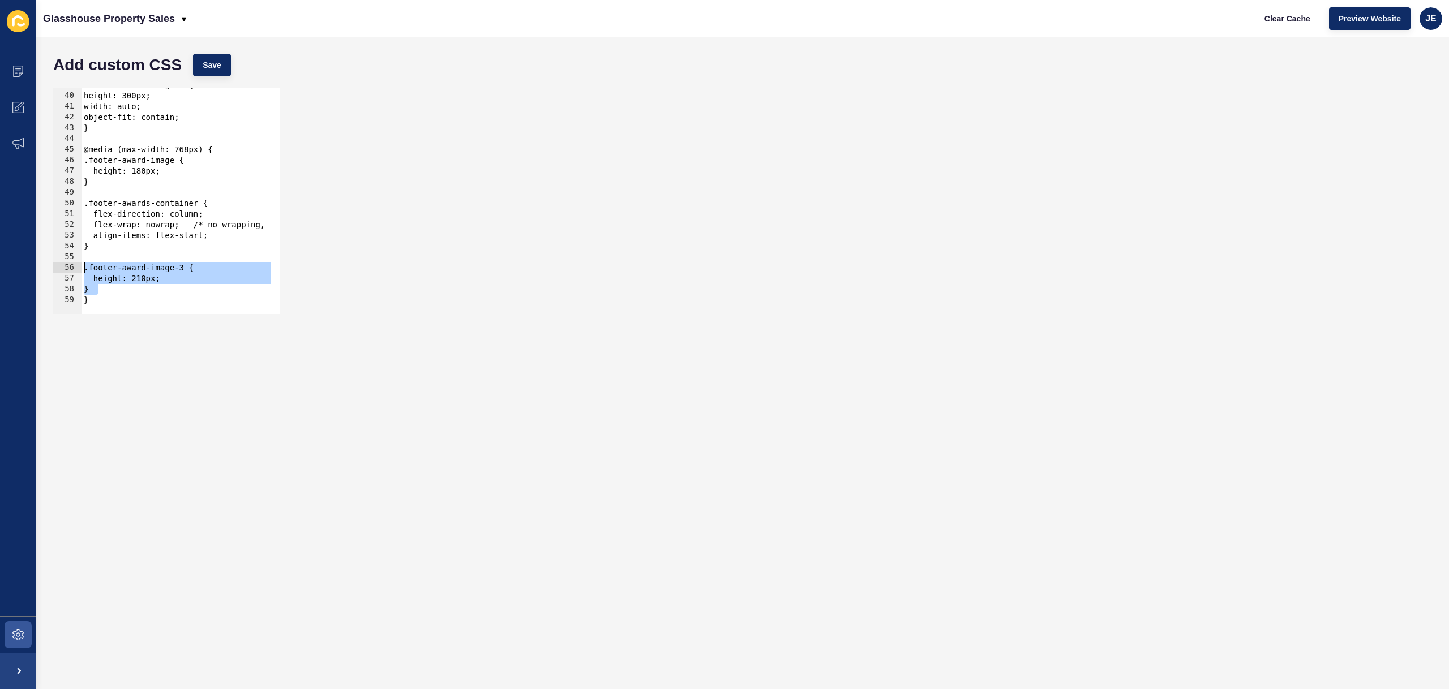
drag, startPoint x: 114, startPoint y: 288, endPoint x: 73, endPoint y: 272, distance: 43.7
click at [73, 272] on div "} 39 40 41 42 43 44 45 46 47 48 49 50 51 52 53 54 55 56 57 58 59 .footer-award-…" at bounding box center [166, 201] width 226 height 226
type textarea ".footer-award-image-3 { height: 210px;"
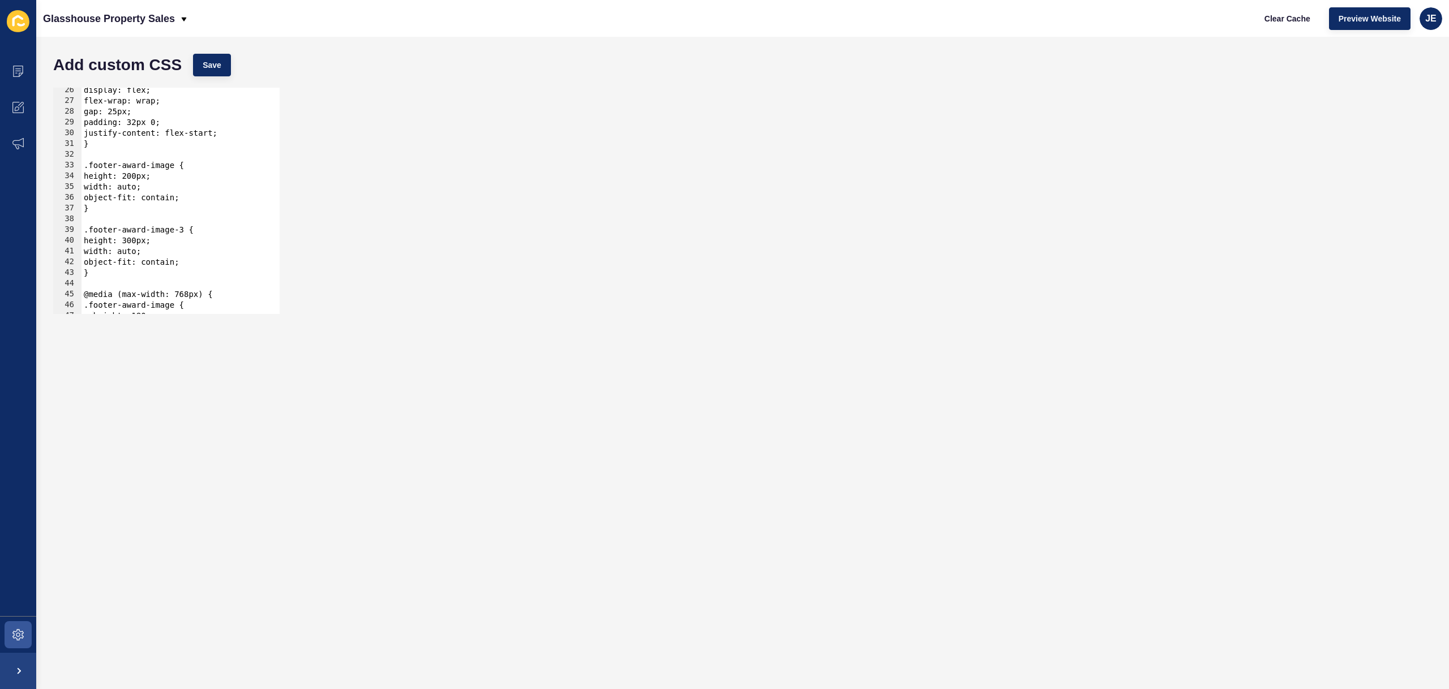
scroll to position [306, 0]
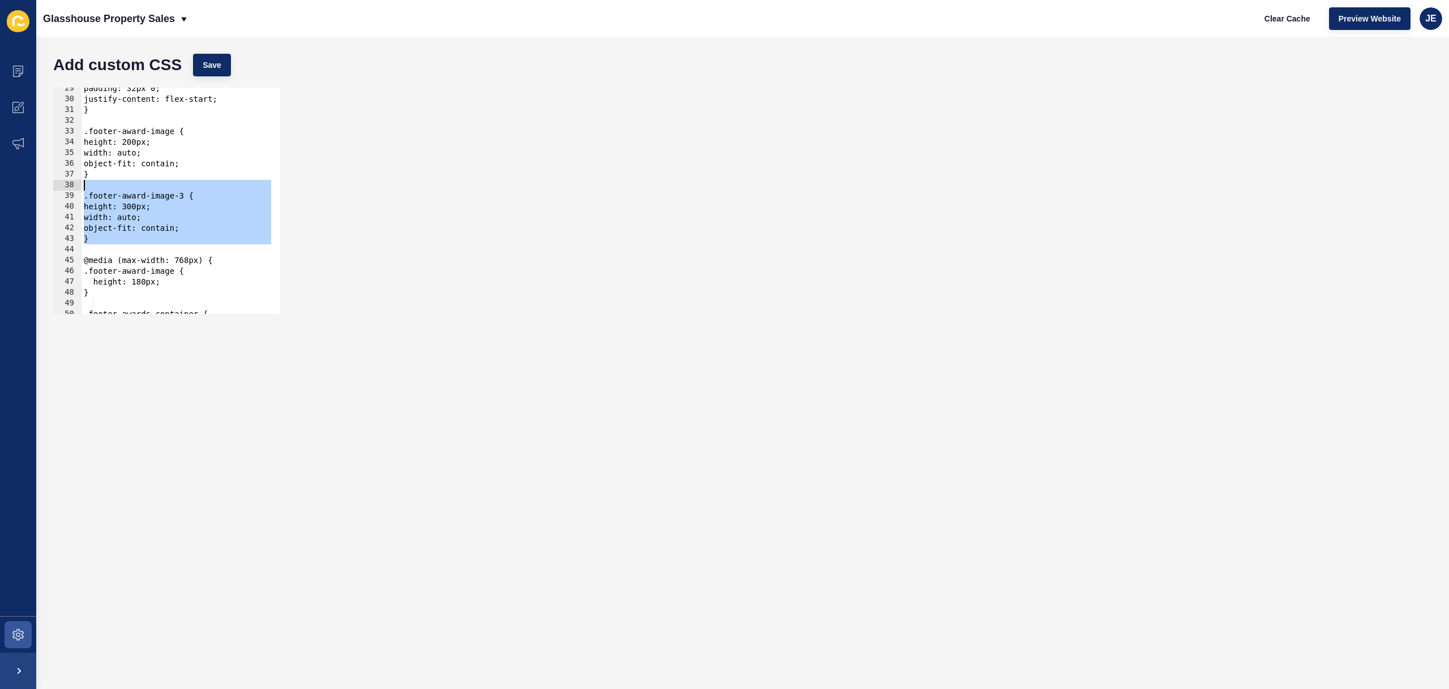
drag, startPoint x: 104, startPoint y: 242, endPoint x: 58, endPoint y: 191, distance: 68.6
click at [58, 191] on div "} 29 30 31 32 33 34 35 36 37 38 39 40 41 42 43 44 45 46 47 48 49 50 51 52 paddi…" at bounding box center [166, 201] width 226 height 226
type textarea ".footer-award-image-3 { height: 300px;"
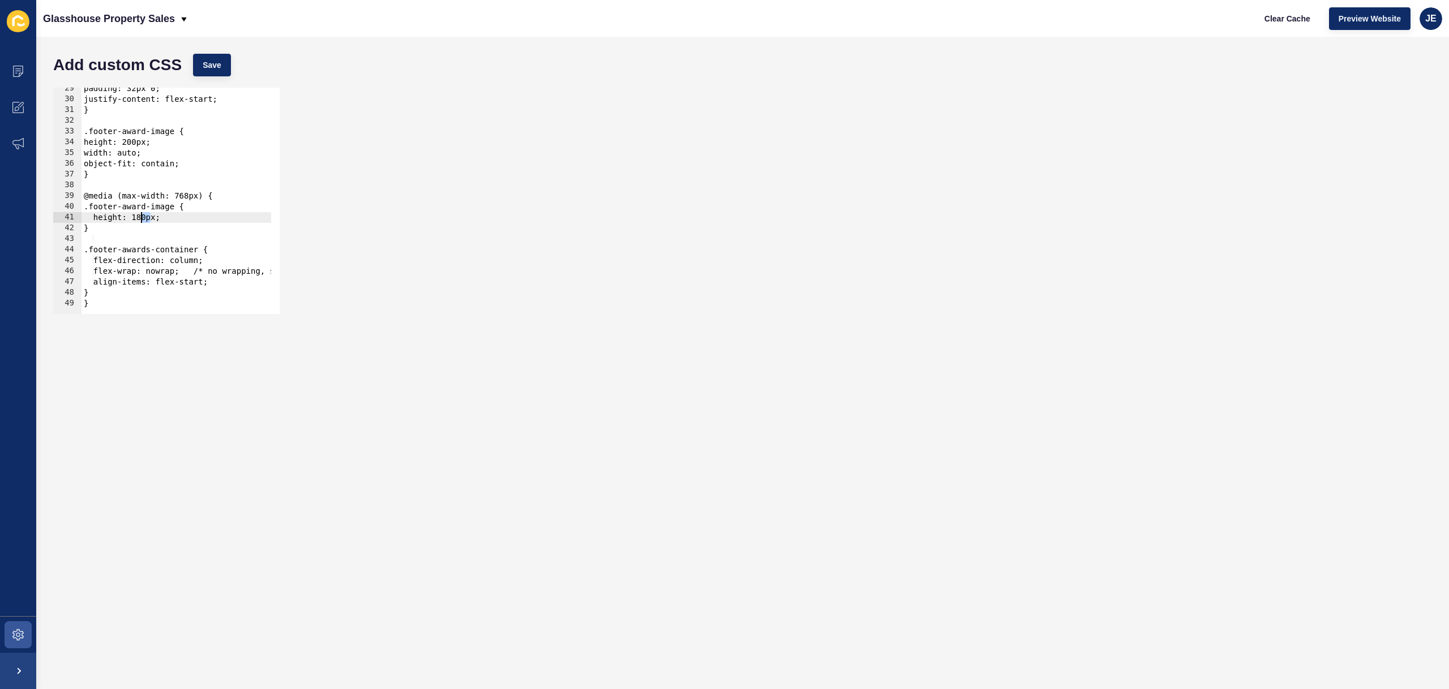
drag, startPoint x: 149, startPoint y: 218, endPoint x: 141, endPoint y: 218, distance: 8.5
click at [141, 218] on div "padding: 32px 0; justify-content: flex-start; } .footer-award-image { height: 2…" at bounding box center [219, 202] width 276 height 239
click at [196, 76] on div "Add custom CSS Save" at bounding box center [743, 65] width 1390 height 34
click at [204, 70] on span "Save" at bounding box center [212, 64] width 19 height 11
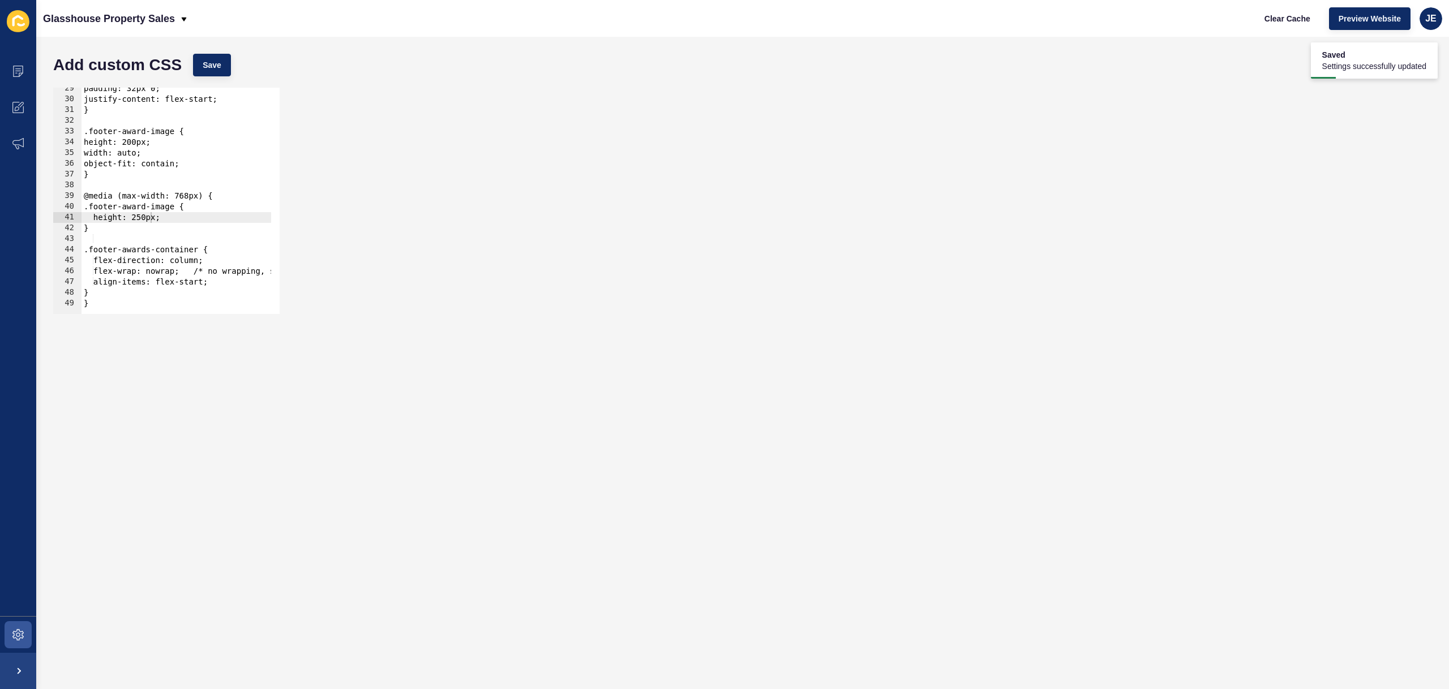
click at [152, 219] on div "padding: 32px 0; justify-content: flex-start; } .footer-award-image { height: 2…" at bounding box center [219, 202] width 276 height 239
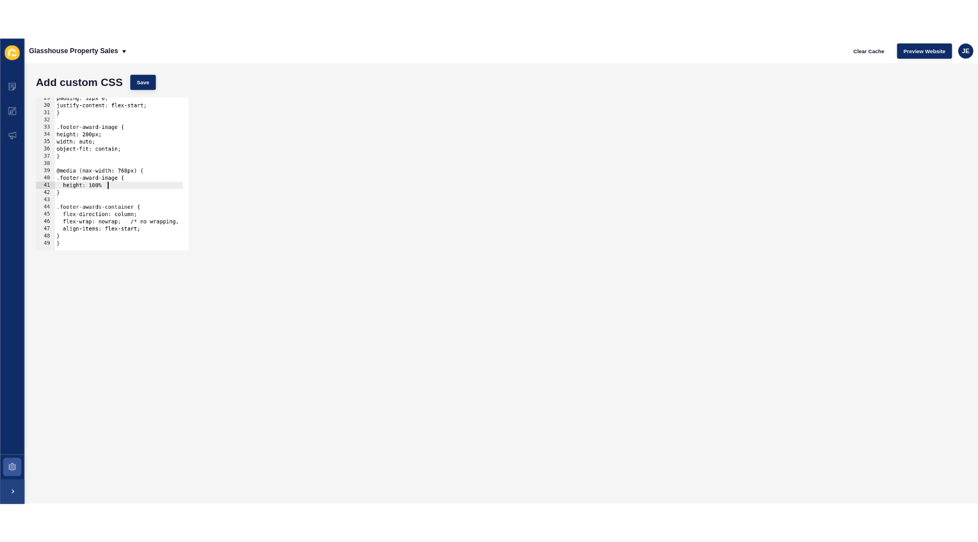
scroll to position [0, 5]
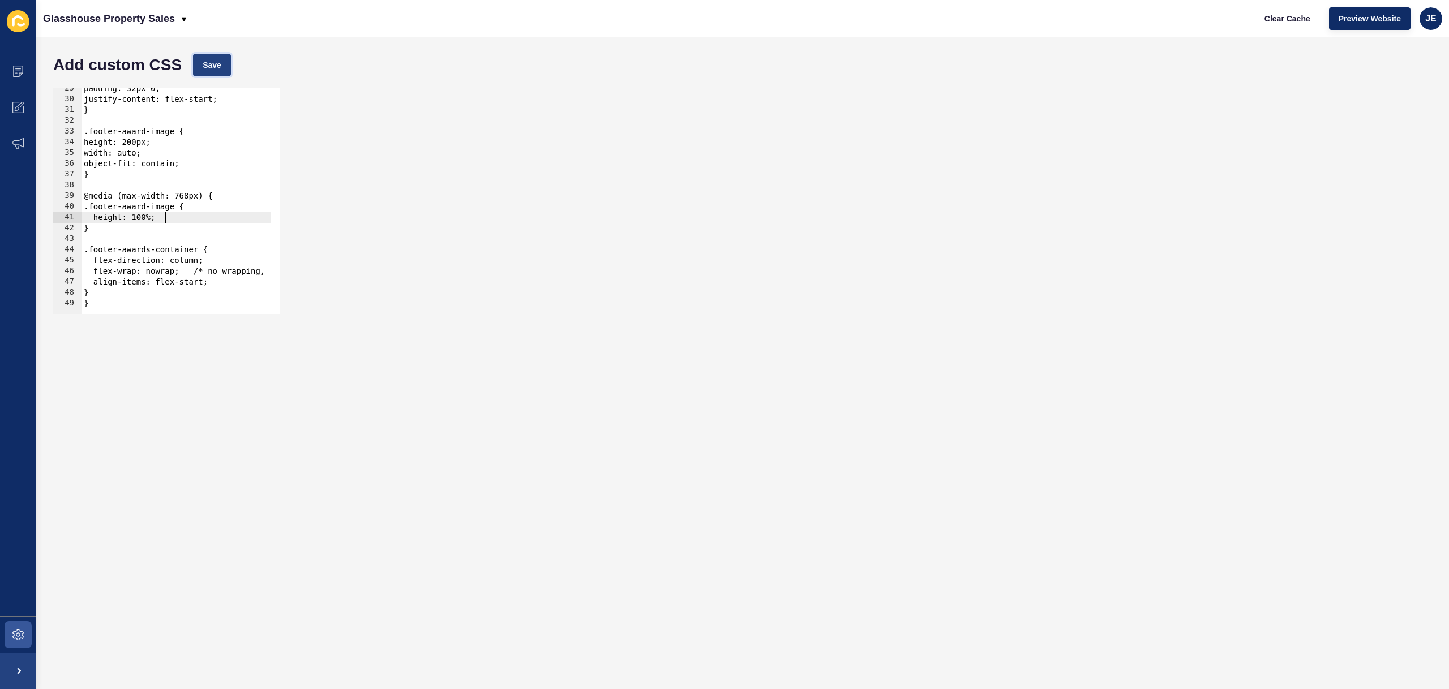
click at [219, 68] on span "Save" at bounding box center [212, 64] width 19 height 11
click at [1266, 23] on span "Clear Cache" at bounding box center [1287, 18] width 46 height 11
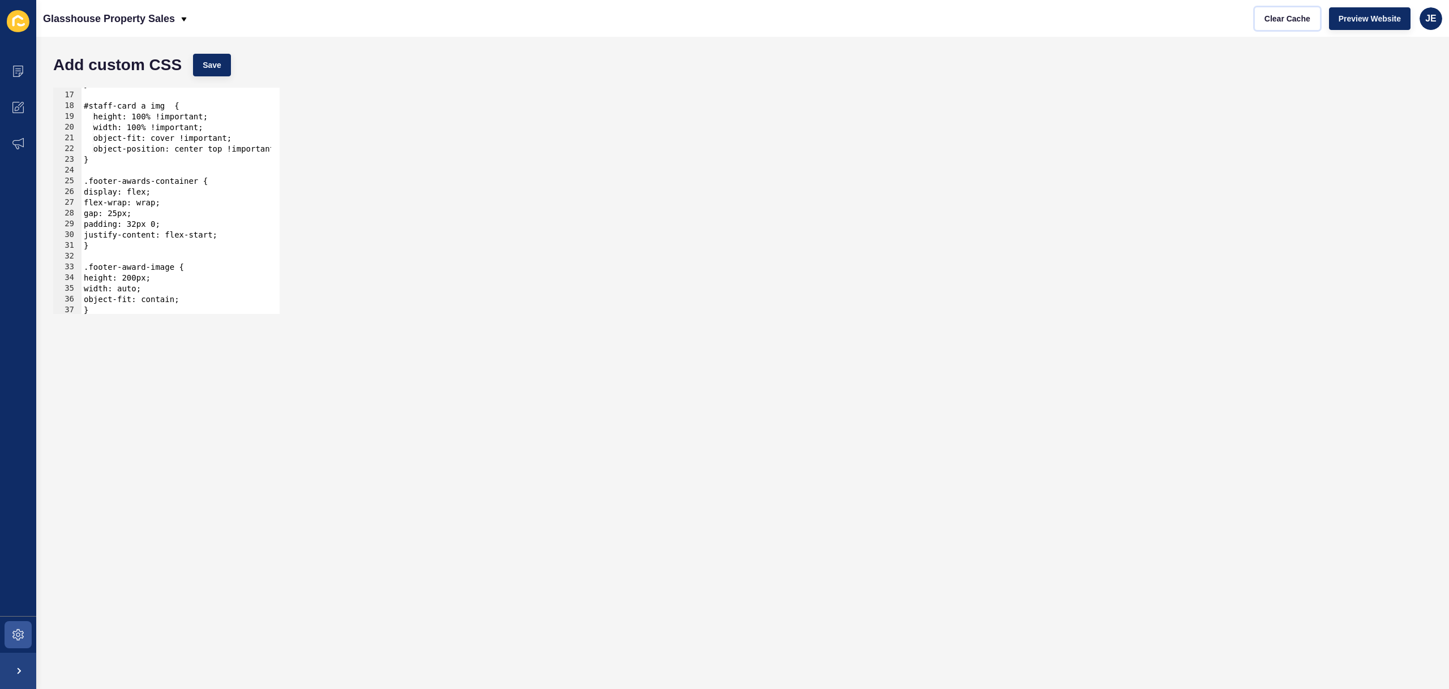
scroll to position [136, 0]
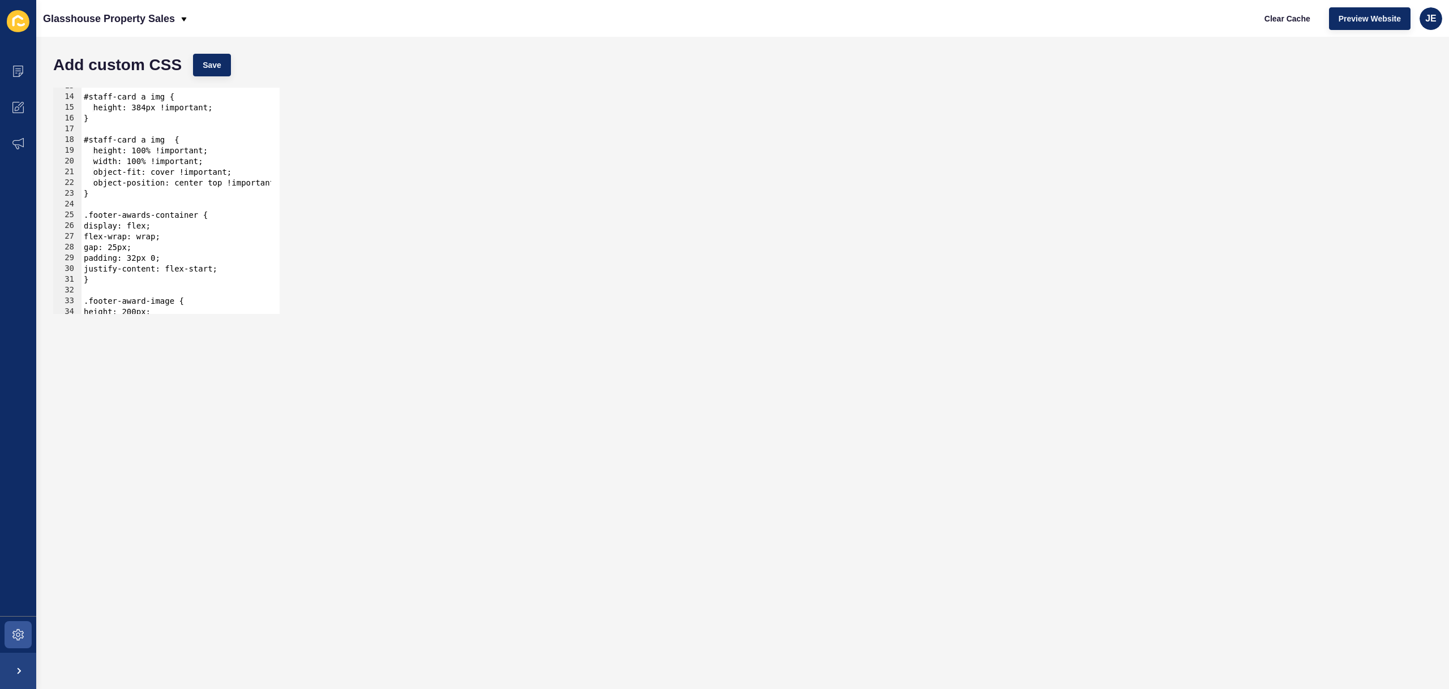
type textarea "}"
click at [106, 196] on div "#staff-card a img { height: 384px !important; } #staff-card a img { height: 100…" at bounding box center [219, 200] width 276 height 239
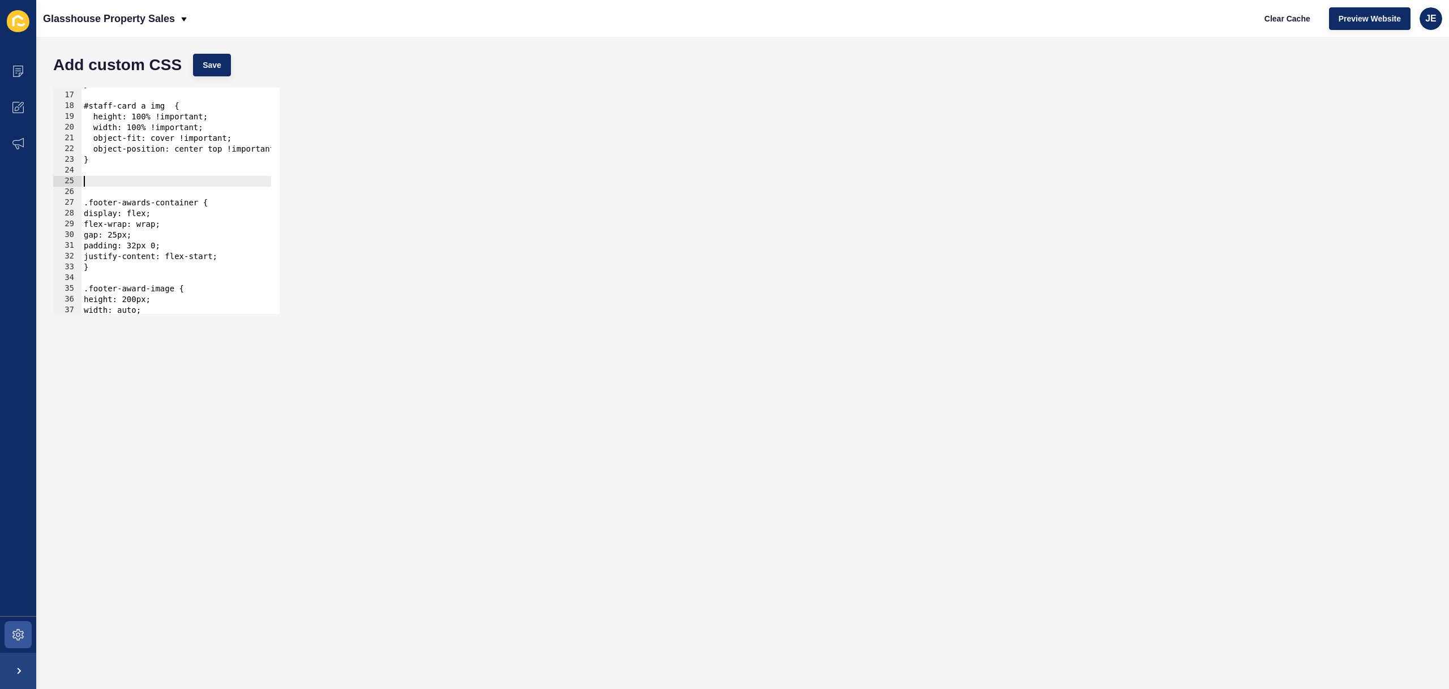
click at [97, 266] on div "} #staff-card a img { height: 100% !important; width: 100% !important; object-f…" at bounding box center [219, 198] width 276 height 239
type textarea "}"
paste textarea
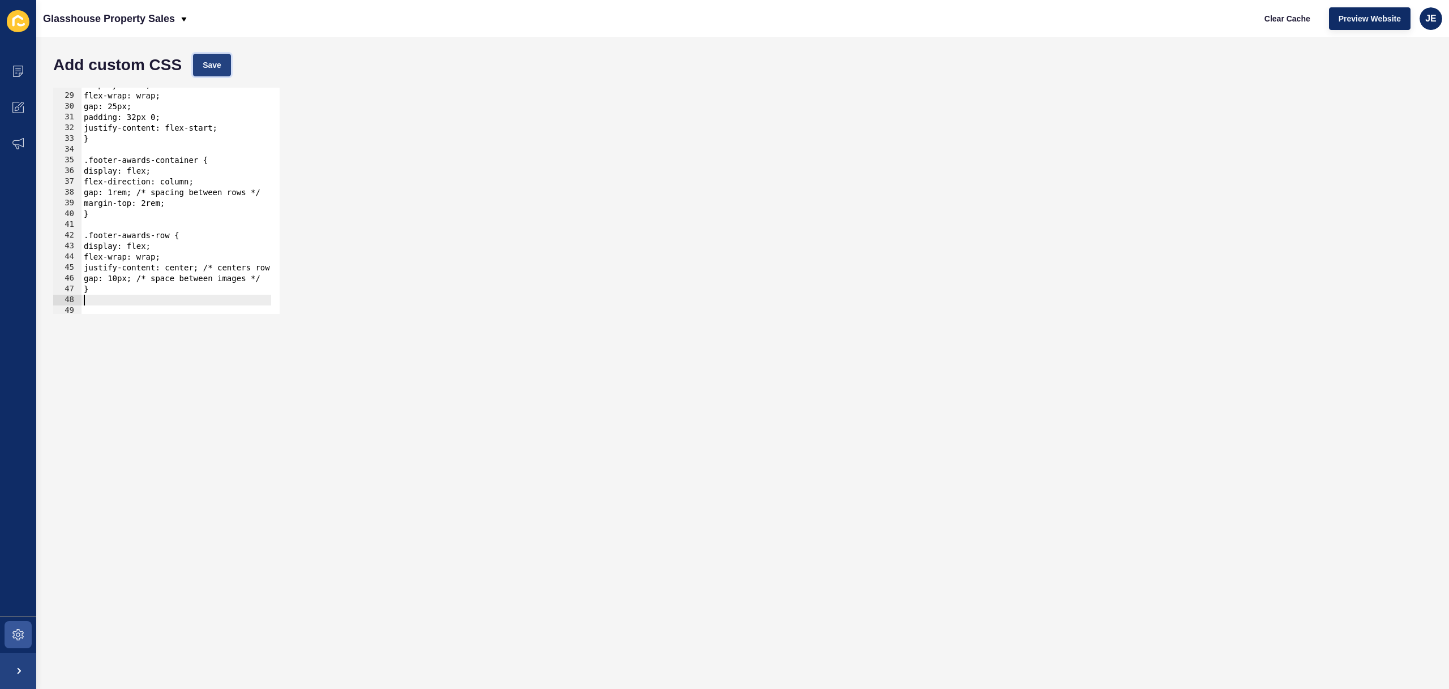
click at [216, 68] on span "Save" at bounding box center [212, 64] width 19 height 11
click at [1275, 15] on span "Clear Cache" at bounding box center [1287, 18] width 46 height 11
click at [33, 634] on span at bounding box center [18, 635] width 36 height 36
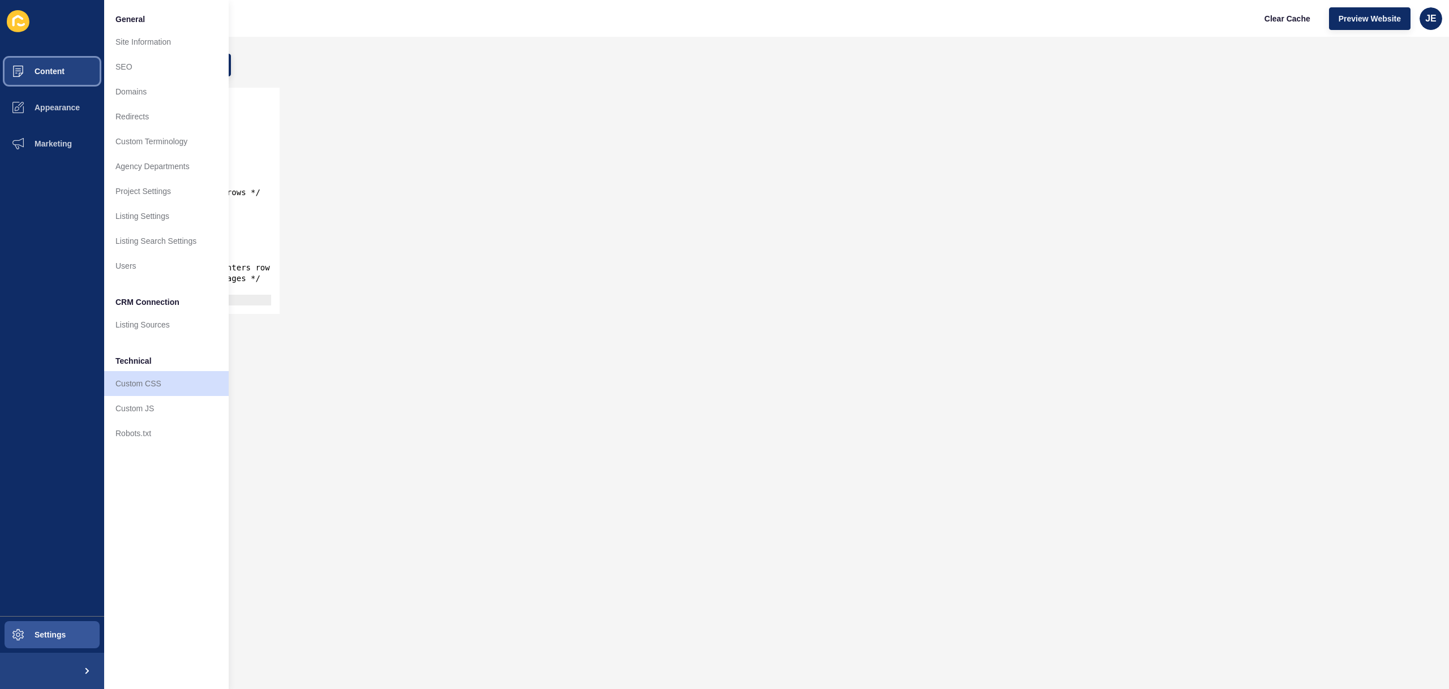
click at [63, 79] on button "Content" at bounding box center [52, 71] width 104 height 36
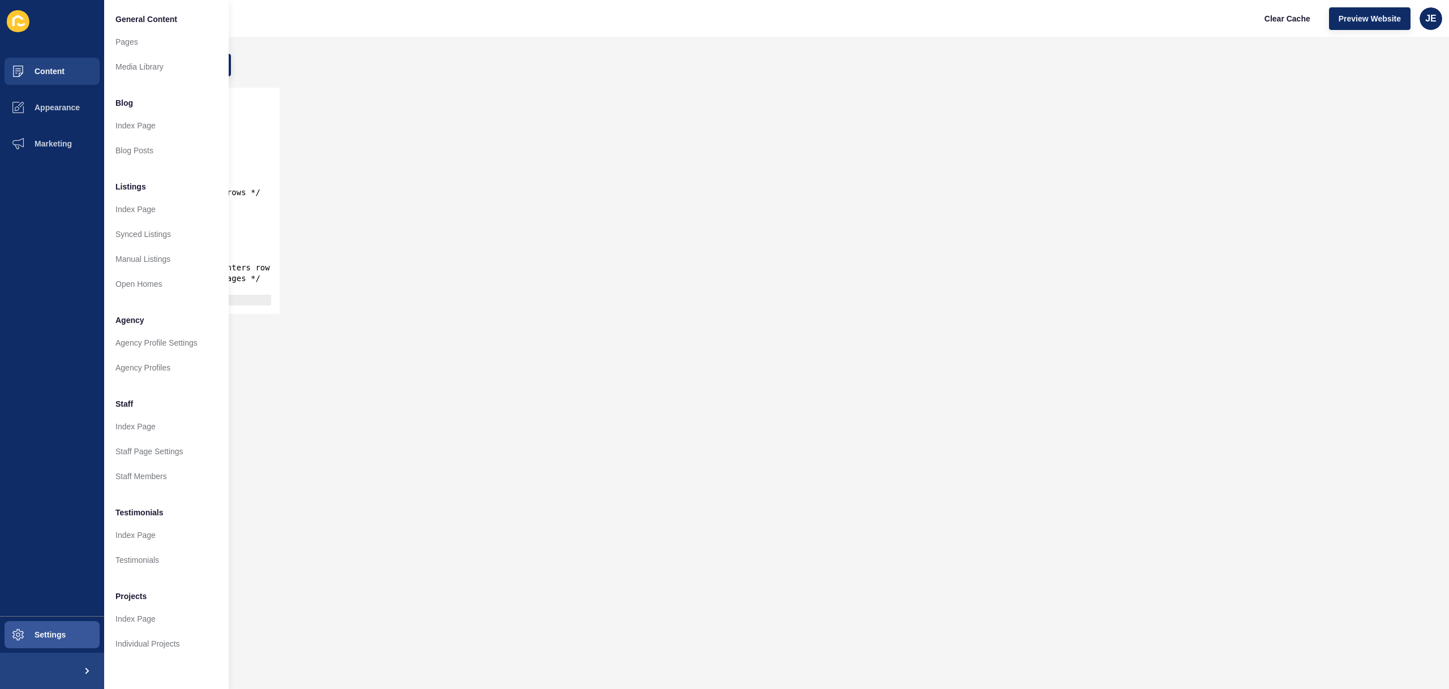
click at [342, 251] on div "28 29 30 31 32 33 34 35 36 37 38 39 40 41 42 43 44 45 46 47 48 49 50 51 display…" at bounding box center [743, 201] width 1390 height 238
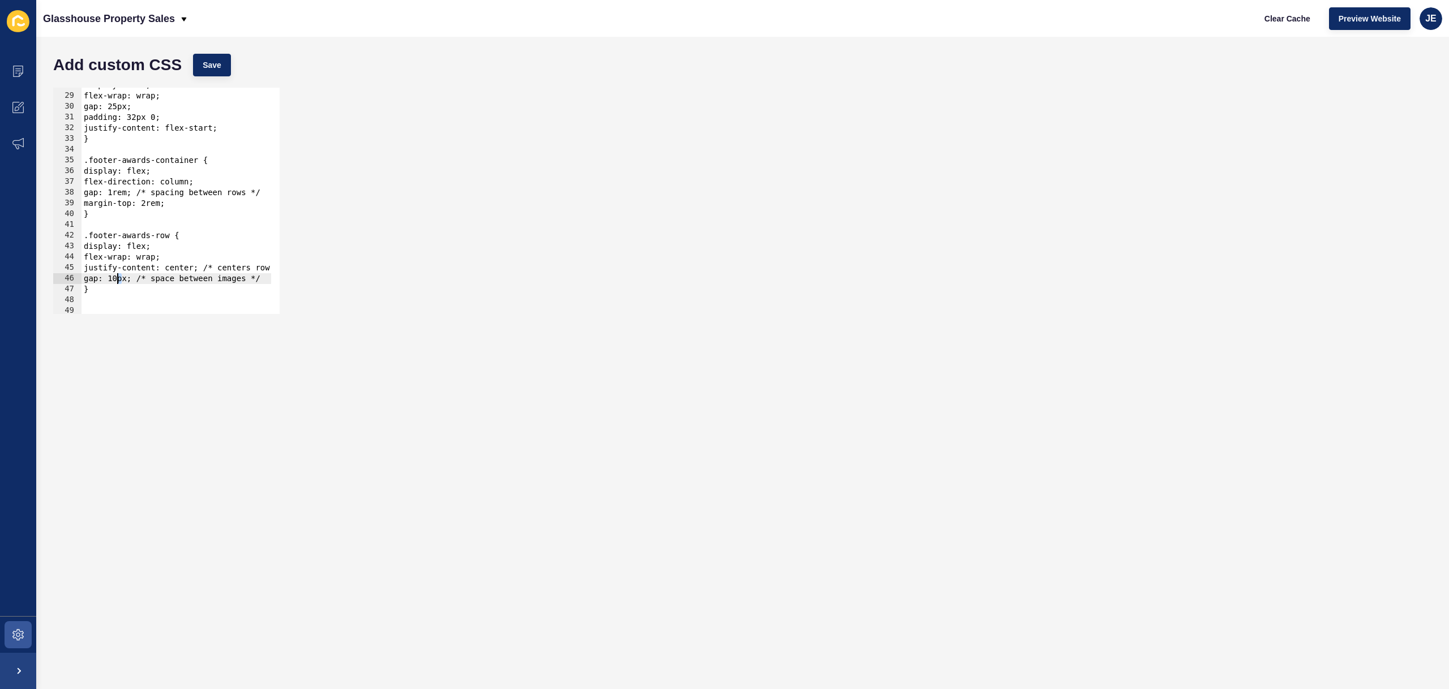
click at [117, 281] on div "display: flex; flex-wrap: wrap; gap: 25px; padding: 32px 0; justify-content: fl…" at bounding box center [219, 199] width 276 height 239
drag, startPoint x: 213, startPoint y: 36, endPoint x: 213, endPoint y: 74, distance: 38.5
click at [213, 46] on div "Glasshouse Property Sales Clear Cache Preview Website JE Add custom CSS Save ga…" at bounding box center [742, 344] width 1413 height 689
click at [213, 74] on button "Save" at bounding box center [212, 65] width 38 height 23
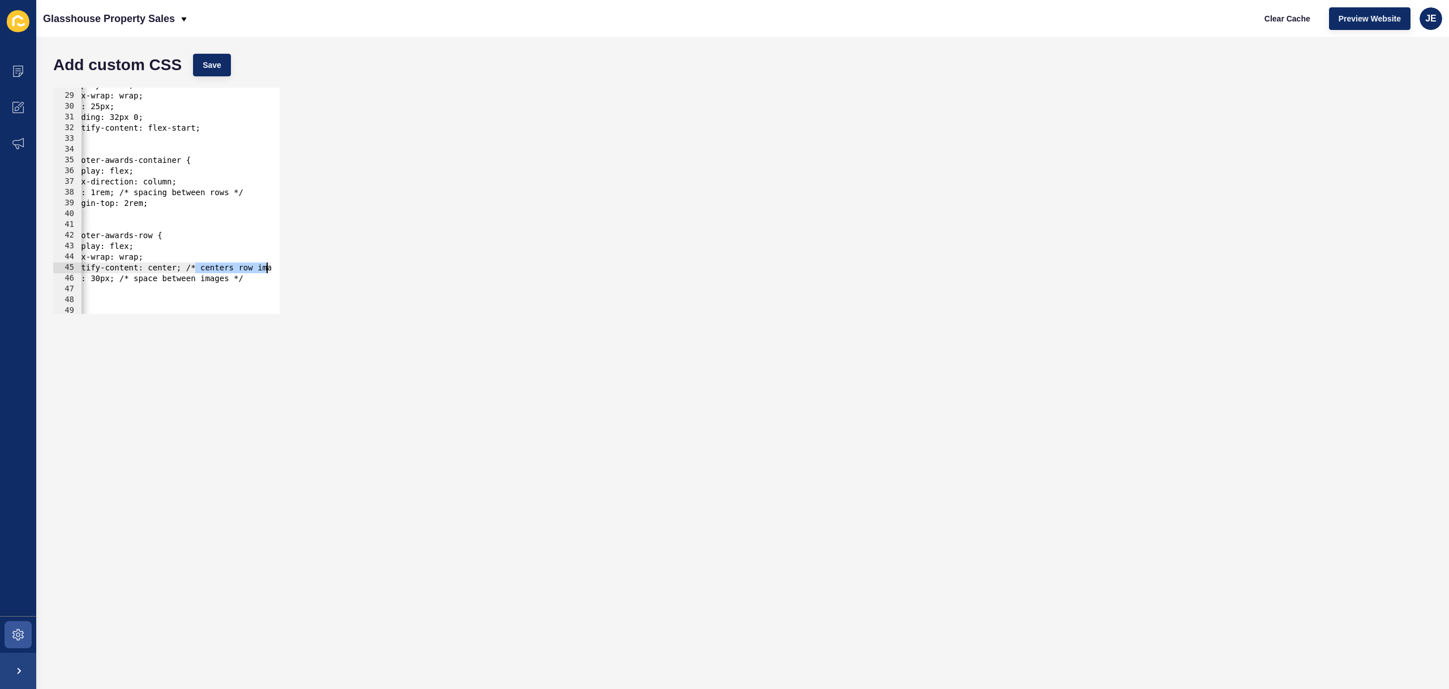
scroll to position [0, 60]
drag, startPoint x: 212, startPoint y: 268, endPoint x: 281, endPoint y: 263, distance: 69.8
click at [281, 263] on div "justify-content: center; /* centers row images */ 28 29 30 31 32 33 34 35 36 37…" at bounding box center [743, 201] width 1390 height 238
drag, startPoint x: 216, startPoint y: 277, endPoint x: 147, endPoint y: 280, distance: 69.7
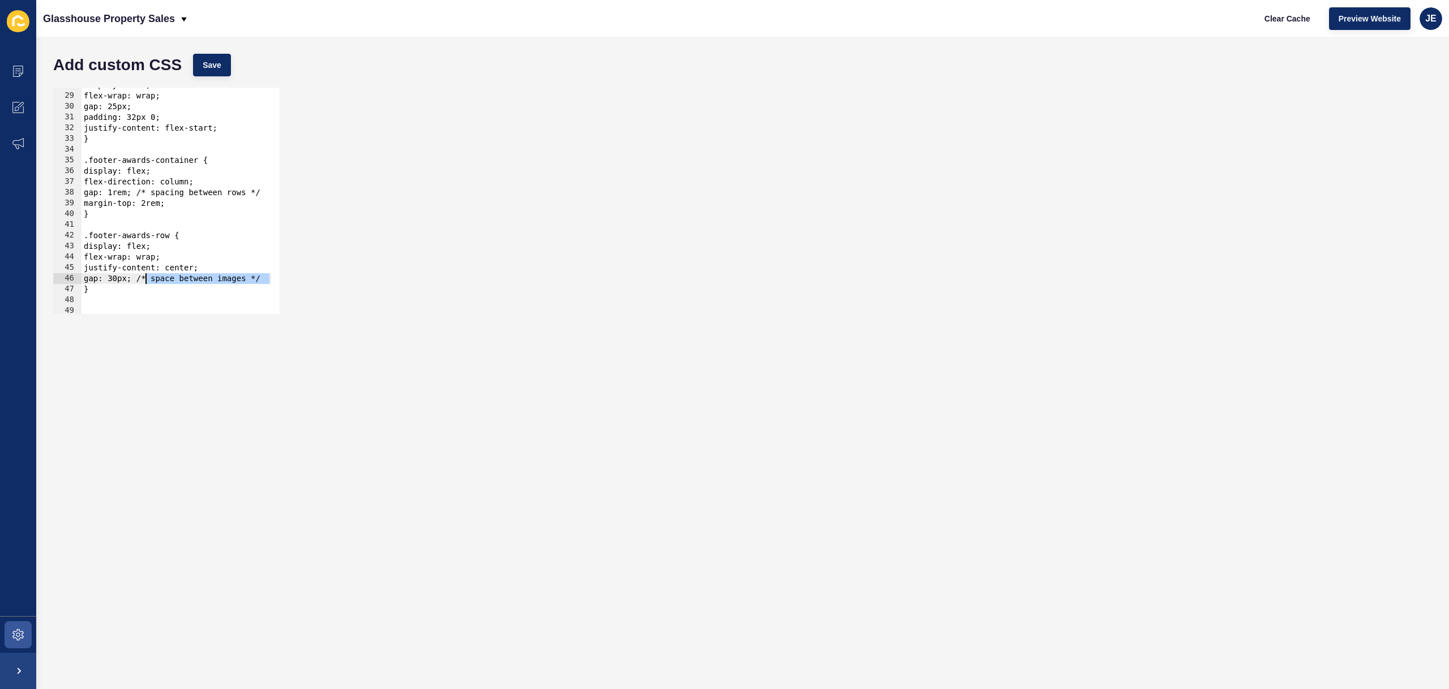
click at [147, 280] on div "display: flex; flex-wrap: wrap; gap: 25px; padding: 32px 0; justify-content: fl…" at bounding box center [219, 199] width 276 height 239
drag, startPoint x: 143, startPoint y: 193, endPoint x: 275, endPoint y: 192, distance: 132.4
click at [275, 192] on div "gap: 30px; 28 29 30 31 32 33 34 35 36 37 38 39 40 41 42 43 44 45 46 47 48 49 50…" at bounding box center [166, 201] width 226 height 226
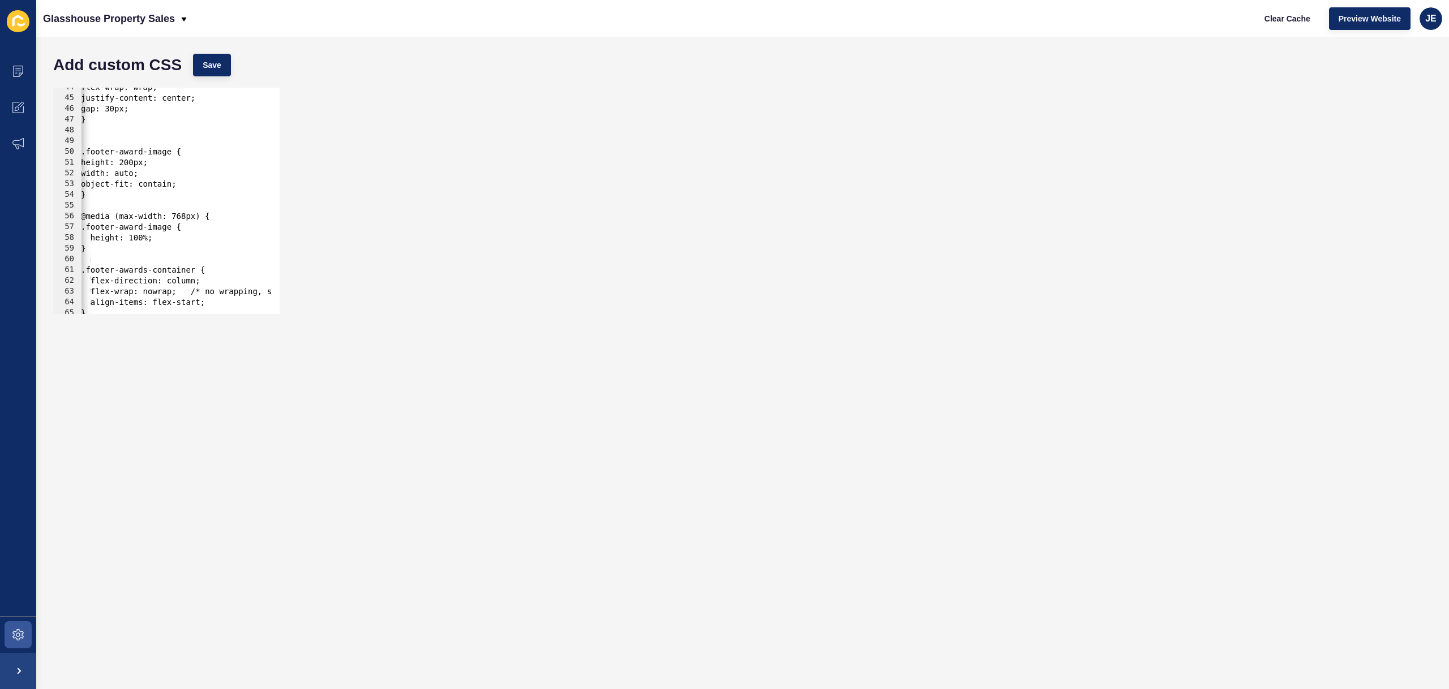
scroll to position [492, 0]
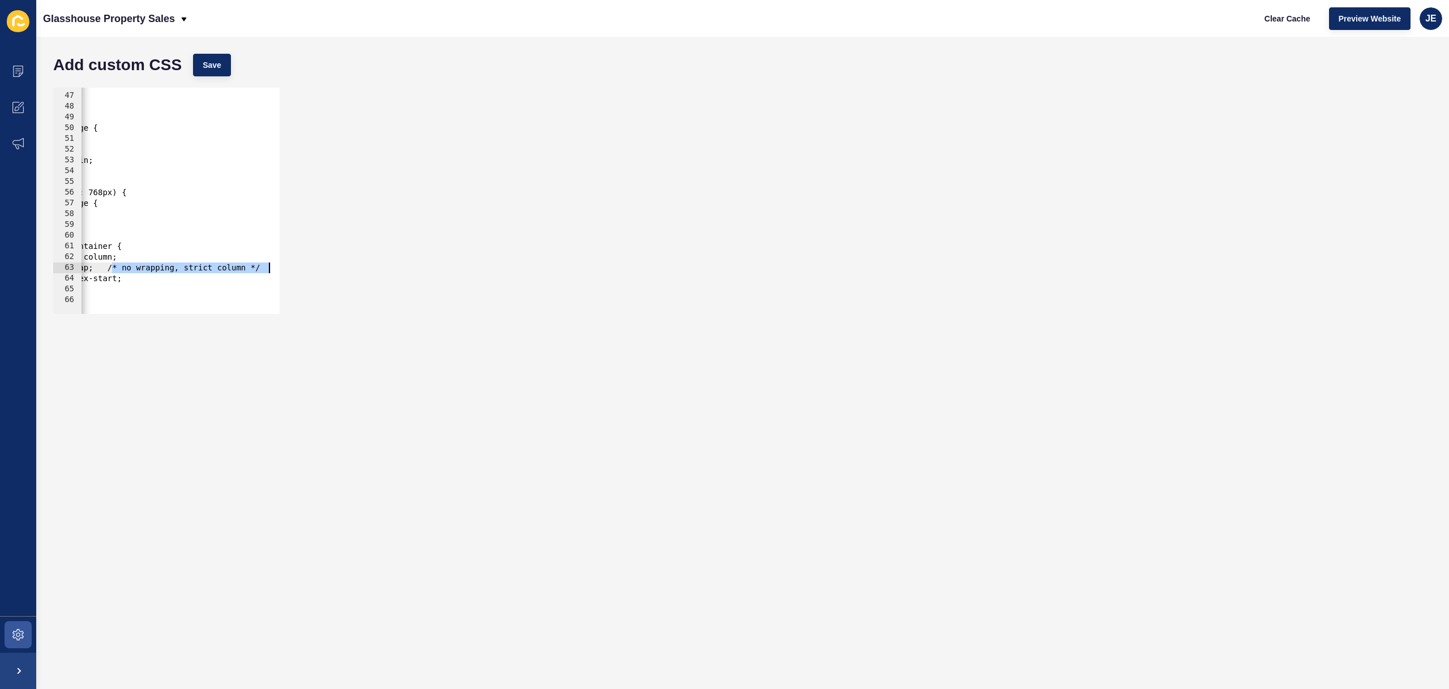
drag, startPoint x: 195, startPoint y: 268, endPoint x: 276, endPoint y: 266, distance: 80.9
click at [276, 266] on div "gap: 1rem; 46 47 48 49 50 51 52 53 54 55 56 57 58 59 60 61 62 63 64 65 66 gap: …" at bounding box center [166, 201] width 226 height 226
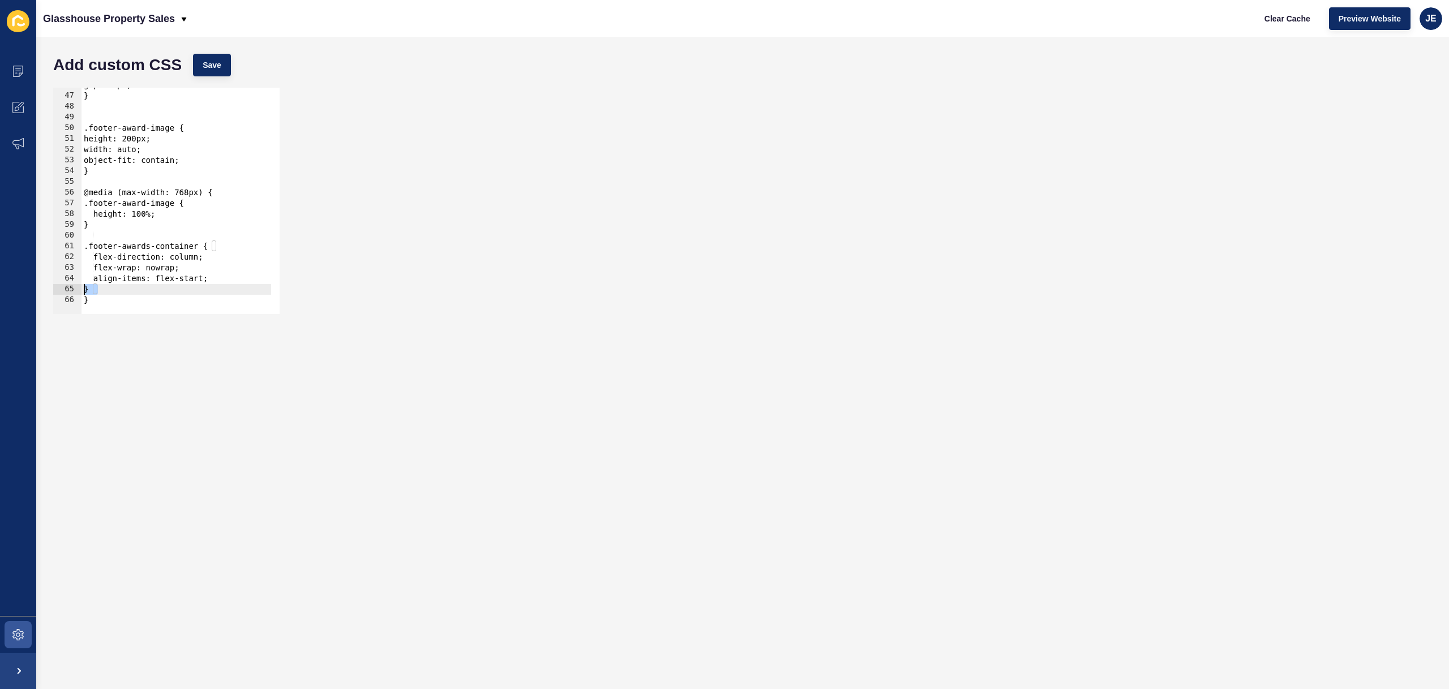
scroll to position [0, 0]
drag, startPoint x: 147, startPoint y: 293, endPoint x: 10, endPoint y: 281, distance: 137.4
click at [9, 282] on div "Content Appearance Marketing Settings Glasshouse Property Sales Clear Cache Pre…" at bounding box center [724, 344] width 1449 height 689
type textarea "align-items: flex-start; }"
click at [206, 72] on button "Save" at bounding box center [212, 65] width 38 height 23
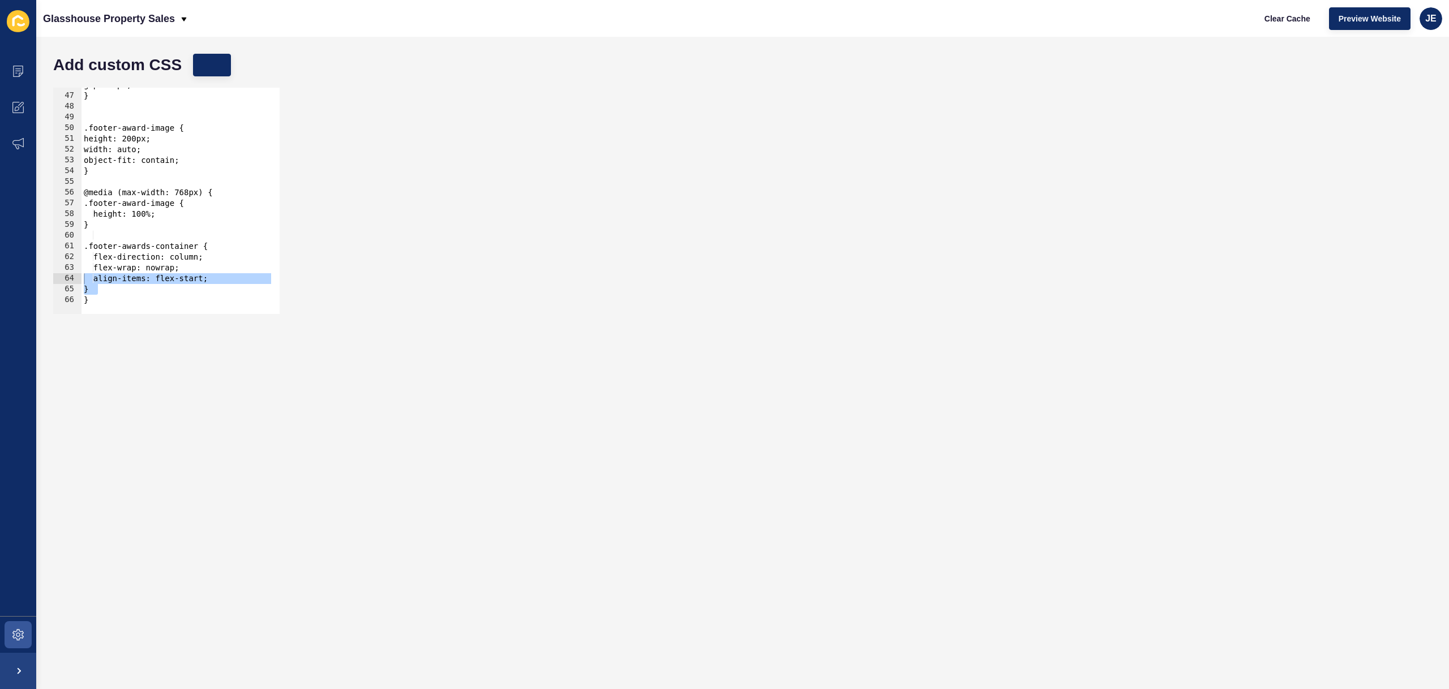
click at [86, 110] on div "gap: 30px; } .footer-award-image { height: 200px; width: auto; object-fit: cont…" at bounding box center [185, 199] width 209 height 239
type textarea "}"
click at [213, 71] on button "Save" at bounding box center [212, 65] width 38 height 23
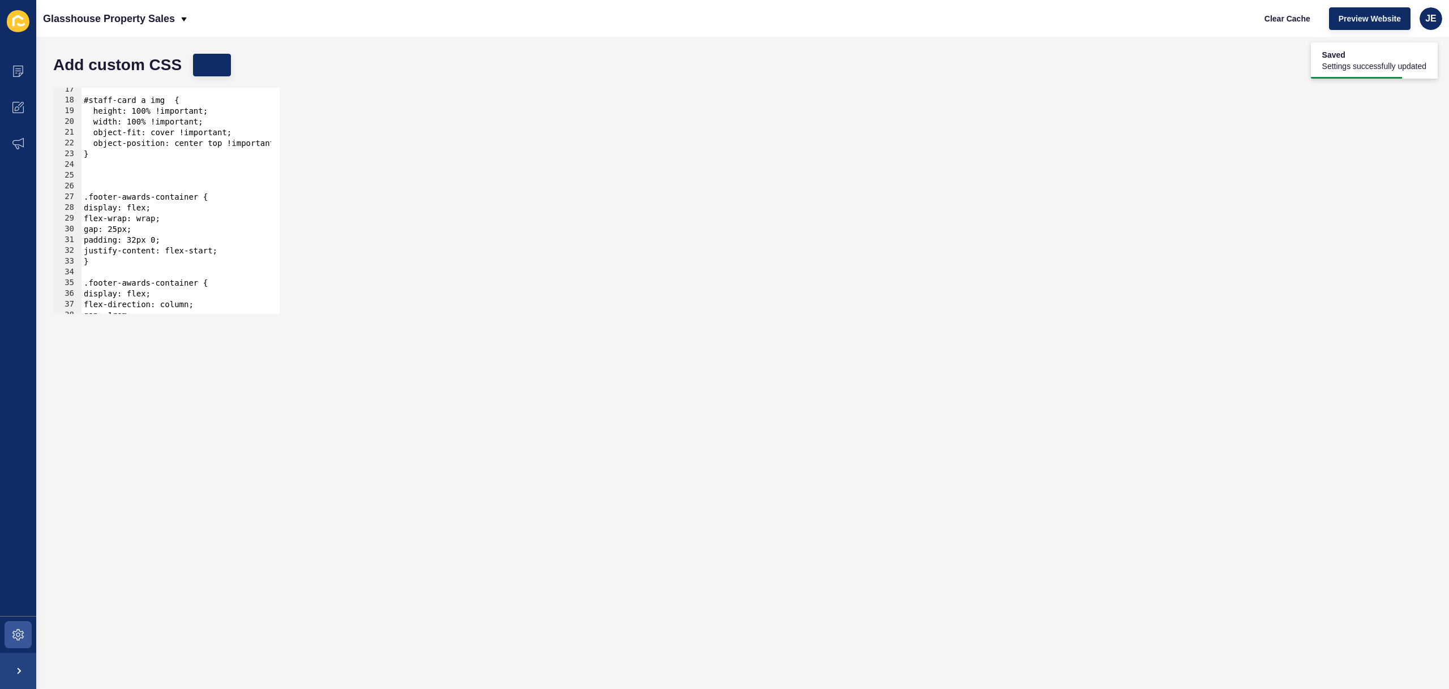
scroll to position [141, 0]
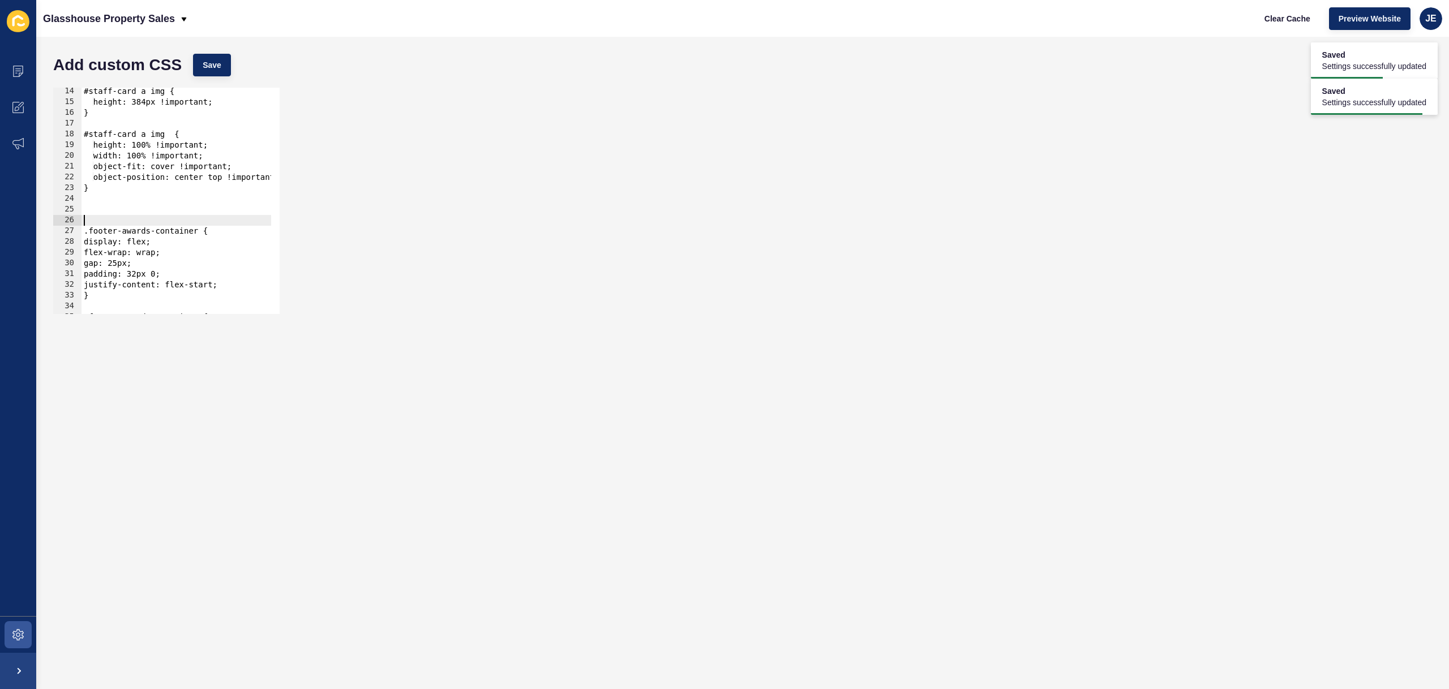
click at [118, 218] on div "#staff-card a img { height: 384px !important; } #staff-card a img { height: 100…" at bounding box center [185, 205] width 209 height 239
click at [217, 74] on button "Save" at bounding box center [212, 65] width 38 height 23
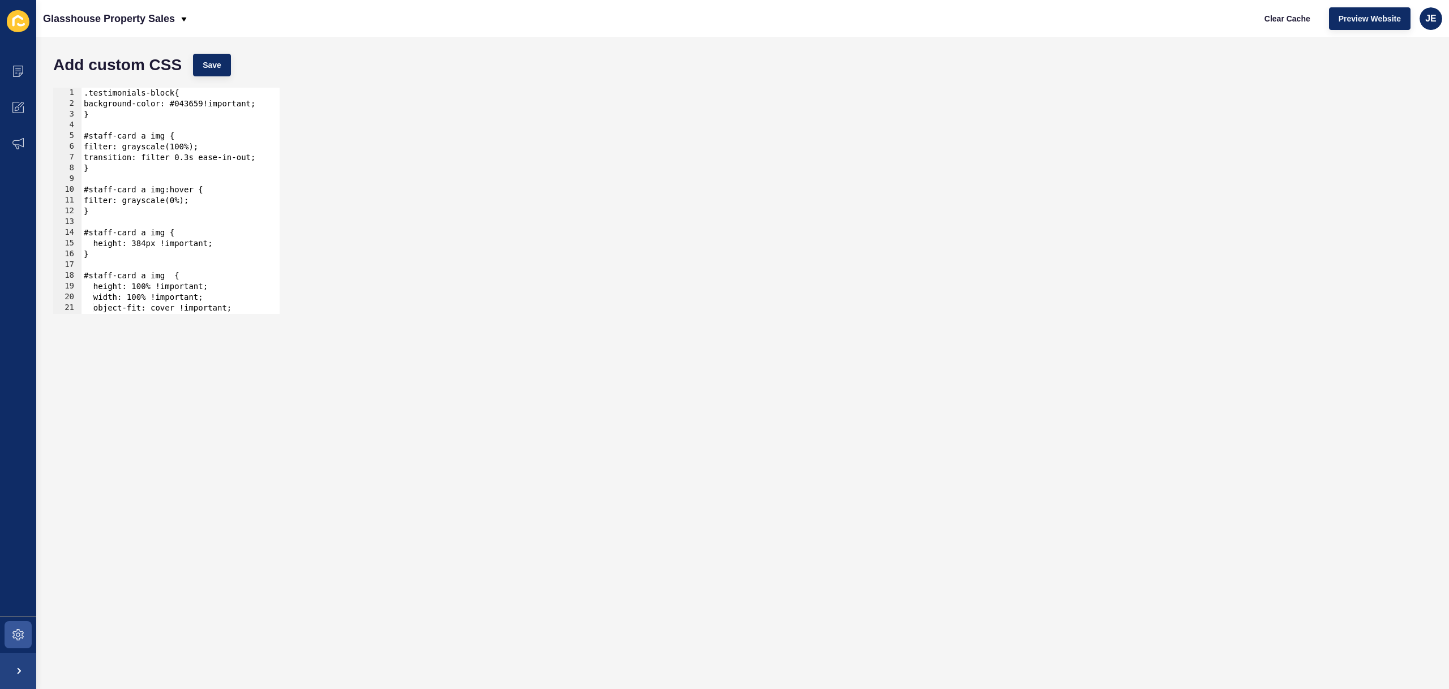
scroll to position [68, 0]
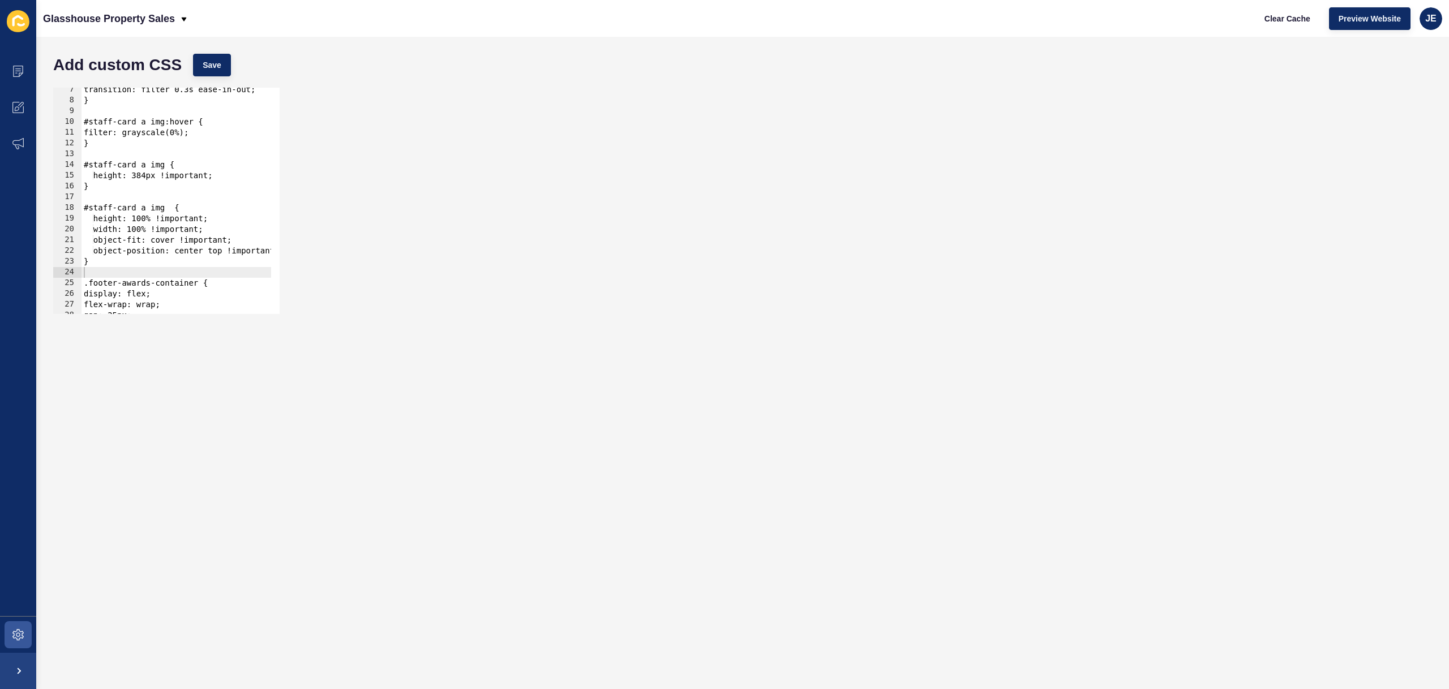
type textarea "object-position: center top !important;"
drag, startPoint x: 101, startPoint y: 251, endPoint x: 286, endPoint y: 247, distance: 185.1
click at [286, 247] on div "object-position: center top !important; 7 8 9 10 11 12 13 14 15 16 17 18 19 20 …" at bounding box center [743, 201] width 1390 height 238
click at [214, 62] on span "Save" at bounding box center [212, 64] width 19 height 11
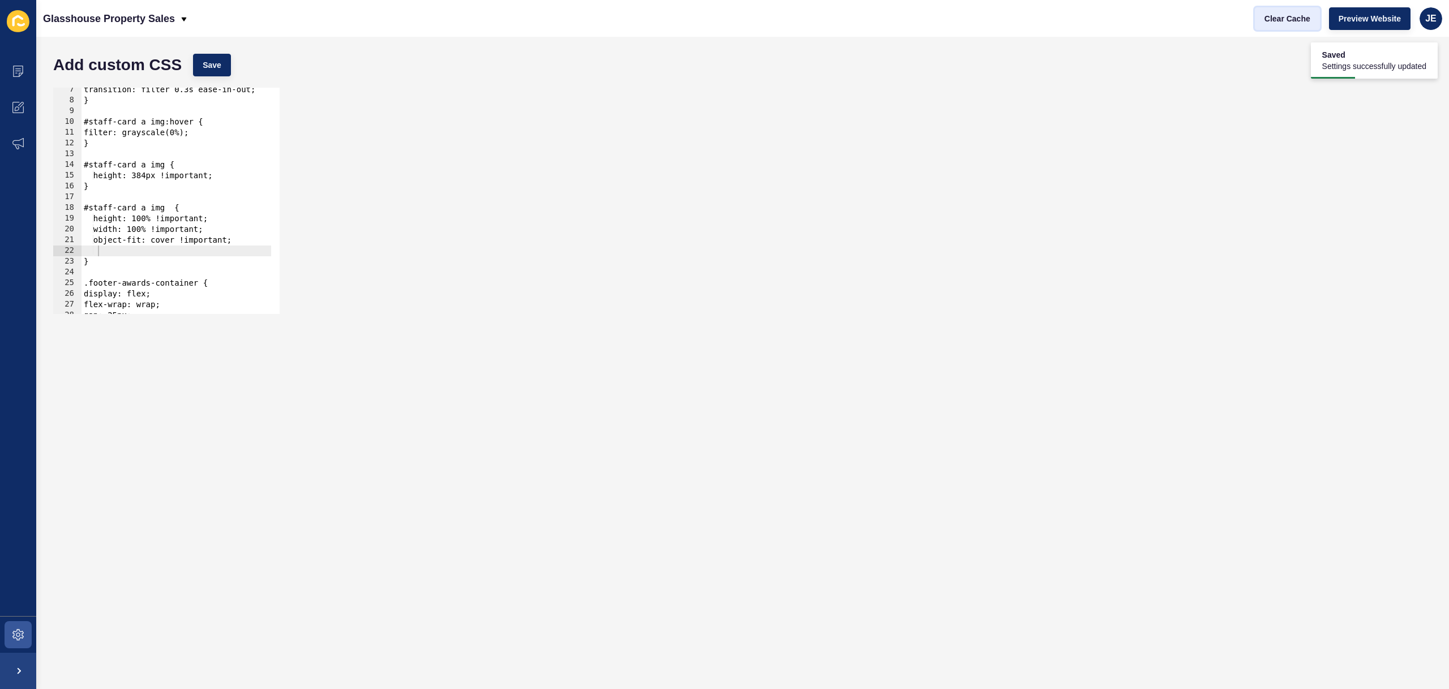
click at [1280, 16] on span "Clear Cache" at bounding box center [1287, 18] width 46 height 11
click at [178, 249] on div "transition: filter 0.3s ease-in-out; } #staff-card a img:hover { filter: graysc…" at bounding box center [176, 208] width 190 height 248
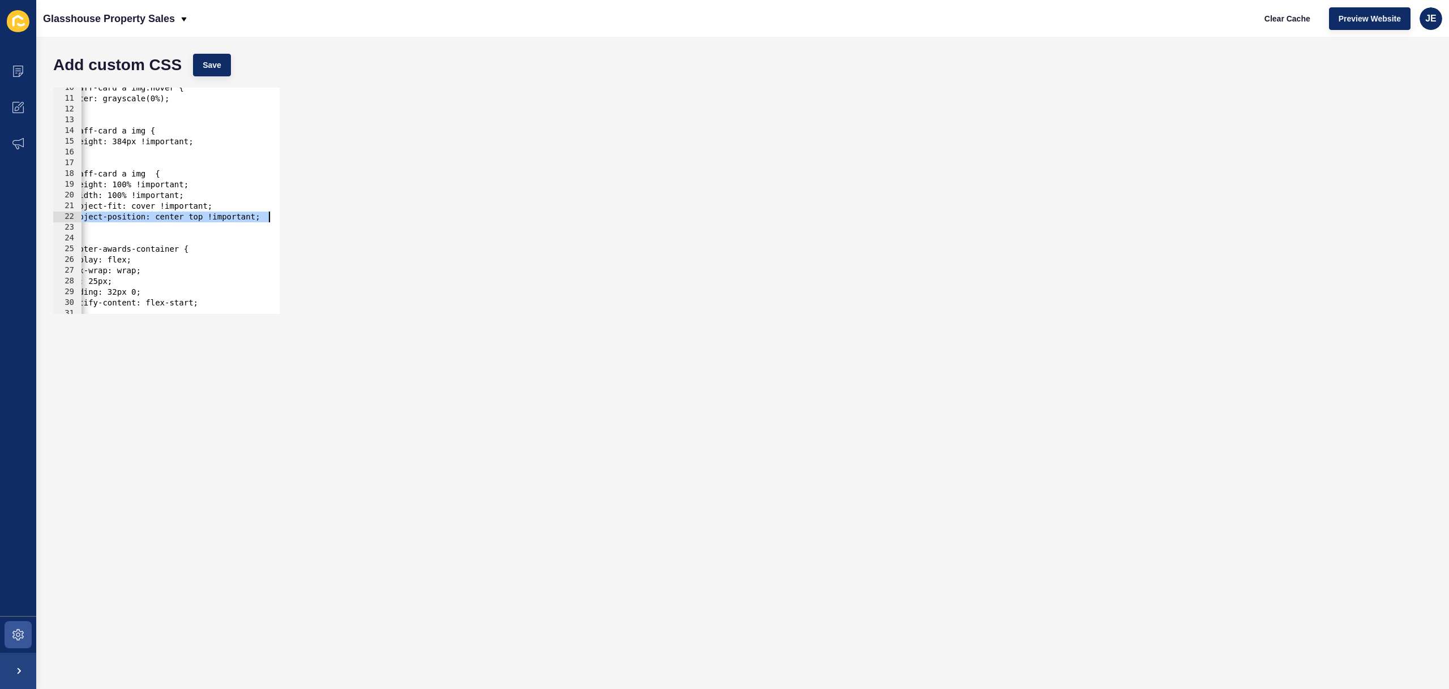
scroll to position [136, 0]
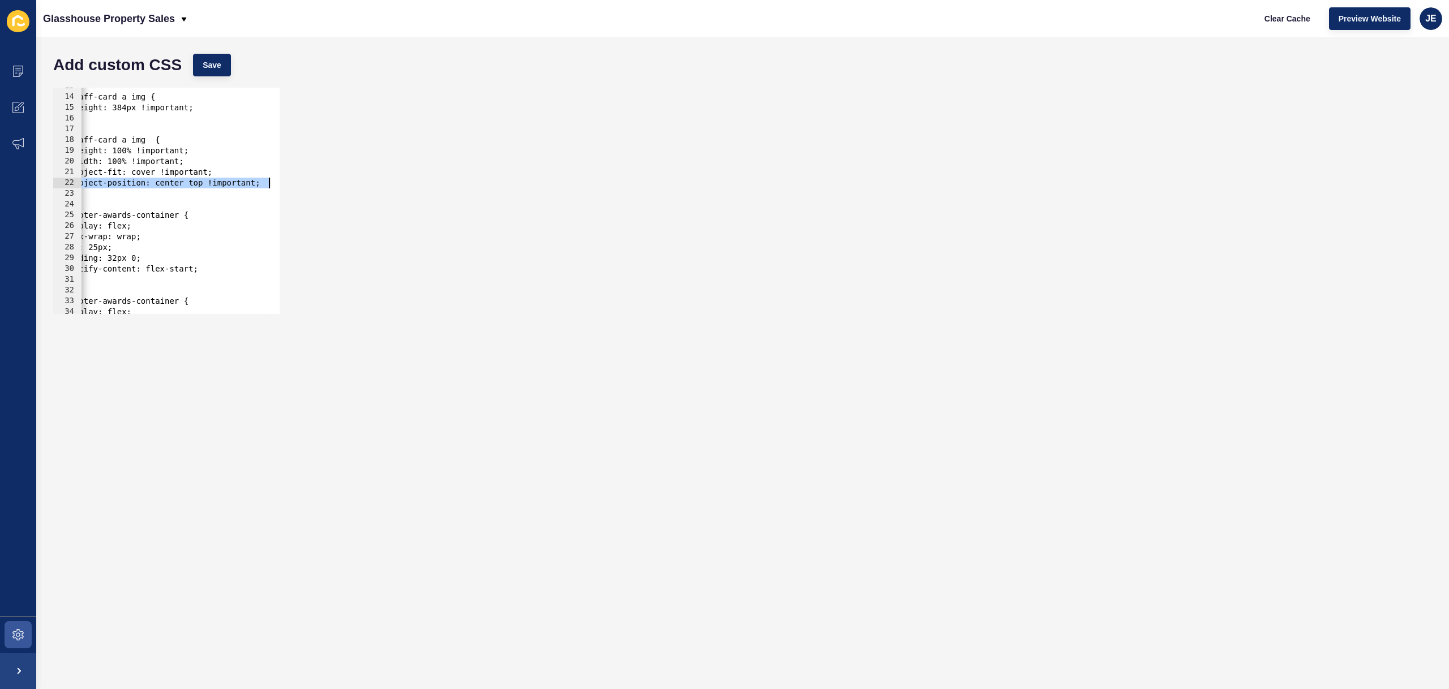
click at [178, 246] on div "#staff-card a img { height: 384px !important; } #staff-card a img { height: 100…" at bounding box center [166, 200] width 209 height 239
type textarea "gap: 25px;"
